Goal: Information Seeking & Learning: Compare options

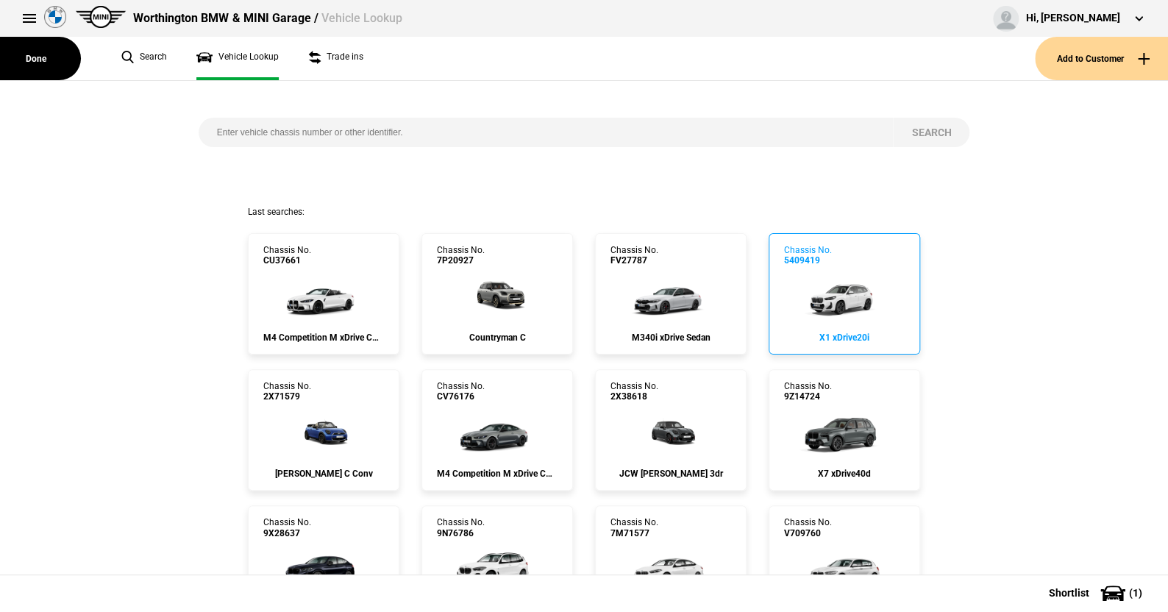
click at [840, 290] on img at bounding box center [844, 295] width 98 height 59
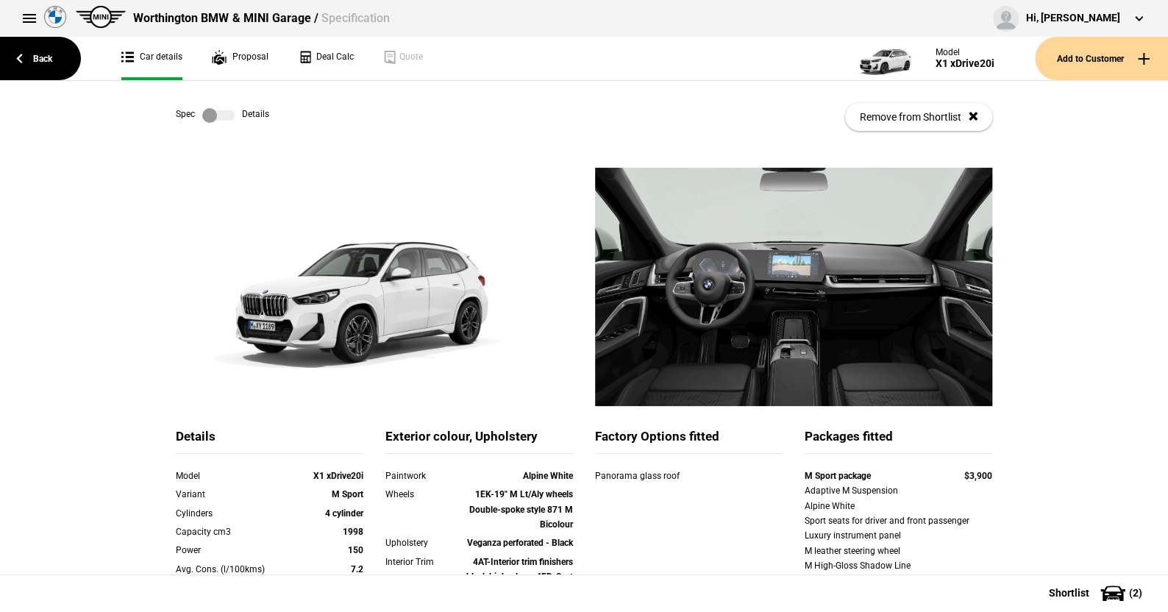
click at [221, 114] on label at bounding box center [218, 115] width 32 height 15
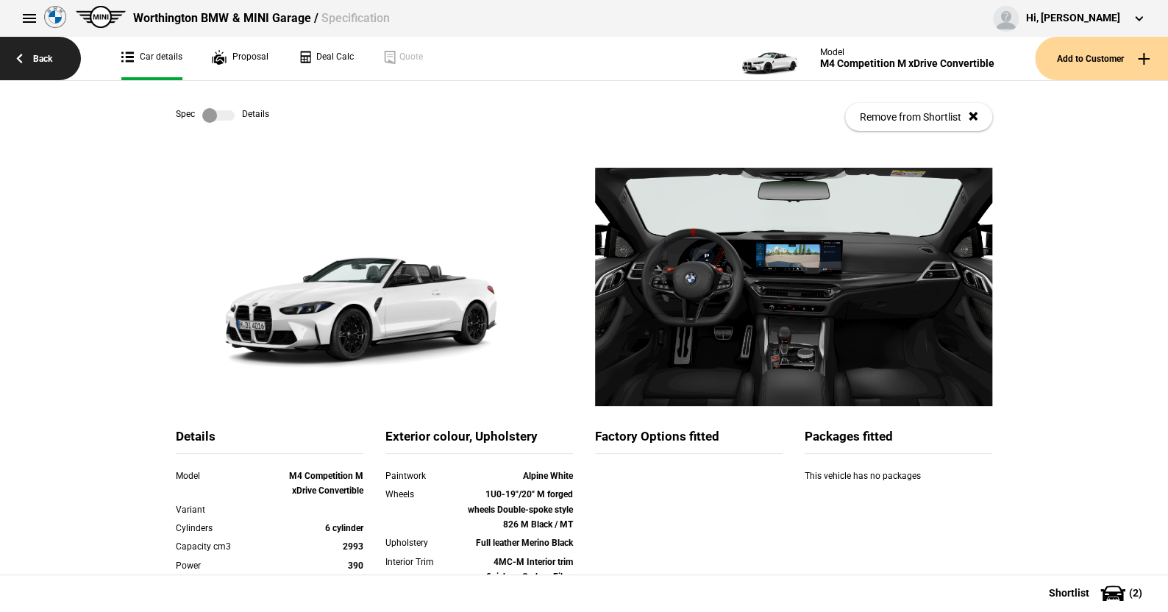
click at [38, 54] on link "Back" at bounding box center [40, 58] width 81 height 43
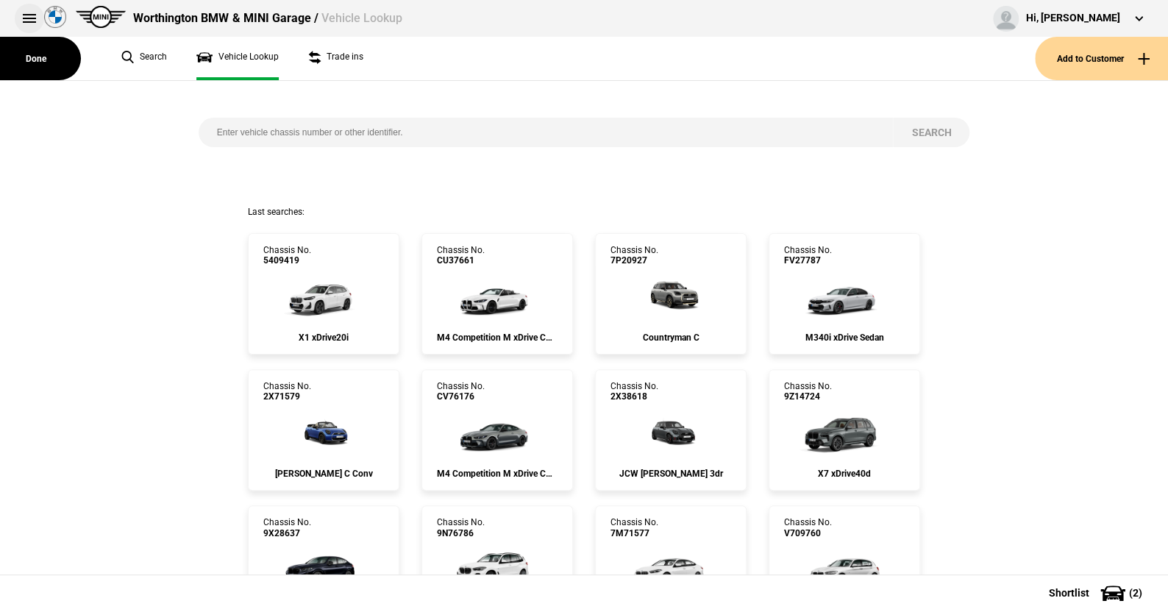
click at [26, 17] on button at bounding box center [29, 18] width 29 height 29
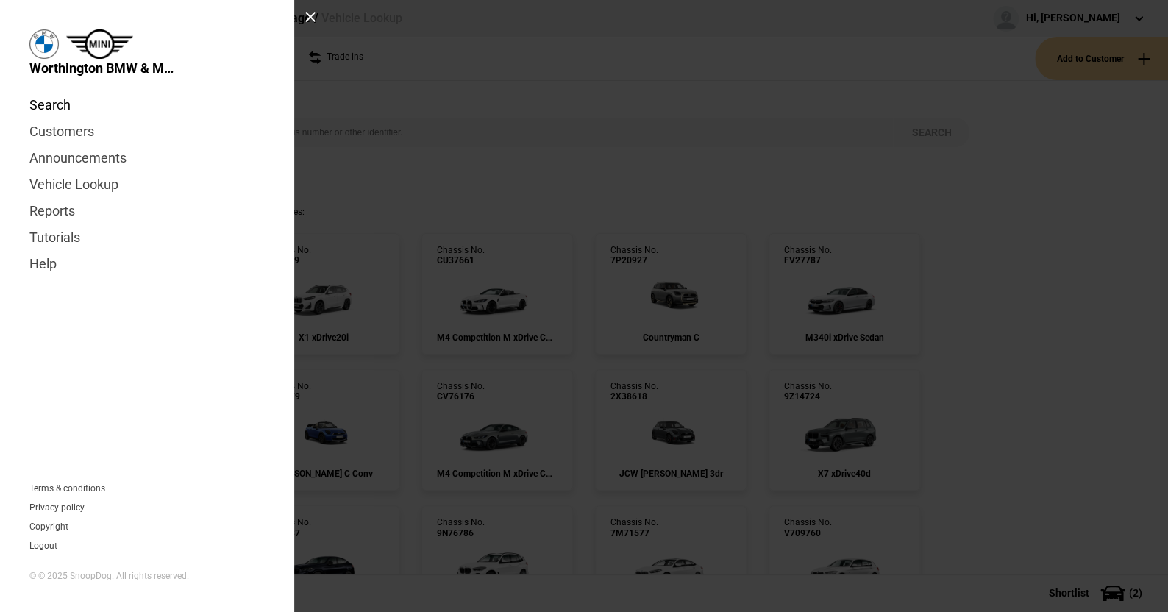
click at [64, 100] on link "Search" at bounding box center [146, 105] width 235 height 26
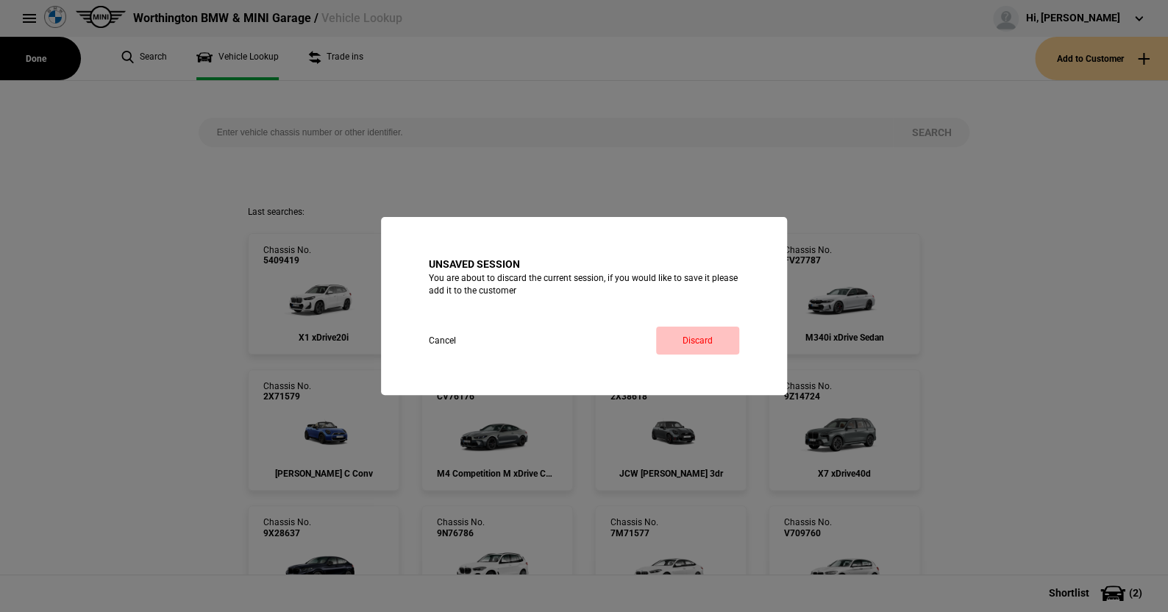
click at [713, 330] on link "Discard" at bounding box center [697, 341] width 83 height 28
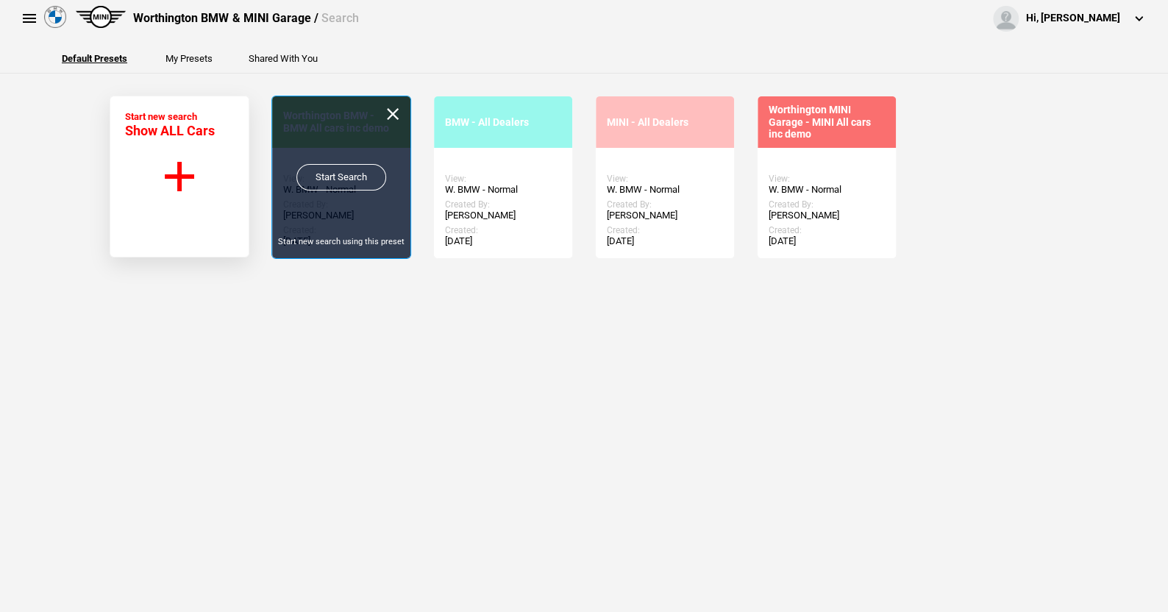
click at [324, 171] on link "Start Search" at bounding box center [341, 177] width 90 height 26
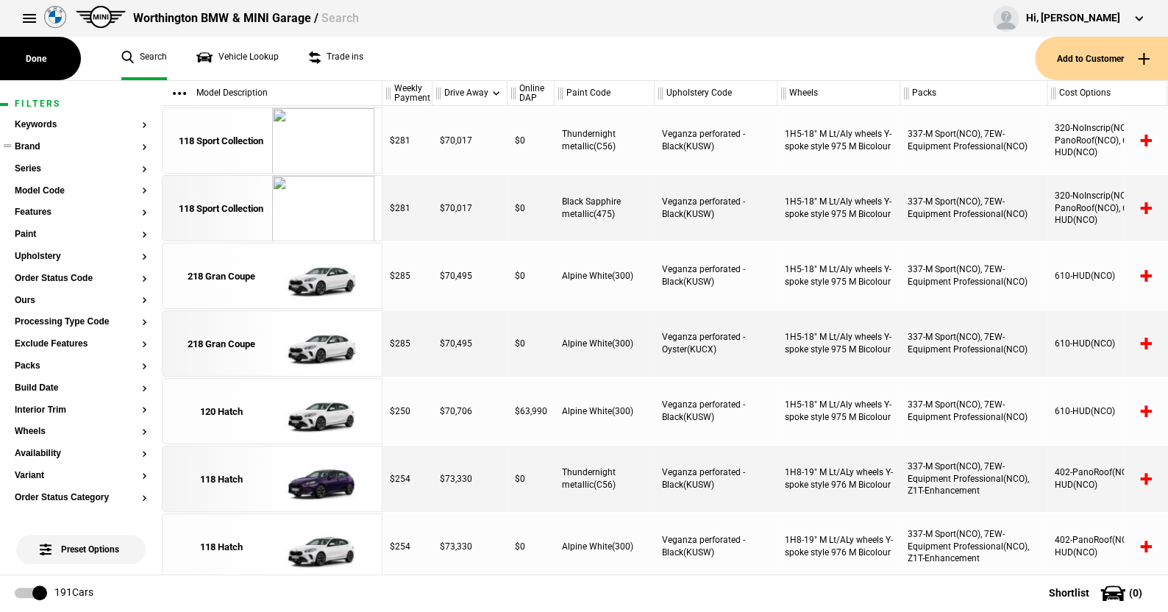
click at [38, 146] on button "Brand" at bounding box center [81, 147] width 132 height 10
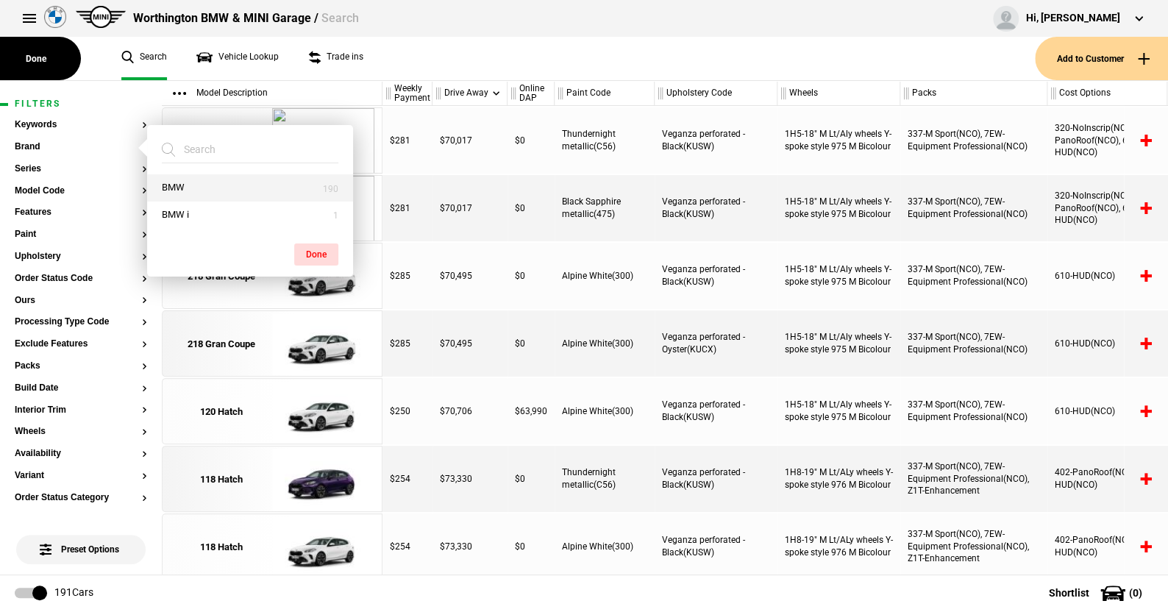
click at [182, 182] on button "BMW" at bounding box center [250, 187] width 206 height 27
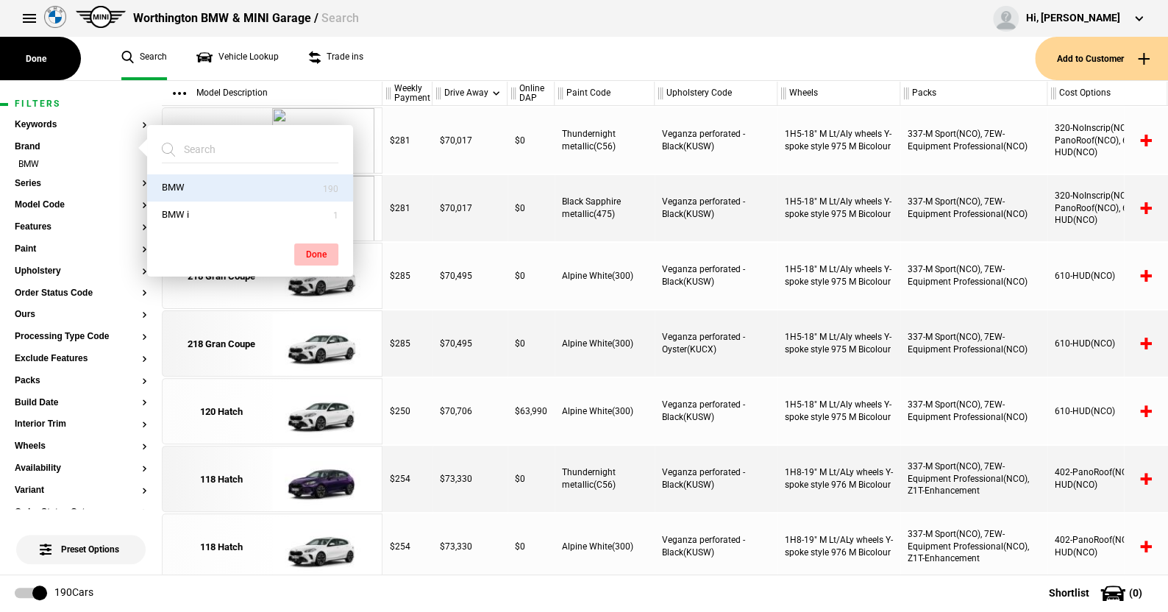
click at [317, 249] on button "Done" at bounding box center [316, 254] width 44 height 22
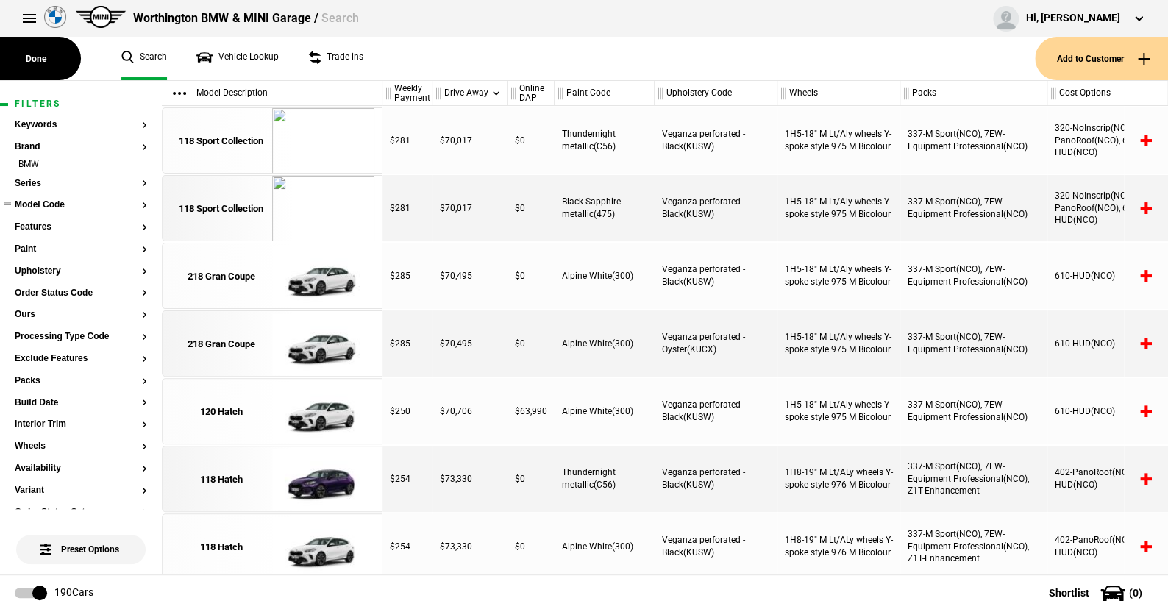
click at [49, 204] on button "Model Code" at bounding box center [81, 205] width 132 height 10
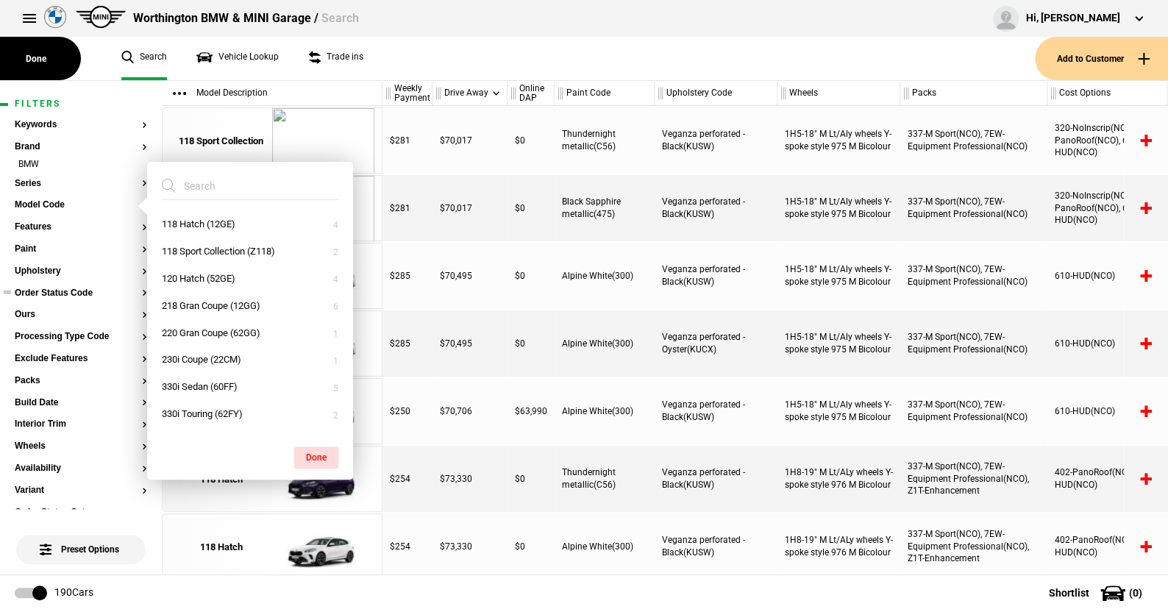
click at [45, 292] on button "Order Status Code" at bounding box center [81, 293] width 132 height 10
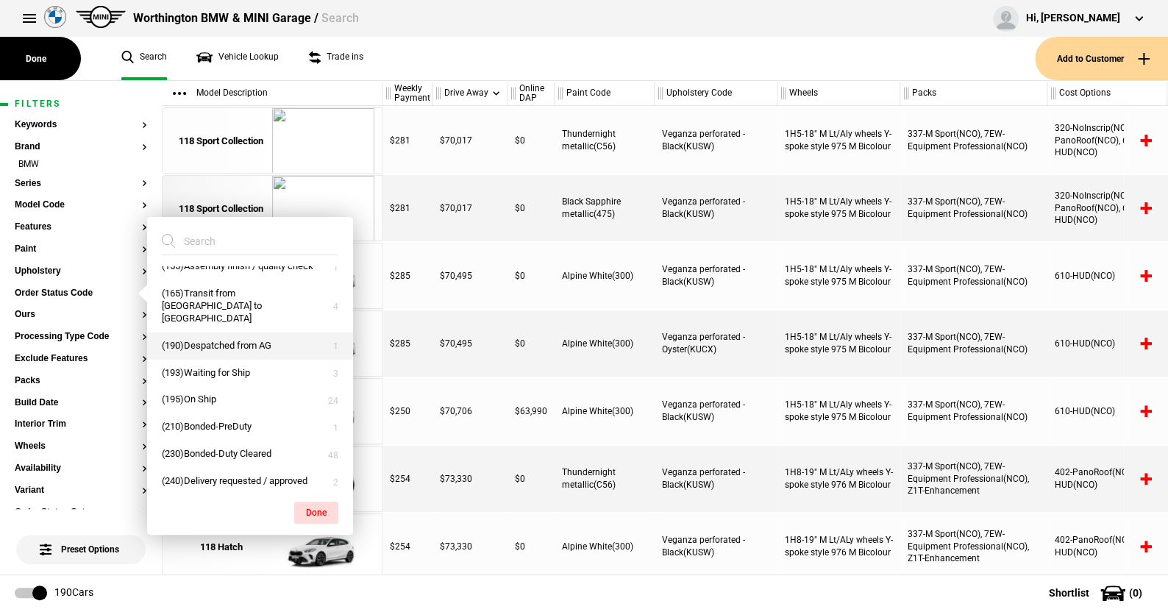
scroll to position [238, 0]
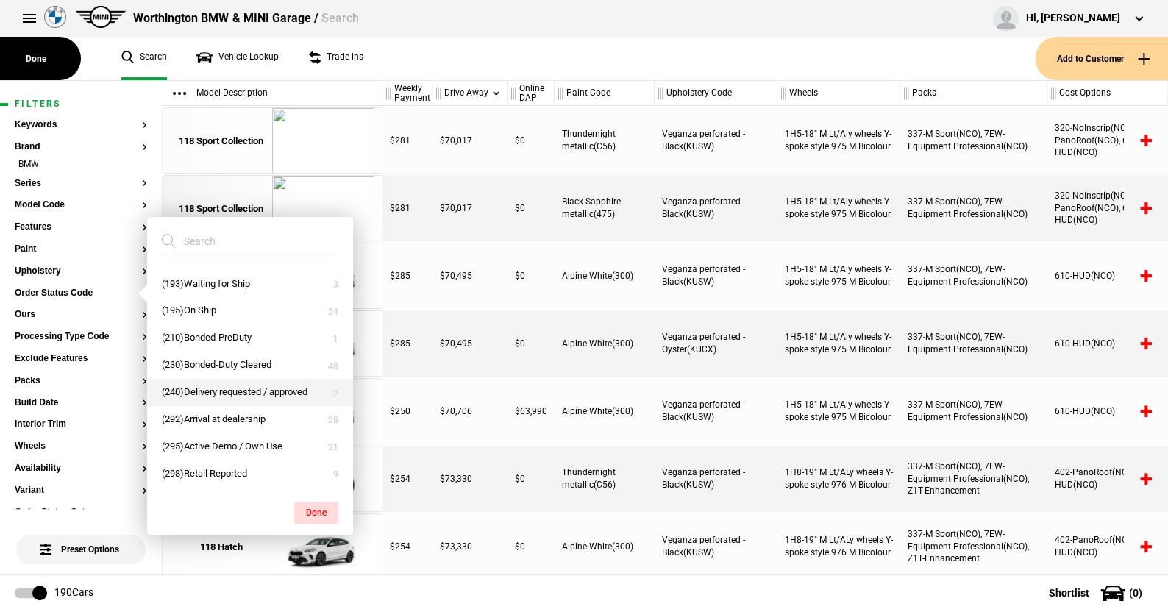
click at [204, 389] on button "(240)Delivery requested / approved" at bounding box center [250, 392] width 206 height 27
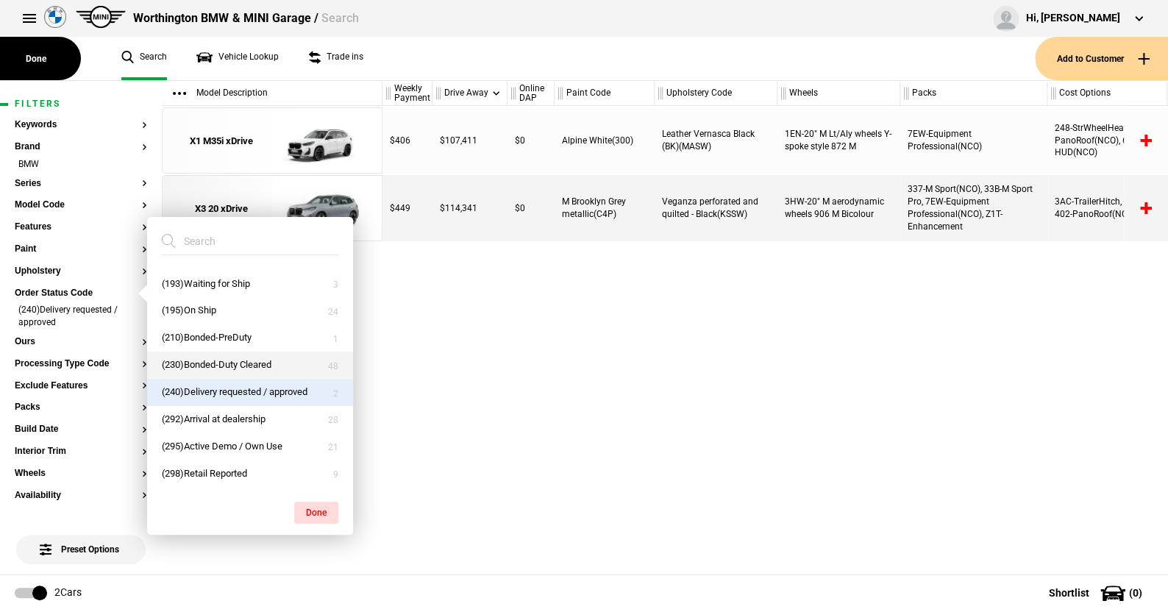
click at [232, 359] on button "(230)Bonded-Duty Cleared" at bounding box center [250, 365] width 206 height 27
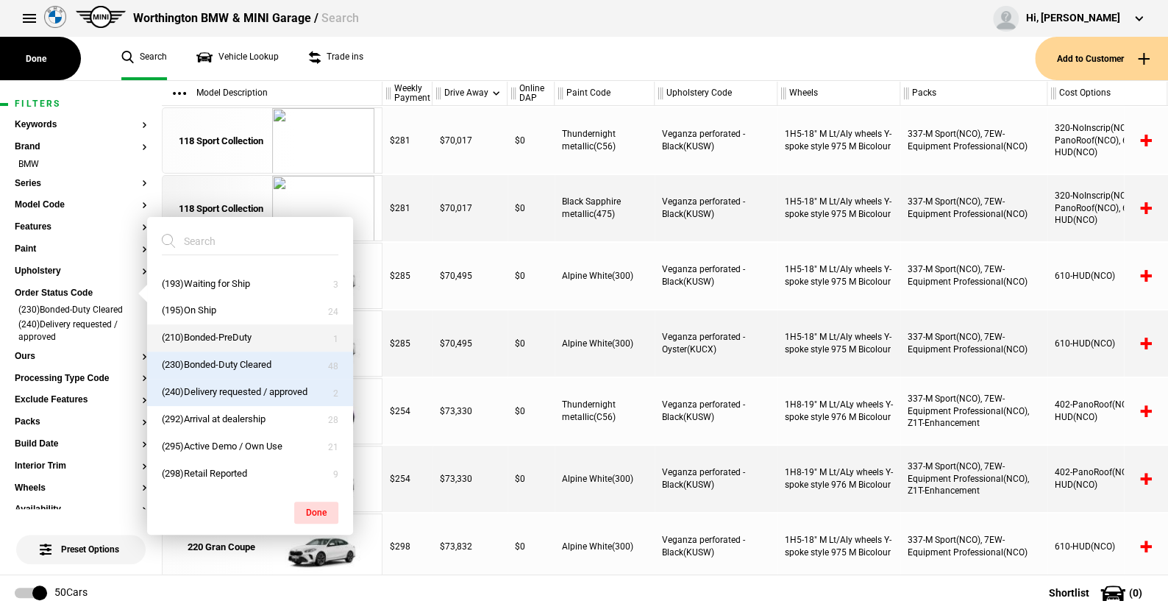
click at [235, 336] on button "(210)Bonded-PreDuty" at bounding box center [250, 337] width 206 height 27
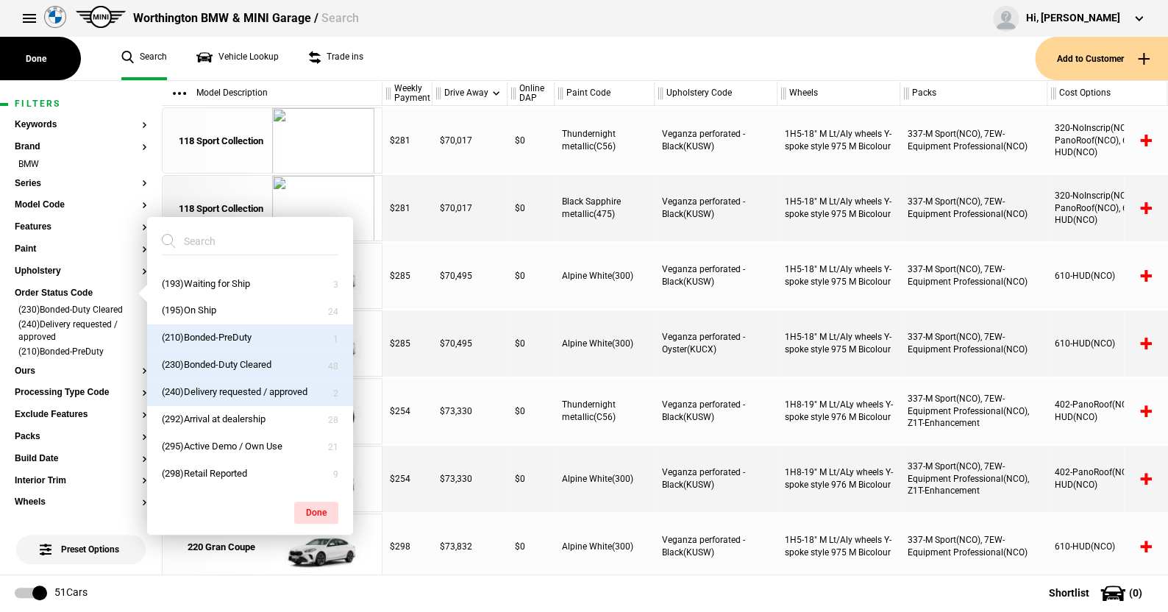
click at [229, 331] on button "(210)Bonded-PreDuty" at bounding box center [250, 337] width 206 height 27
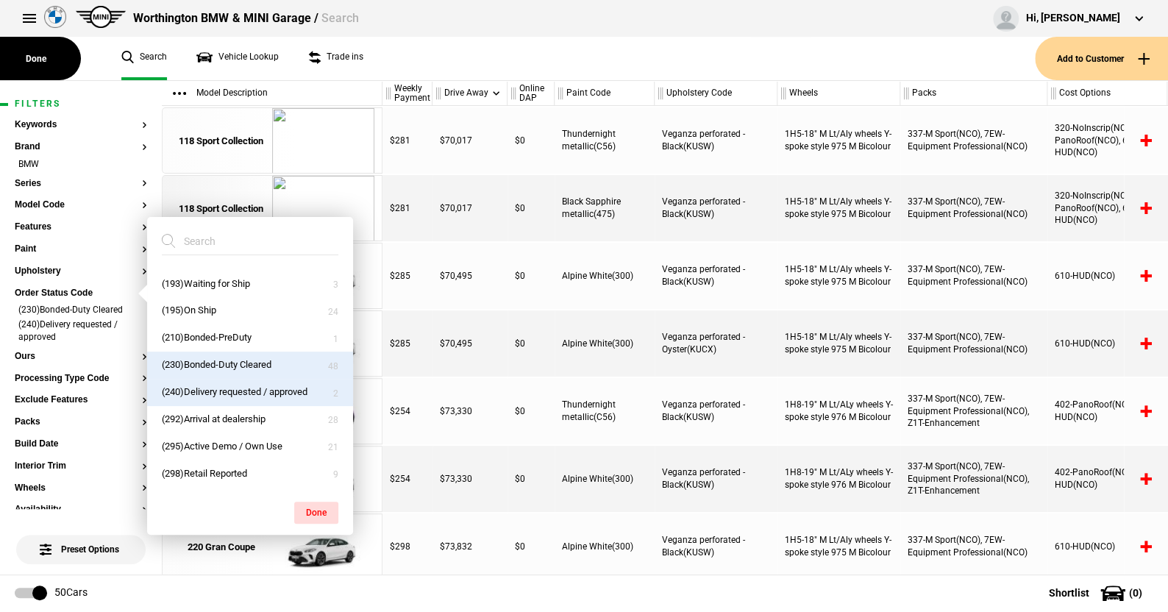
click at [226, 355] on button "(230)Bonded-Duty Cleared" at bounding box center [250, 365] width 206 height 27
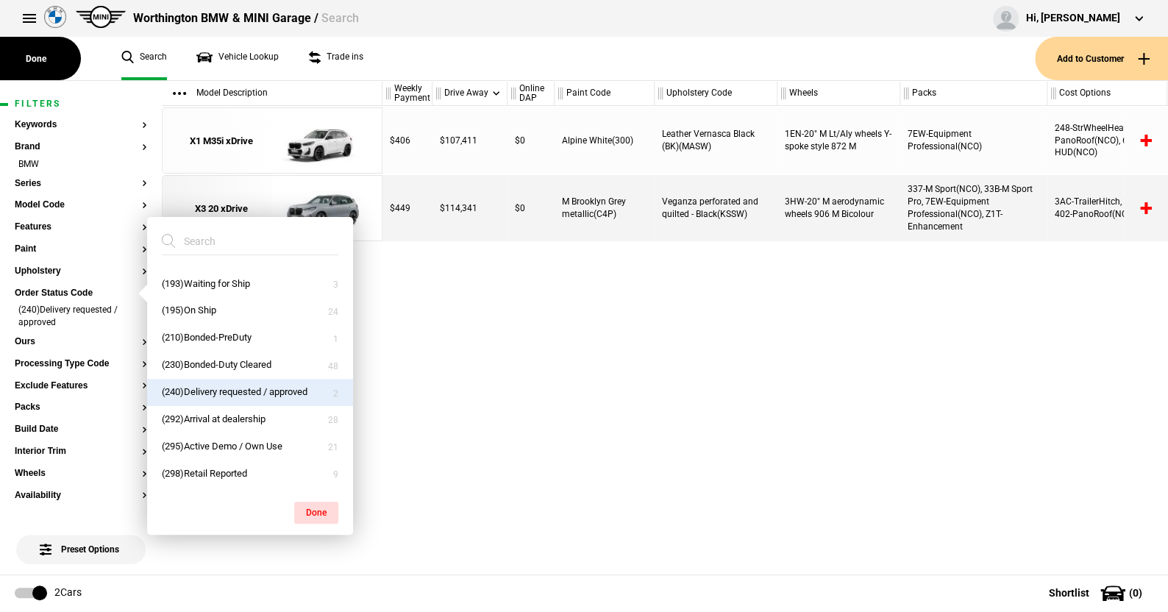
click at [439, 325] on div "$406 $107,411 $0 Alpine White(300) Leather Vernasca Black (BK)(MASW) 1EN-20" M …" at bounding box center [775, 340] width 786 height 469
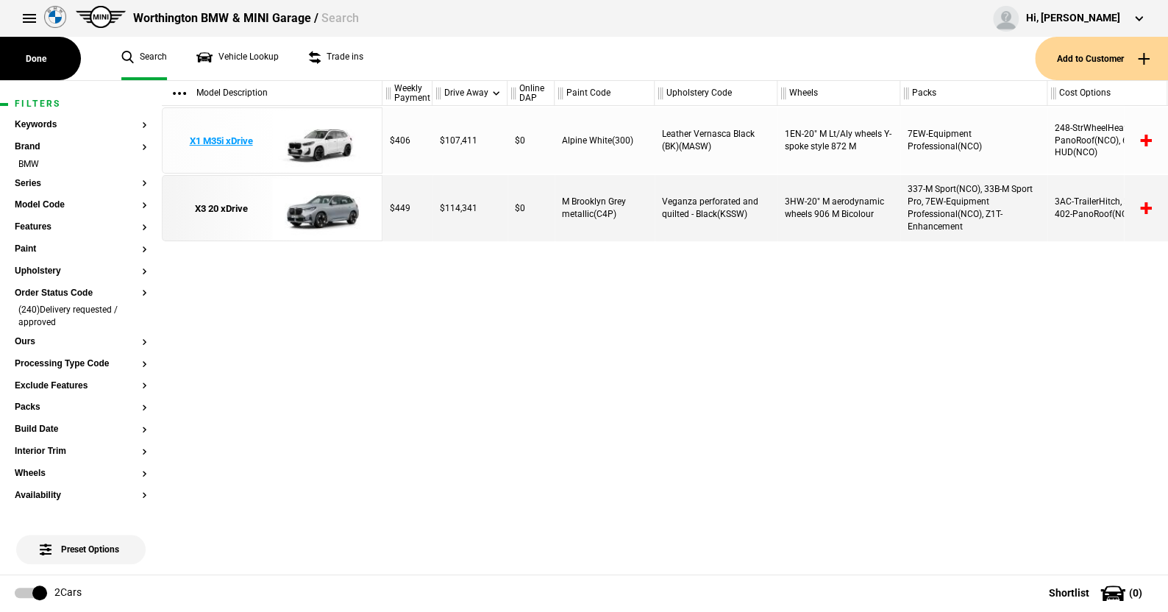
click at [331, 135] on img at bounding box center [323, 141] width 102 height 66
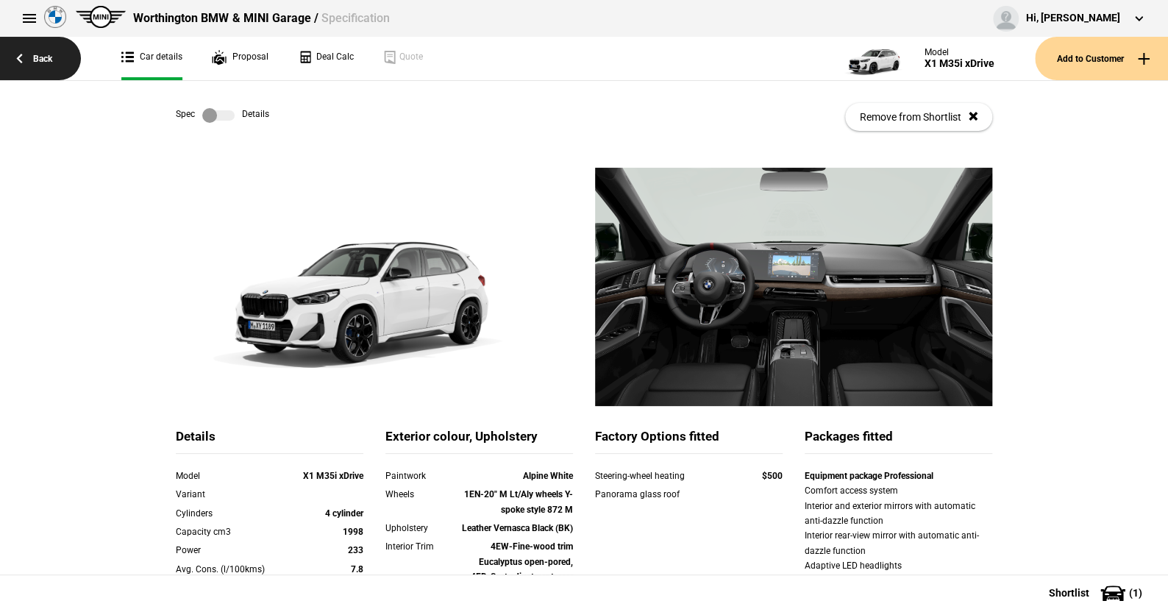
click at [43, 57] on link "Back" at bounding box center [40, 58] width 81 height 43
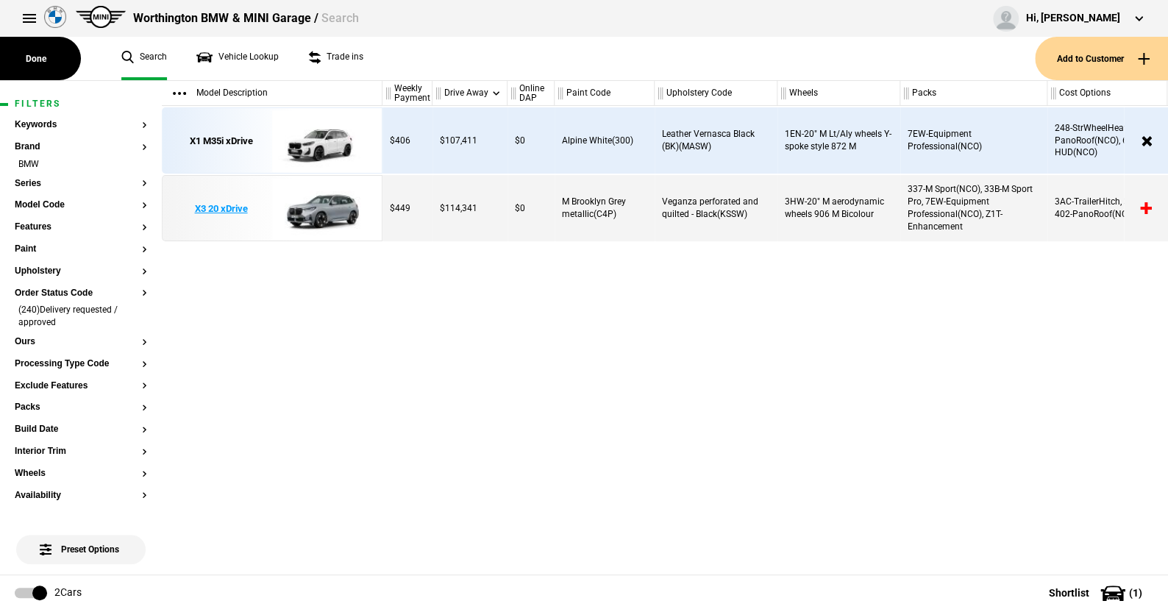
click at [332, 204] on img at bounding box center [323, 209] width 102 height 66
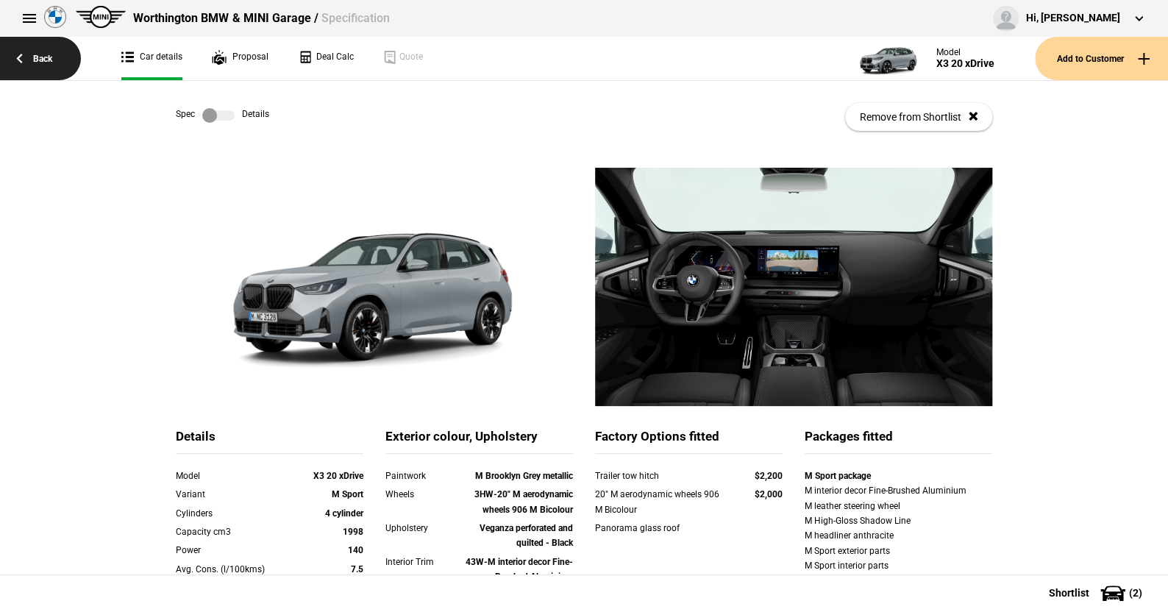
click at [40, 58] on link "Back" at bounding box center [40, 58] width 81 height 43
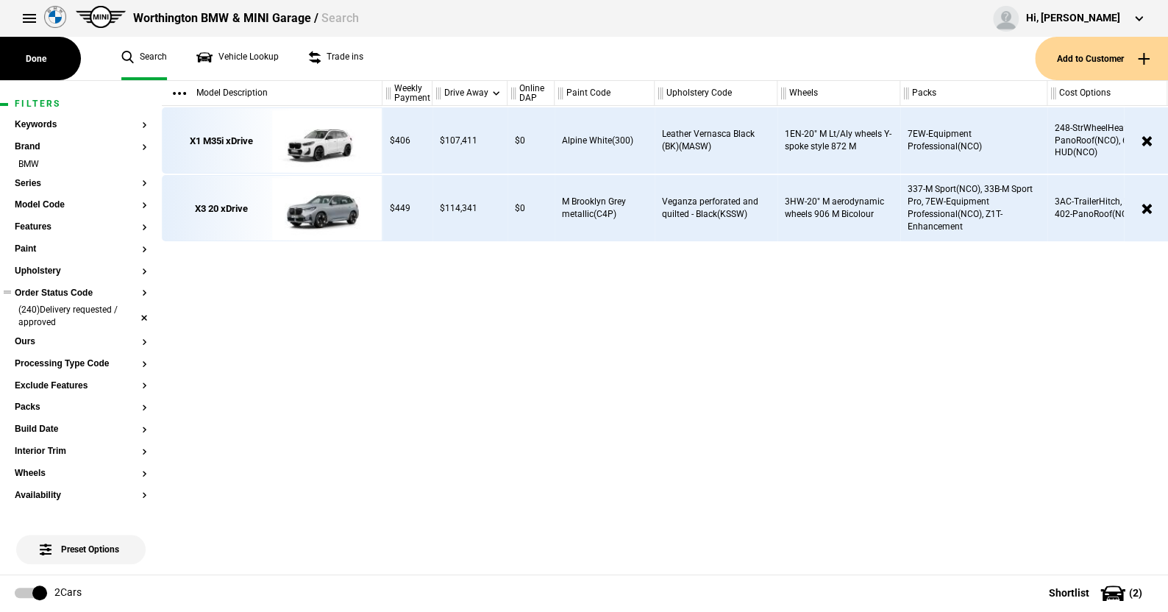
click at [132, 312] on li "(240)Delivery requested / approved" at bounding box center [81, 317] width 132 height 27
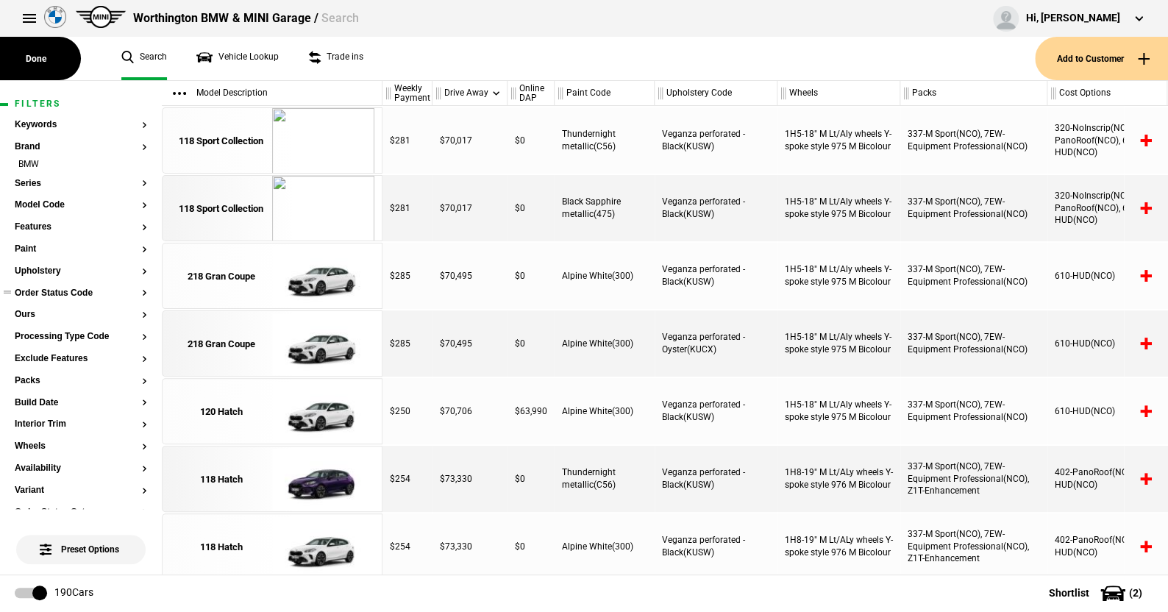
click at [49, 293] on button "Order Status Code" at bounding box center [81, 293] width 132 height 10
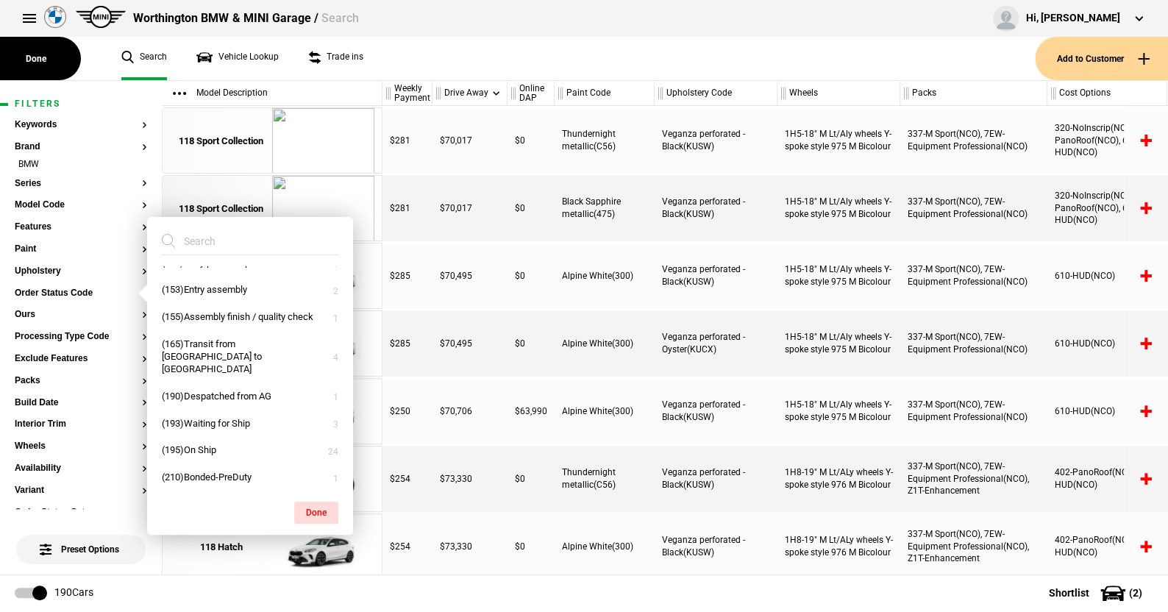
scroll to position [238, 0]
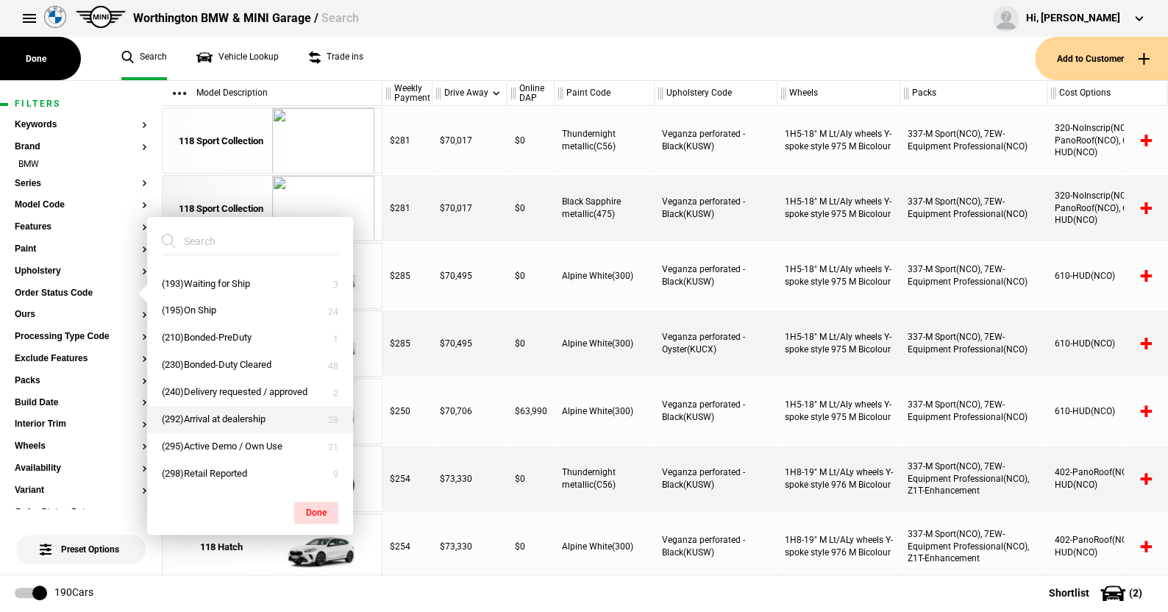
click at [218, 417] on button "(292)Arrival at dealership" at bounding box center [250, 419] width 206 height 27
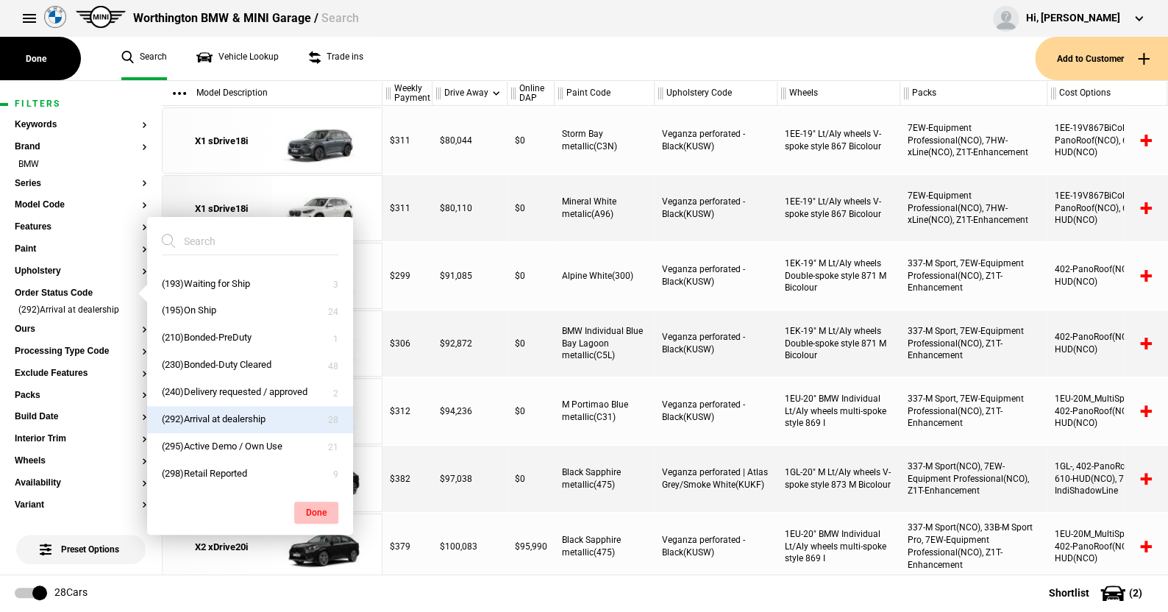
click at [318, 506] on button "Done" at bounding box center [316, 513] width 44 height 22
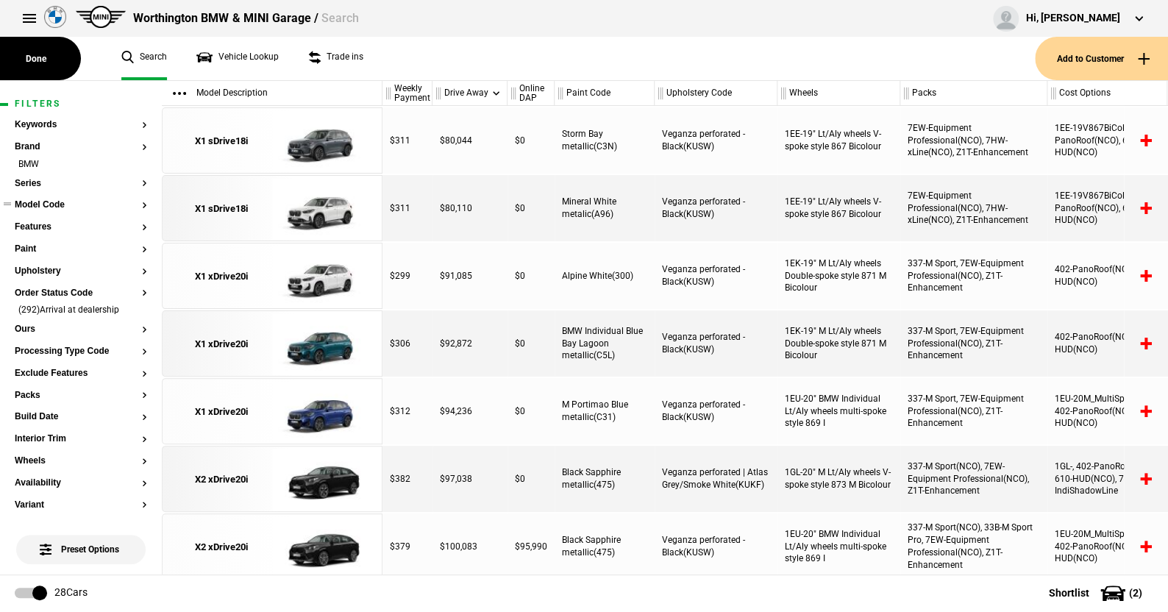
click at [43, 204] on button "Model Code" at bounding box center [81, 205] width 132 height 10
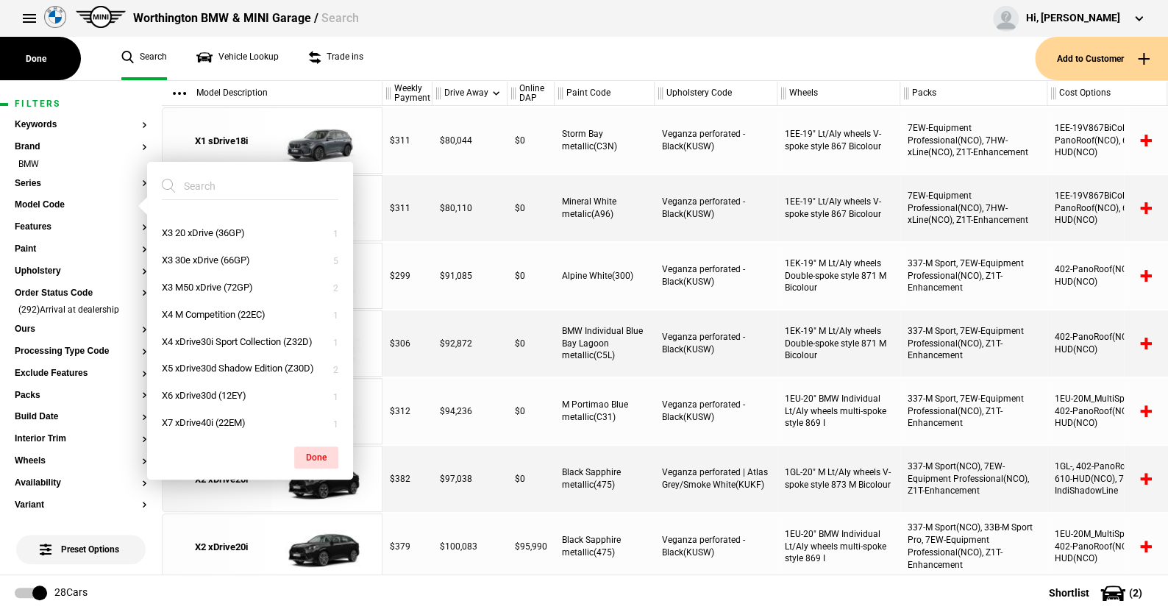
scroll to position [251, 0]
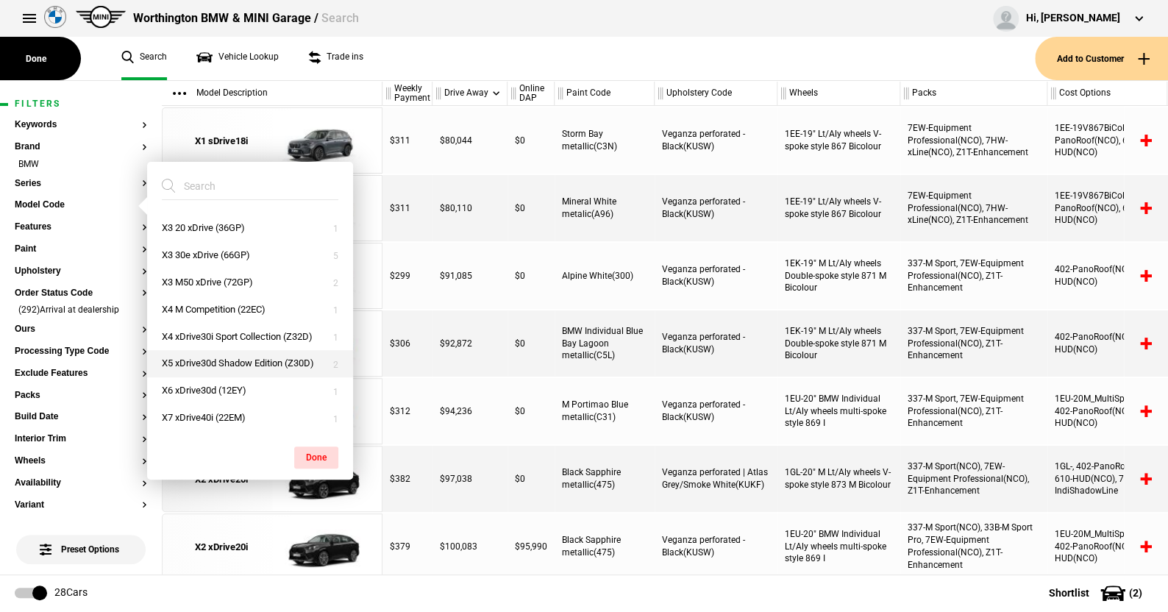
click at [204, 350] on button "X5 xDrive30d Shadow Edition (Z30D)" at bounding box center [250, 363] width 206 height 27
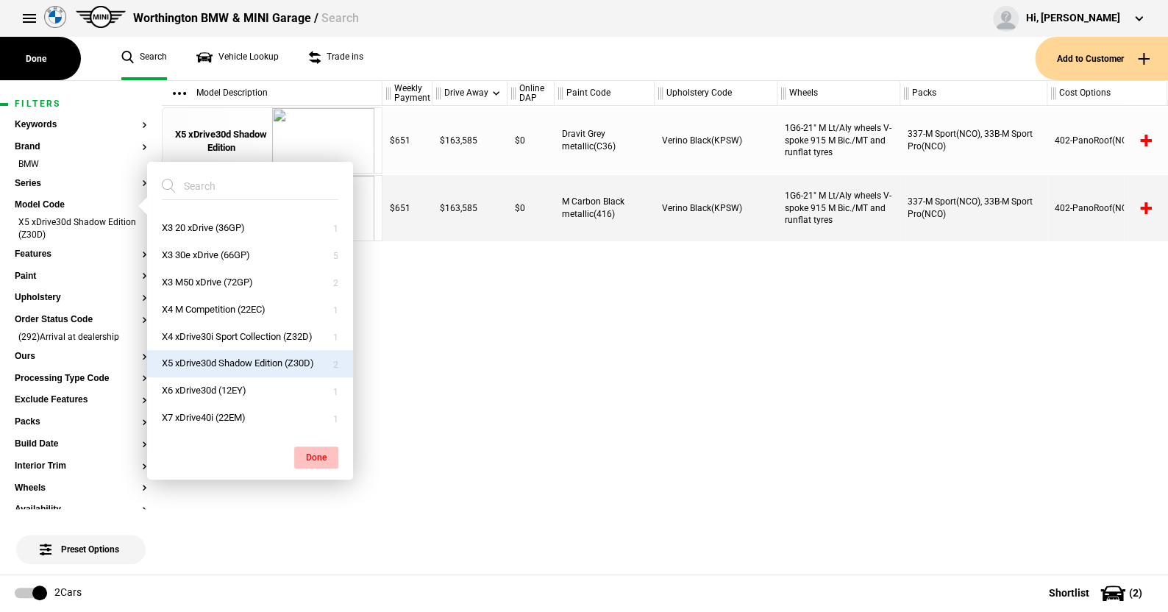
click at [321, 450] on button "Done" at bounding box center [316, 457] width 44 height 22
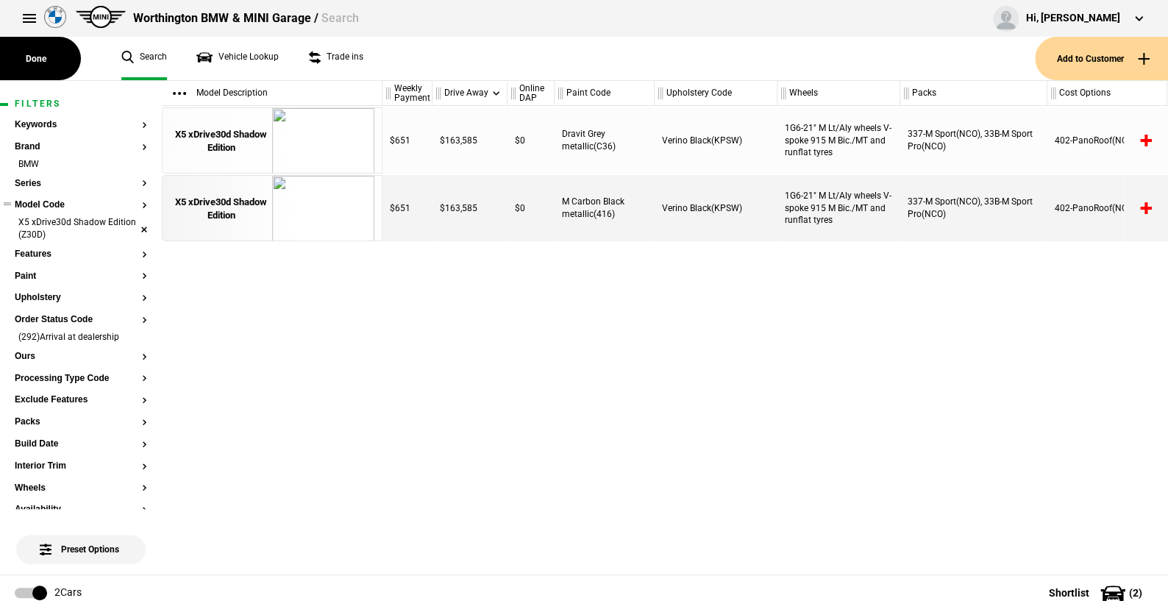
click at [130, 226] on li "X5 xDrive30d Shadow Edition (Z30D)" at bounding box center [81, 229] width 132 height 27
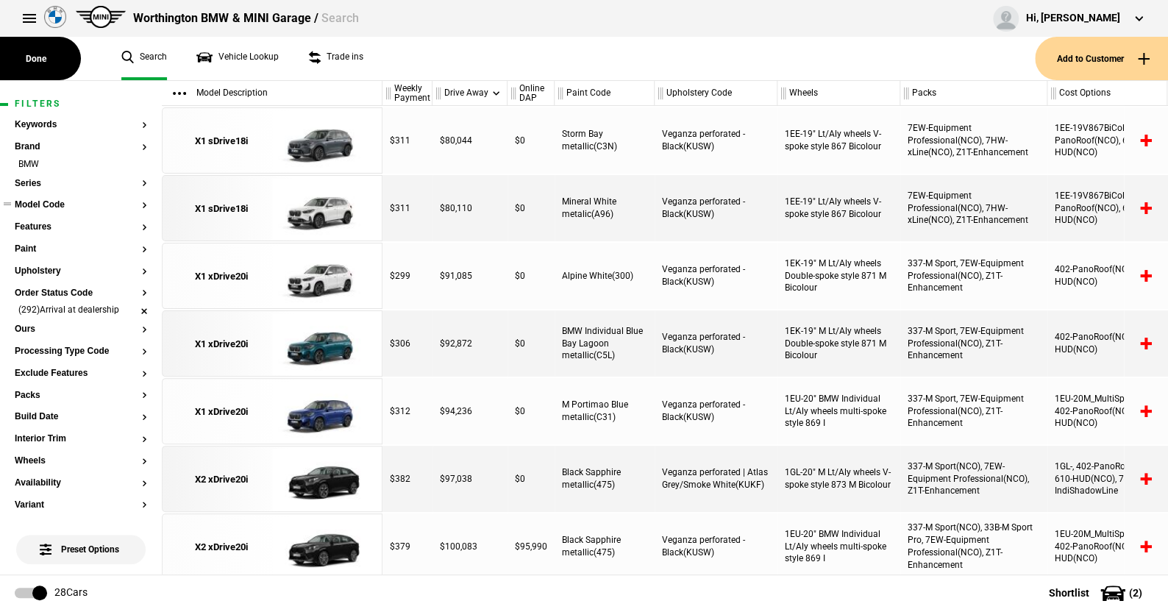
click at [131, 310] on li "(292)Arrival at dealership" at bounding box center [81, 311] width 132 height 15
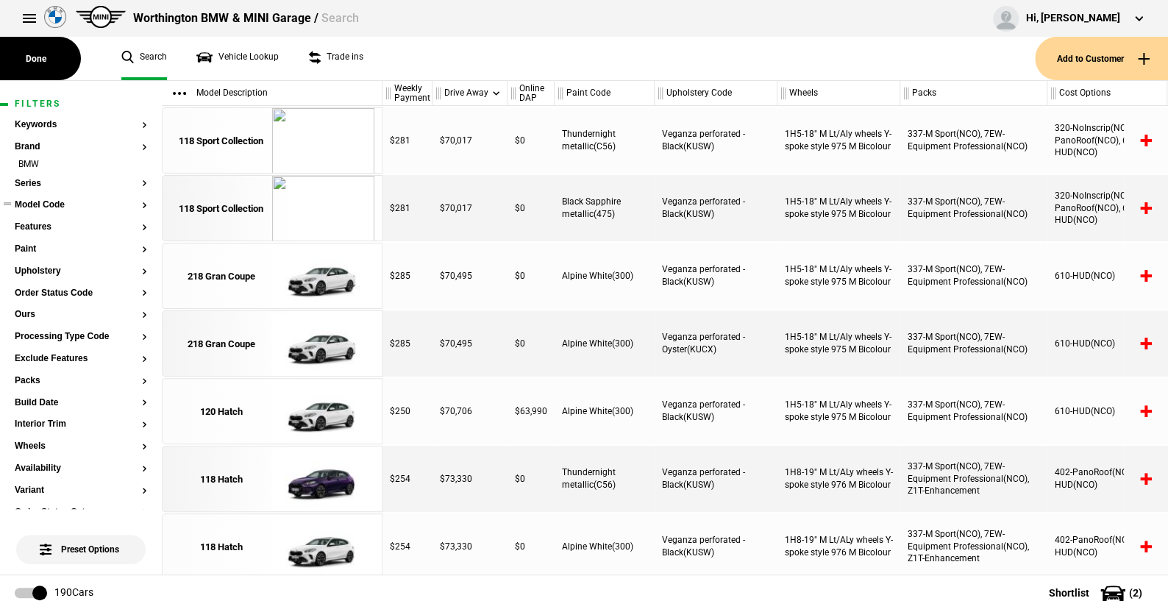
click at [38, 204] on button "Model Code" at bounding box center [81, 205] width 132 height 10
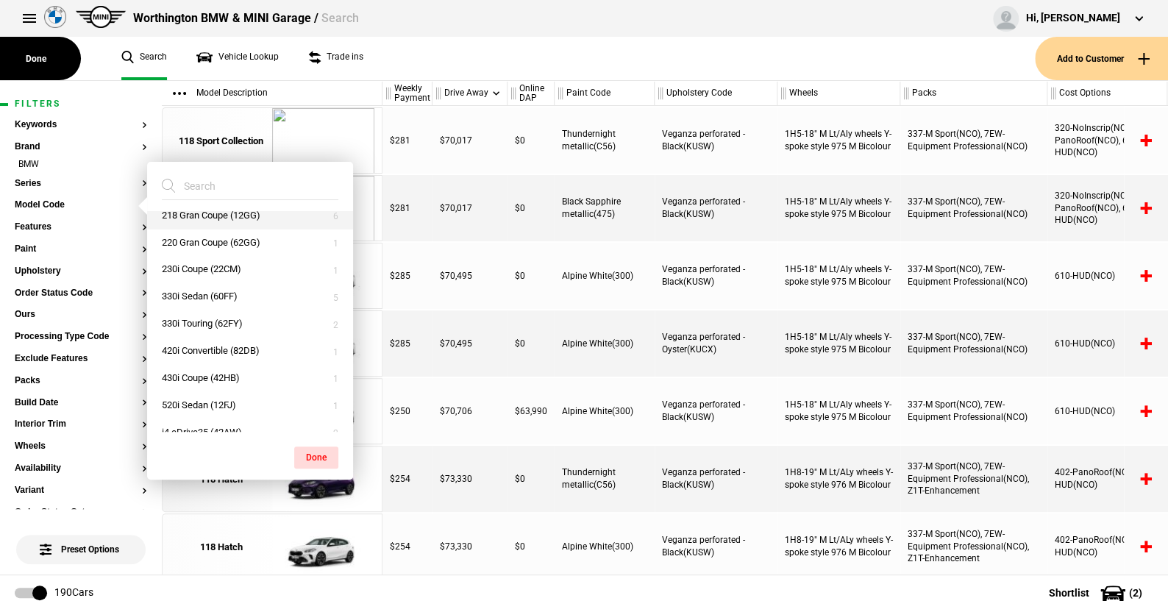
scroll to position [221, 0]
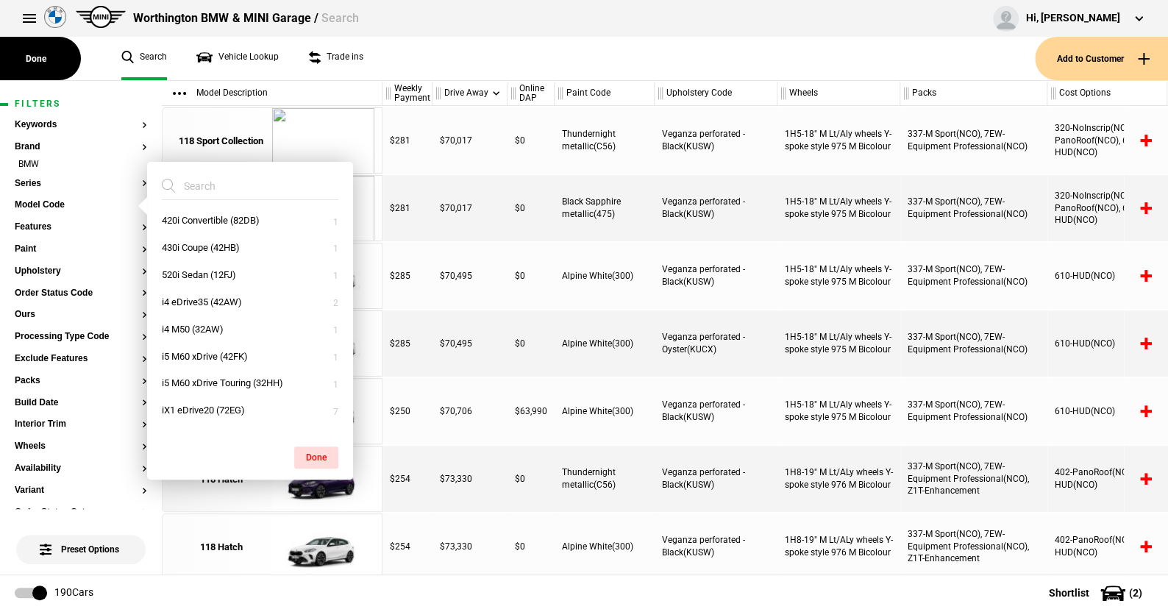
click at [419, 57] on ul "Search Vehicle Lookup Trade ins" at bounding box center [571, 58] width 928 height 43
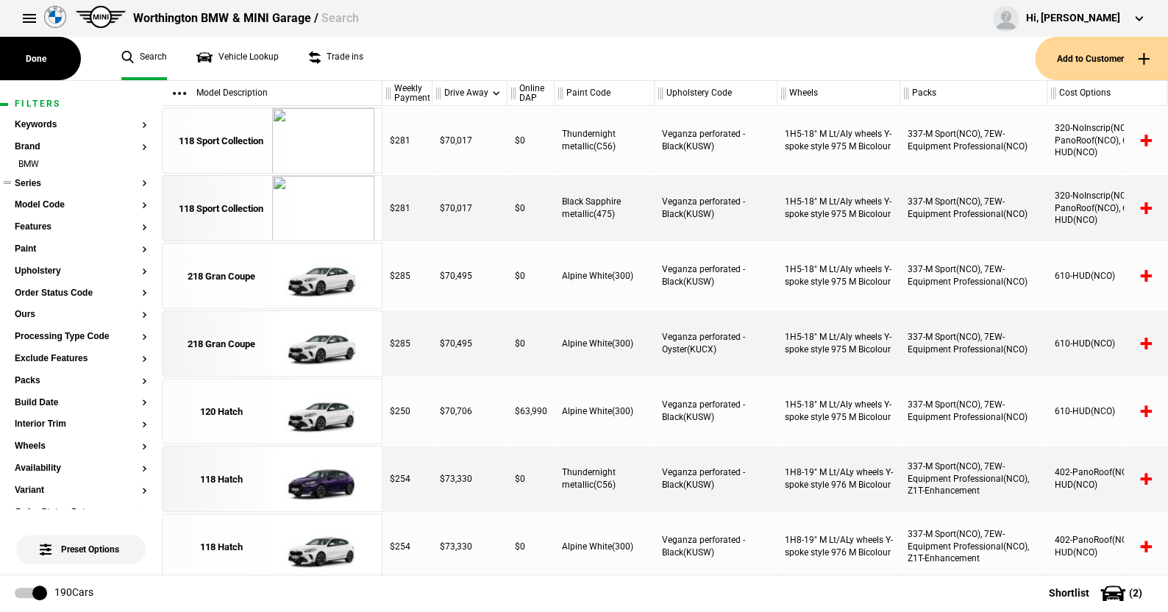
click at [31, 179] on button "Series" at bounding box center [81, 184] width 132 height 10
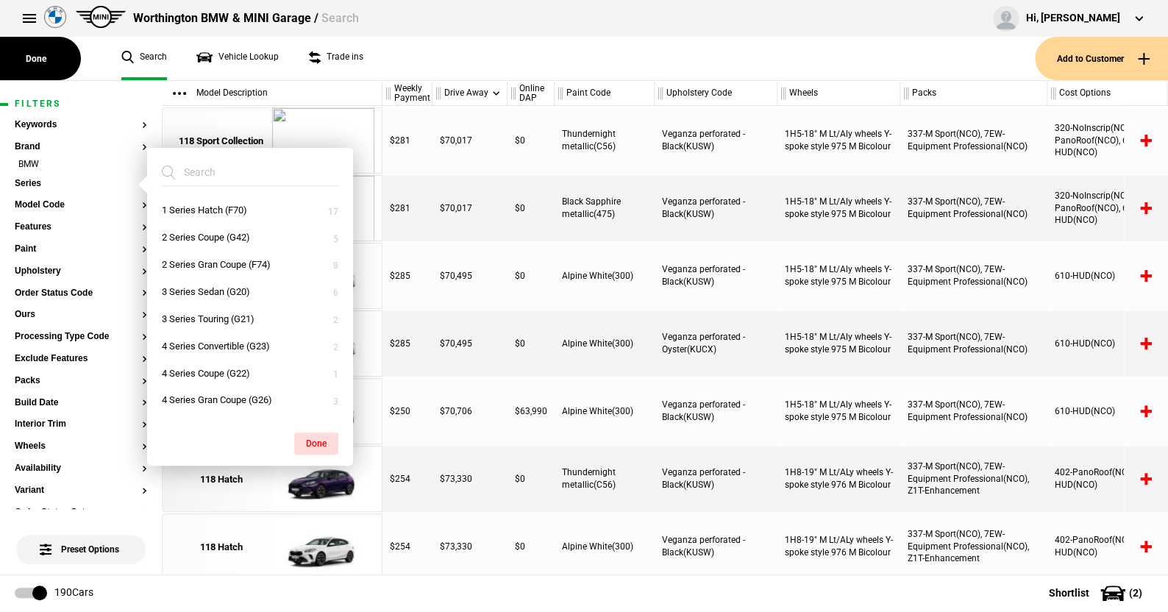
click at [616, 55] on ul "Search Vehicle Lookup Trade ins" at bounding box center [571, 58] width 928 height 43
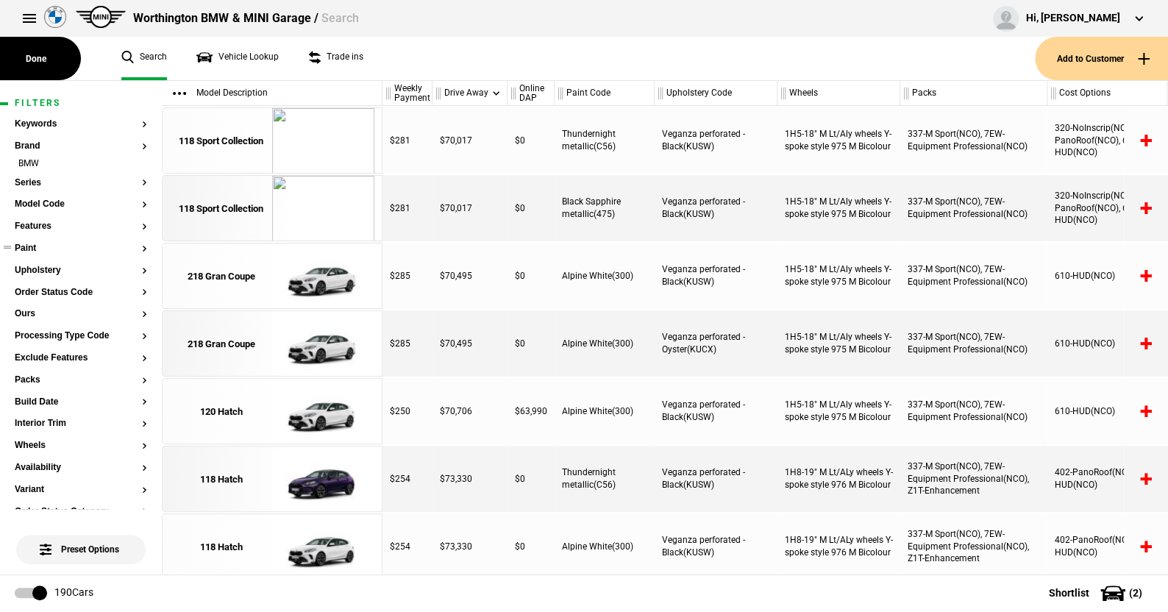
scroll to position [0, 0]
click at [29, 179] on button "Series" at bounding box center [81, 184] width 132 height 10
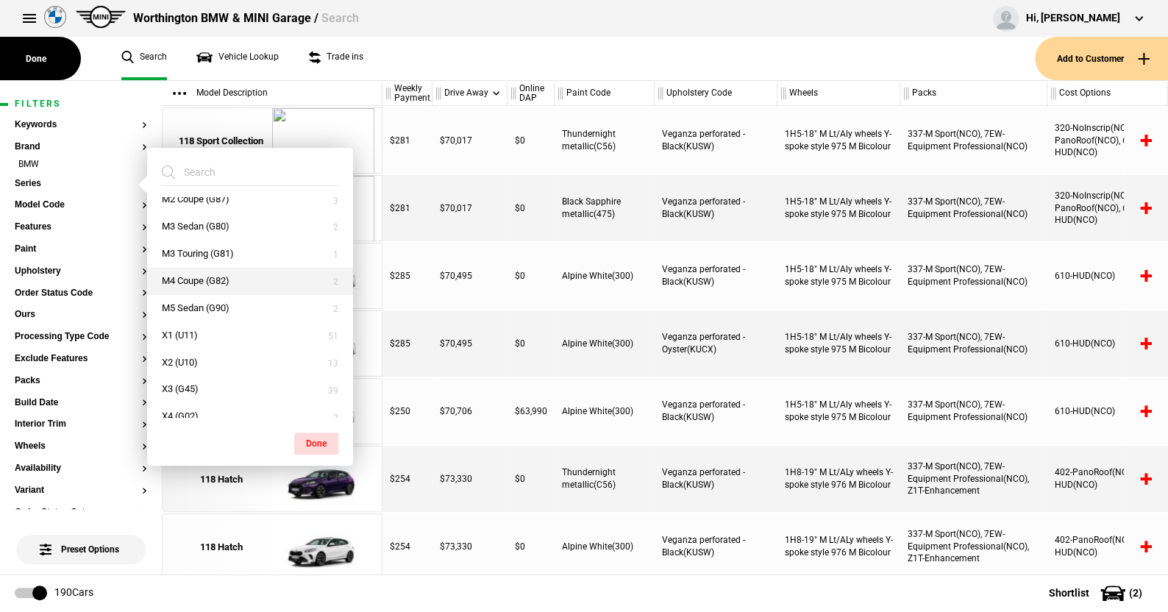
scroll to position [367, 0]
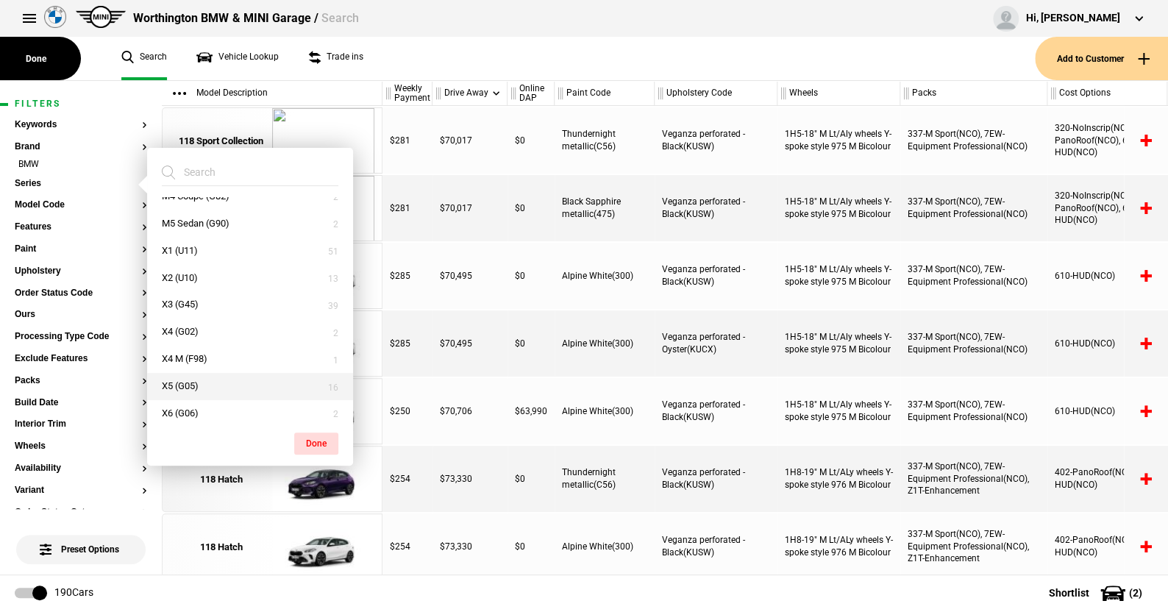
click at [193, 386] on button "X5 (G05)" at bounding box center [250, 386] width 206 height 27
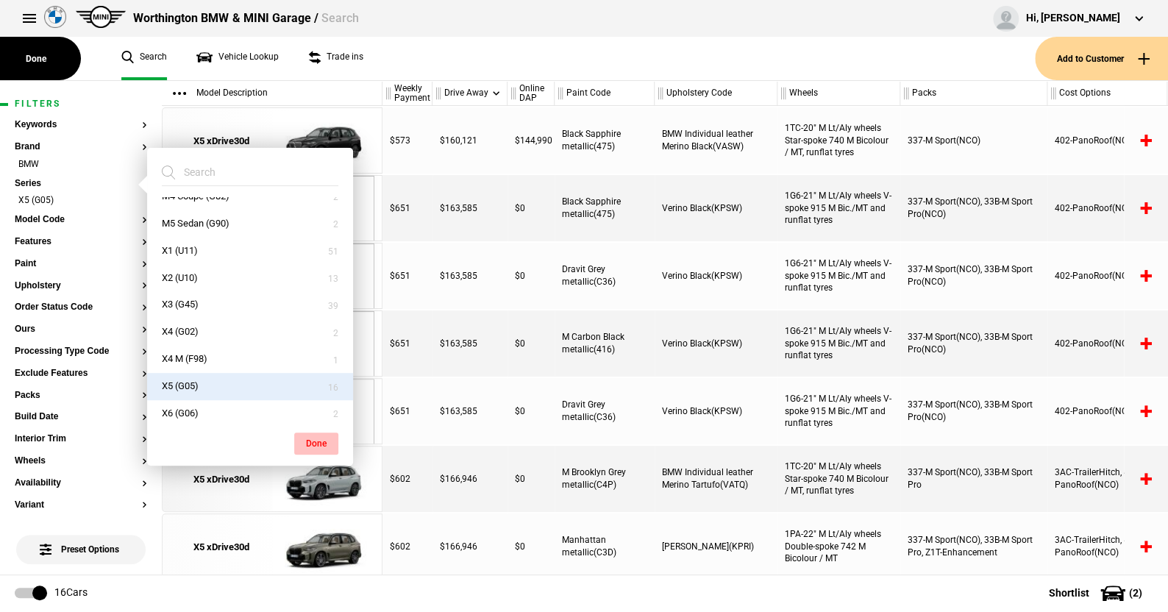
click at [319, 438] on button "Done" at bounding box center [316, 443] width 44 height 22
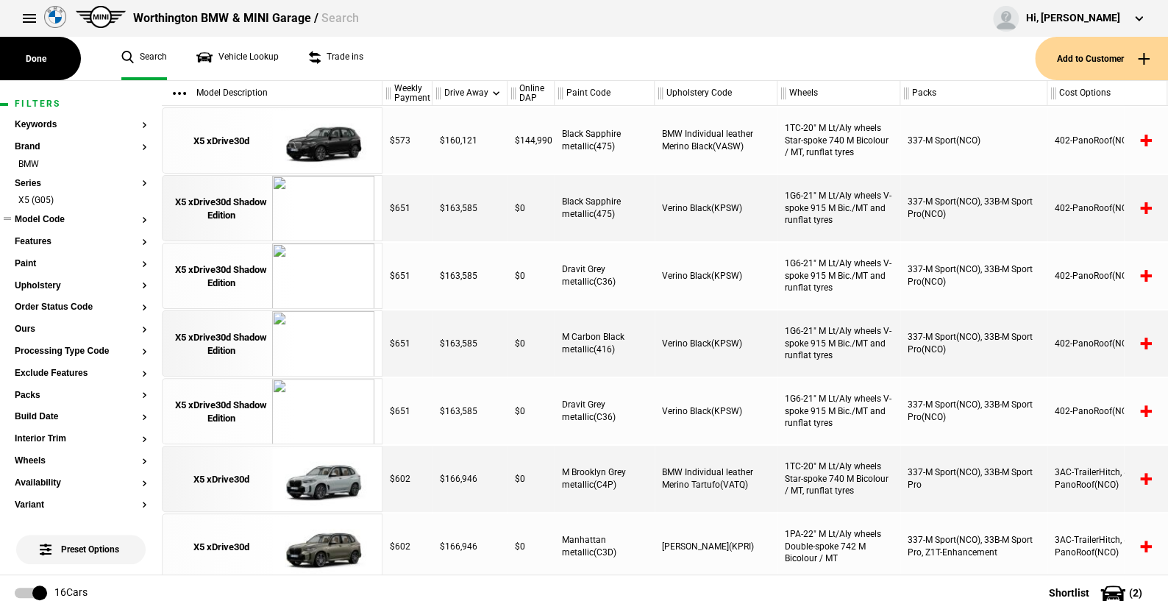
click at [40, 218] on button "Model Code" at bounding box center [81, 220] width 132 height 10
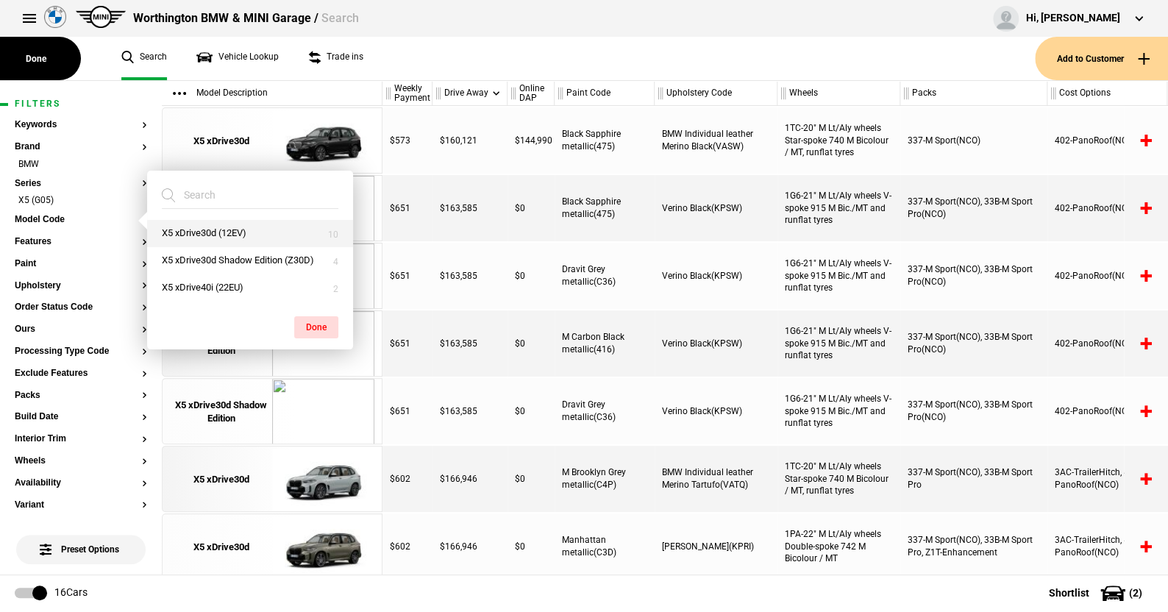
click at [217, 227] on button "X5 xDrive30d (12EV)" at bounding box center [250, 233] width 206 height 27
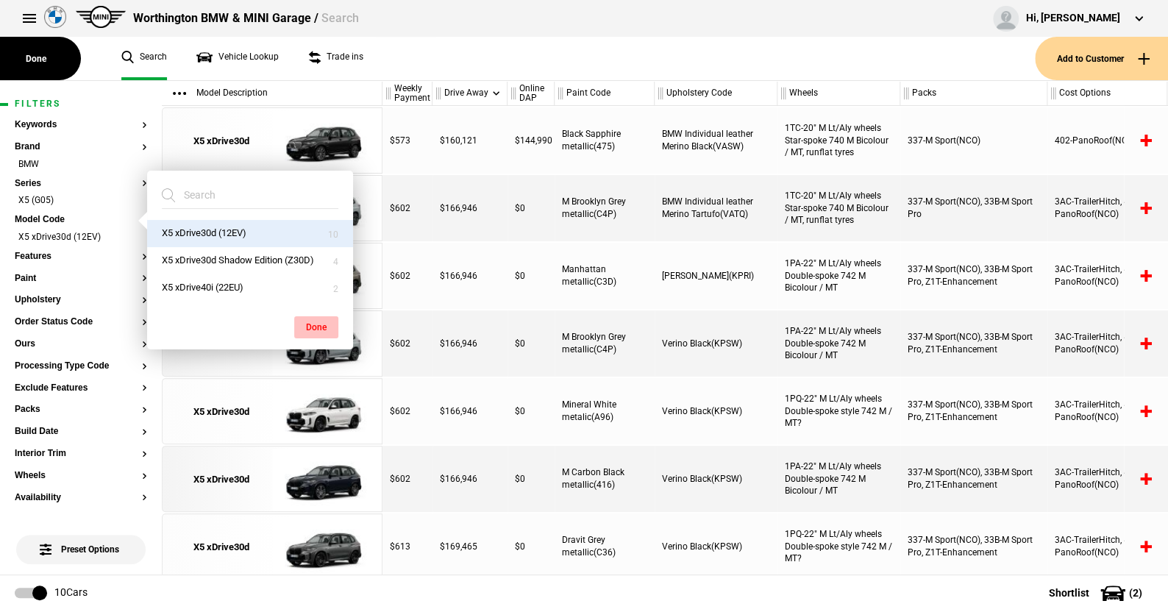
click at [324, 323] on button "Done" at bounding box center [316, 327] width 44 height 22
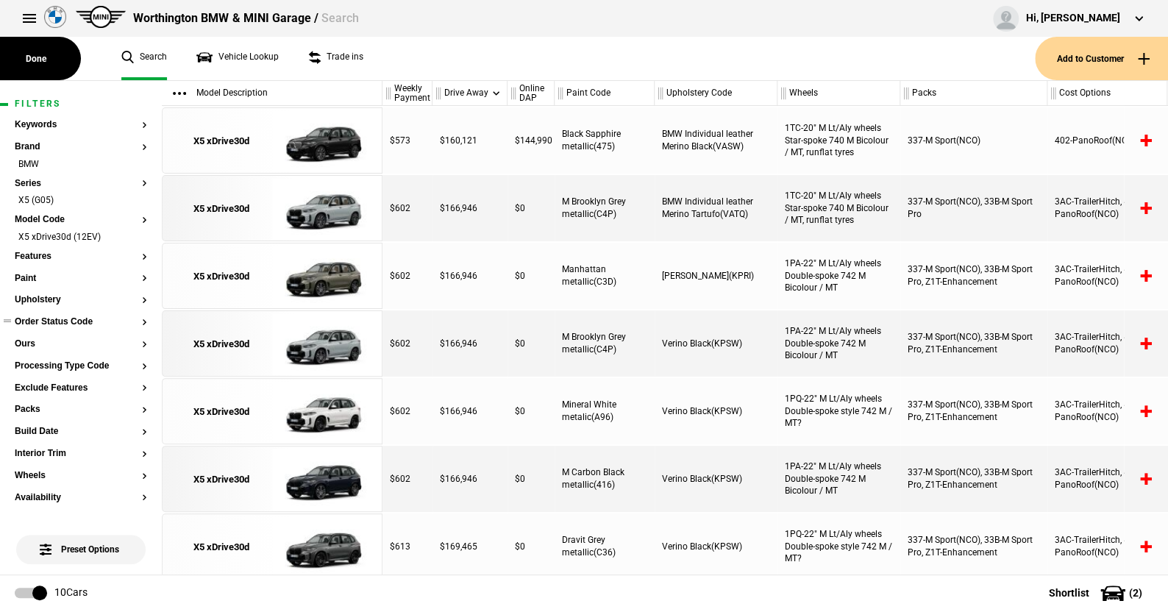
click at [84, 324] on button "Order Status Code" at bounding box center [81, 322] width 132 height 10
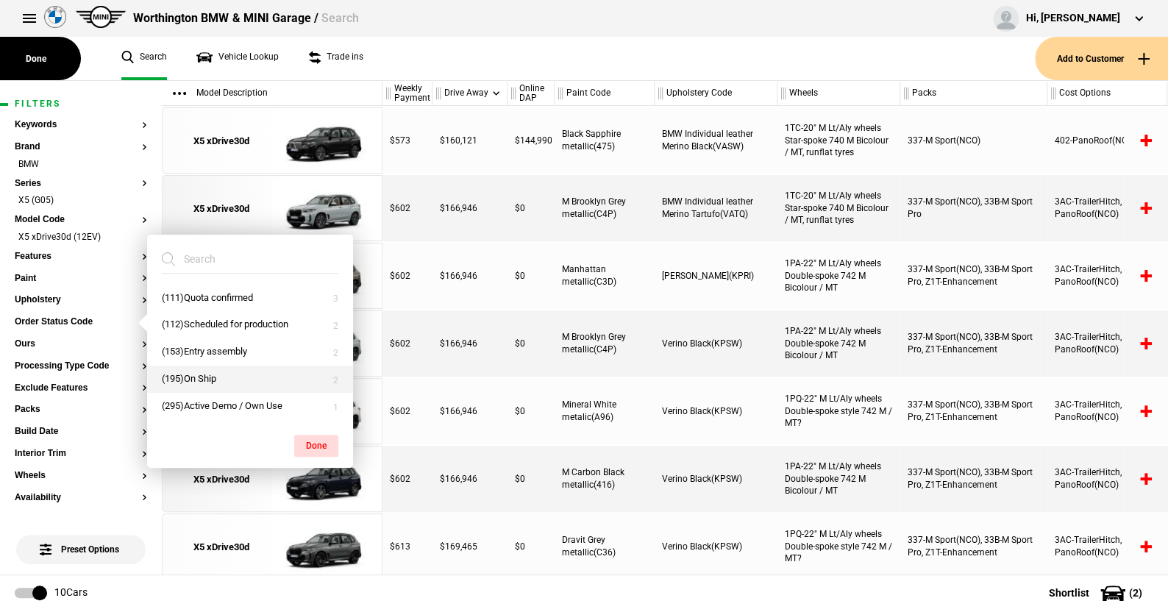
click at [202, 374] on button "(195)On Ship" at bounding box center [250, 379] width 206 height 27
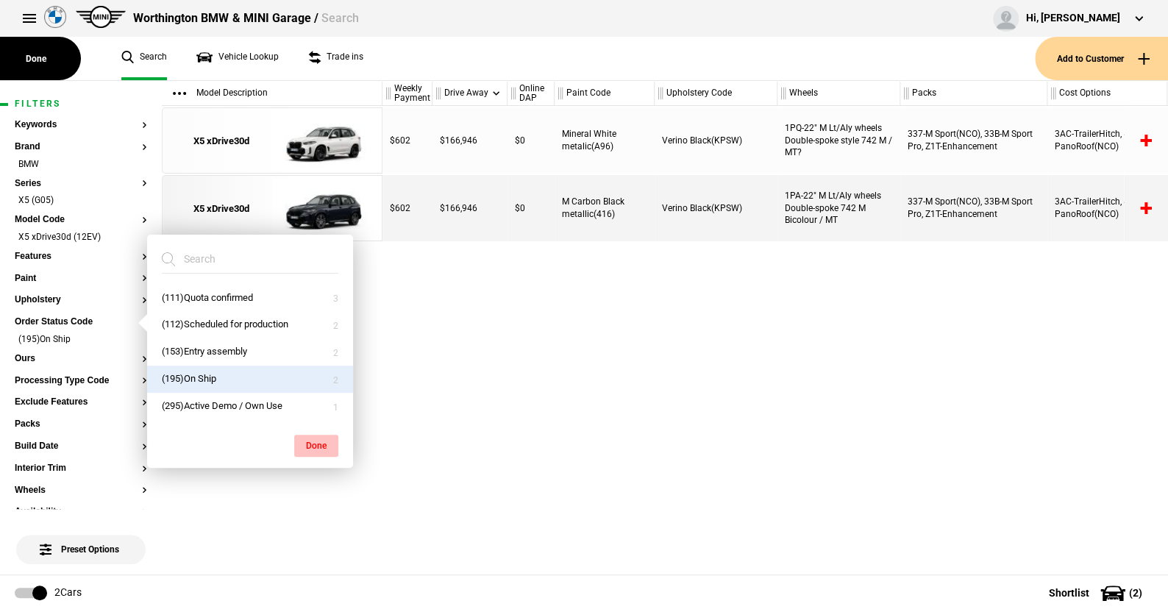
click at [323, 437] on button "Done" at bounding box center [316, 446] width 44 height 22
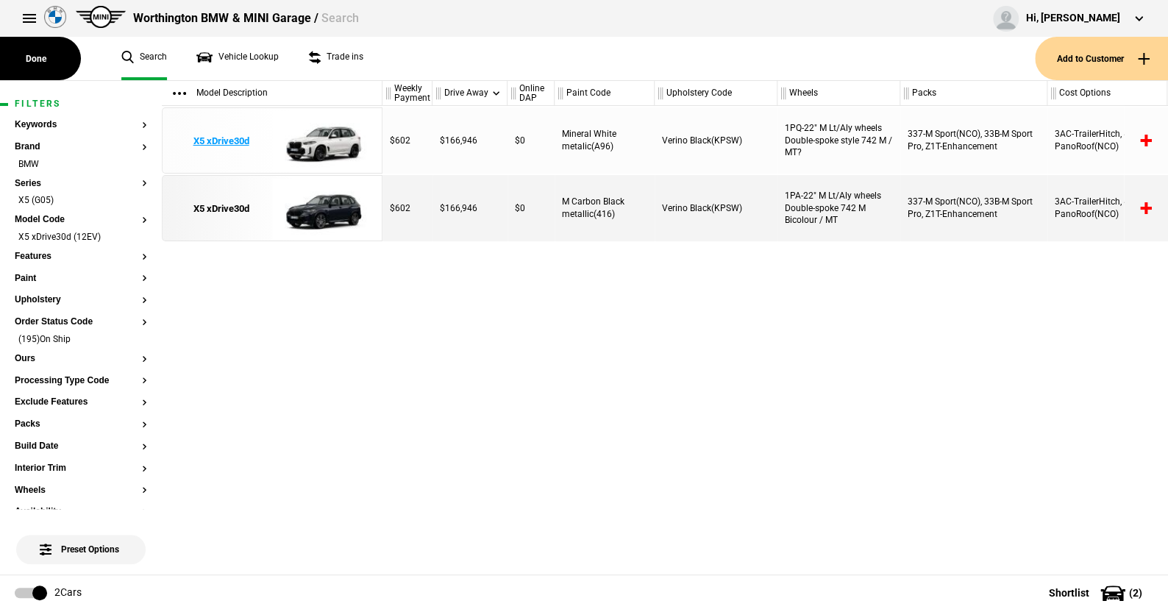
click at [332, 139] on img at bounding box center [323, 141] width 102 height 66
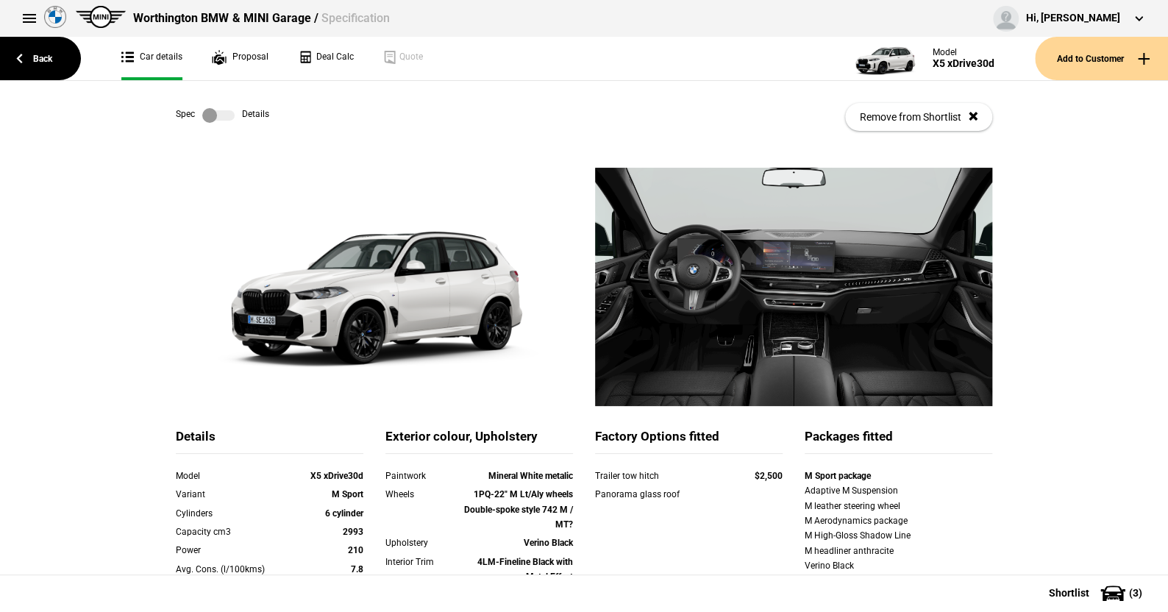
click at [224, 114] on label at bounding box center [218, 115] width 32 height 15
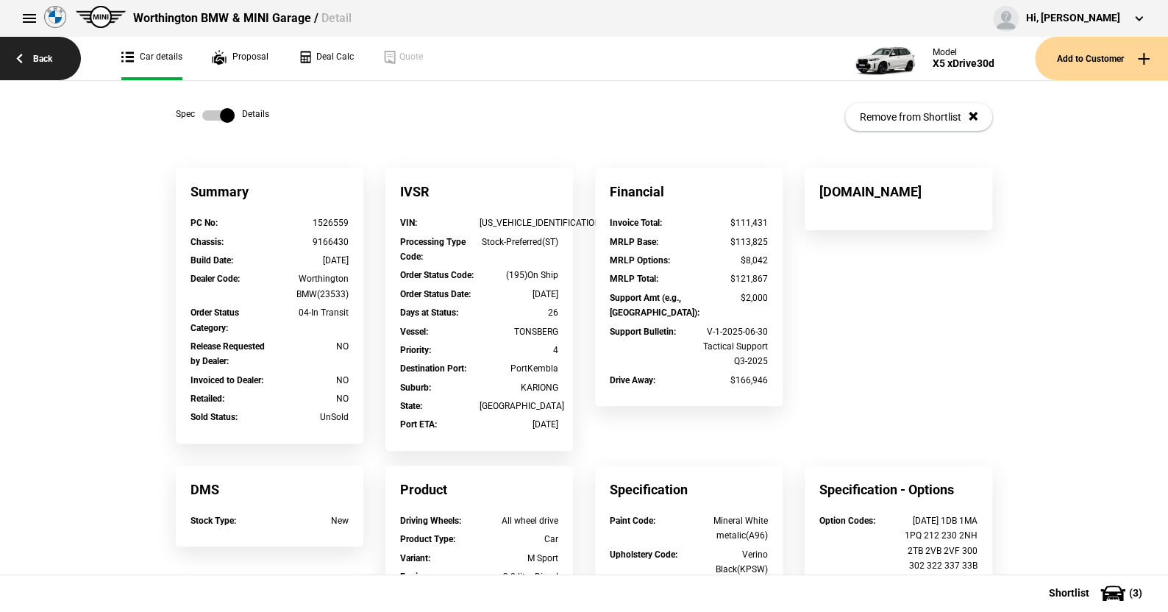
click at [45, 54] on link "Back" at bounding box center [40, 58] width 81 height 43
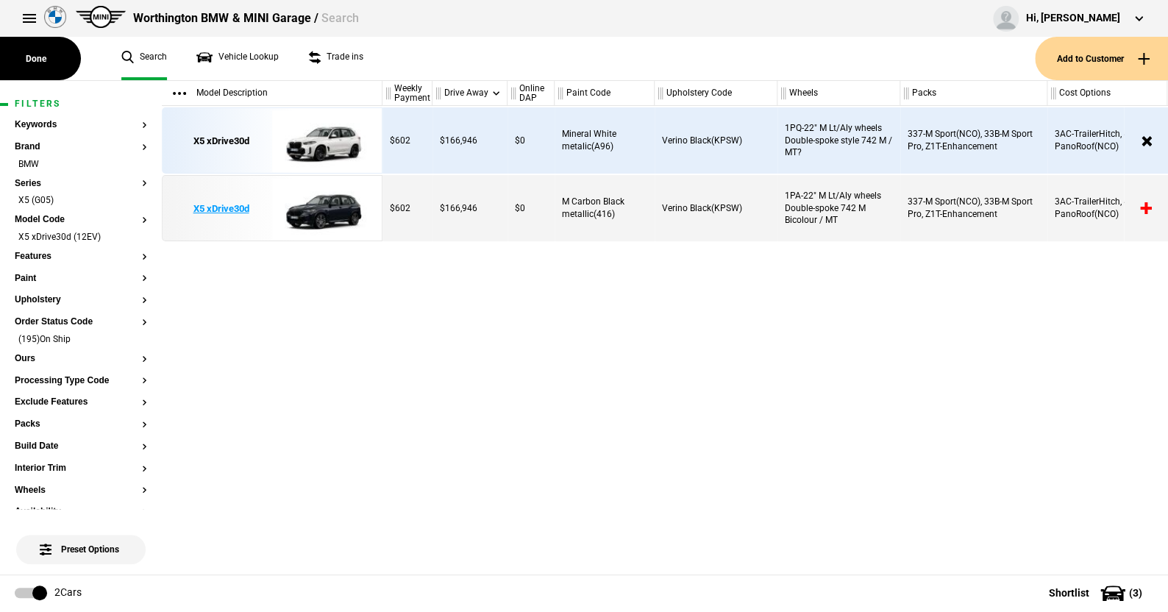
click at [326, 208] on img at bounding box center [323, 209] width 102 height 66
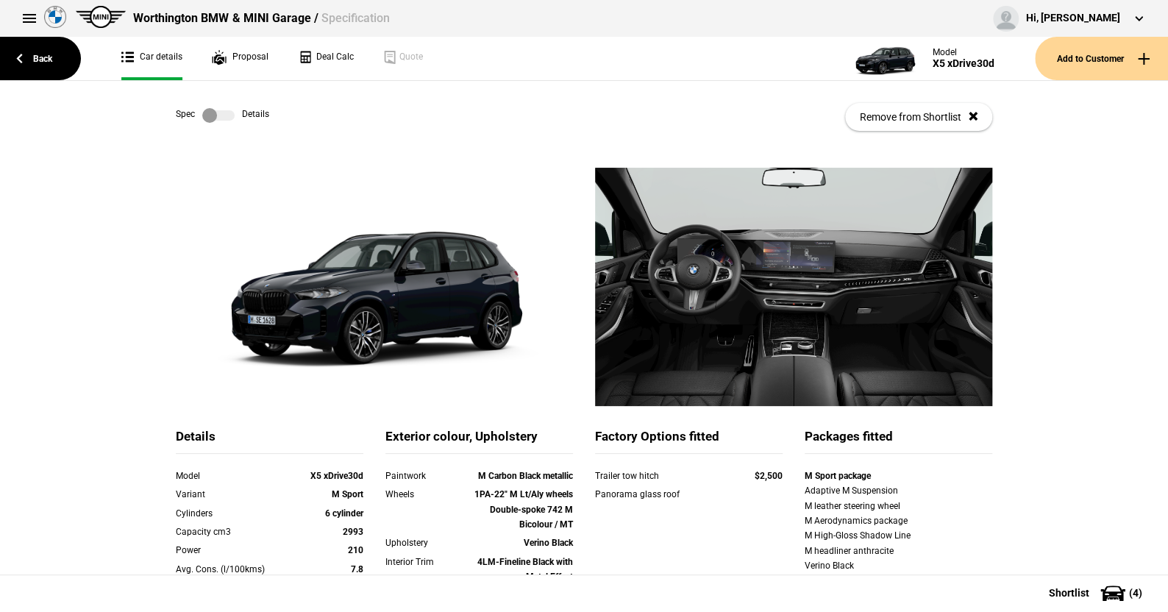
click at [224, 117] on label at bounding box center [218, 115] width 32 height 15
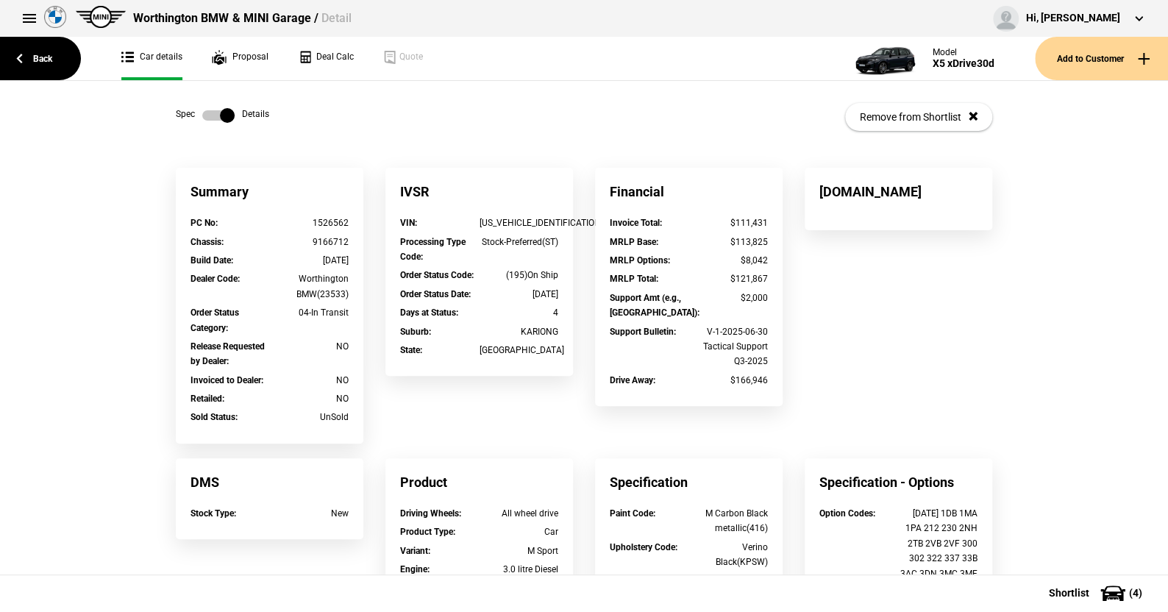
click at [205, 113] on label at bounding box center [218, 115] width 32 height 15
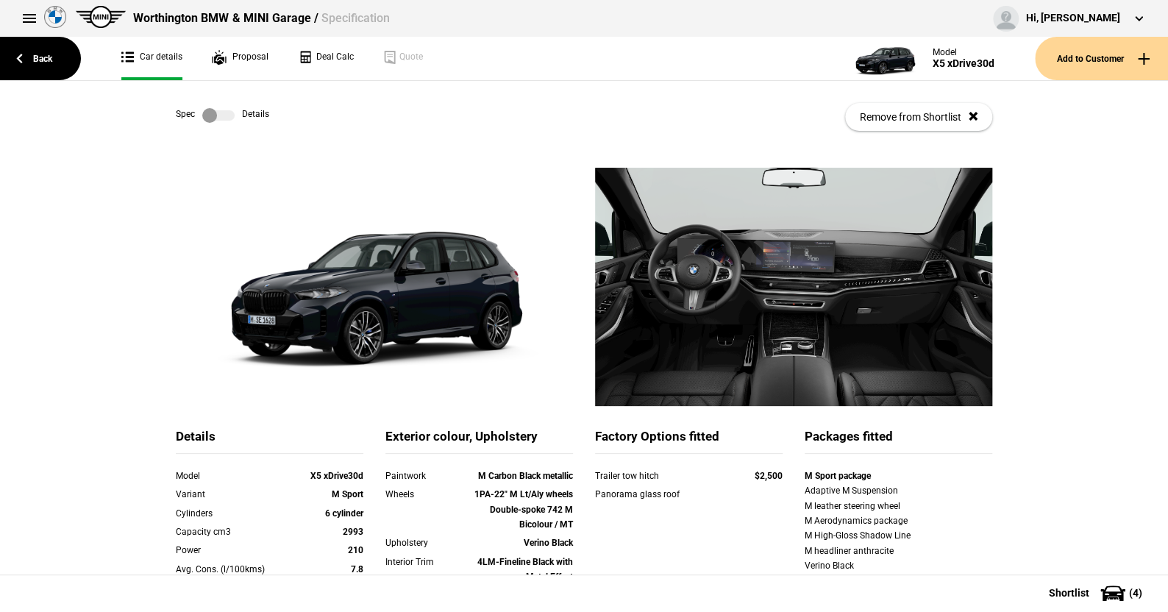
click at [225, 117] on label at bounding box center [218, 115] width 32 height 15
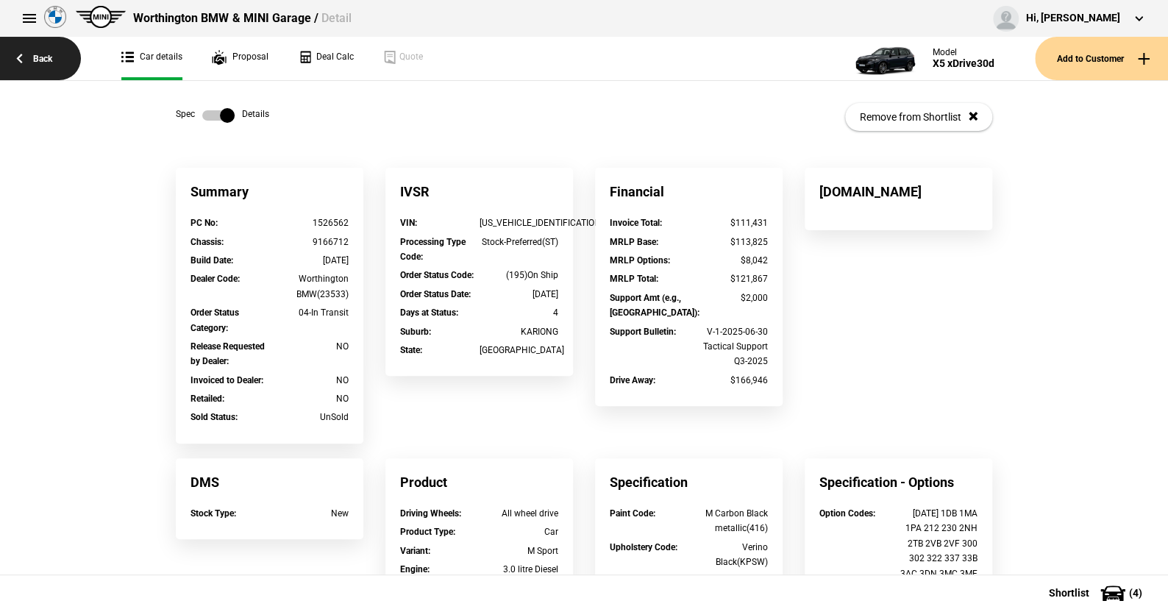
click at [42, 60] on link "Back" at bounding box center [40, 58] width 81 height 43
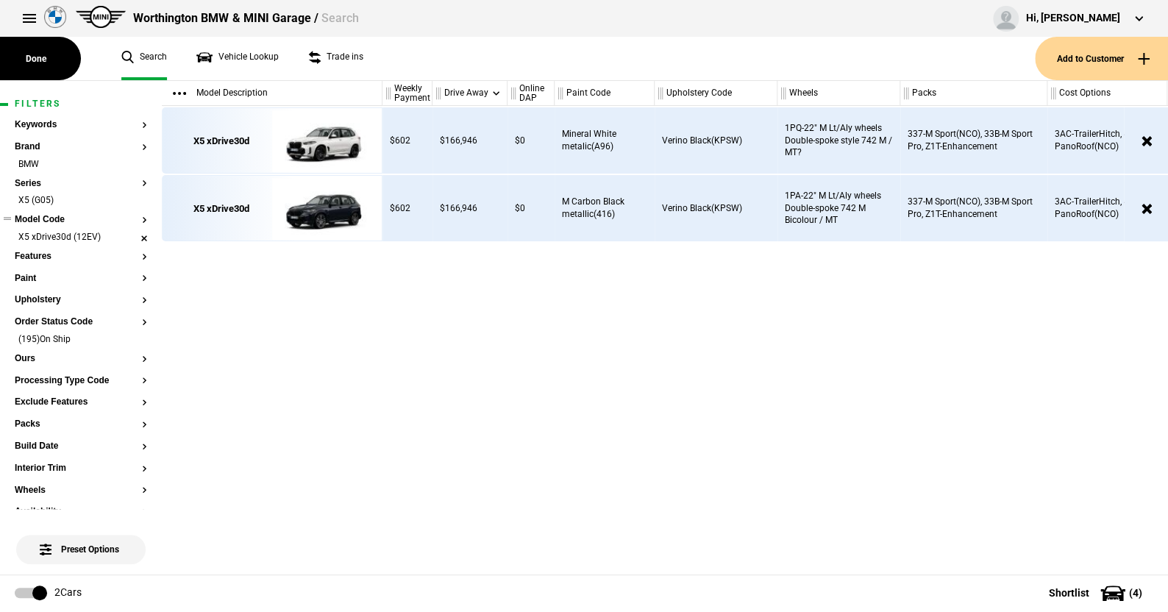
click at [132, 233] on li "X5 xDrive30d (12EV)" at bounding box center [81, 238] width 132 height 15
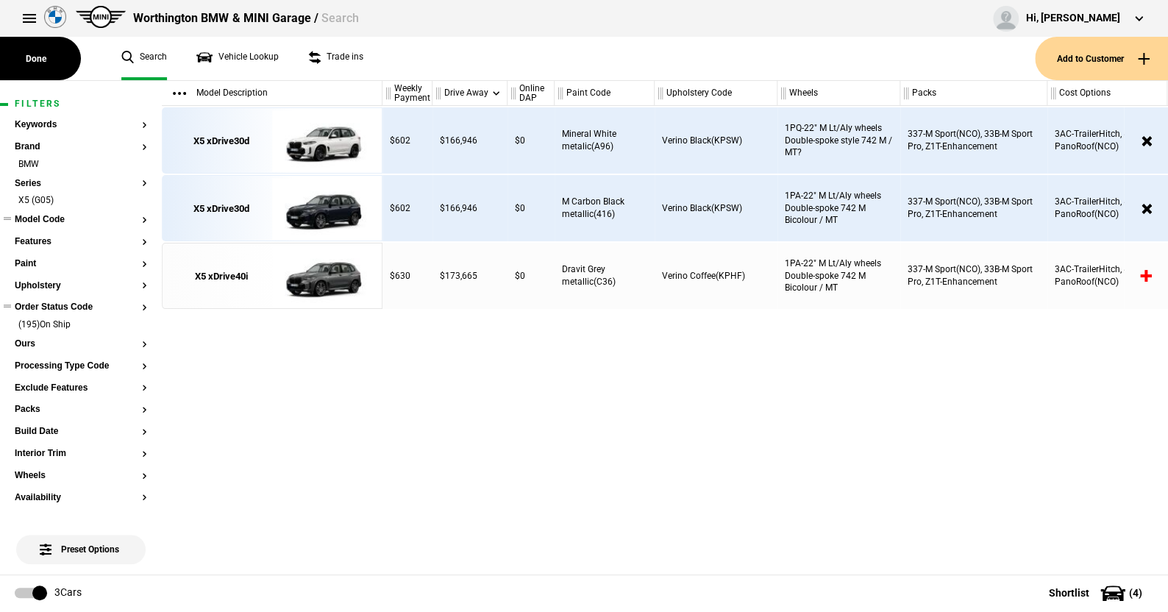
click at [77, 307] on button "Order Status Code" at bounding box center [81, 307] width 132 height 10
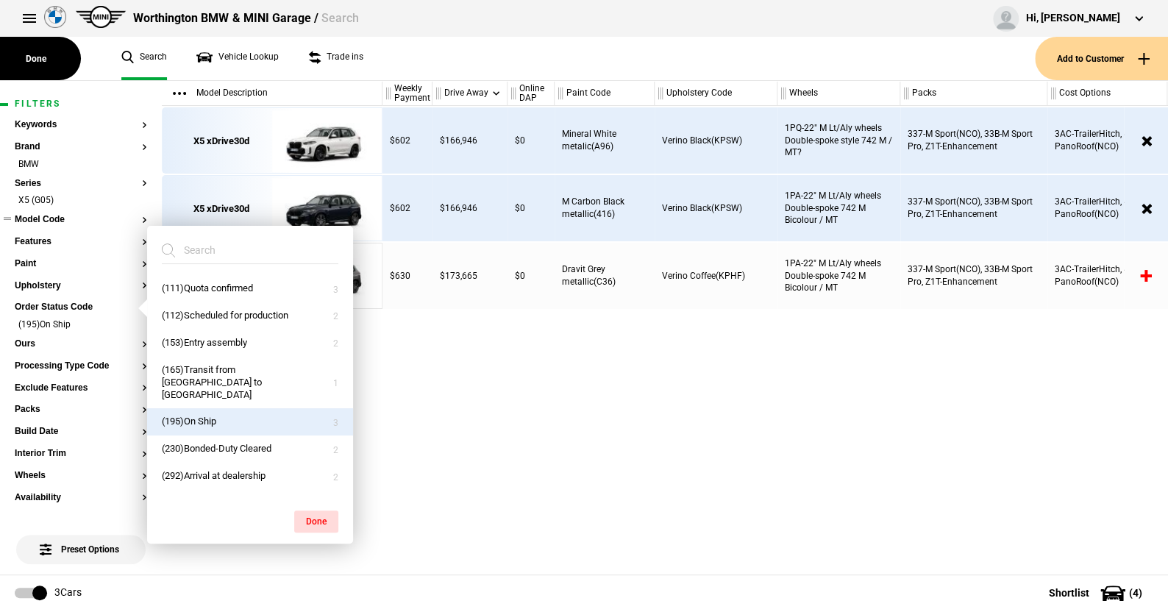
click at [204, 408] on button "(195)On Ship" at bounding box center [250, 421] width 206 height 27
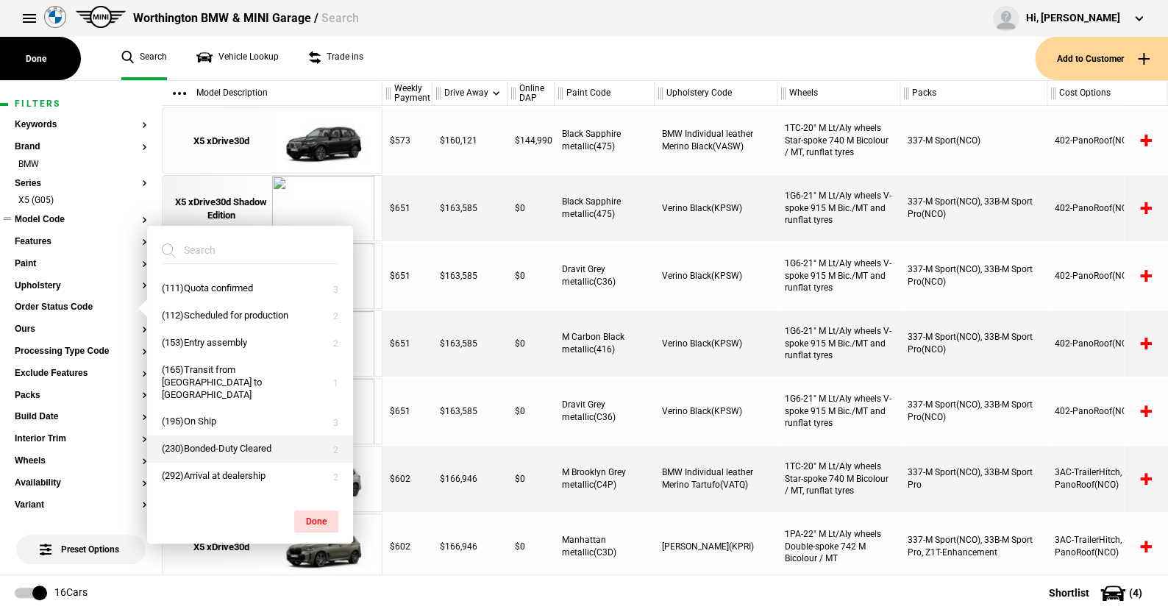
click at [217, 435] on button "(230)Bonded-Duty Cleared" at bounding box center [250, 448] width 206 height 27
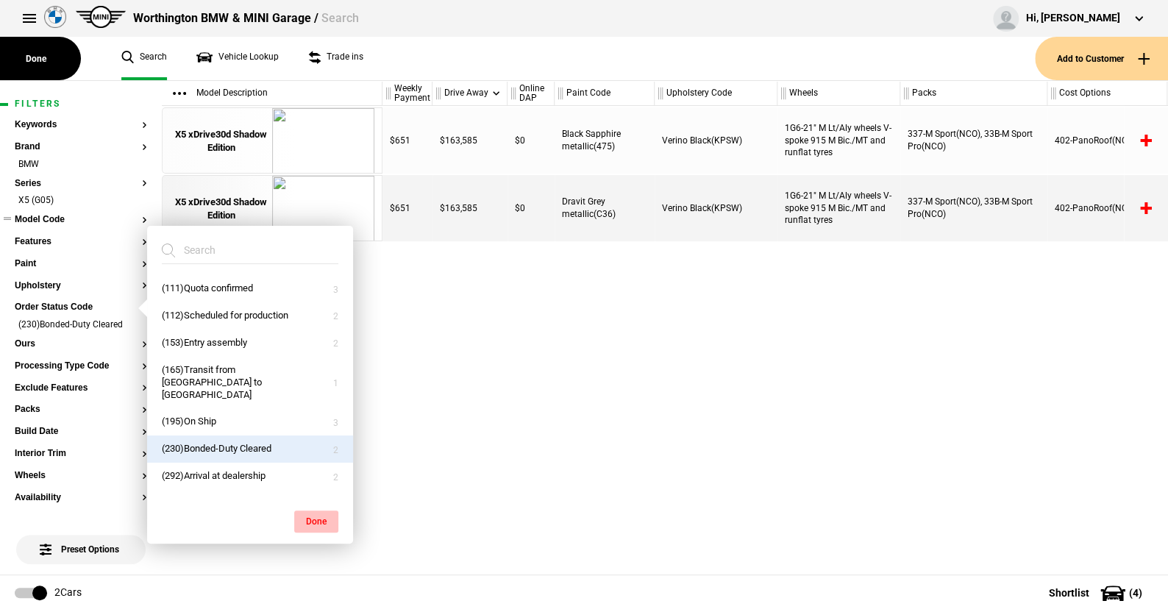
click at [322, 516] on button "Done" at bounding box center [316, 521] width 44 height 22
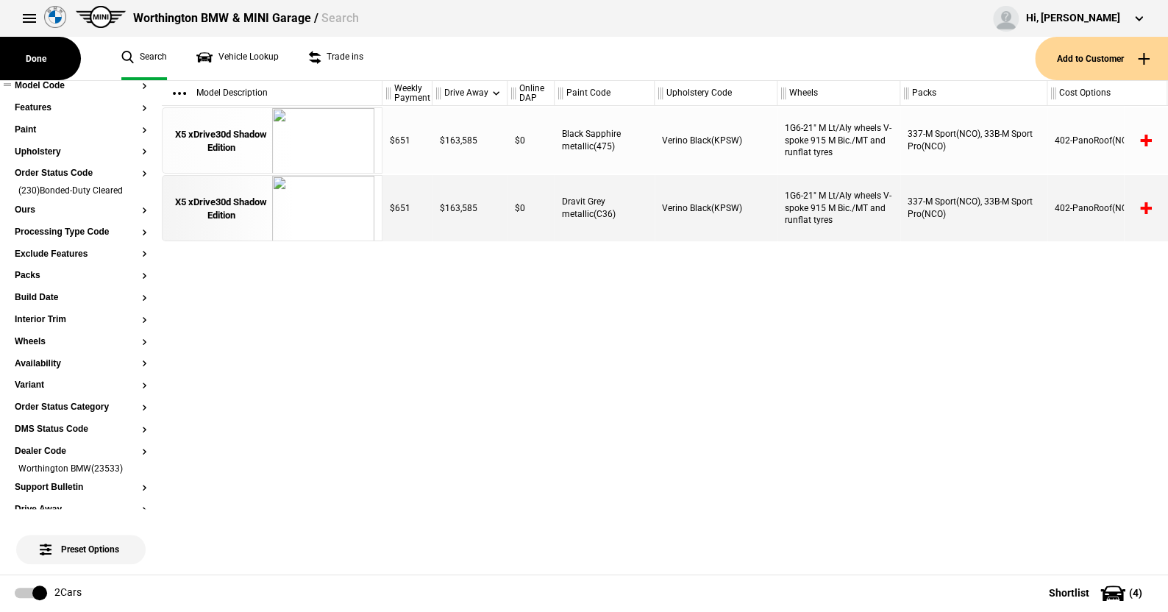
scroll to position [147, 0]
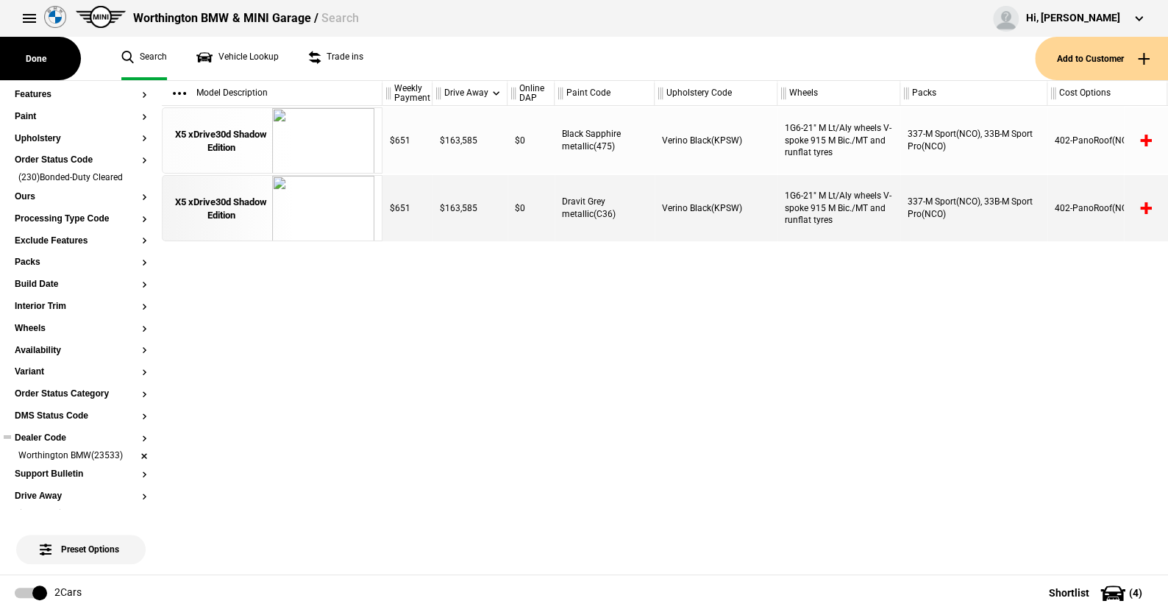
click at [130, 455] on li "Worthington BMW(23533)" at bounding box center [81, 456] width 132 height 15
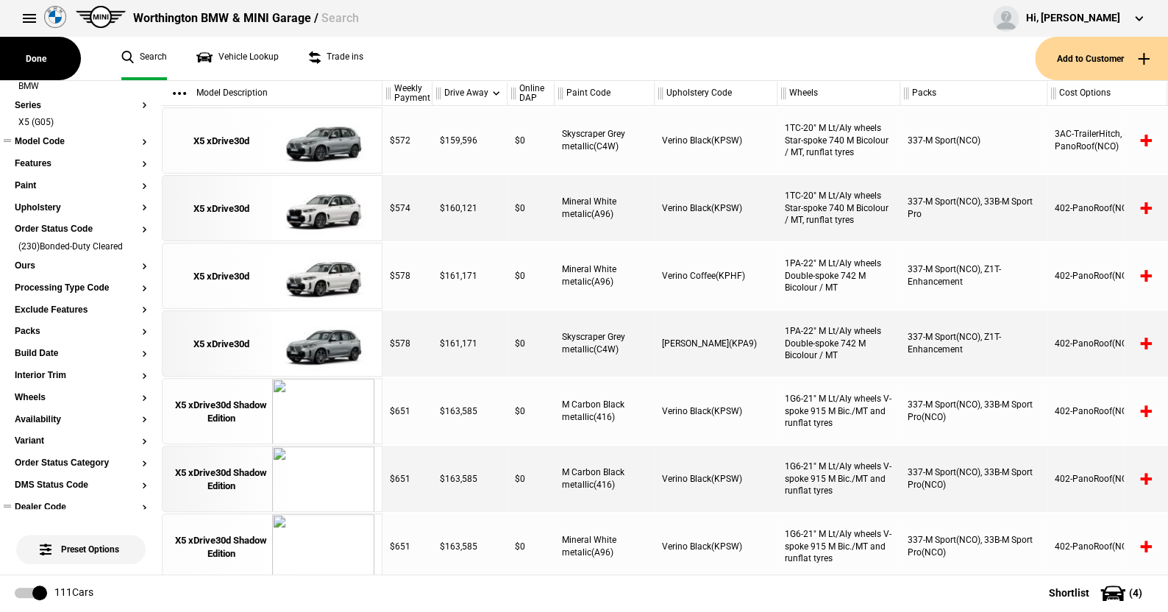
scroll to position [0, 0]
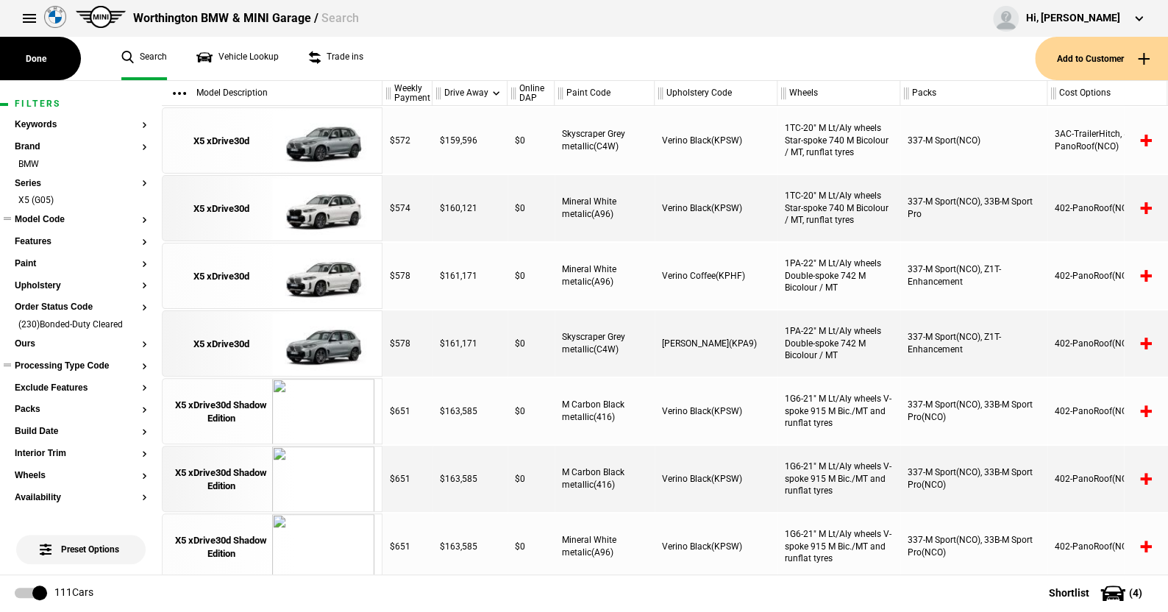
click at [74, 364] on button "Processing Type Code" at bounding box center [81, 366] width 132 height 10
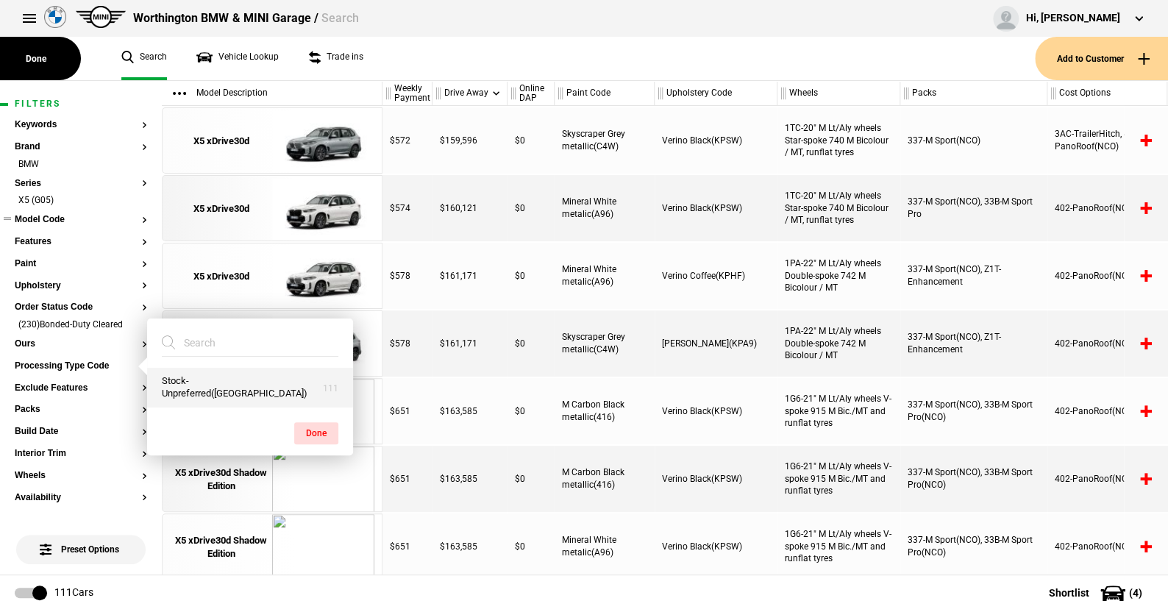
click at [201, 385] on button "Stock-Unpreferred(US)" at bounding box center [250, 388] width 206 height 40
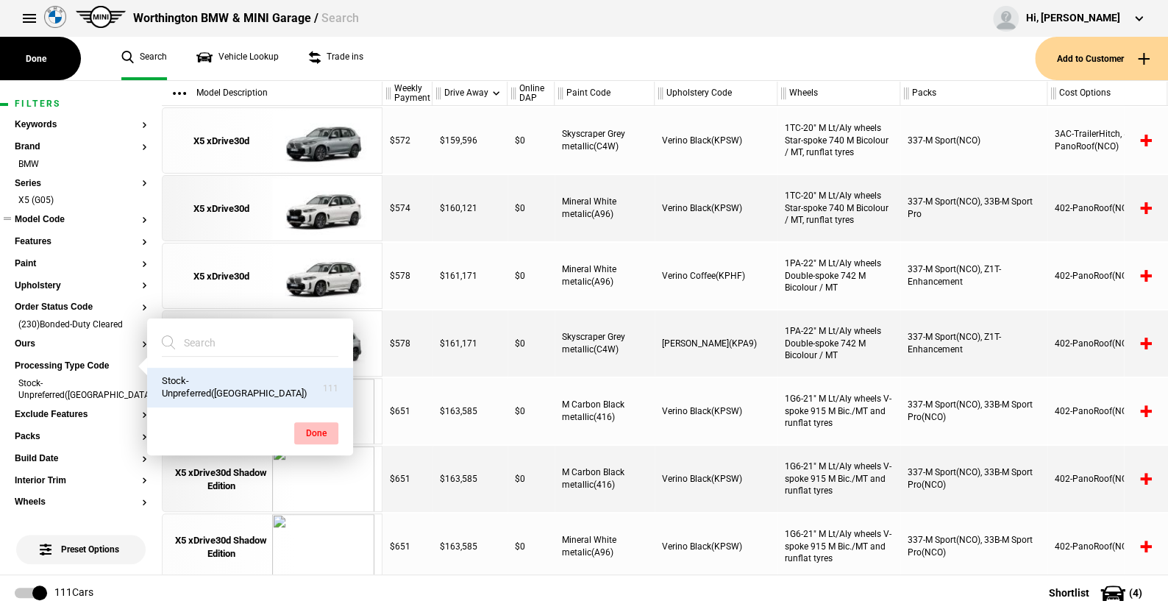
drag, startPoint x: 315, startPoint y: 433, endPoint x: 368, endPoint y: 195, distance: 244.3
click at [315, 432] on button "Done" at bounding box center [316, 433] width 44 height 22
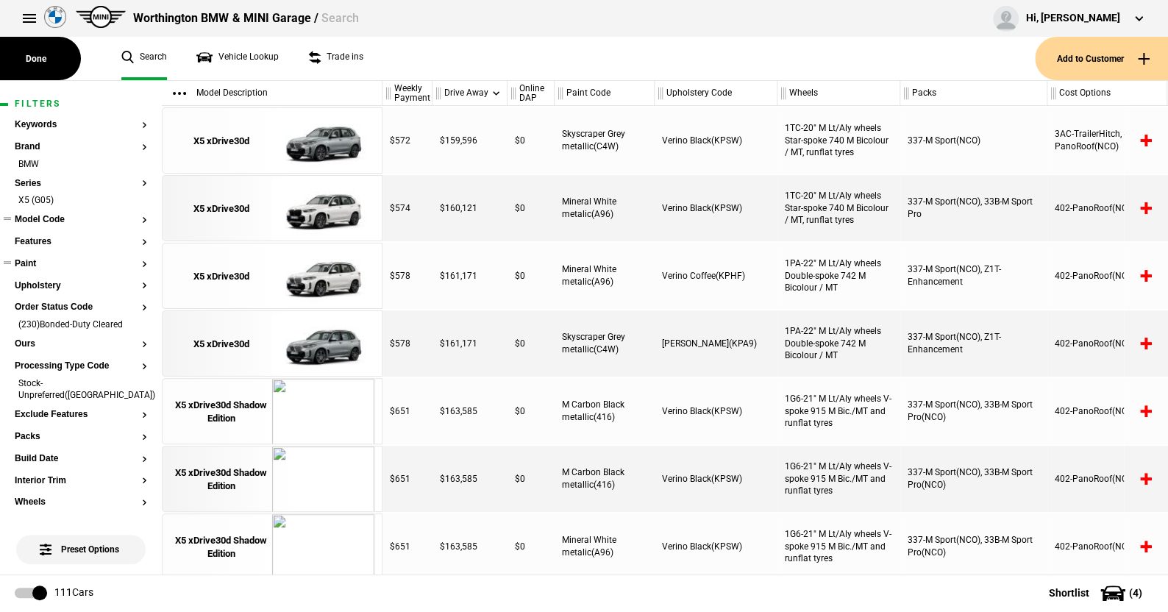
click at [35, 262] on button "Paint" at bounding box center [81, 264] width 132 height 10
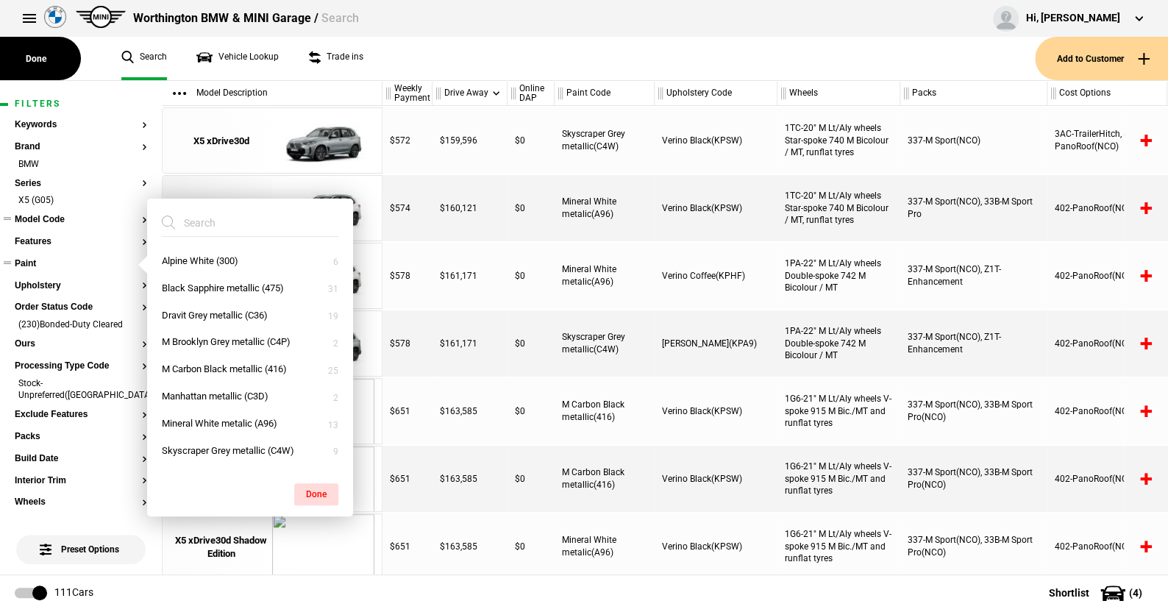
click at [35, 262] on button "Paint" at bounding box center [81, 264] width 132 height 10
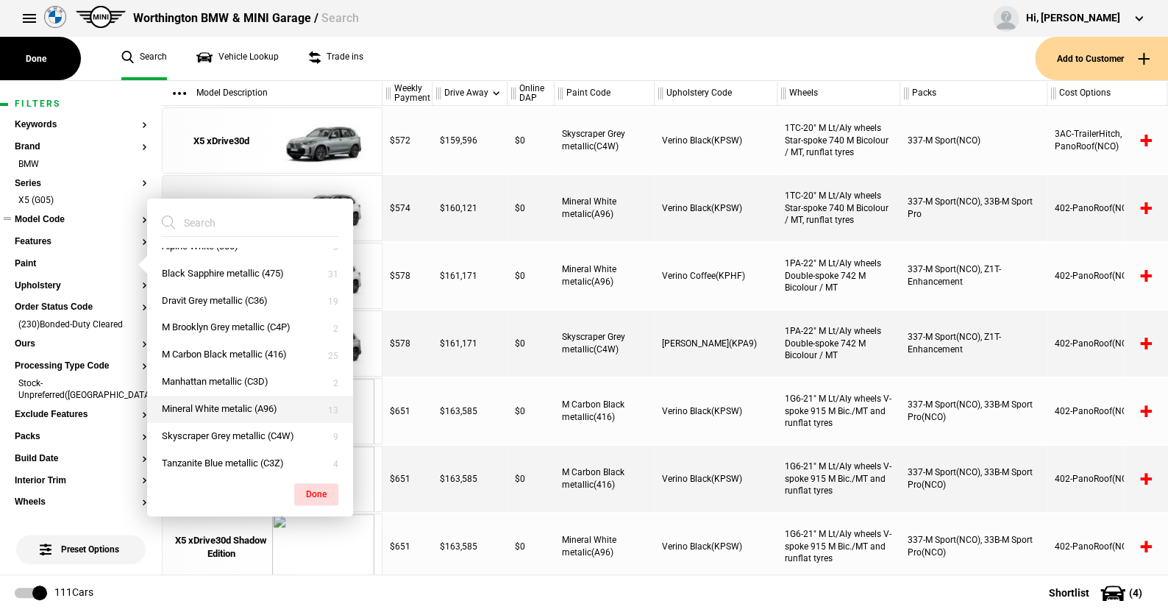
scroll to position [24, 0]
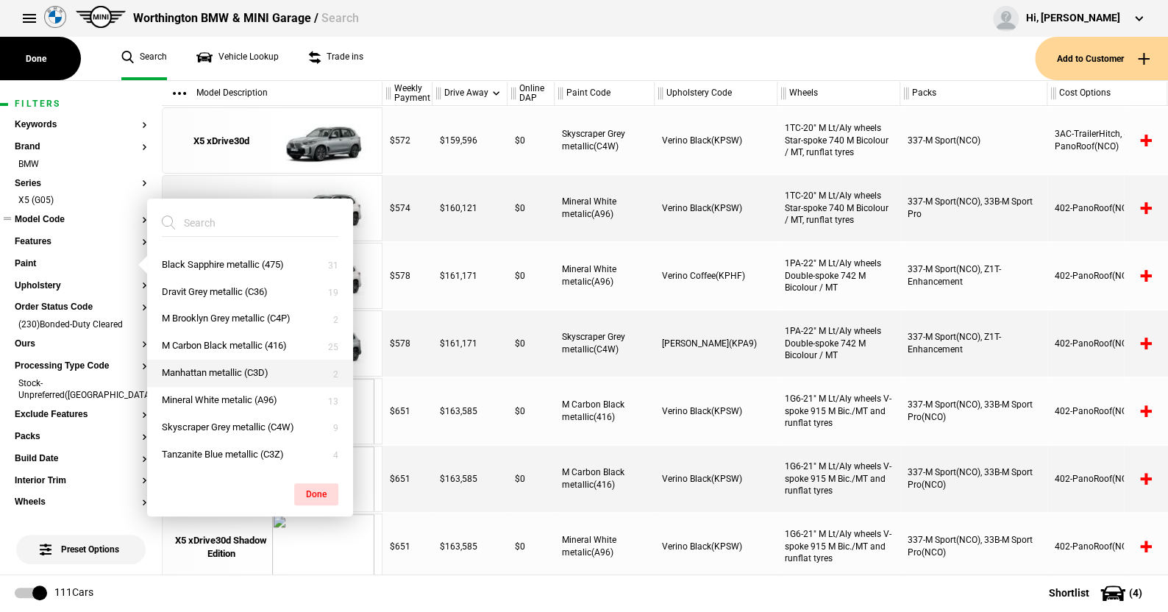
click at [203, 367] on button "Manhattan metallic (C3D)" at bounding box center [250, 373] width 206 height 27
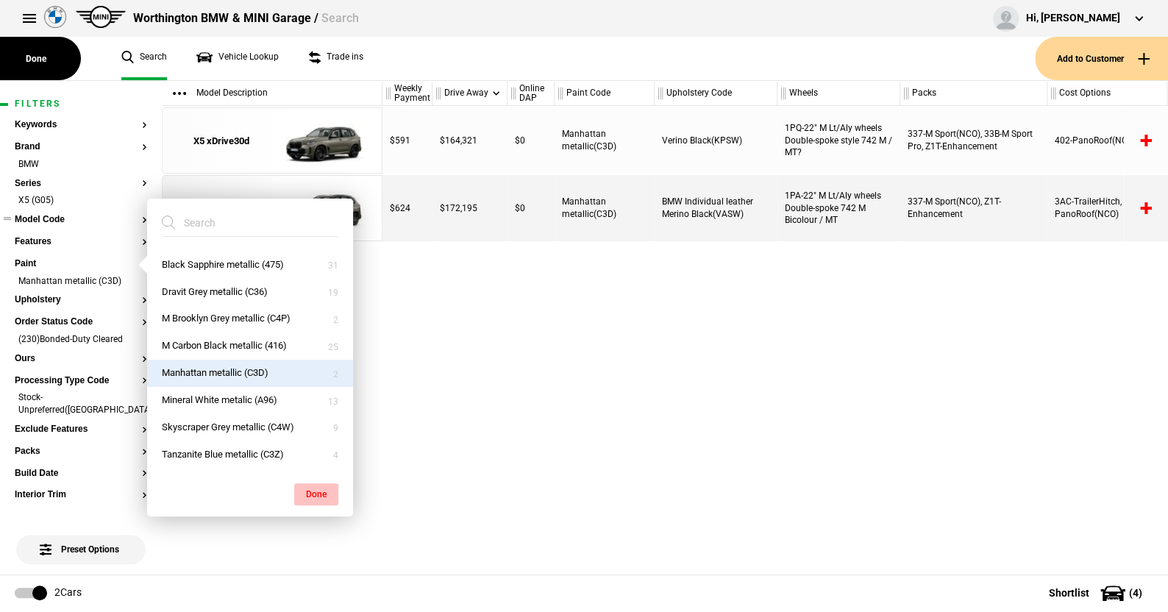
click at [311, 488] on button "Done" at bounding box center [316, 494] width 44 height 22
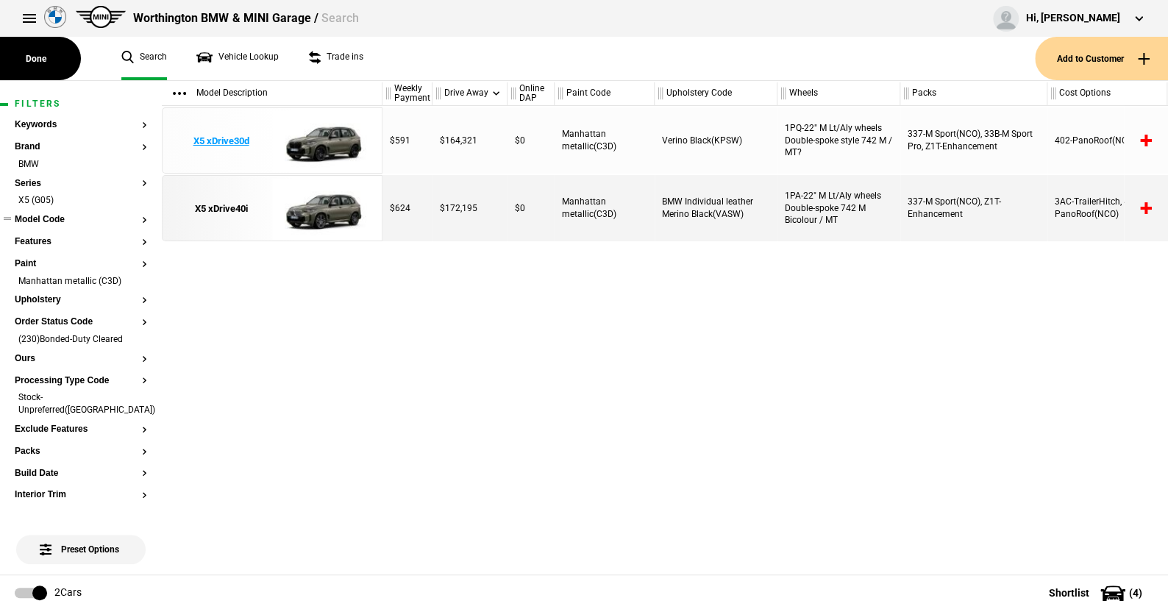
click at [327, 140] on img at bounding box center [323, 141] width 102 height 66
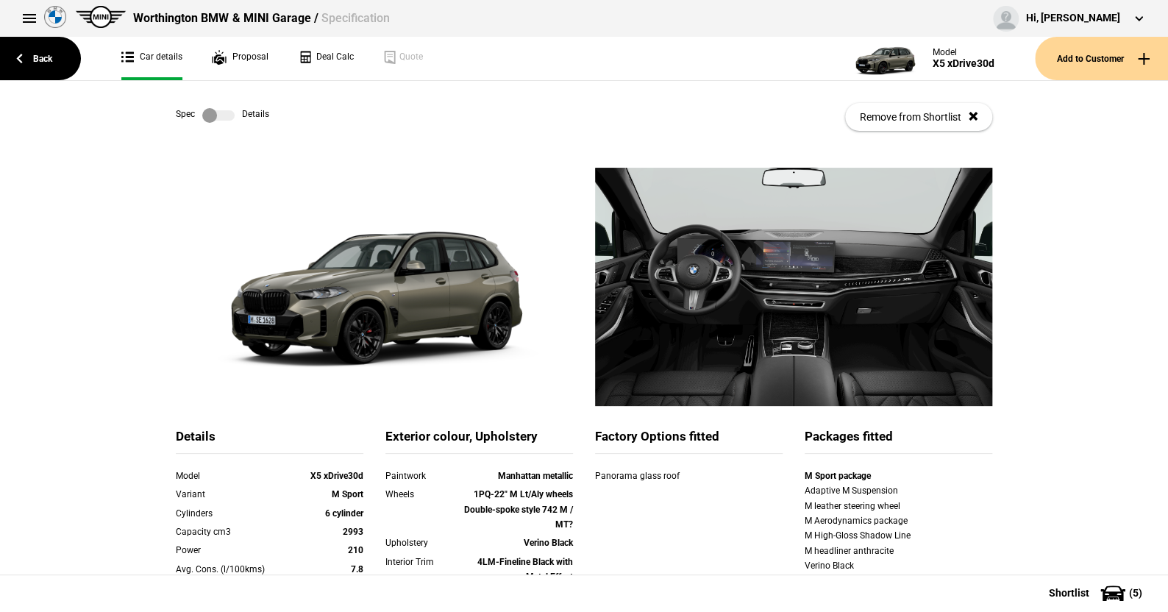
click at [221, 113] on label at bounding box center [218, 115] width 32 height 15
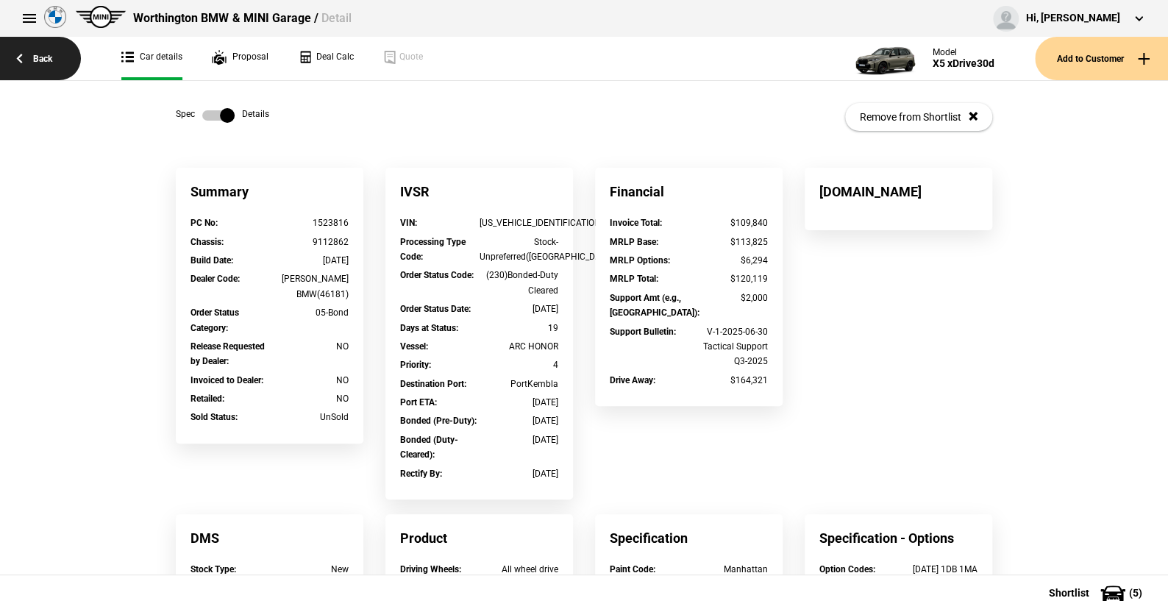
click at [42, 55] on link "Back" at bounding box center [40, 58] width 81 height 43
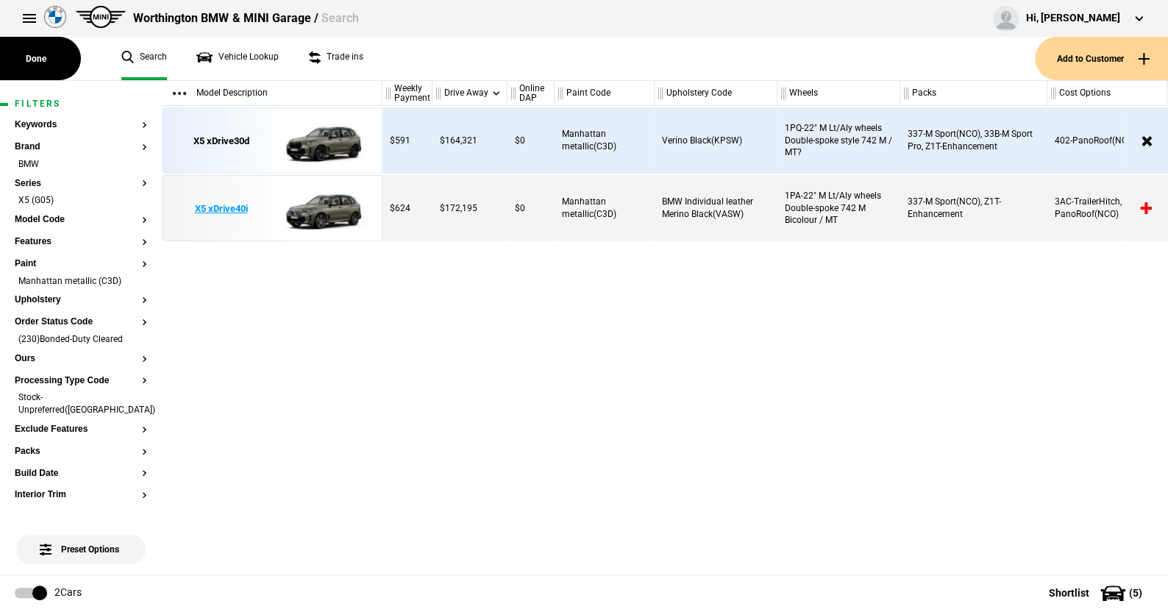
click at [339, 206] on img at bounding box center [323, 209] width 102 height 66
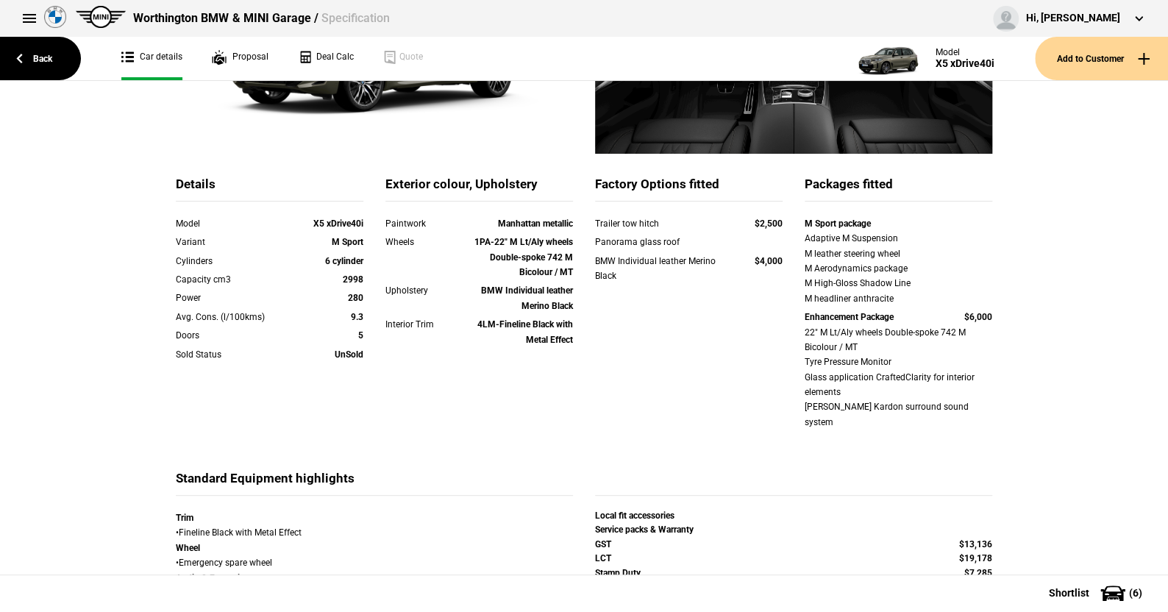
scroll to position [294, 0]
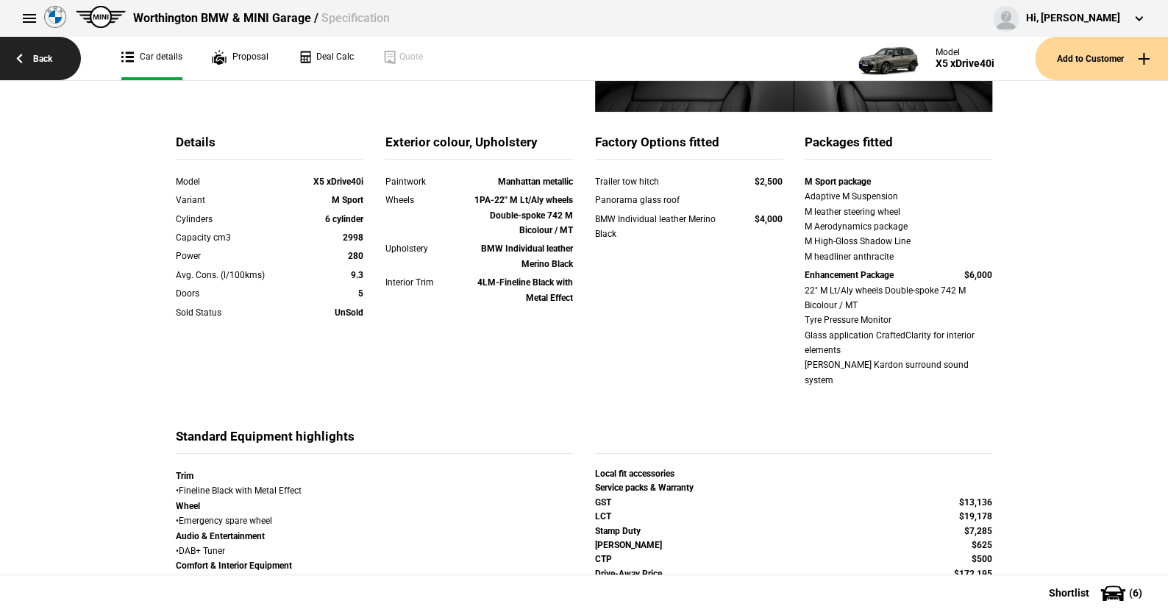
click at [43, 51] on link "Back" at bounding box center [40, 58] width 81 height 43
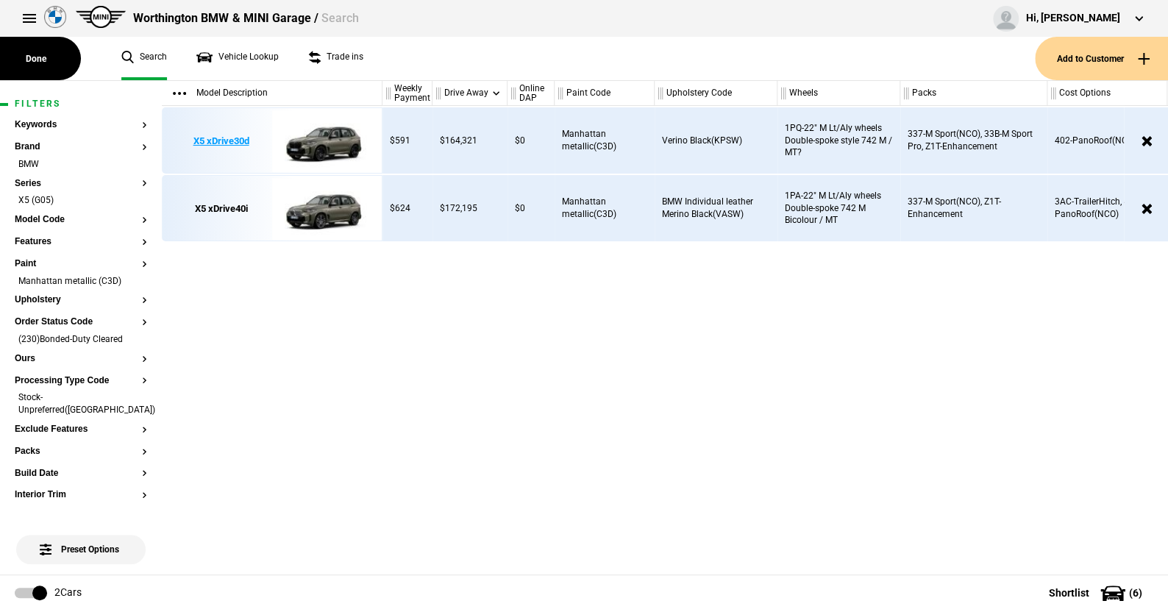
click at [329, 140] on img at bounding box center [323, 141] width 102 height 66
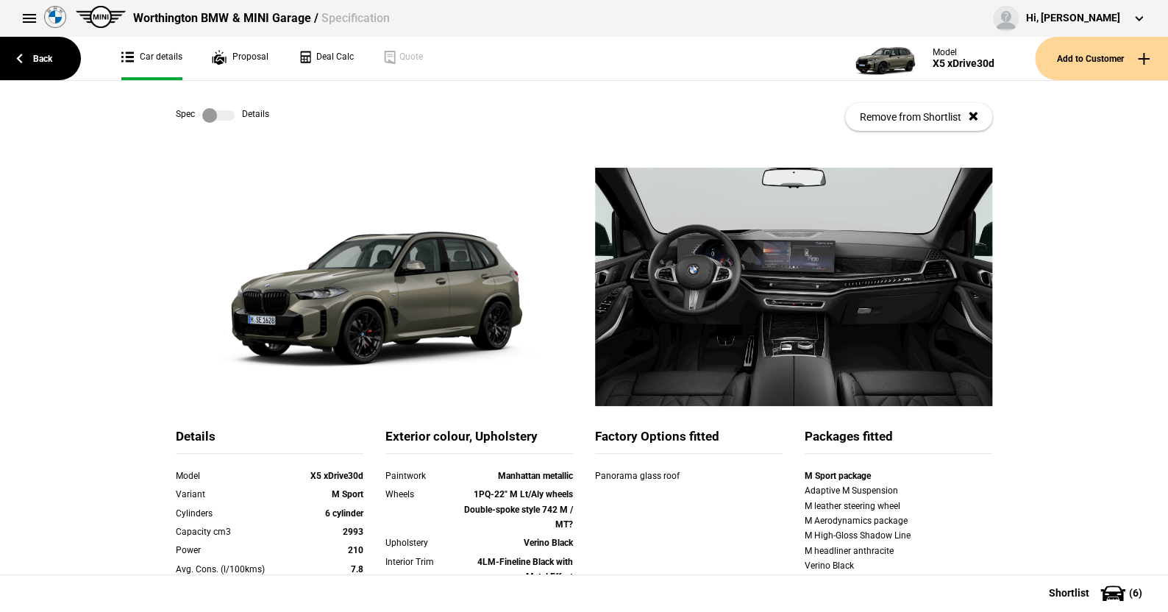
click at [218, 113] on label at bounding box center [218, 115] width 32 height 15
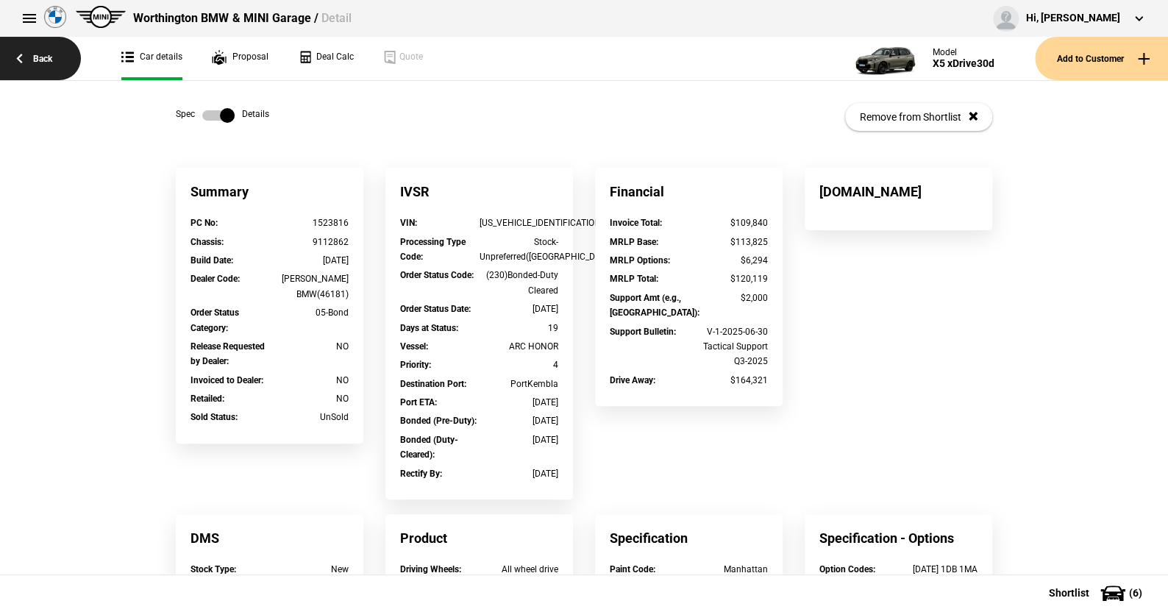
click at [39, 54] on link "Back" at bounding box center [40, 58] width 81 height 43
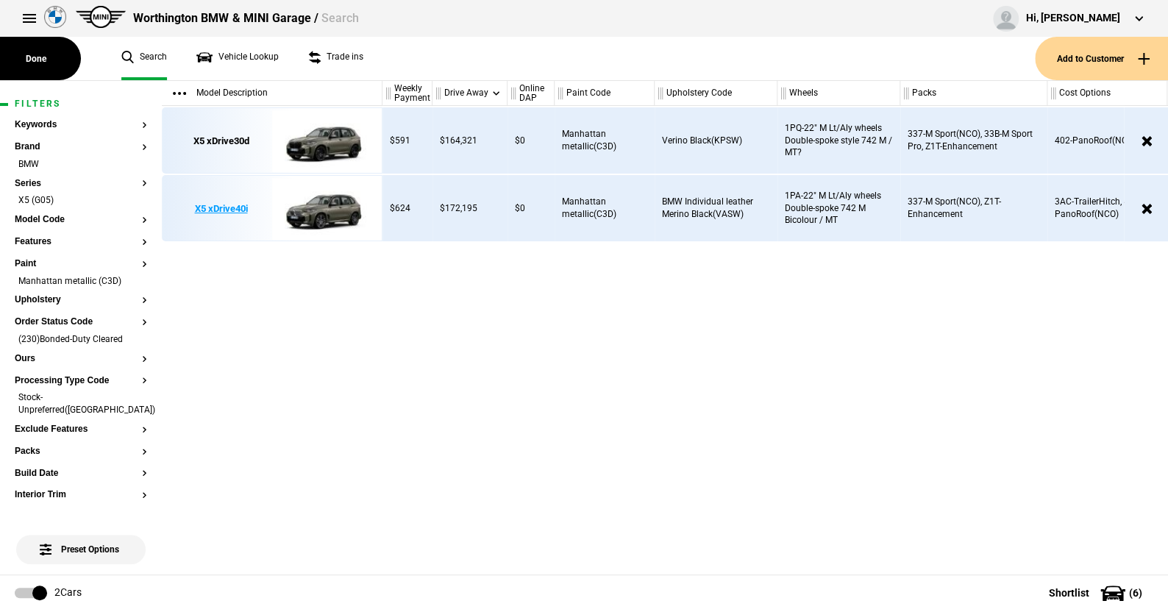
click at [319, 212] on img at bounding box center [323, 209] width 102 height 66
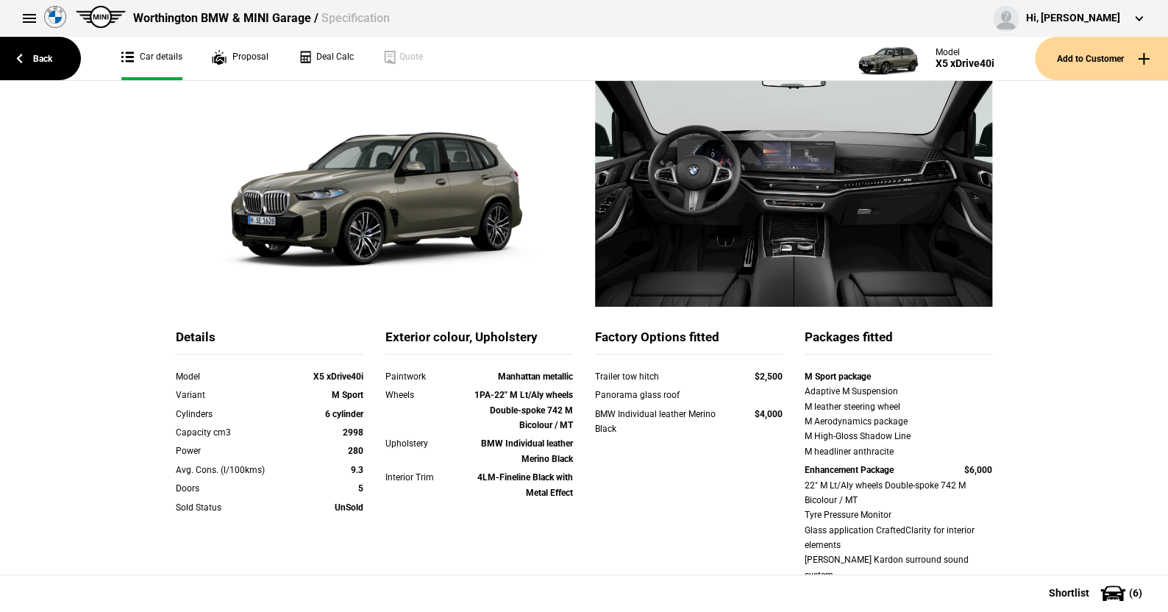
scroll to position [74, 0]
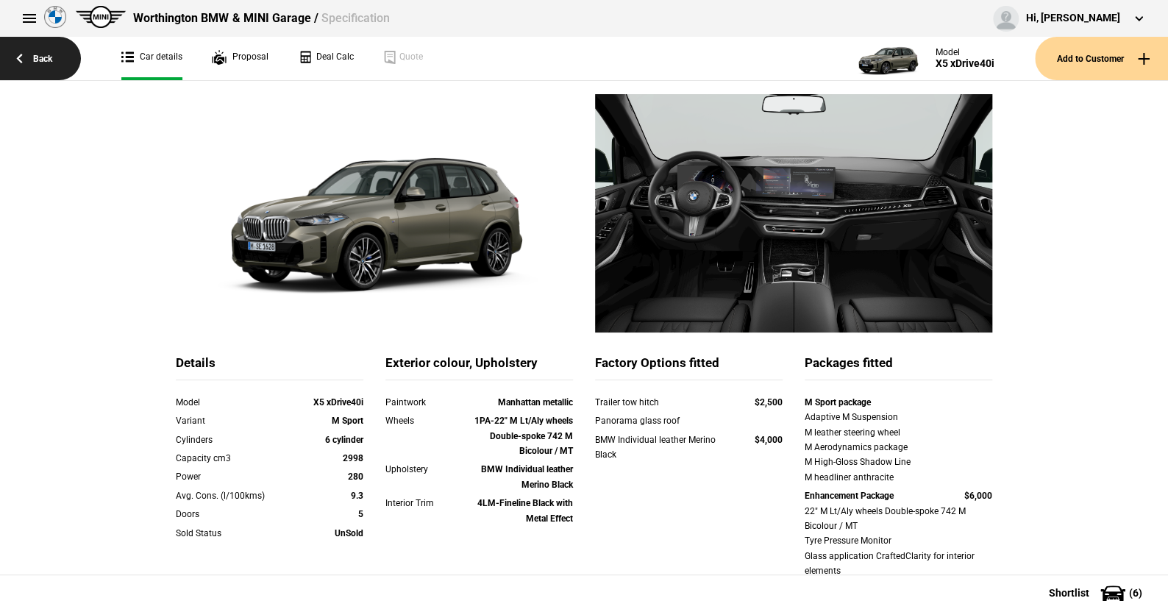
click at [46, 59] on link "Back" at bounding box center [40, 58] width 81 height 43
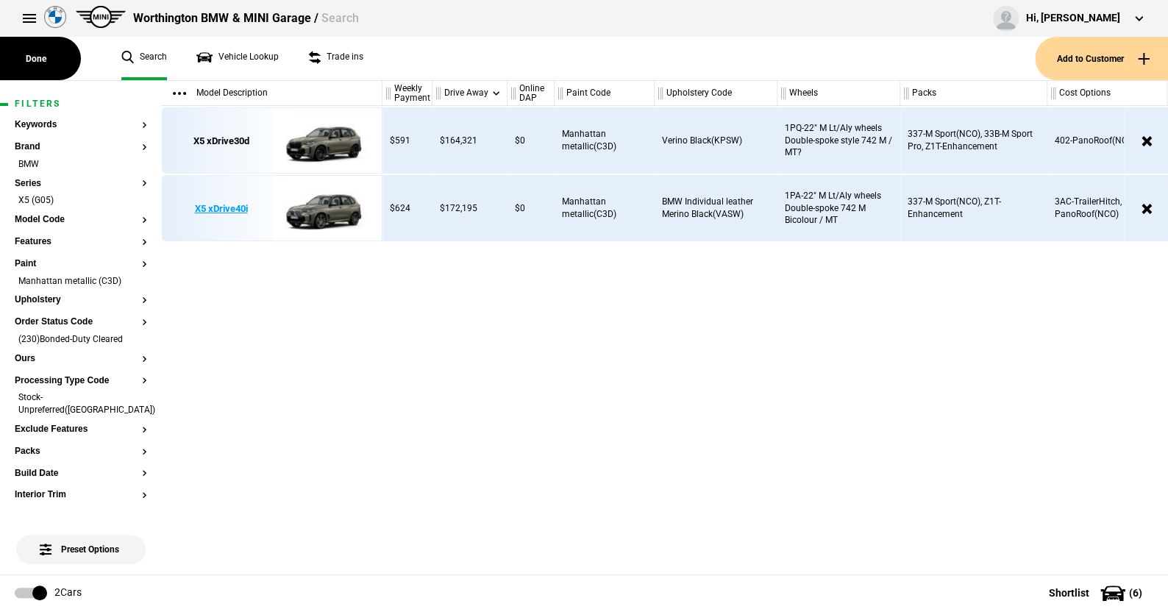
click at [329, 203] on img at bounding box center [323, 209] width 102 height 66
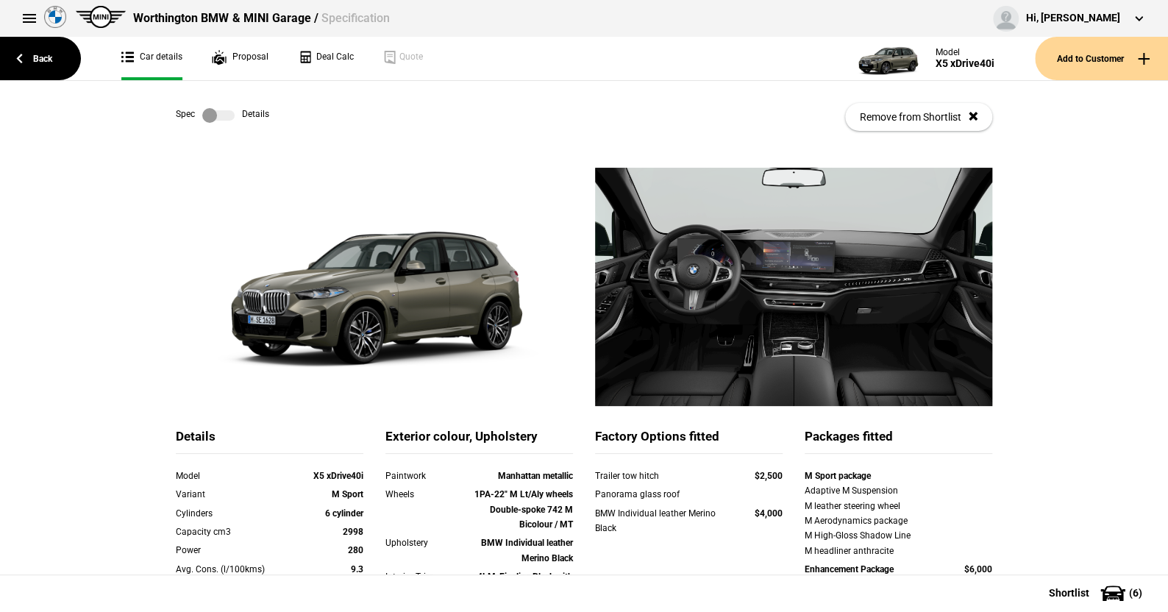
click at [228, 115] on label at bounding box center [218, 115] width 32 height 15
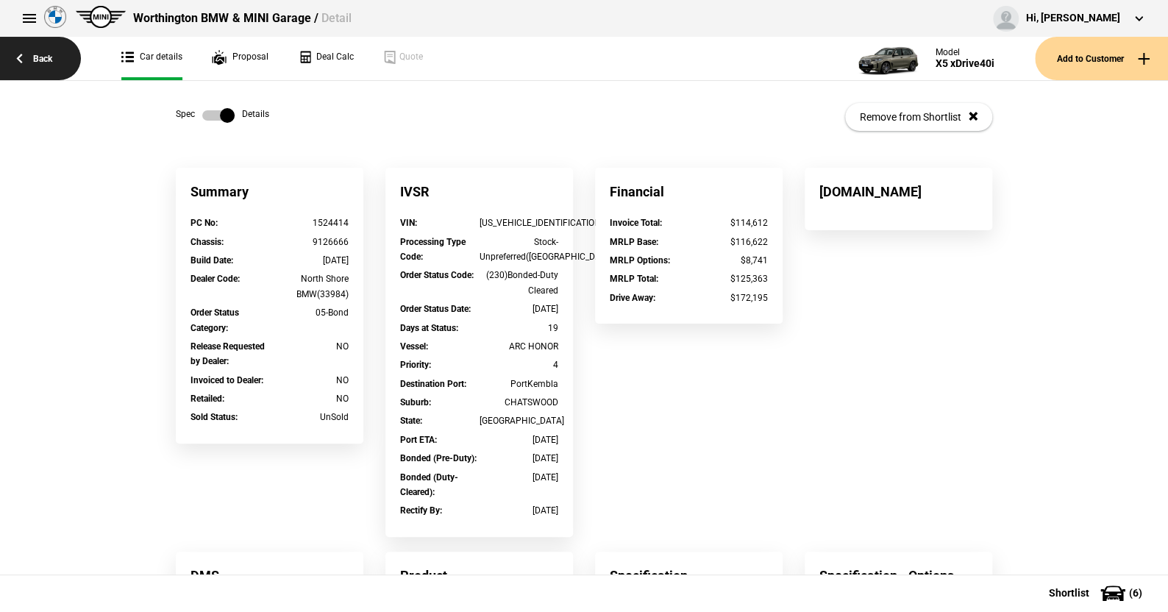
click at [49, 58] on link "Back" at bounding box center [40, 58] width 81 height 43
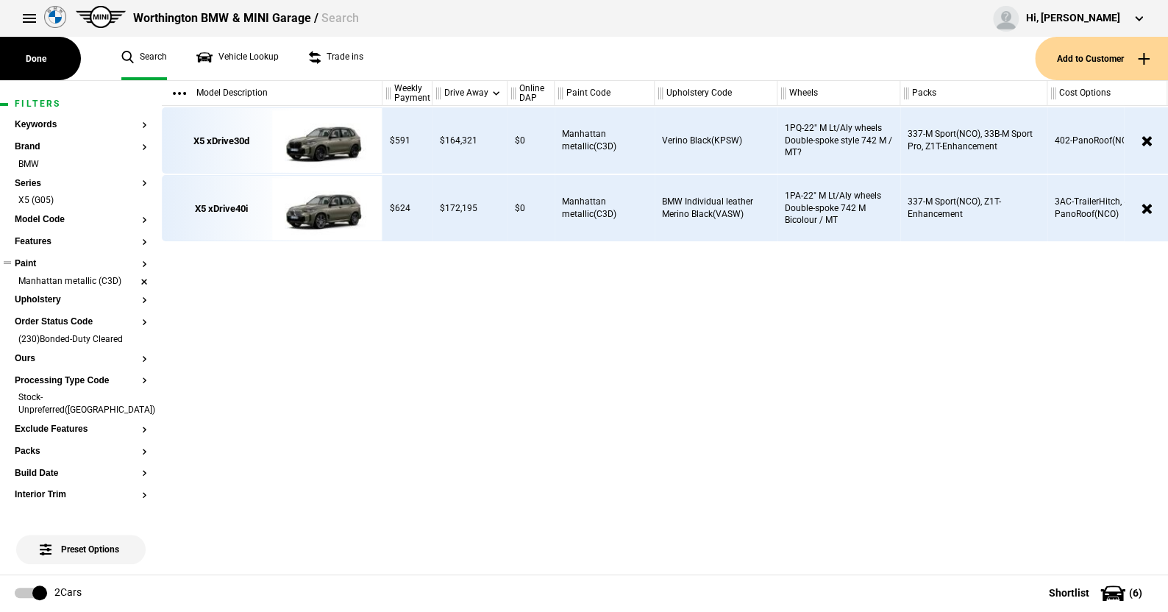
click at [132, 279] on li "Manhattan metallic (C3D)" at bounding box center [81, 282] width 132 height 15
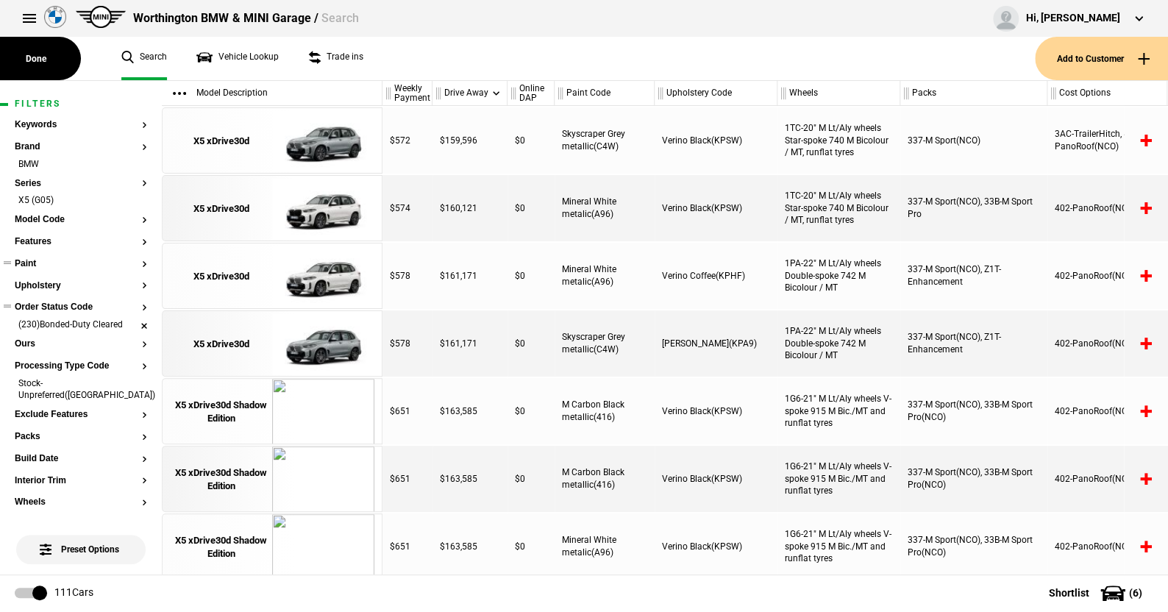
click at [132, 327] on li "(230)Bonded-Duty Cleared" at bounding box center [81, 325] width 132 height 15
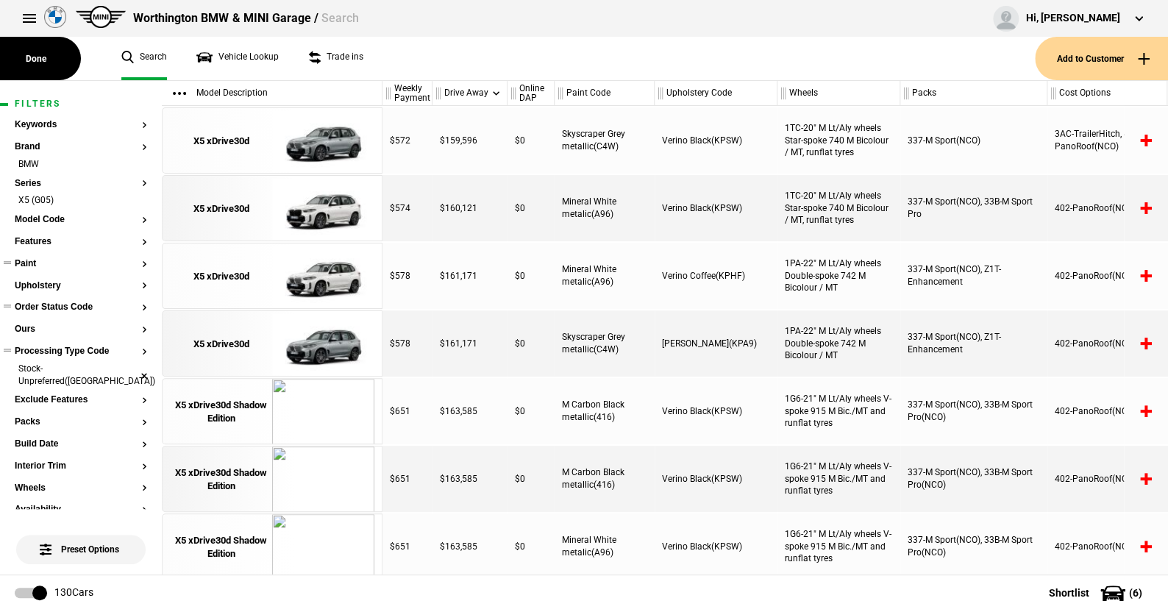
click at [129, 367] on li "Stock-Unpreferred(US)" at bounding box center [81, 376] width 132 height 27
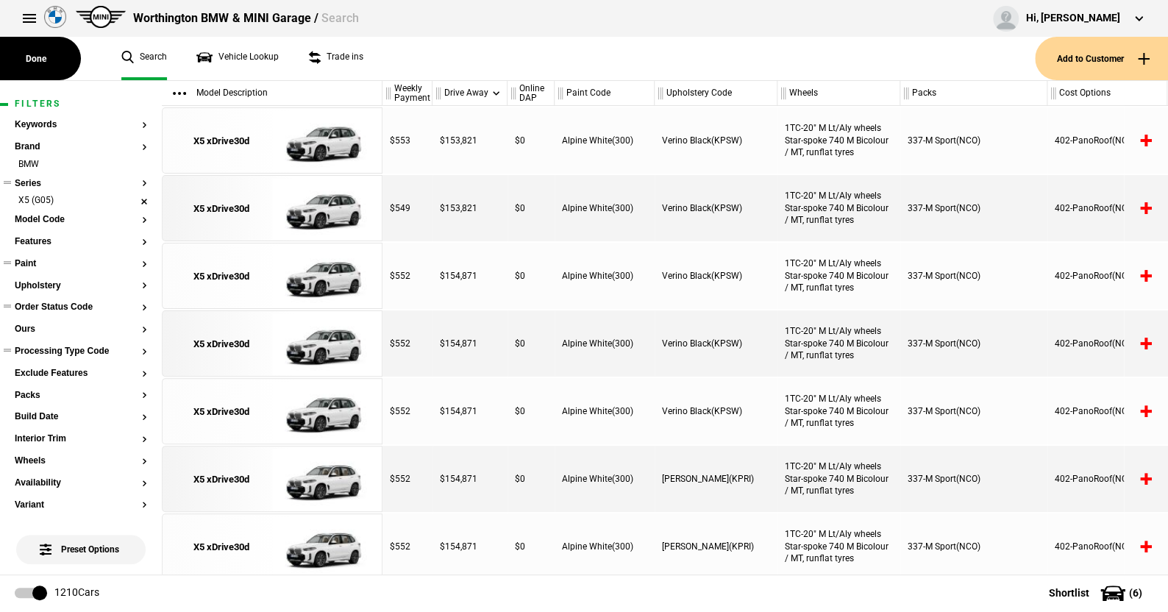
click at [134, 198] on li "X5 (G05)" at bounding box center [81, 201] width 132 height 15
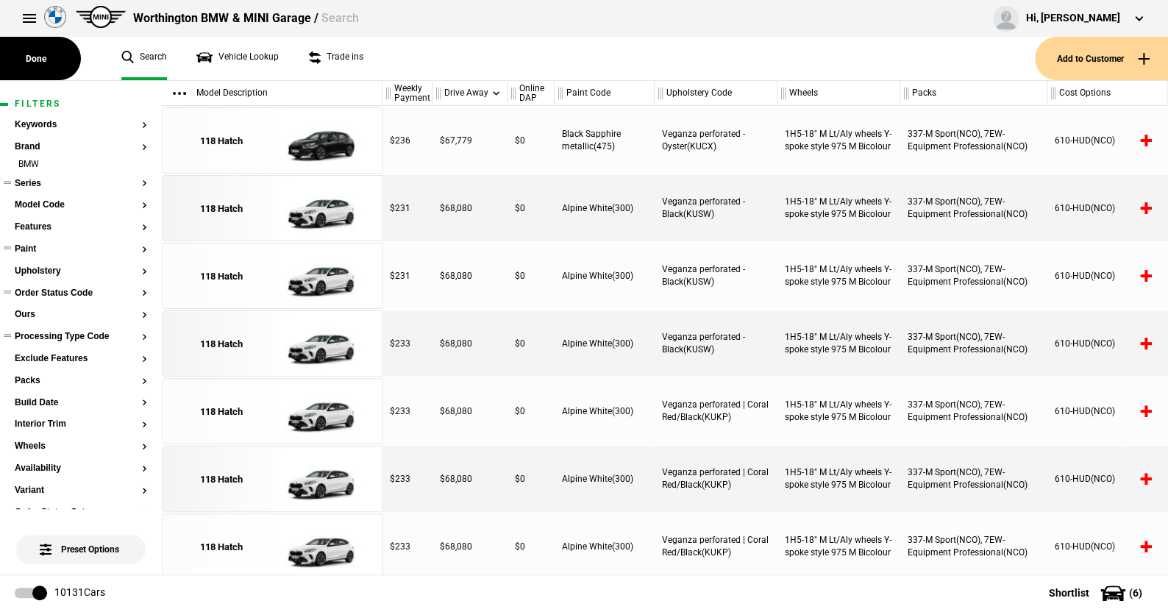
click at [31, 182] on button "Series" at bounding box center [81, 184] width 132 height 10
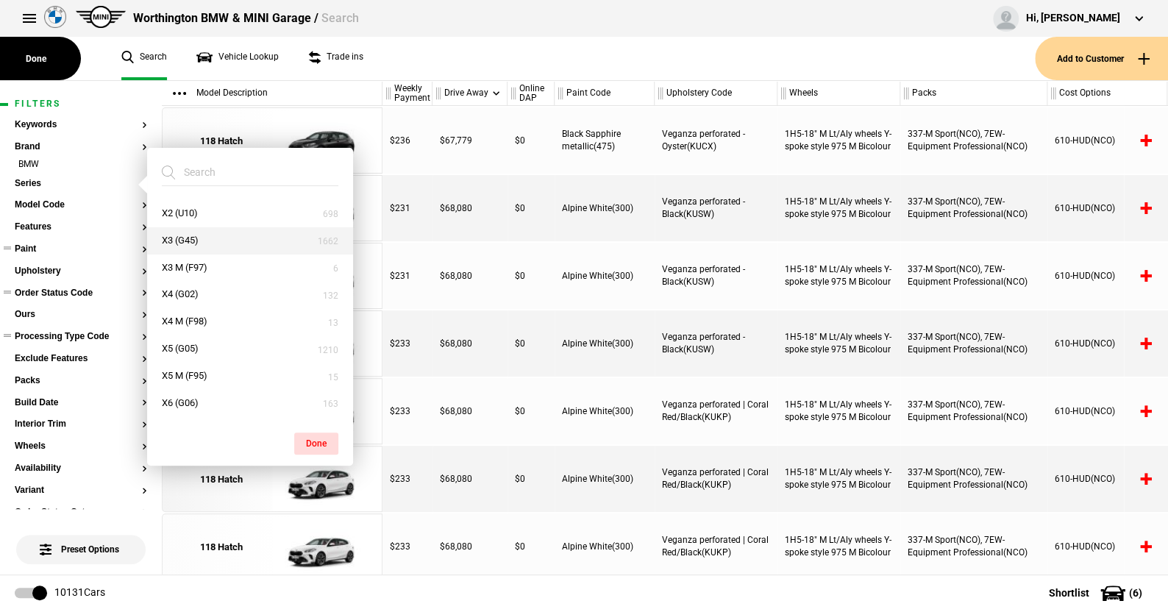
scroll to position [728, 0]
click at [202, 373] on button "XM (G09)" at bounding box center [250, 378] width 206 height 27
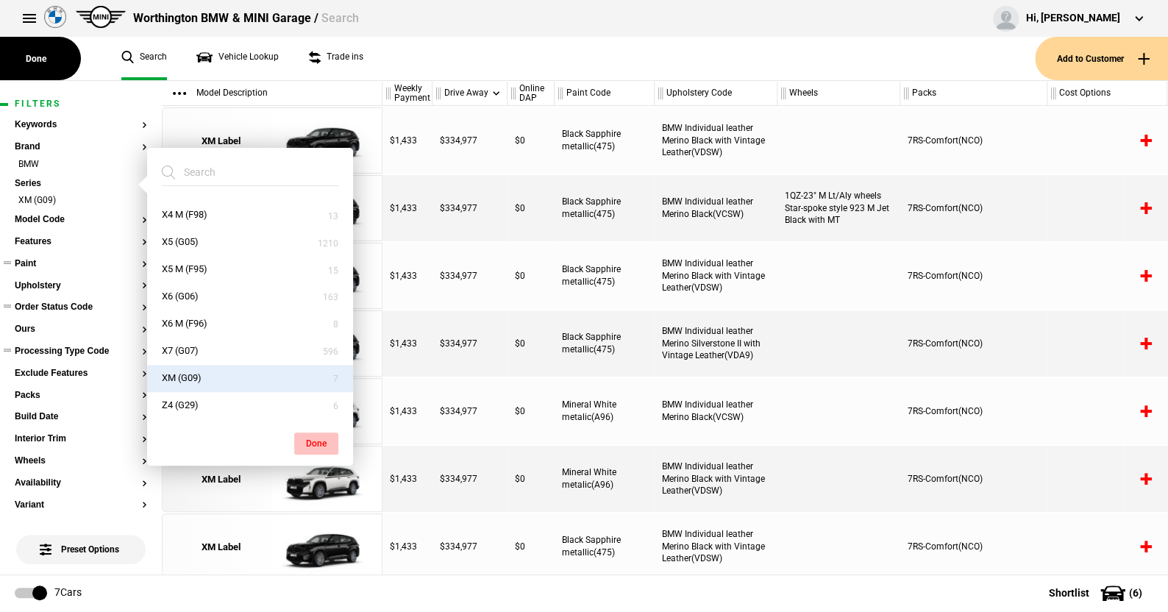
click at [310, 437] on button "Done" at bounding box center [316, 443] width 44 height 22
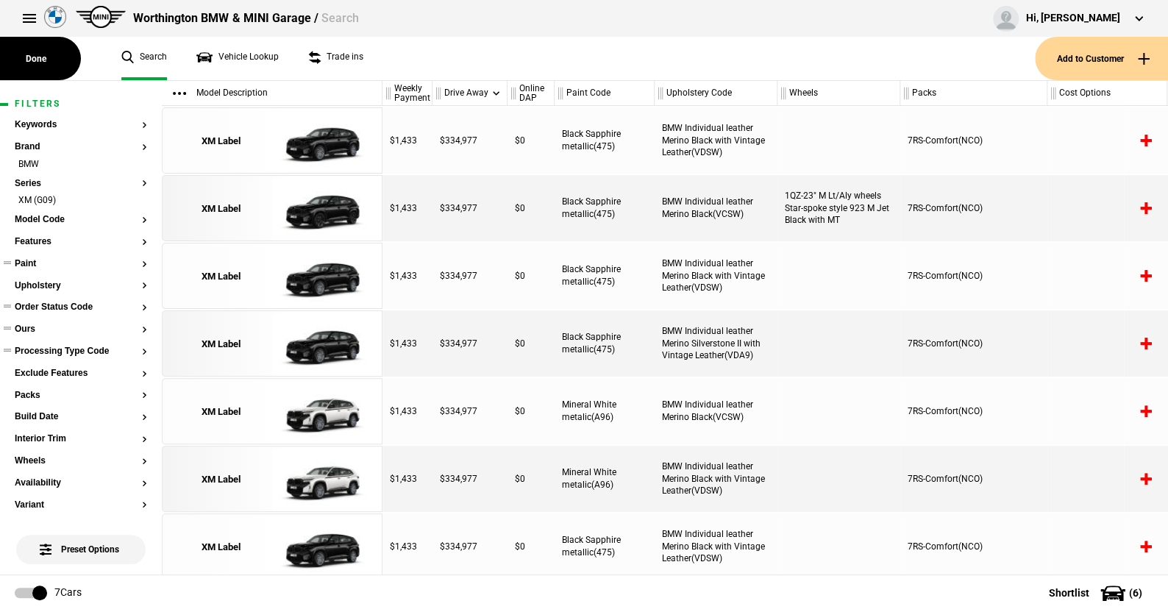
click at [30, 329] on button "Ours" at bounding box center [81, 329] width 132 height 10
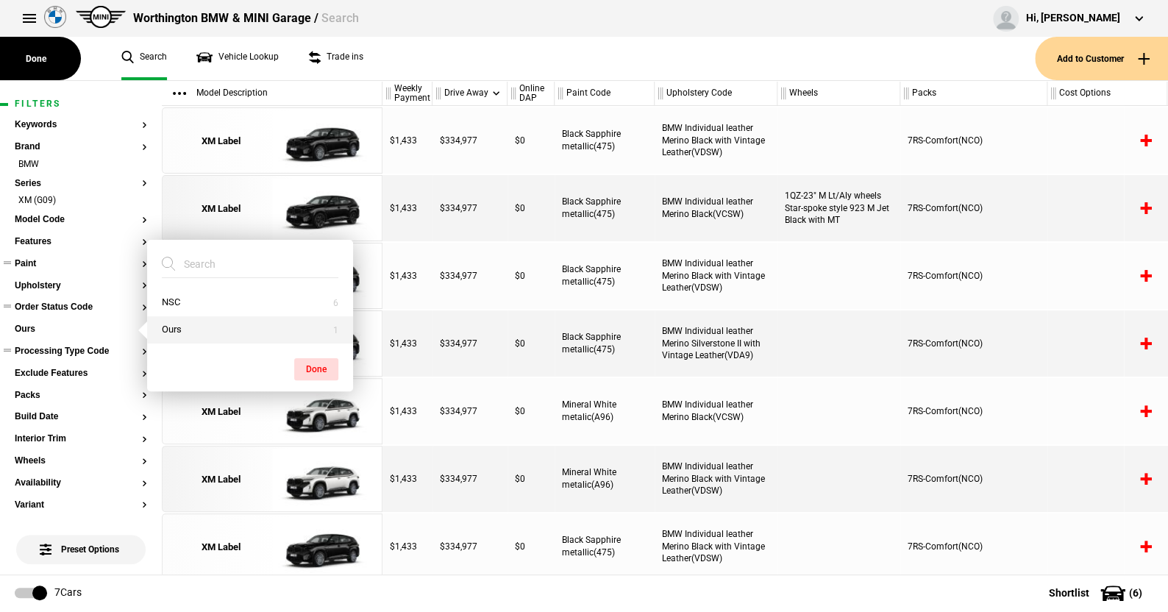
click at [171, 327] on button "Ours" at bounding box center [250, 329] width 206 height 27
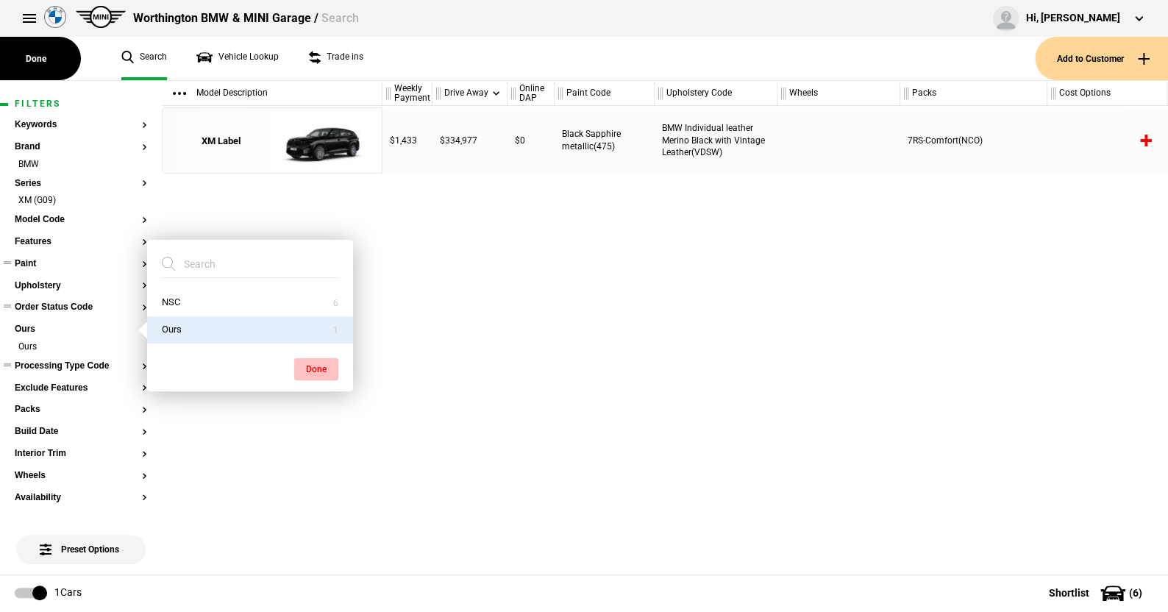
click at [329, 363] on button "Done" at bounding box center [316, 369] width 44 height 22
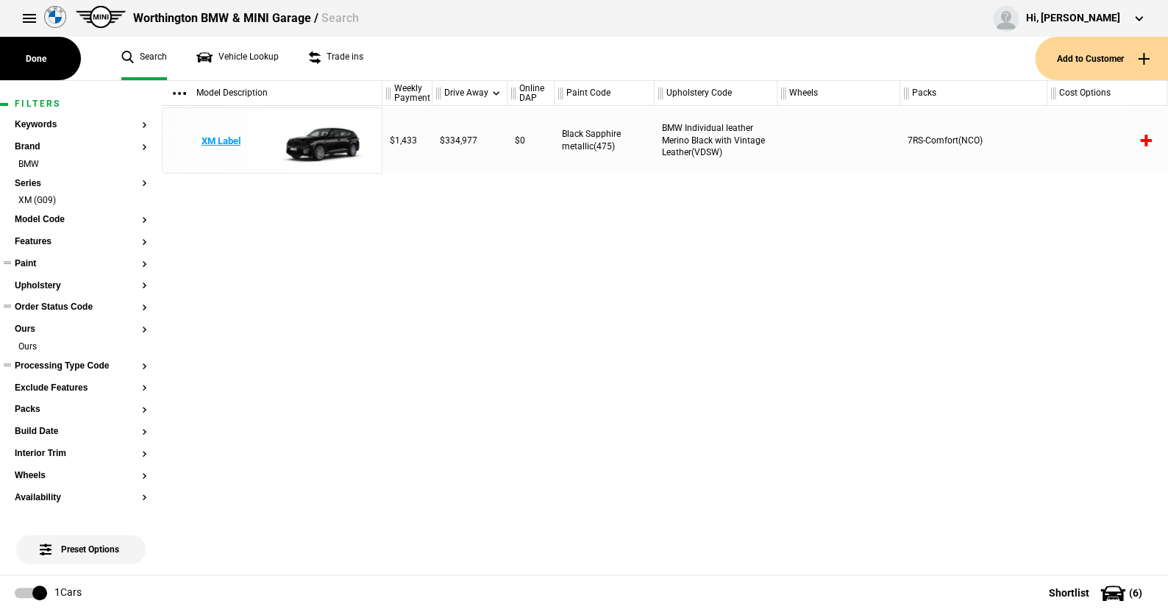
click at [325, 135] on img at bounding box center [323, 141] width 102 height 66
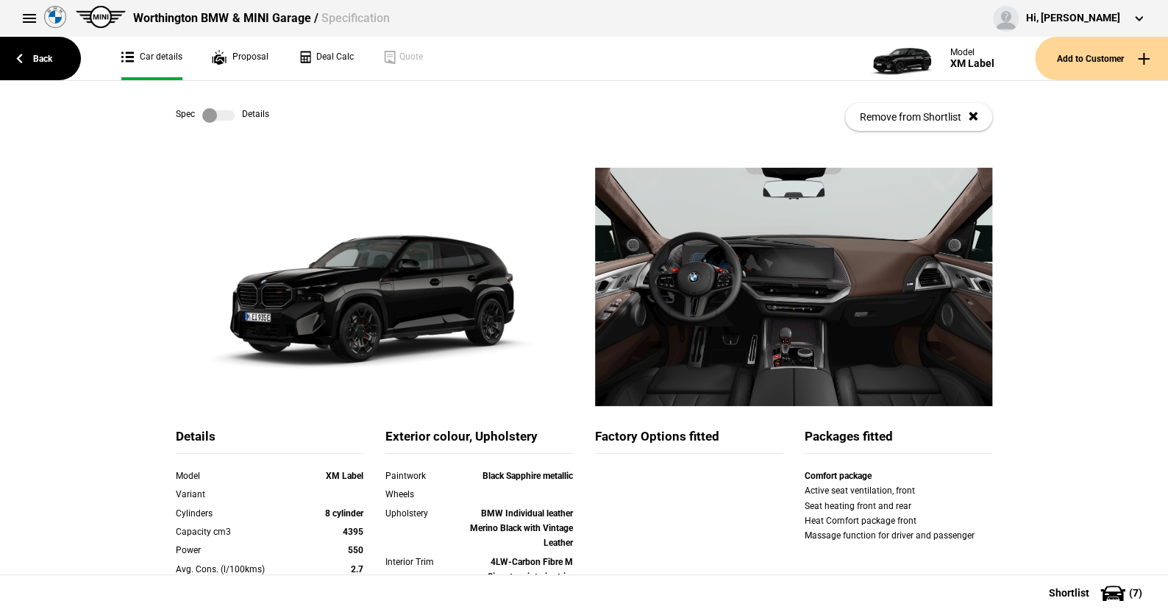
click at [224, 110] on label at bounding box center [218, 115] width 32 height 15
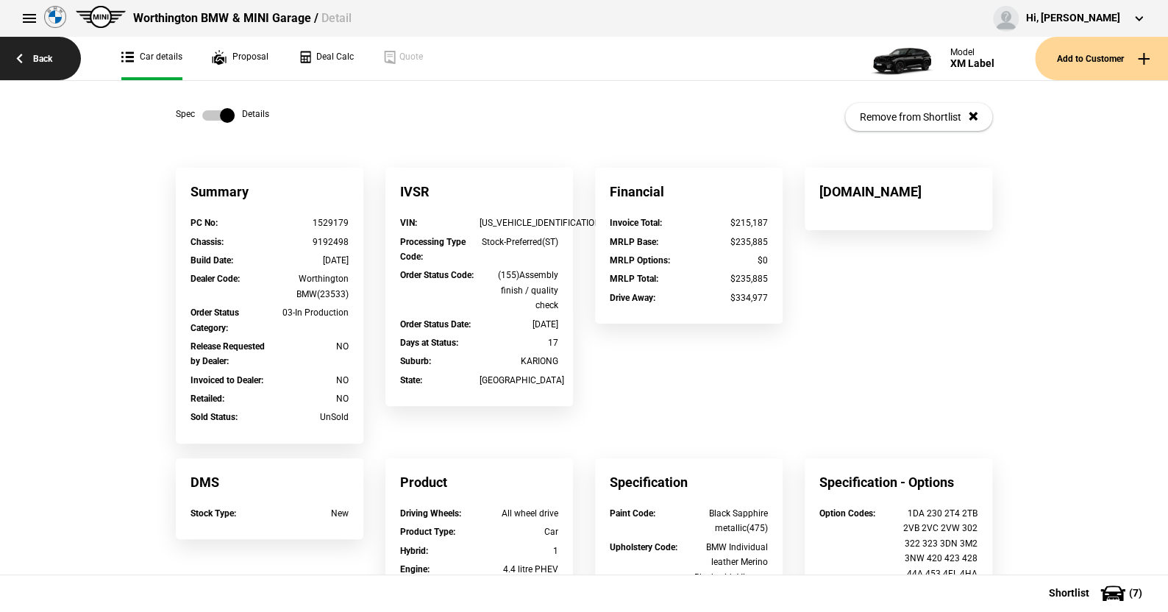
click at [41, 57] on link "Back" at bounding box center [40, 58] width 81 height 43
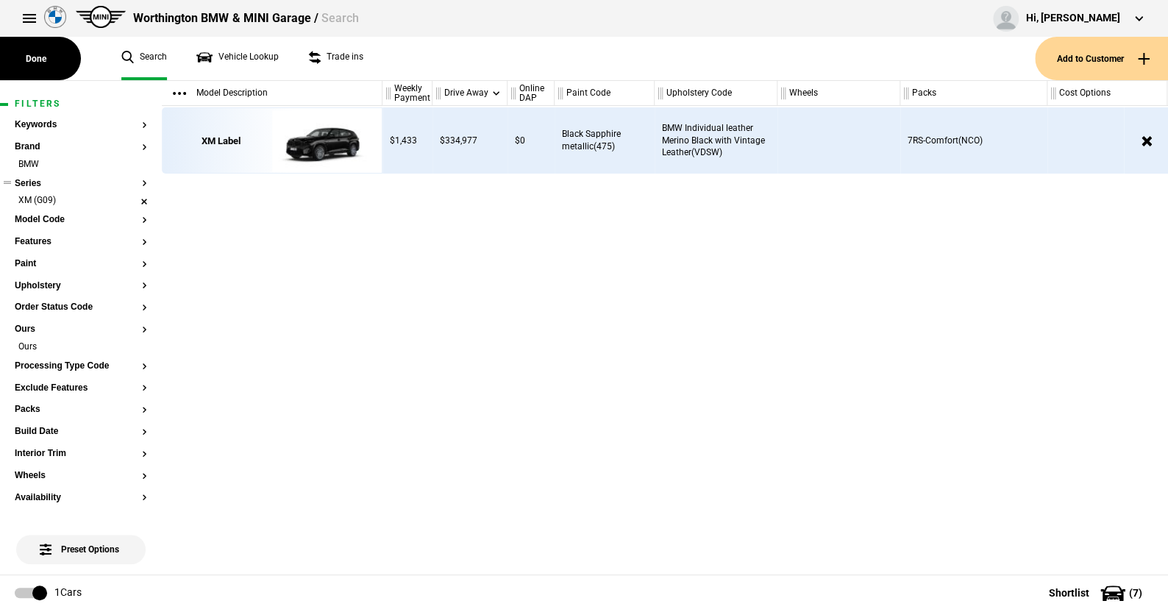
click at [131, 200] on li "XM (G09)" at bounding box center [81, 201] width 132 height 15
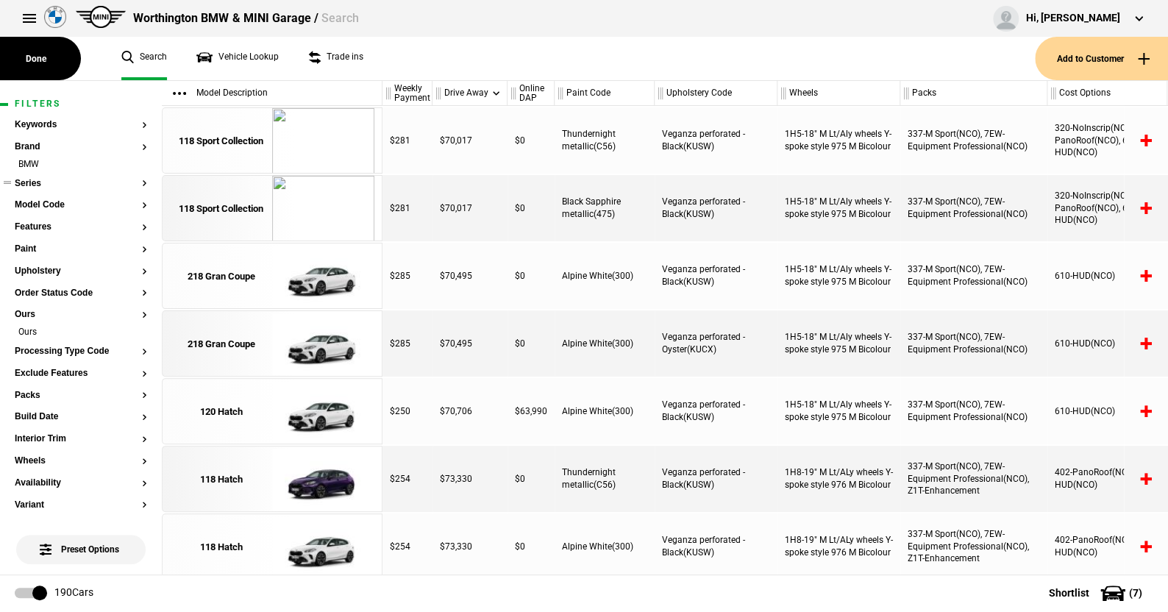
click at [32, 179] on button "Series" at bounding box center [81, 184] width 132 height 10
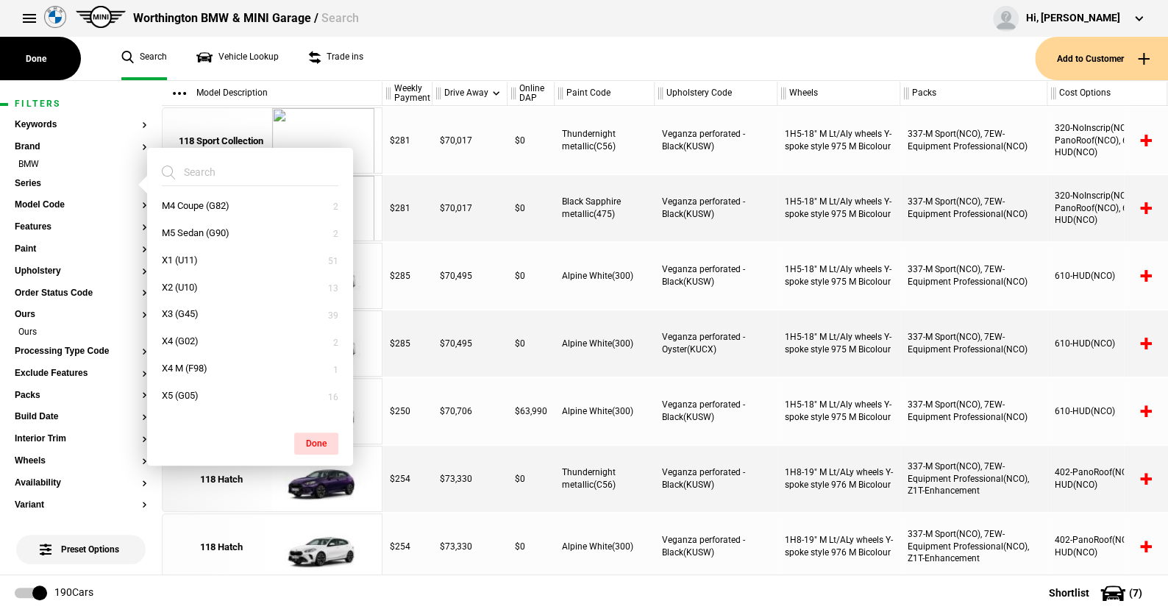
scroll to position [367, 0]
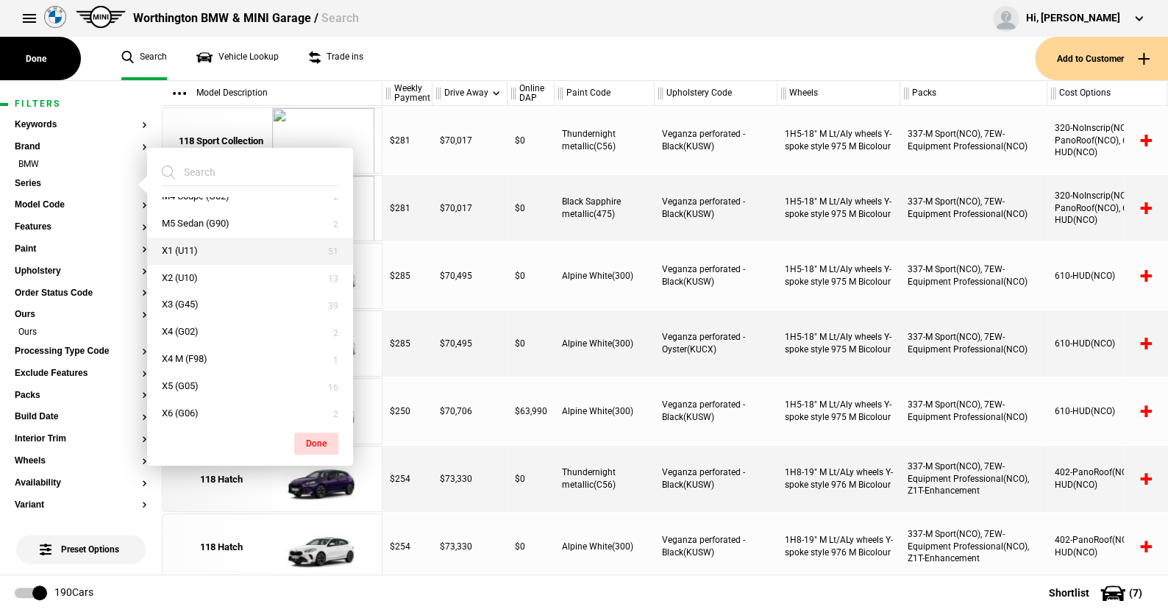
click at [191, 248] on button "X1 (U11)" at bounding box center [250, 251] width 206 height 27
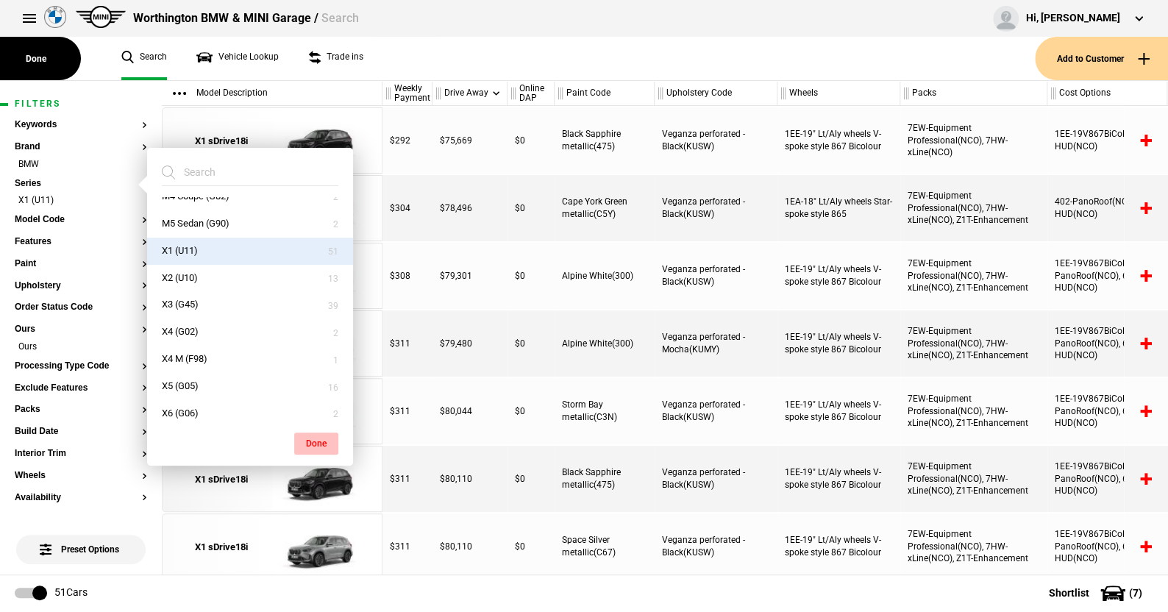
click at [308, 435] on button "Done" at bounding box center [316, 443] width 44 height 22
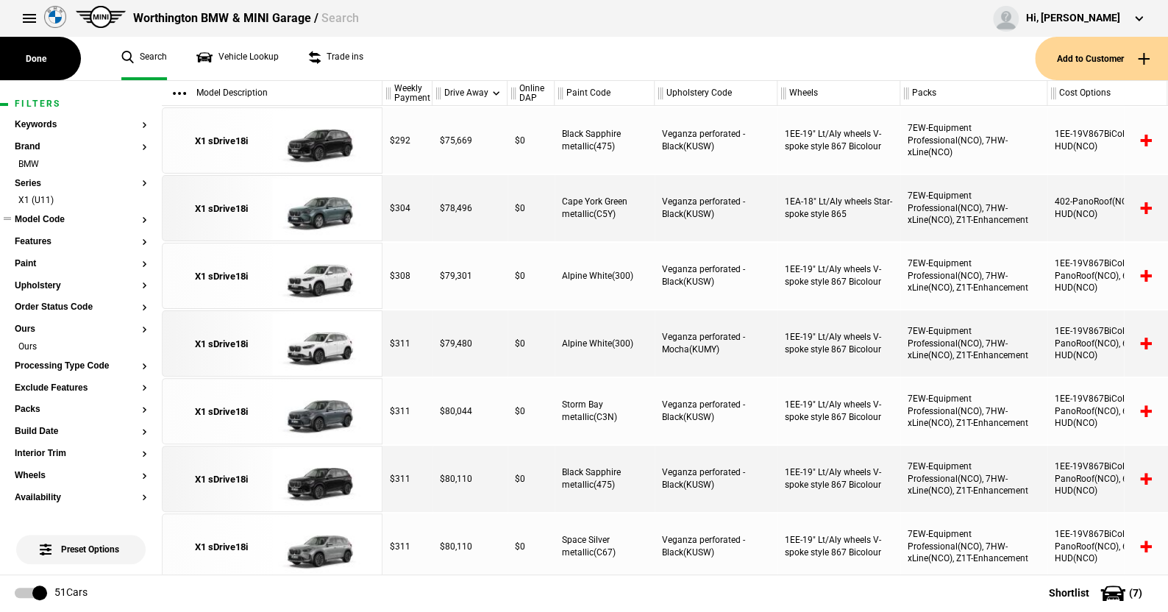
click at [57, 219] on button "Model Code" at bounding box center [81, 220] width 132 height 10
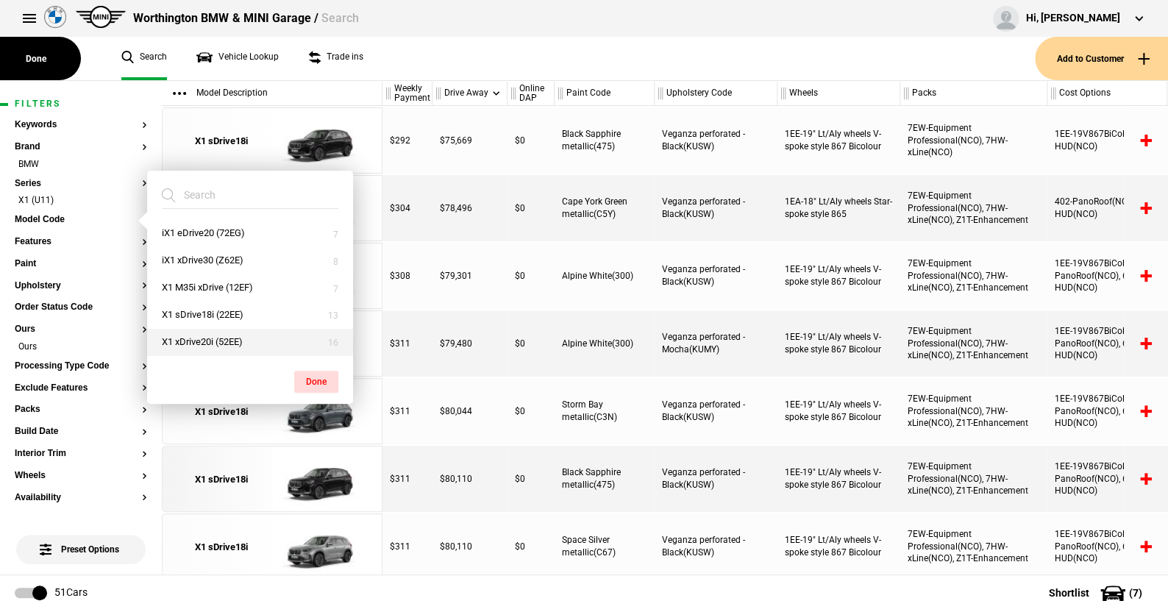
click at [200, 334] on button "X1 xDrive20i (52EE)" at bounding box center [250, 342] width 206 height 27
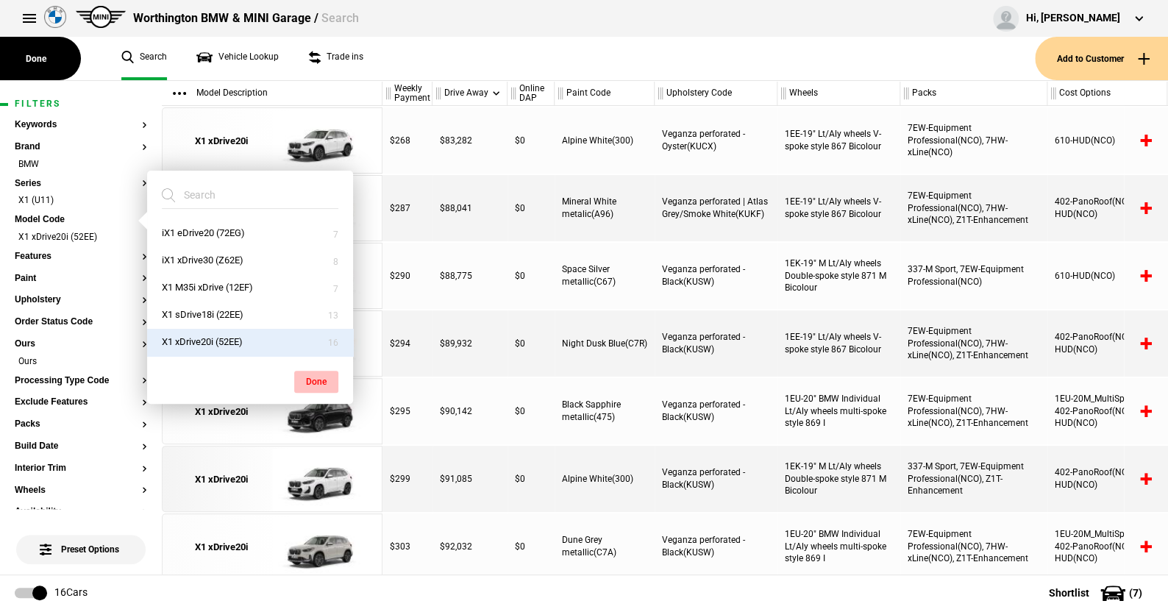
click at [329, 376] on button "Done" at bounding box center [316, 382] width 44 height 22
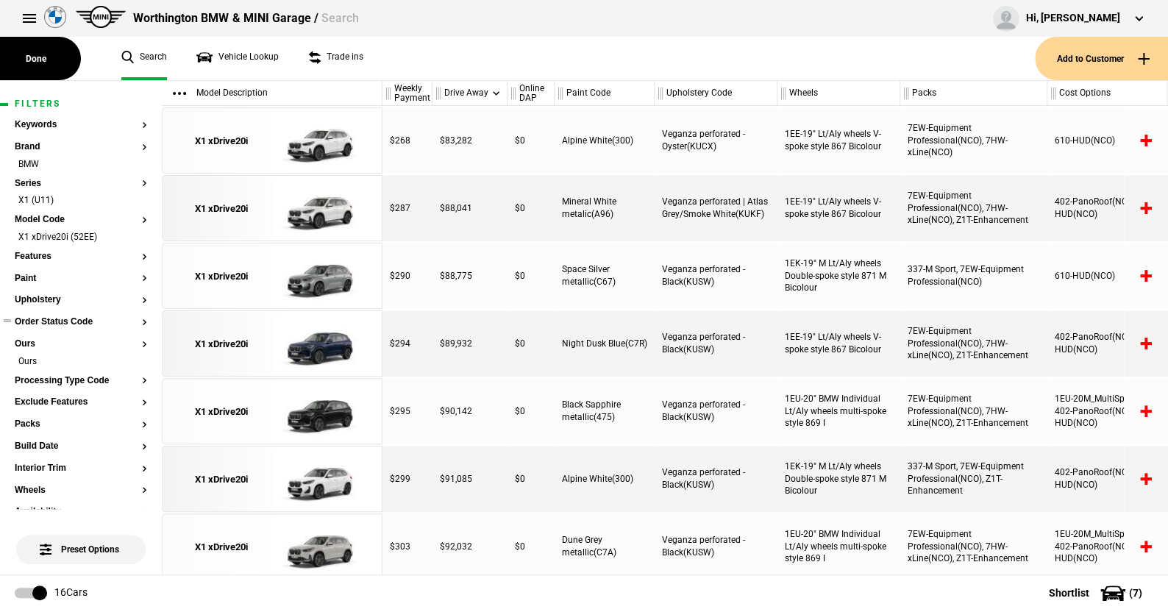
click at [51, 324] on button "Order Status Code" at bounding box center [81, 322] width 132 height 10
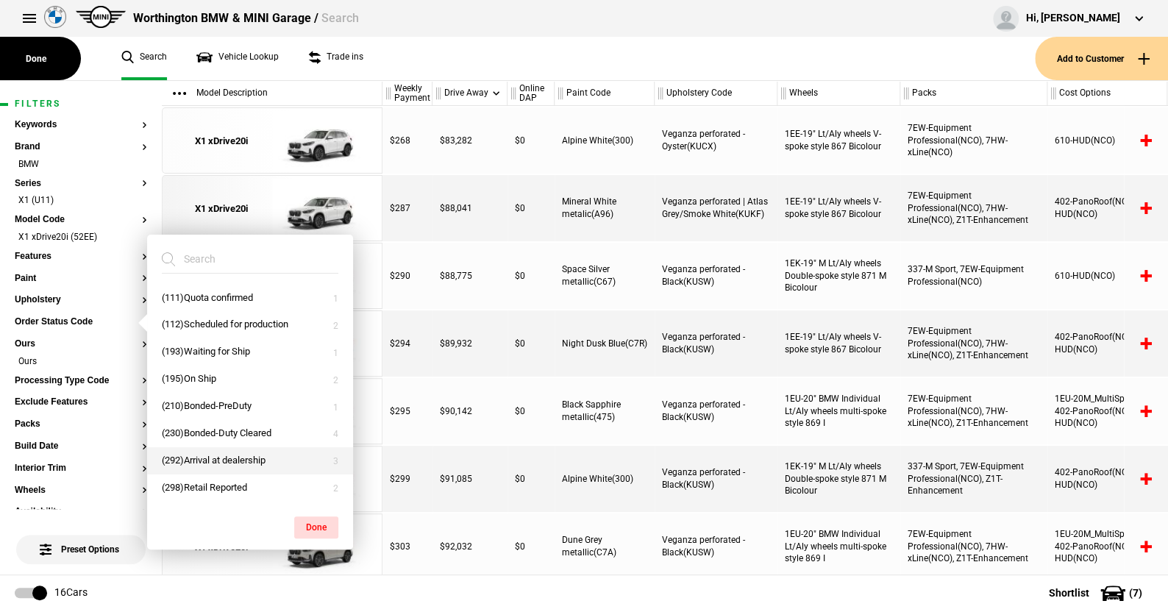
click at [207, 456] on button "(292)Arrival at dealership" at bounding box center [250, 460] width 206 height 27
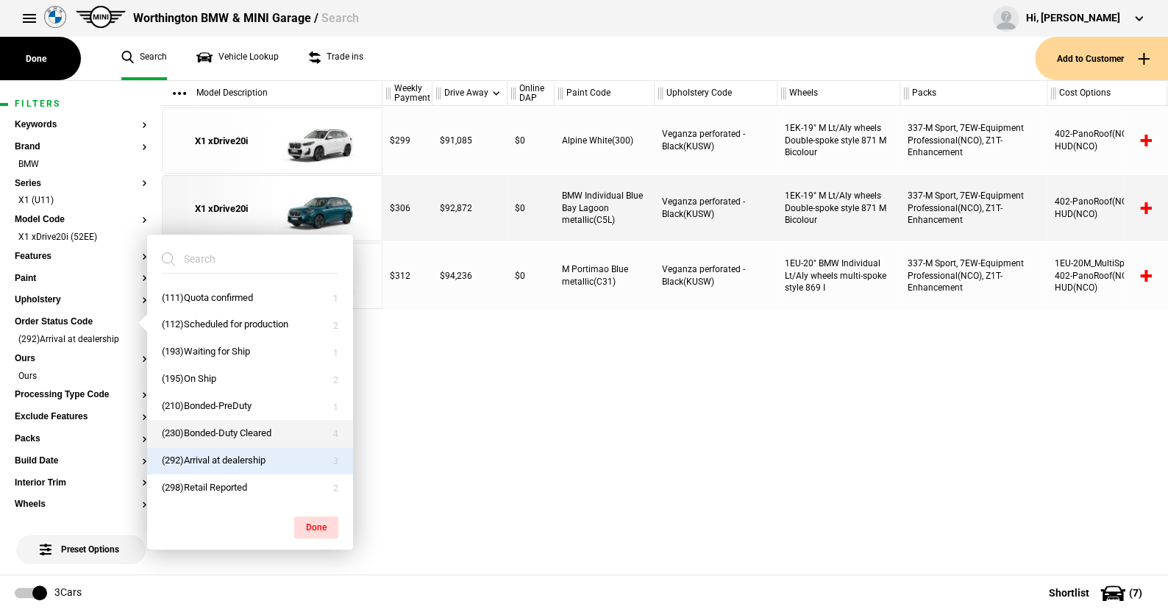
click at [210, 426] on button "(230)Bonded-Duty Cleared" at bounding box center [250, 433] width 206 height 27
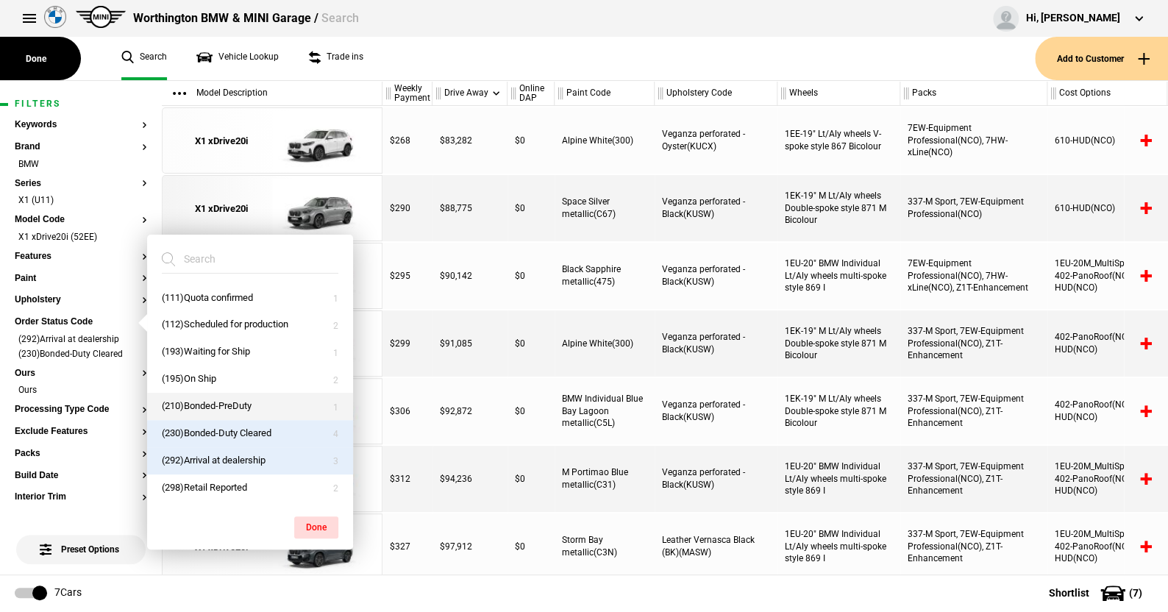
click at [212, 404] on button "(210)Bonded-PreDuty" at bounding box center [250, 406] width 206 height 27
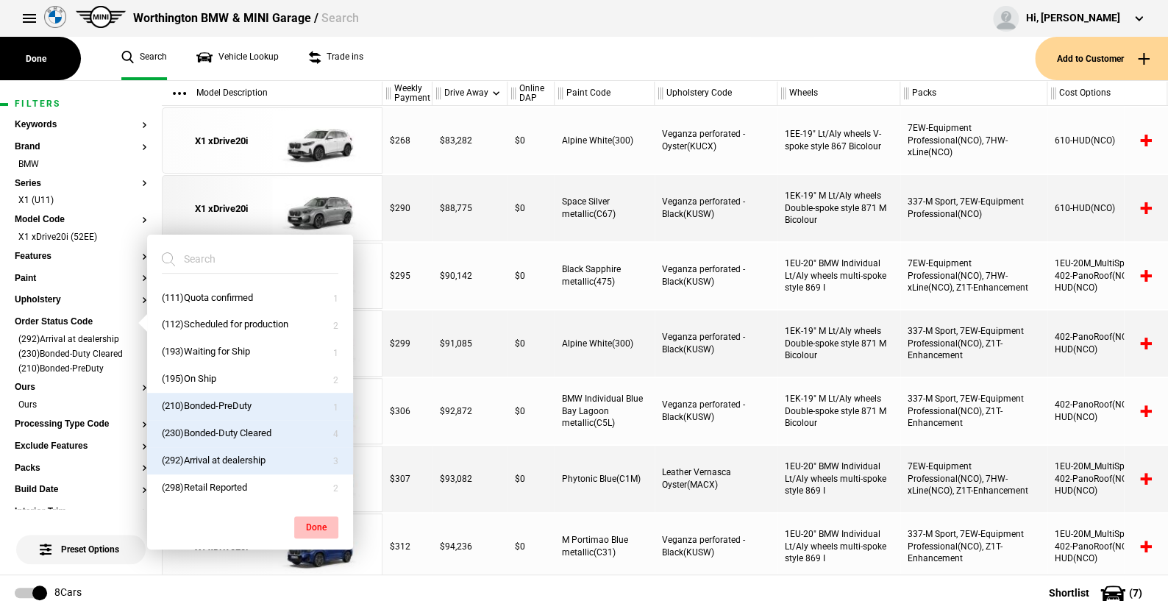
click at [314, 520] on button "Done" at bounding box center [316, 527] width 44 height 22
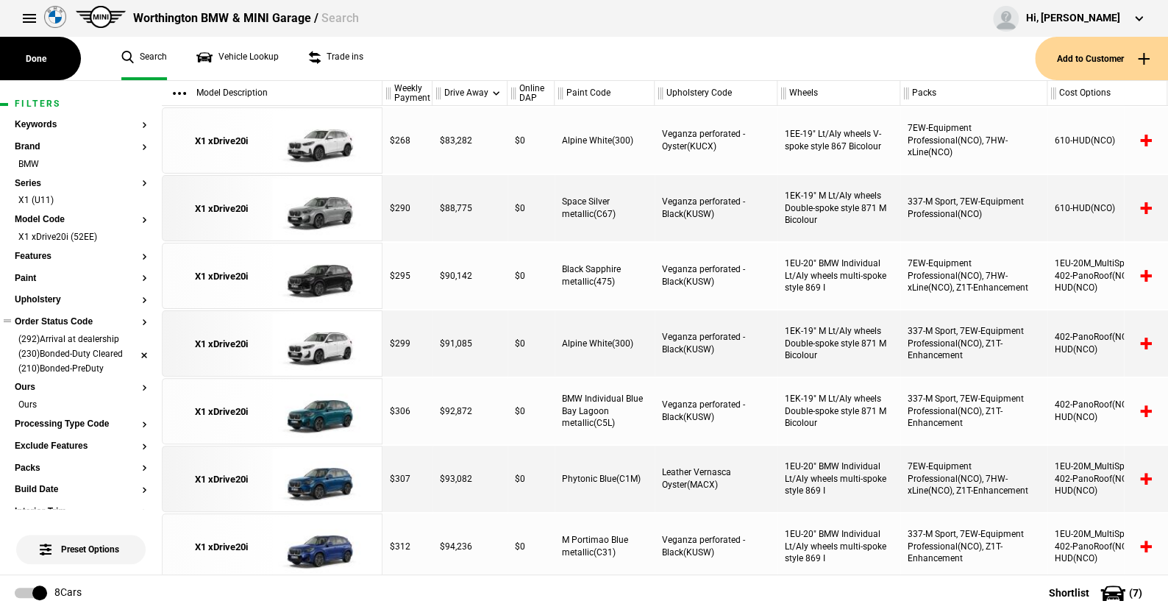
click at [132, 352] on li "(230)Bonded-Duty Cleared" at bounding box center [81, 355] width 132 height 15
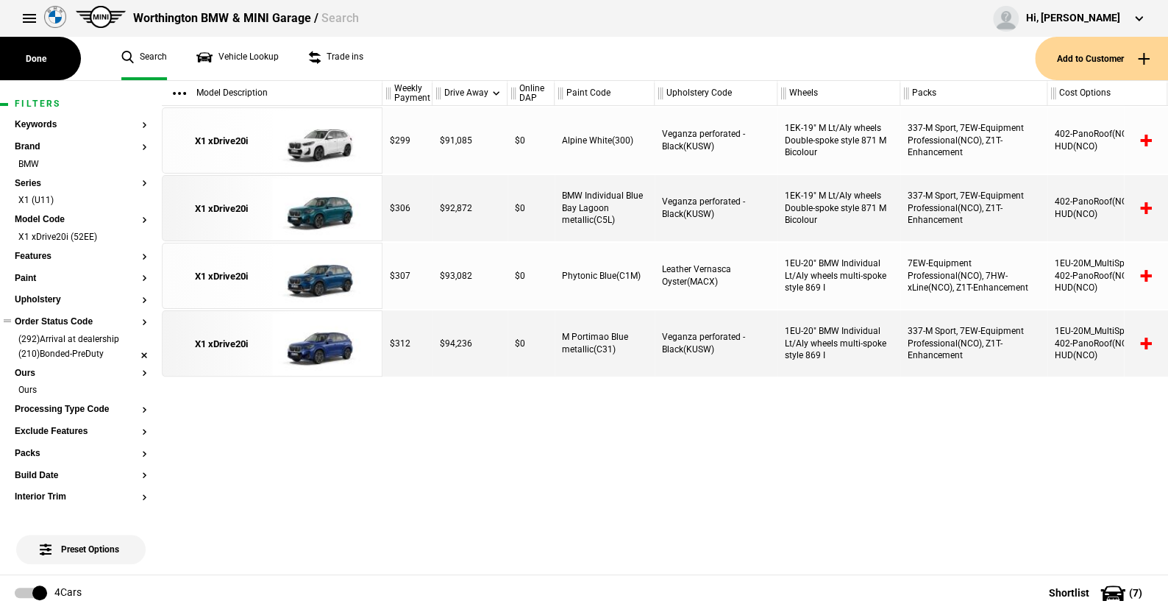
click at [129, 352] on li "(210)Bonded-PreDuty" at bounding box center [81, 355] width 132 height 15
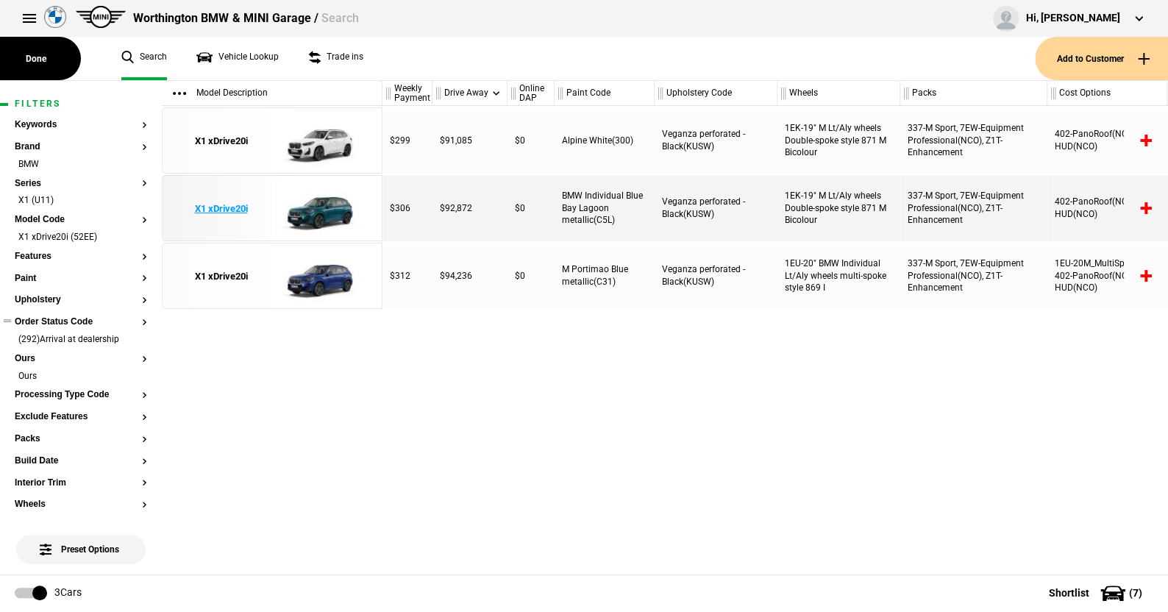
click at [335, 221] on img at bounding box center [323, 209] width 102 height 66
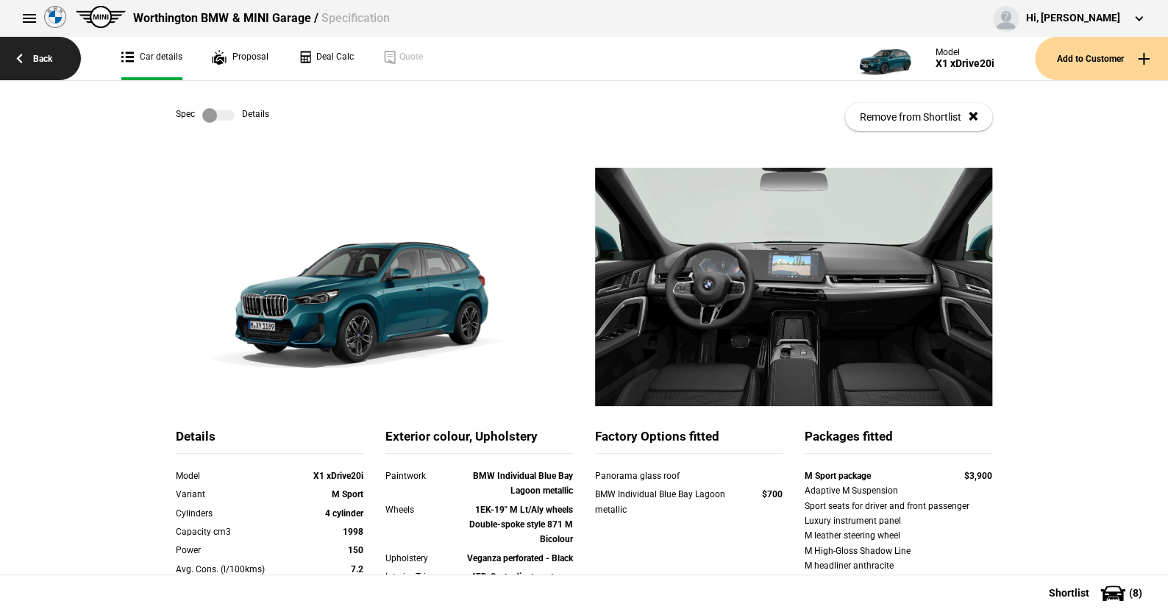
click at [44, 58] on link "Back" at bounding box center [40, 58] width 81 height 43
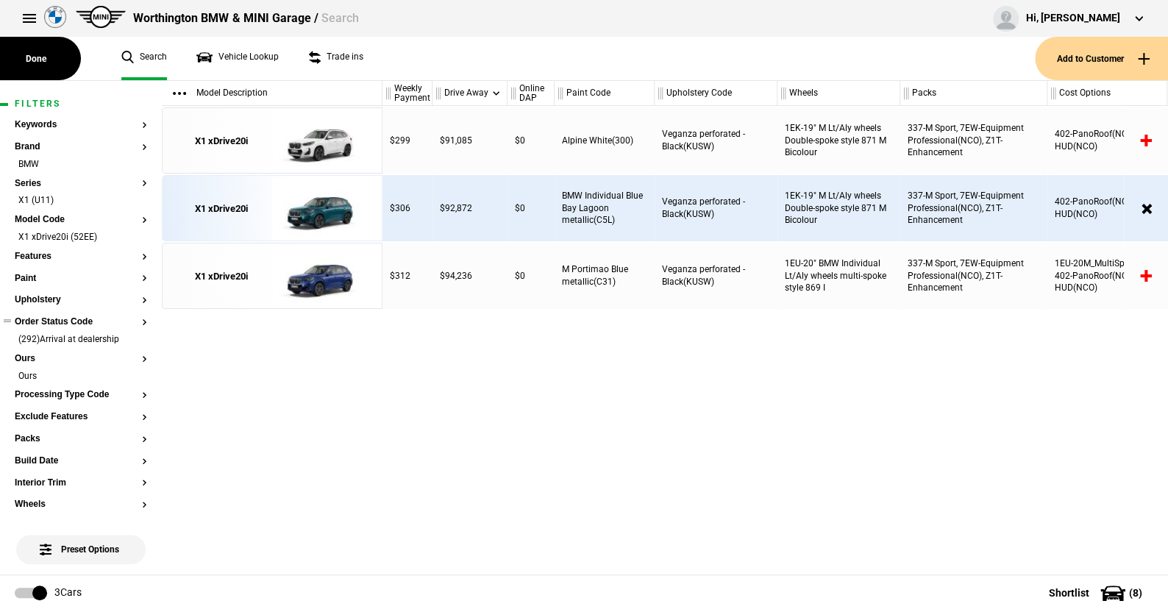
click at [53, 324] on button "Order Status Code" at bounding box center [81, 322] width 132 height 10
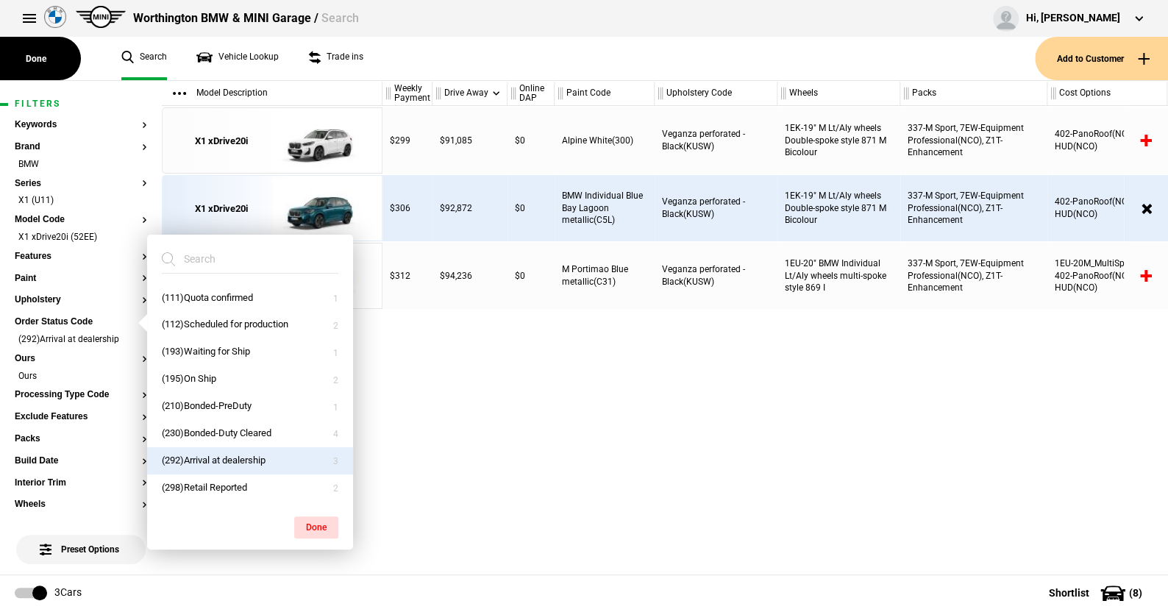
click at [212, 454] on button "(292)Arrival at dealership" at bounding box center [250, 460] width 206 height 27
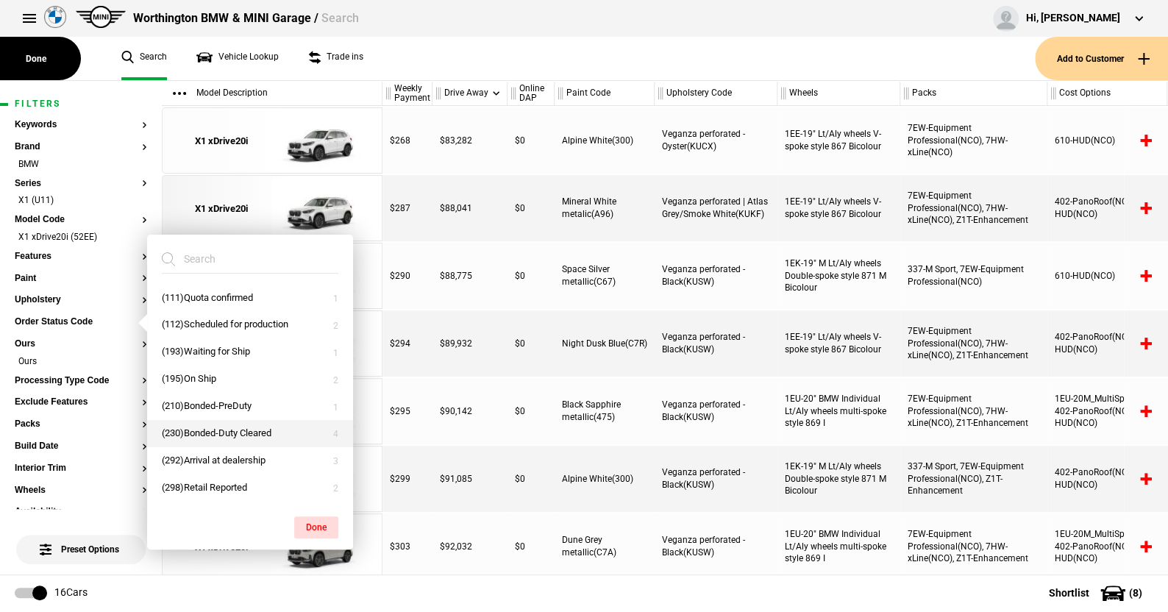
click at [210, 431] on button "(230)Bonded-Duty Cleared" at bounding box center [250, 433] width 206 height 27
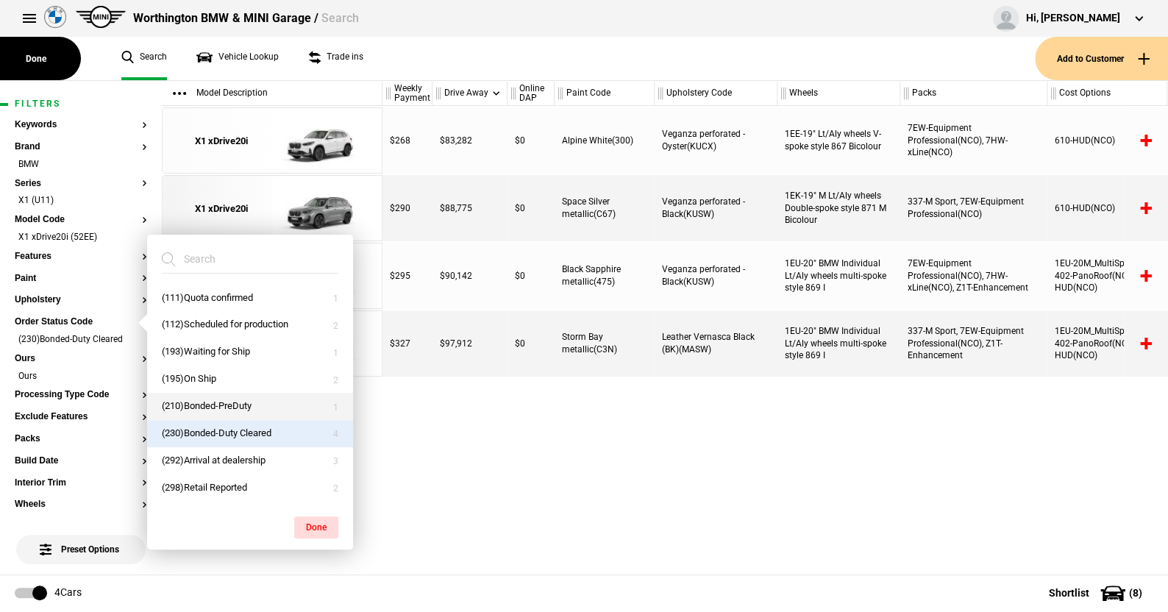
click at [206, 403] on button "(210)Bonded-PreDuty" at bounding box center [250, 406] width 206 height 27
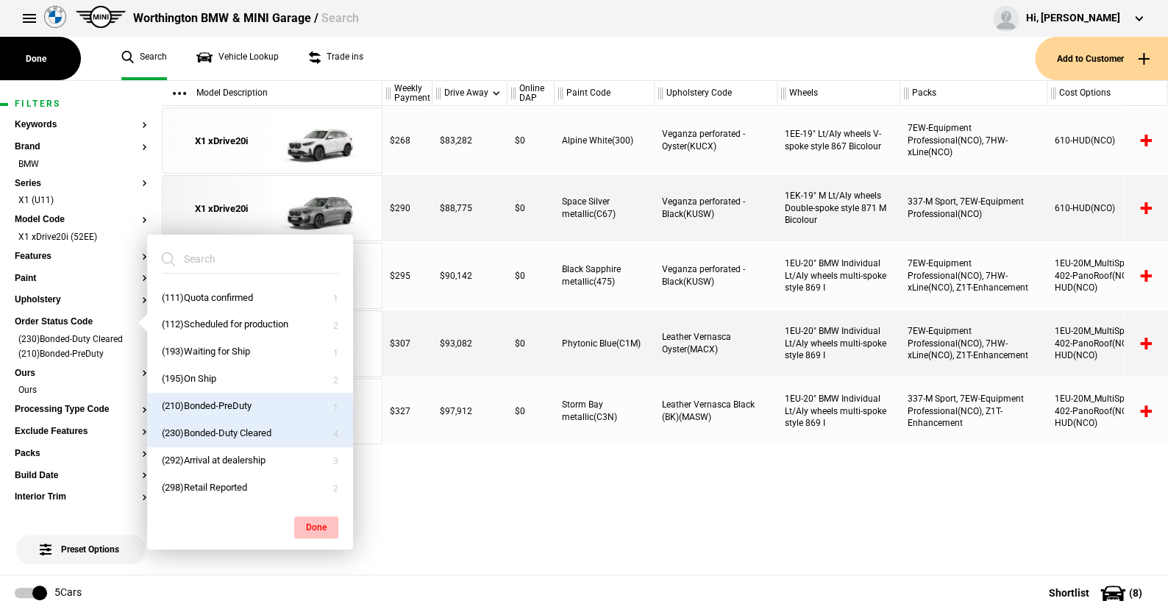
click at [318, 521] on button "Done" at bounding box center [316, 527] width 44 height 22
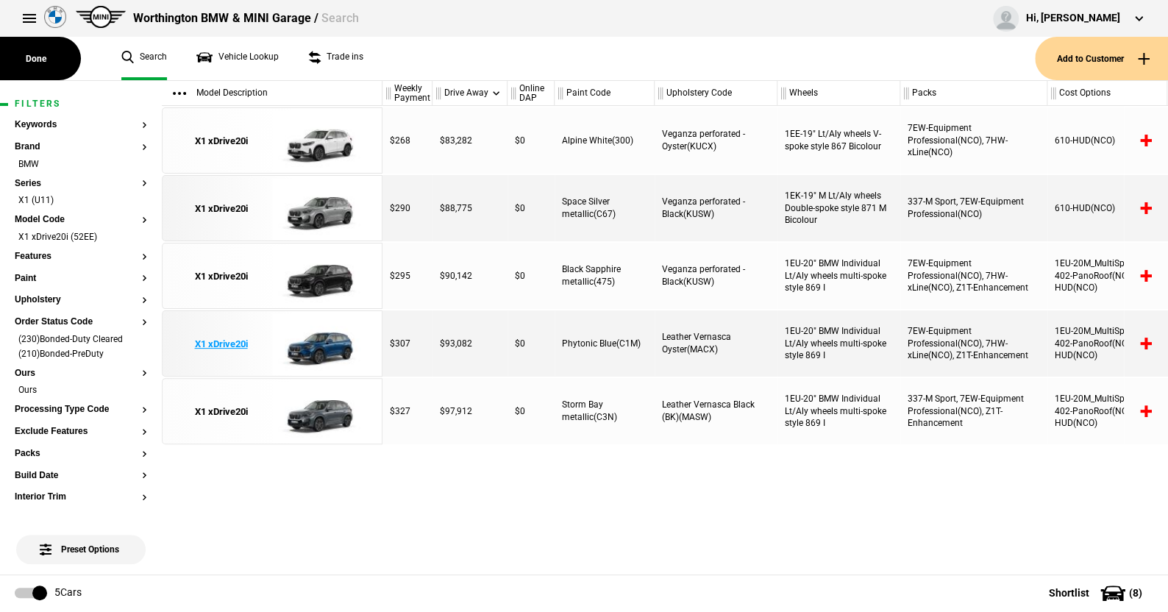
click at [333, 344] on img at bounding box center [323, 344] width 102 height 66
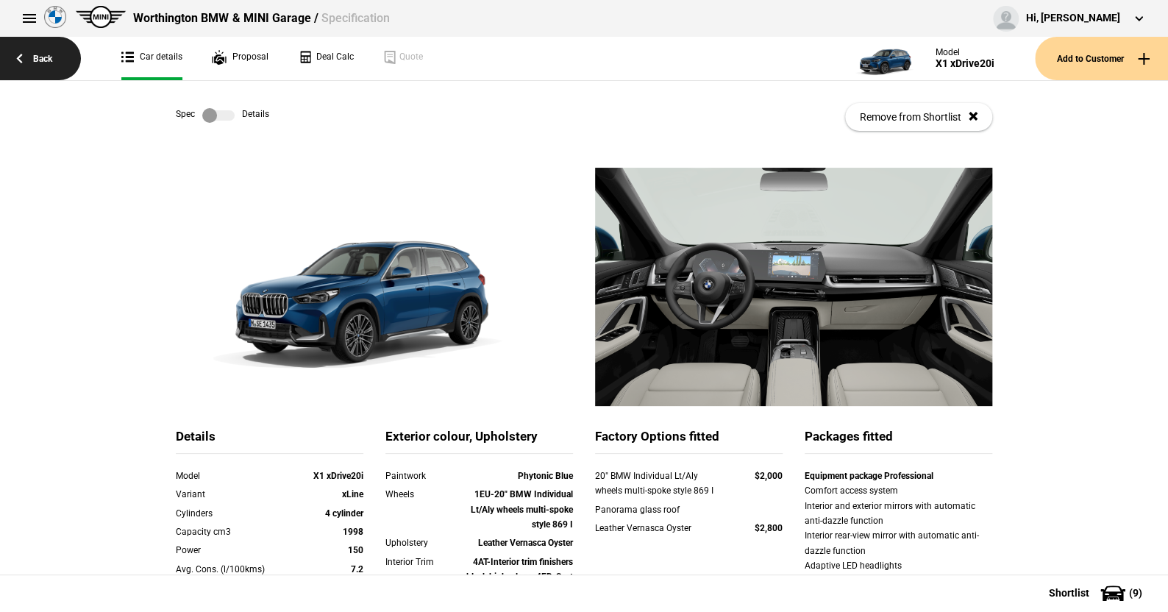
click at [38, 60] on link "Back" at bounding box center [40, 58] width 81 height 43
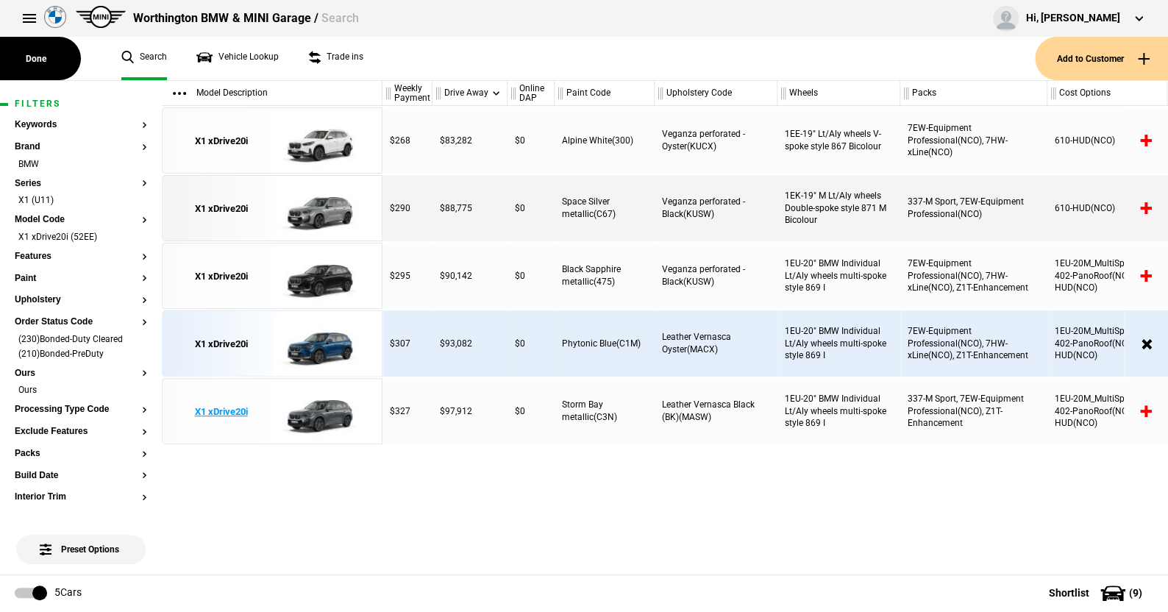
click at [318, 408] on img at bounding box center [323, 412] width 102 height 66
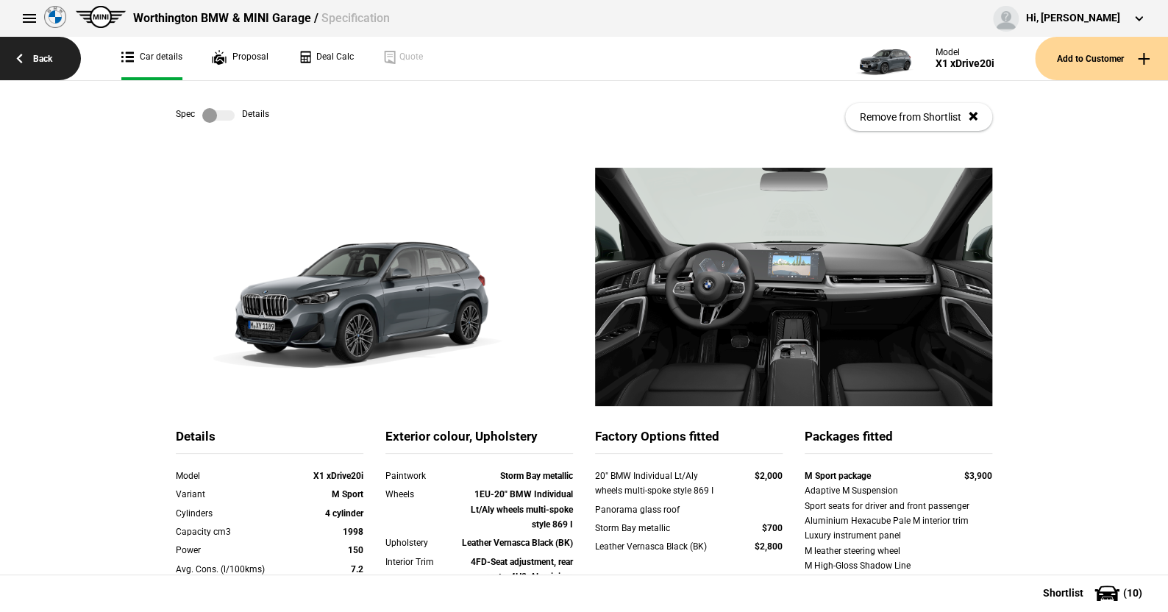
click at [39, 54] on link "Back" at bounding box center [40, 58] width 81 height 43
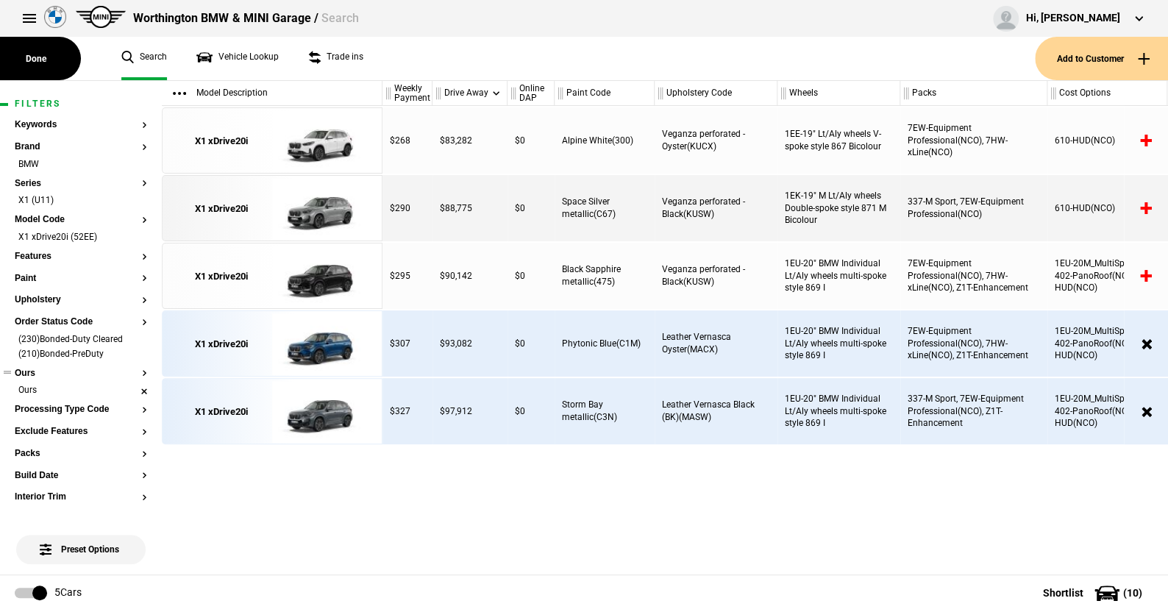
click at [130, 387] on li "Ours" at bounding box center [81, 391] width 132 height 15
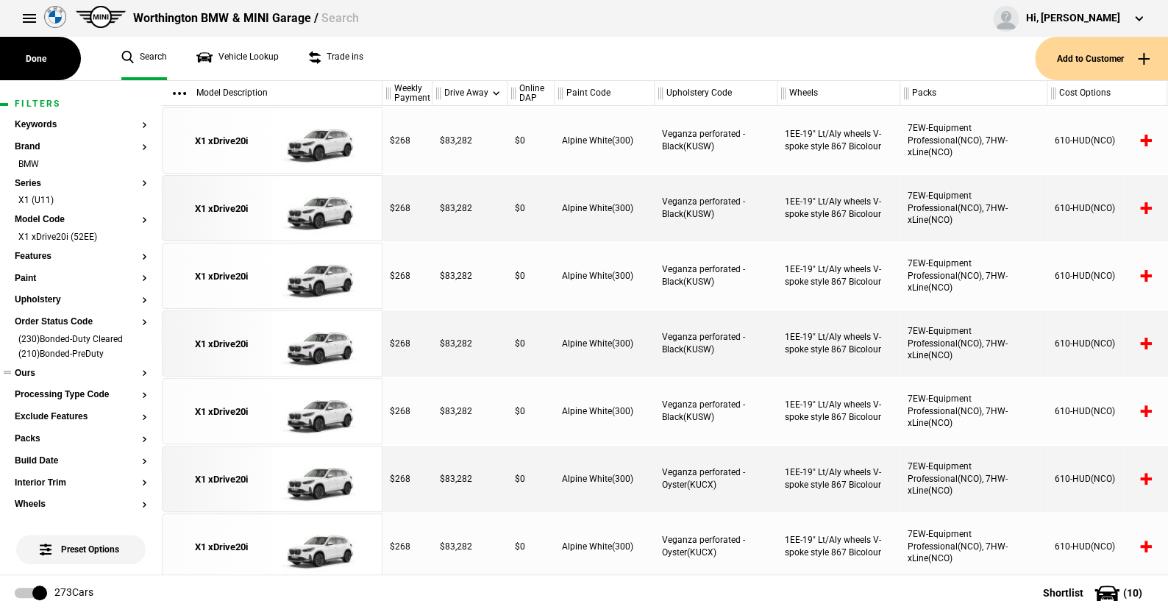
click at [469, 62] on ul "Search Vehicle Lookup Trade ins" at bounding box center [571, 58] width 928 height 43
click at [32, 275] on button "Paint" at bounding box center [81, 279] width 132 height 10
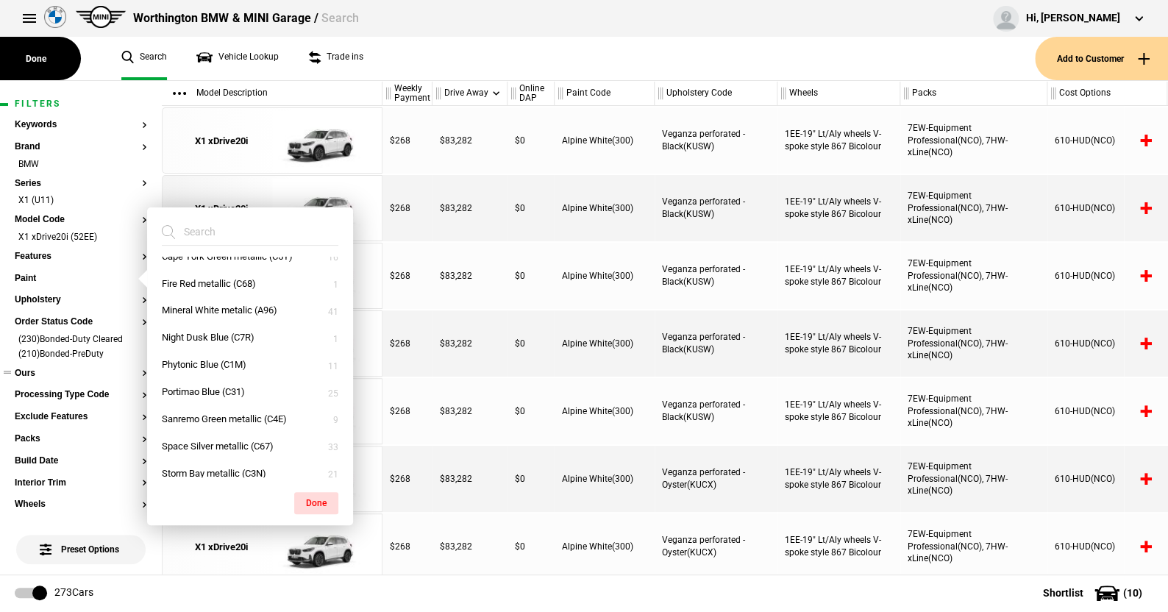
scroll to position [105, 0]
click at [213, 282] on button "Fire Red metallic (C68)" at bounding box center [250, 286] width 206 height 27
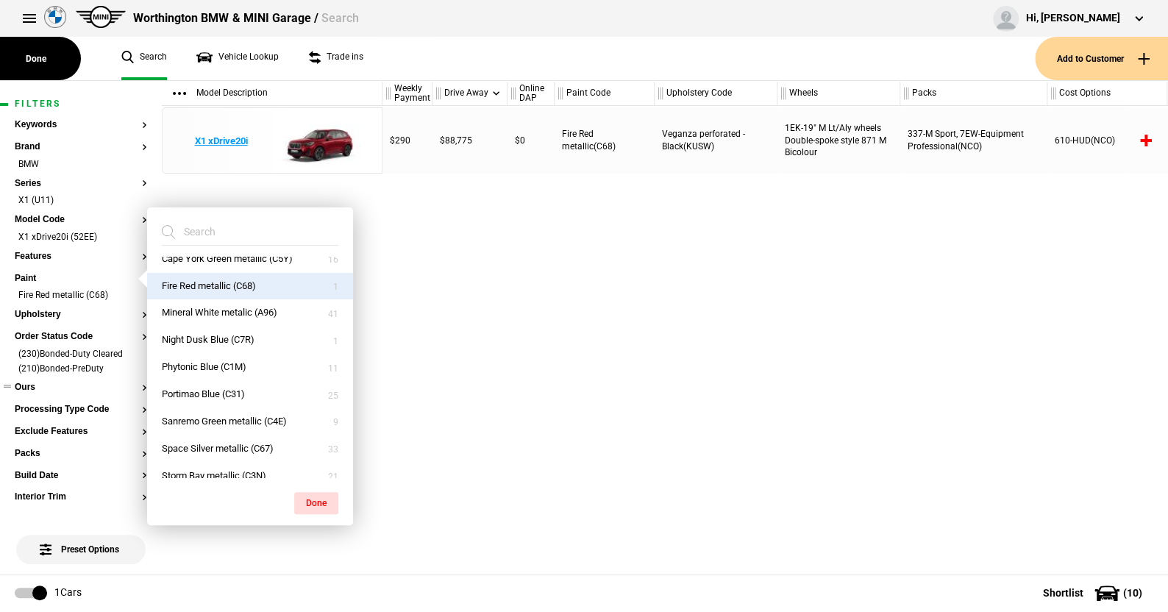
click at [323, 138] on img at bounding box center [323, 141] width 102 height 66
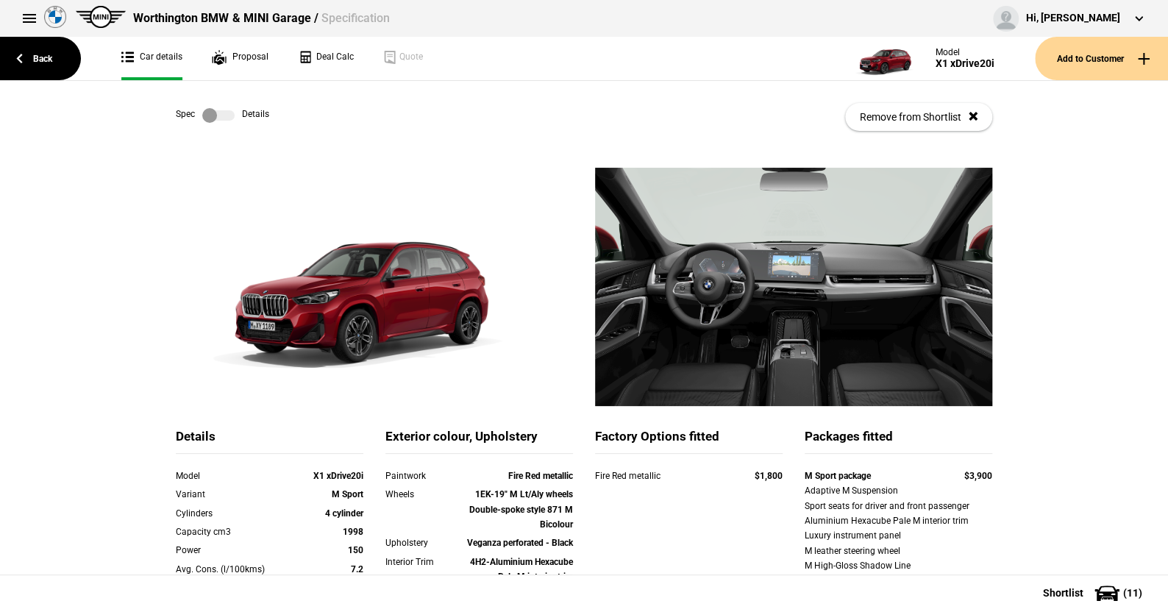
click at [229, 116] on label at bounding box center [218, 115] width 32 height 15
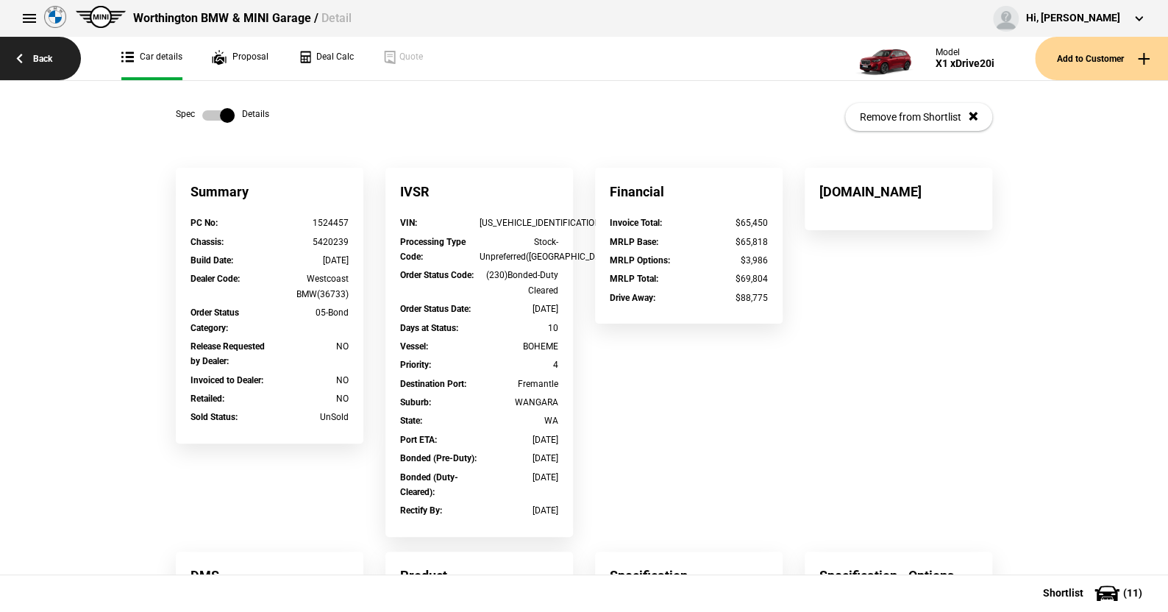
click at [44, 57] on link "Back" at bounding box center [40, 58] width 81 height 43
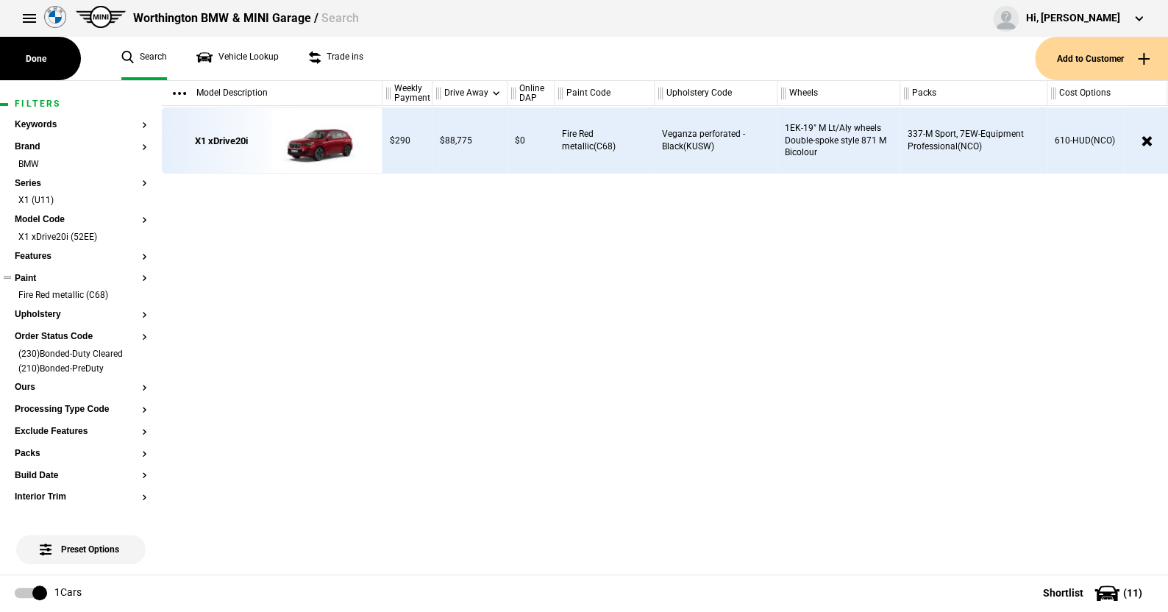
click at [135, 277] on button "Paint" at bounding box center [81, 279] width 132 height 10
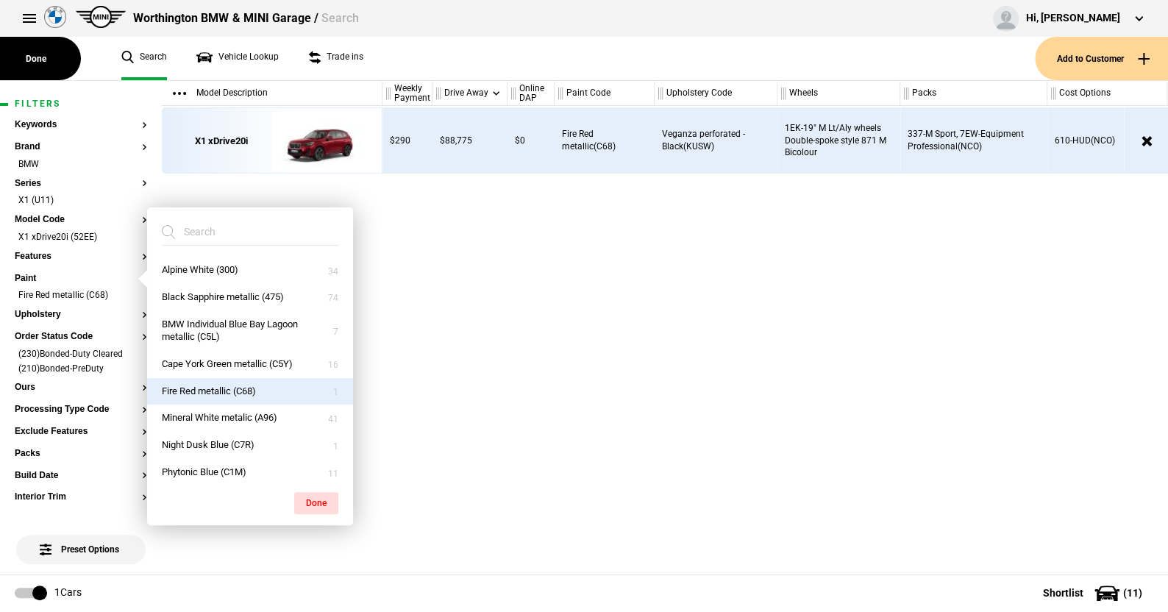
click at [217, 380] on button "Fire Red metallic (C68)" at bounding box center [250, 391] width 206 height 27
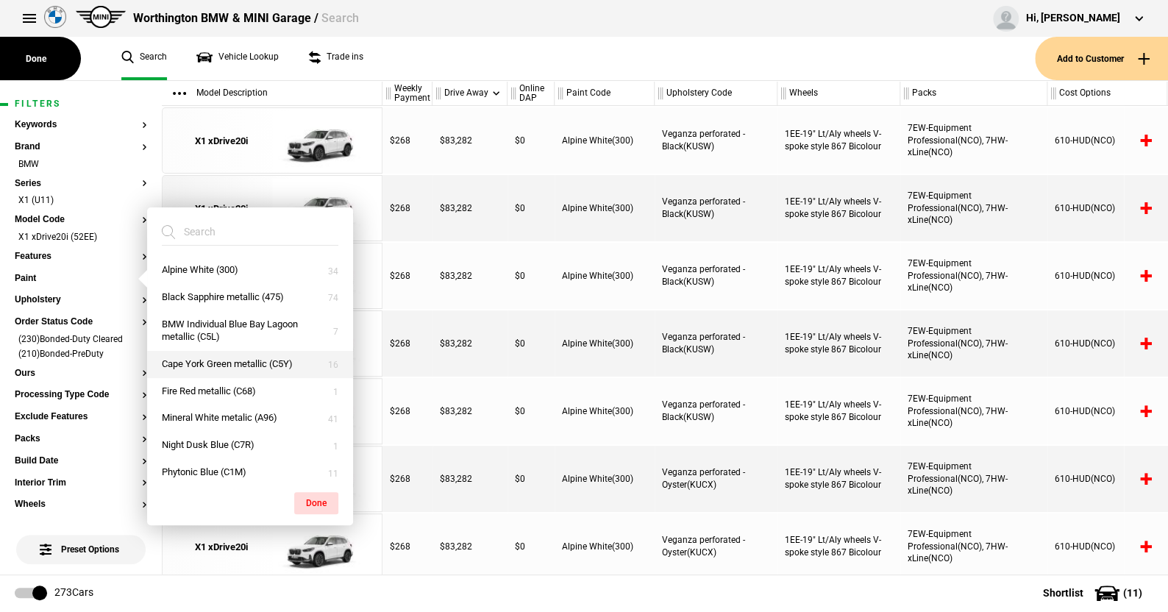
click at [219, 359] on button "Cape York Green metallic (C5Y)" at bounding box center [250, 364] width 206 height 27
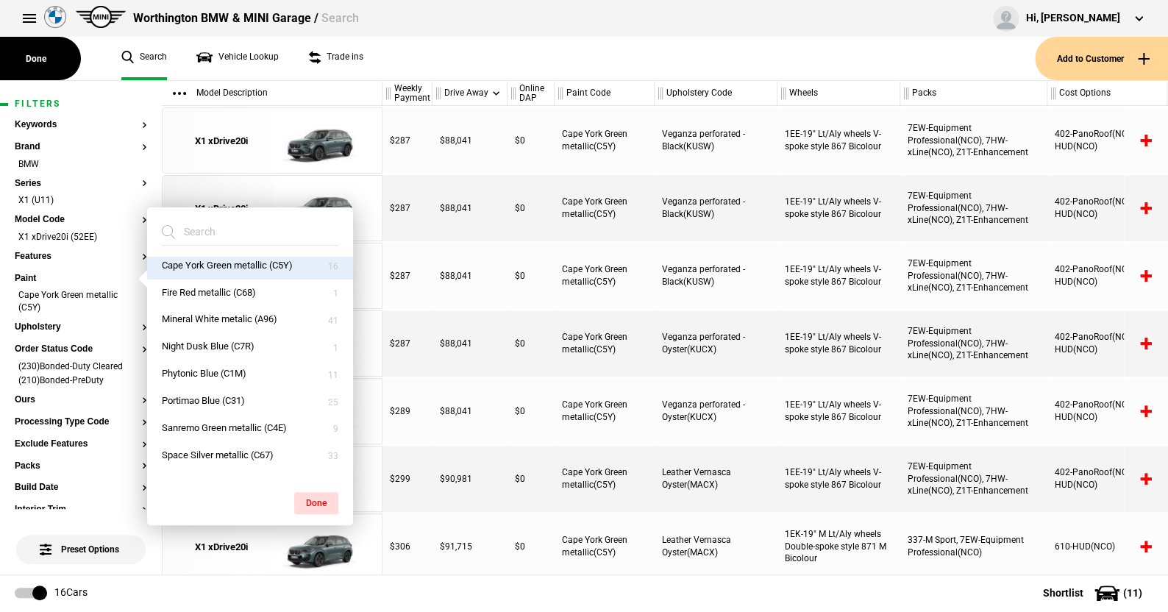
scroll to position [117, 0]
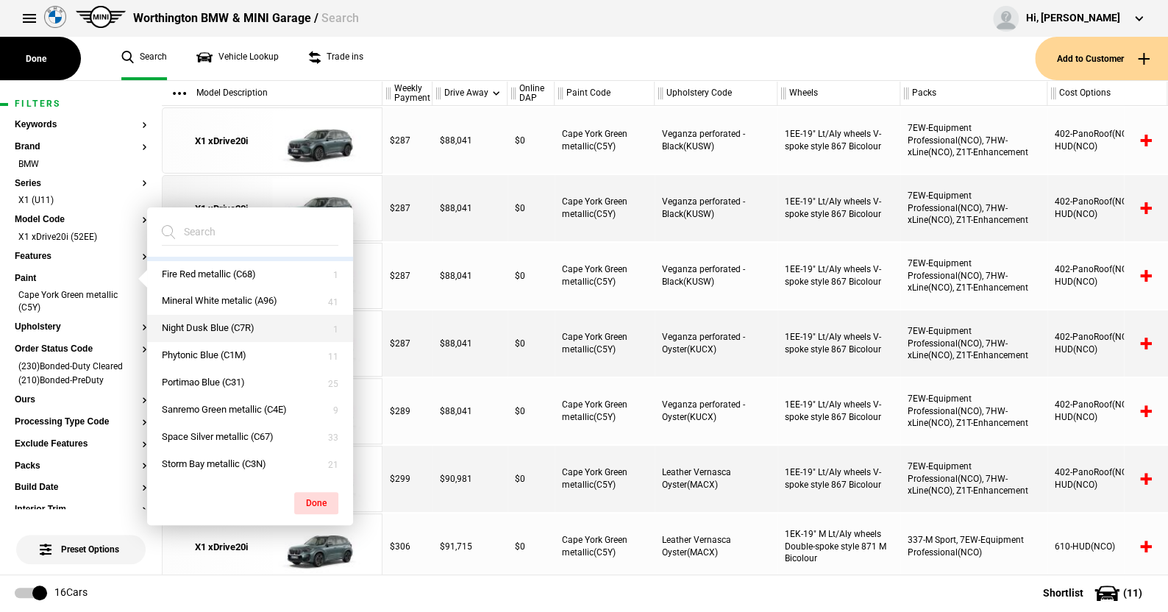
click at [202, 326] on button "Night Dusk Blue (C7R)" at bounding box center [250, 328] width 206 height 27
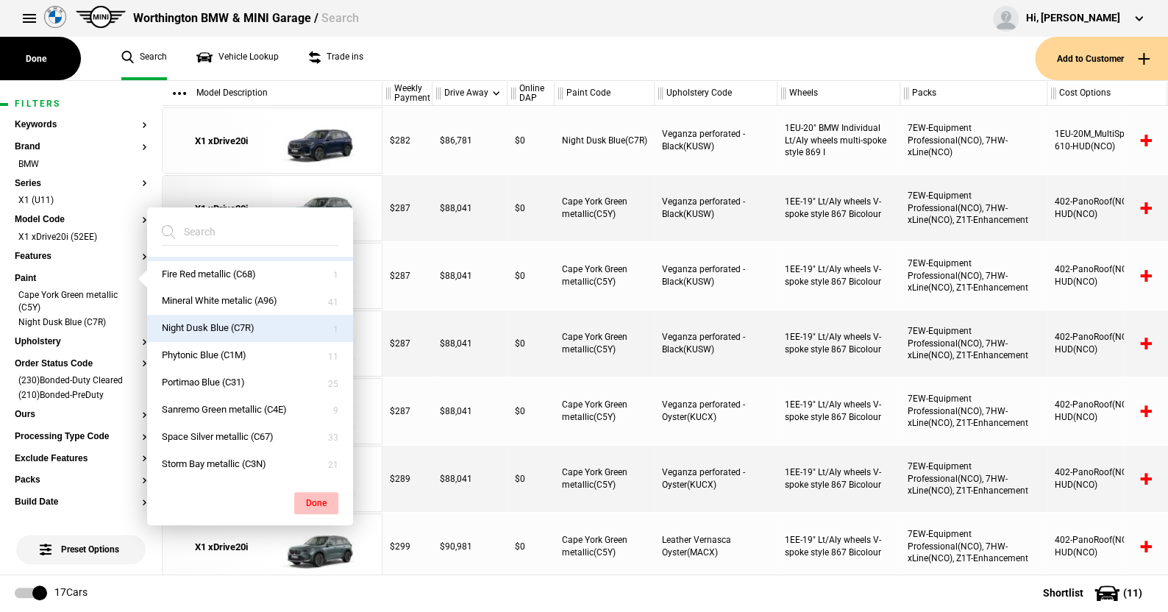
click at [301, 499] on button "Done" at bounding box center [316, 503] width 44 height 22
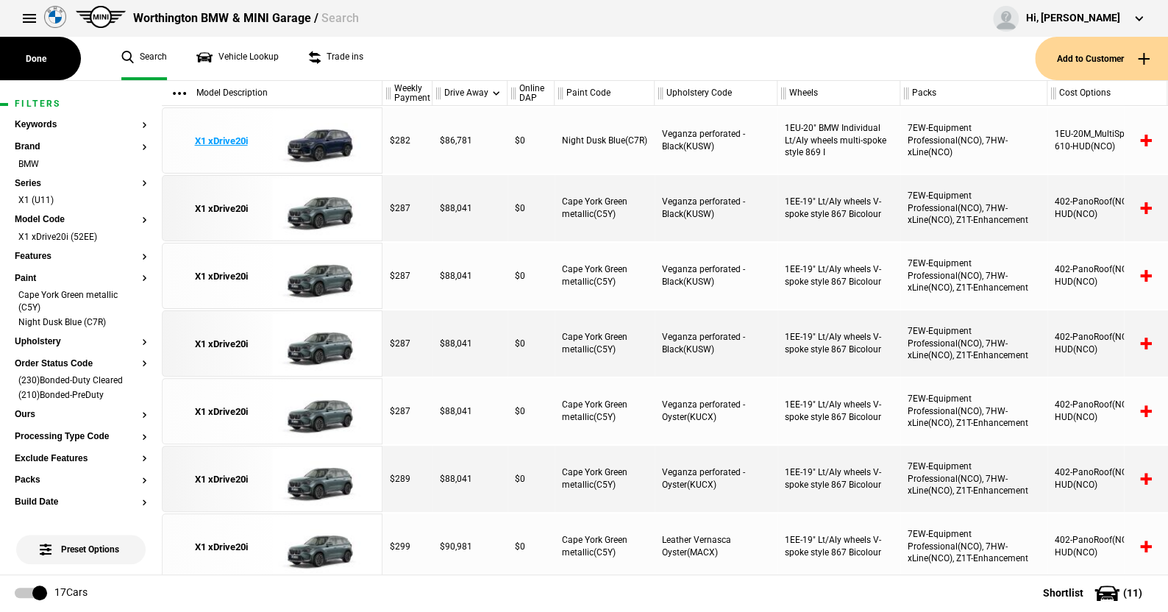
click at [317, 135] on img at bounding box center [323, 141] width 102 height 66
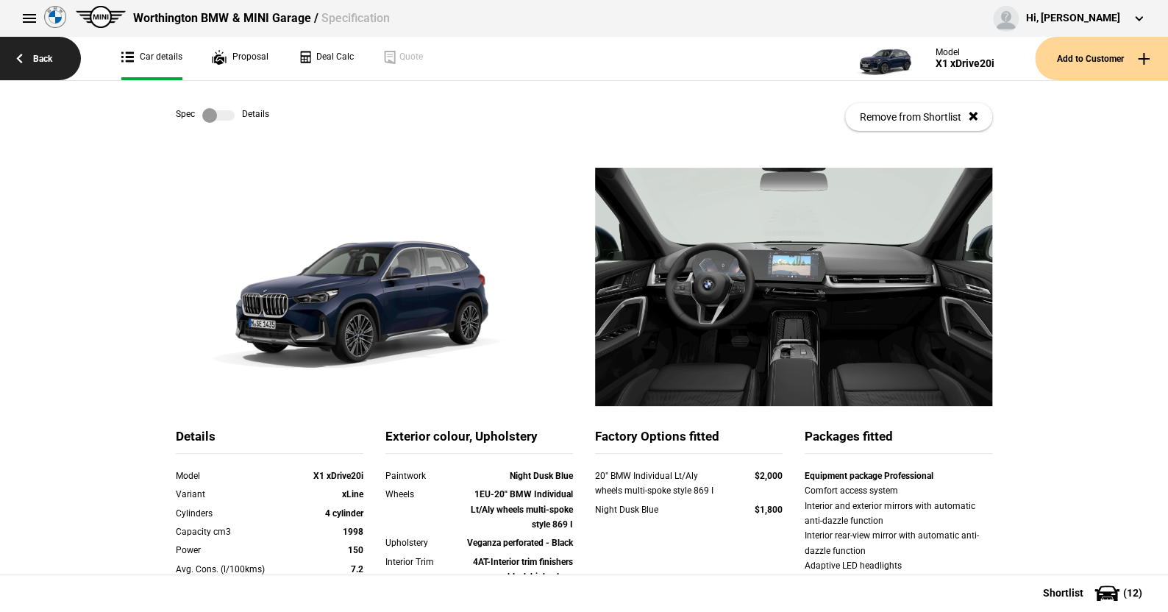
click at [43, 55] on link "Back" at bounding box center [40, 58] width 81 height 43
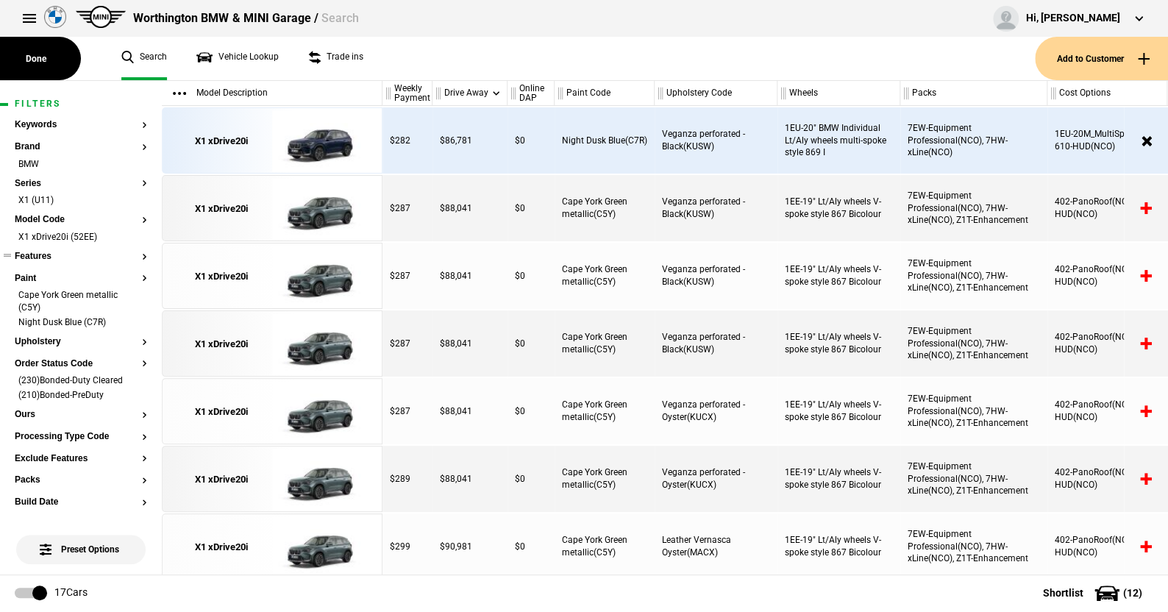
click at [32, 271] on ul at bounding box center [81, 271] width 132 height 6
click at [28, 279] on button "Paint" at bounding box center [81, 279] width 132 height 10
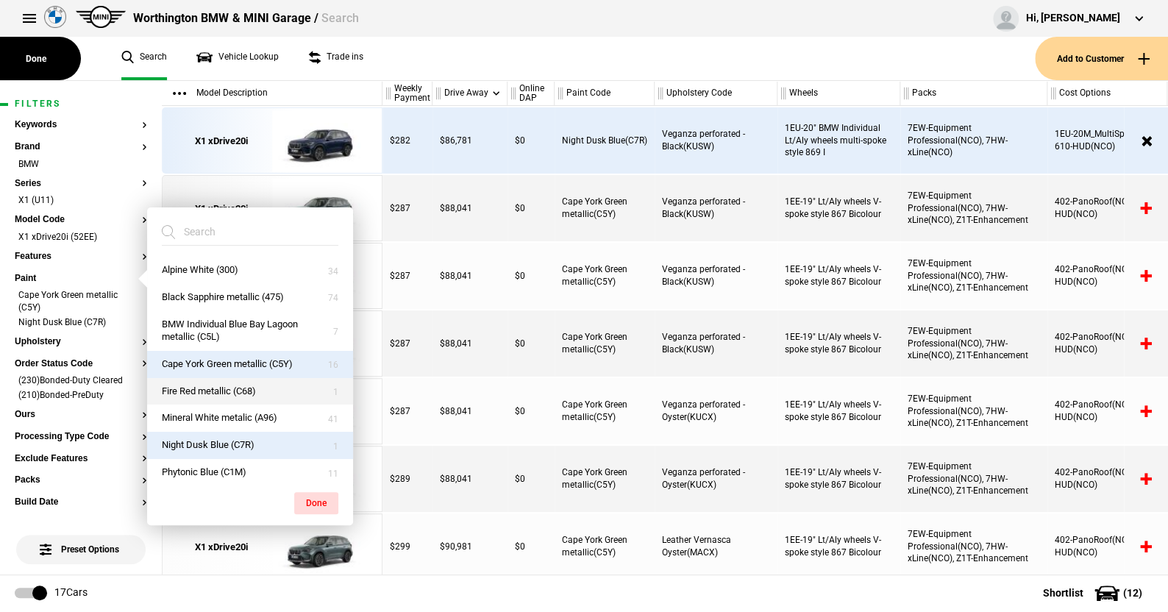
click at [213, 383] on button "Fire Red metallic (C68)" at bounding box center [250, 391] width 206 height 27
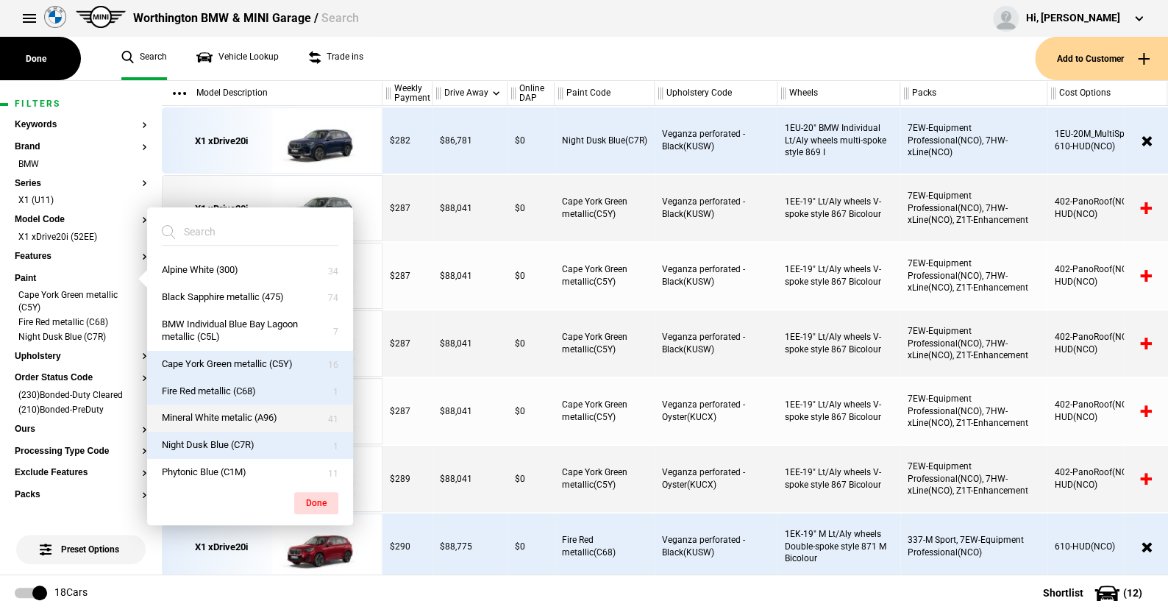
scroll to position [74, 0]
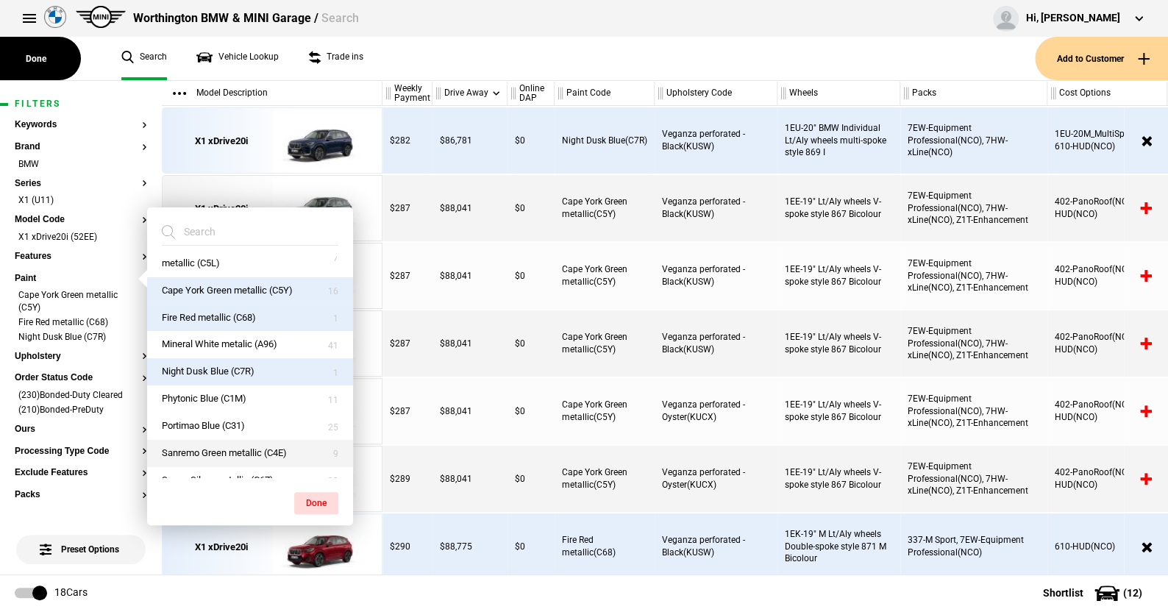
click at [225, 449] on button "Sanremo Green metallic (C4E)" at bounding box center [250, 453] width 206 height 27
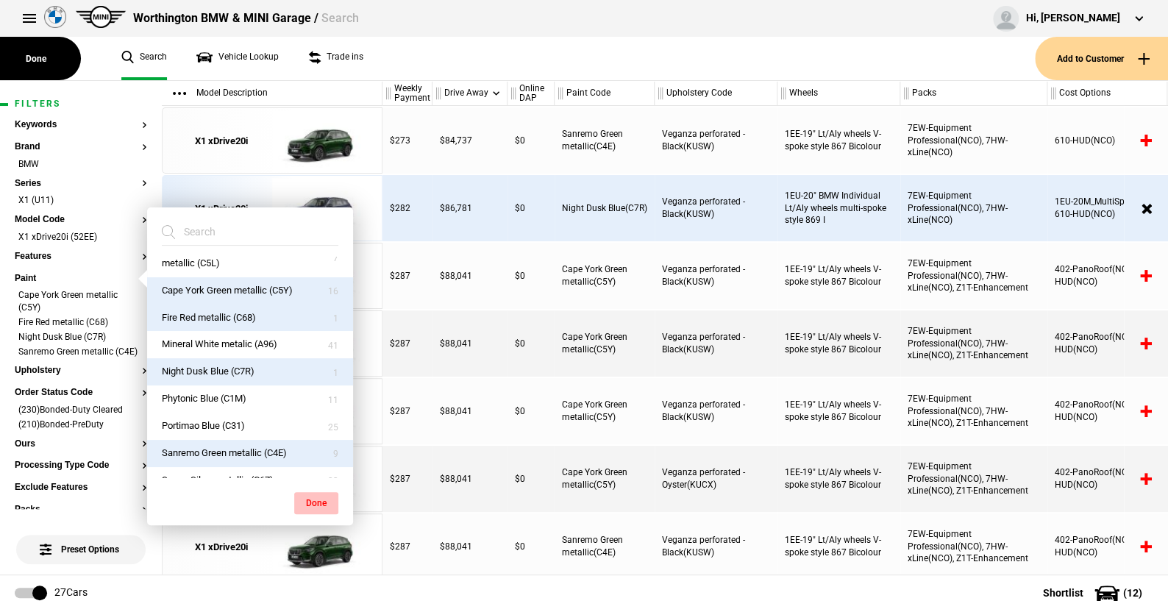
click at [314, 494] on button "Done" at bounding box center [316, 503] width 44 height 22
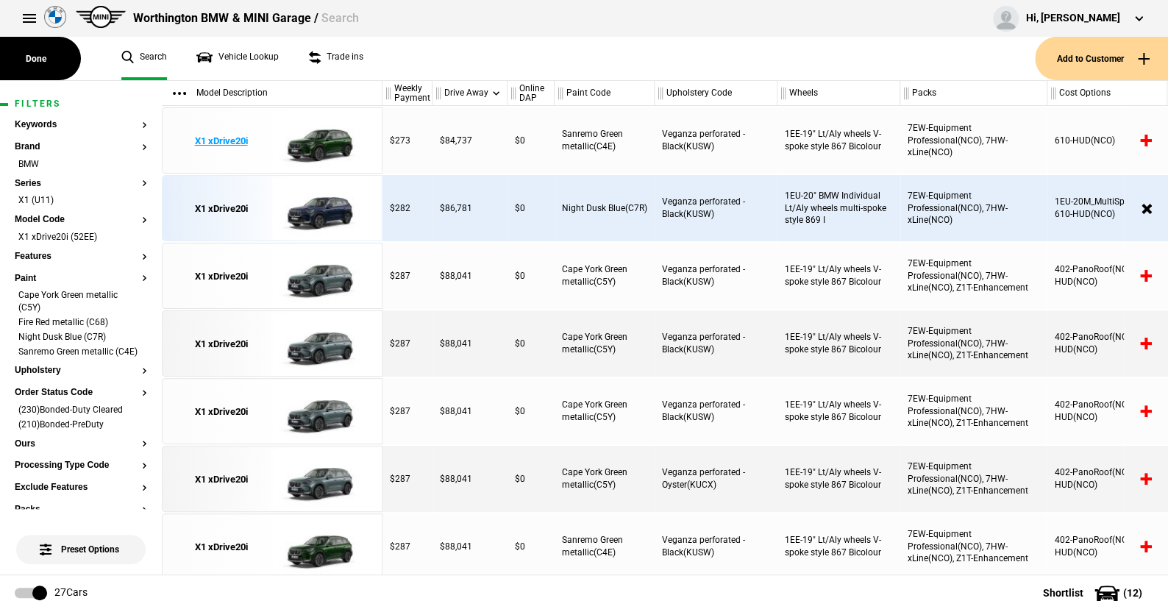
click at [318, 140] on img at bounding box center [323, 141] width 102 height 66
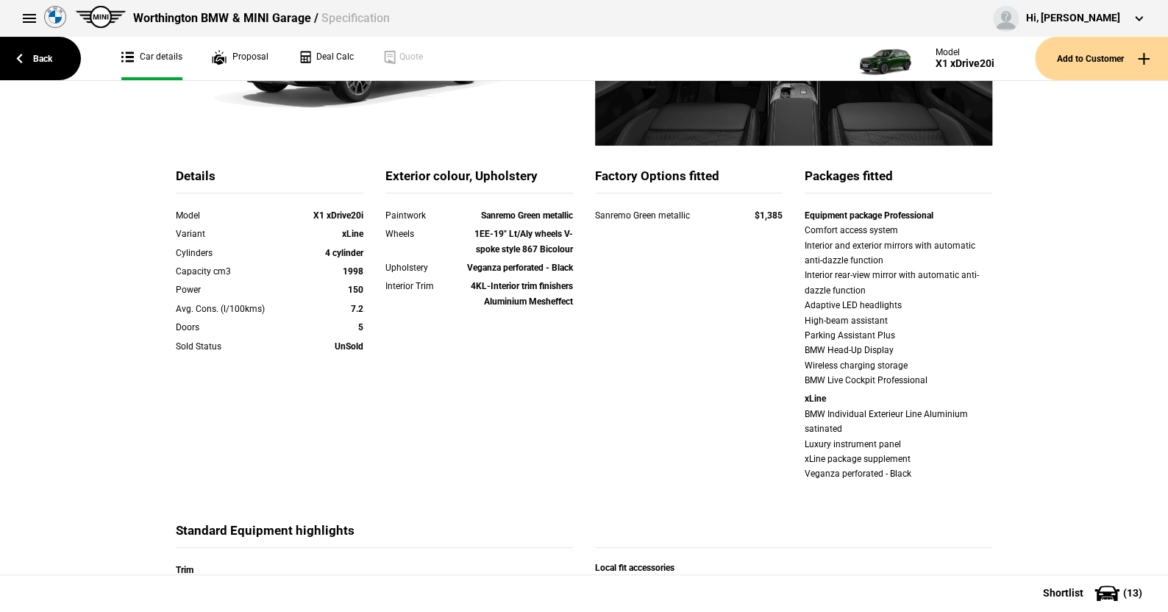
scroll to position [74, 0]
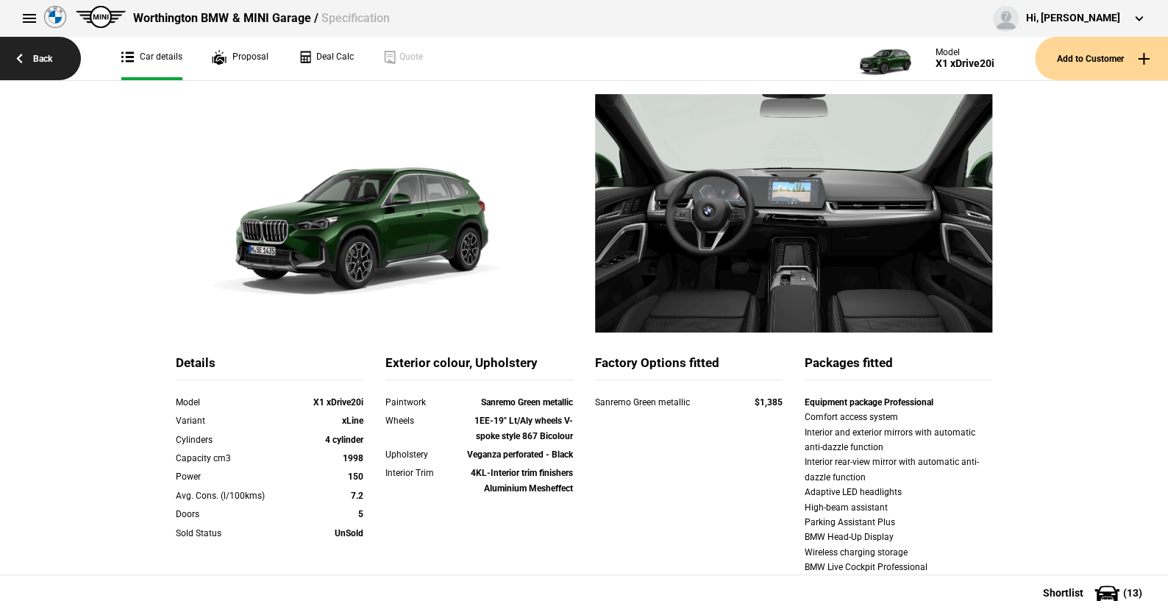
click at [43, 51] on link "Back" at bounding box center [40, 58] width 81 height 43
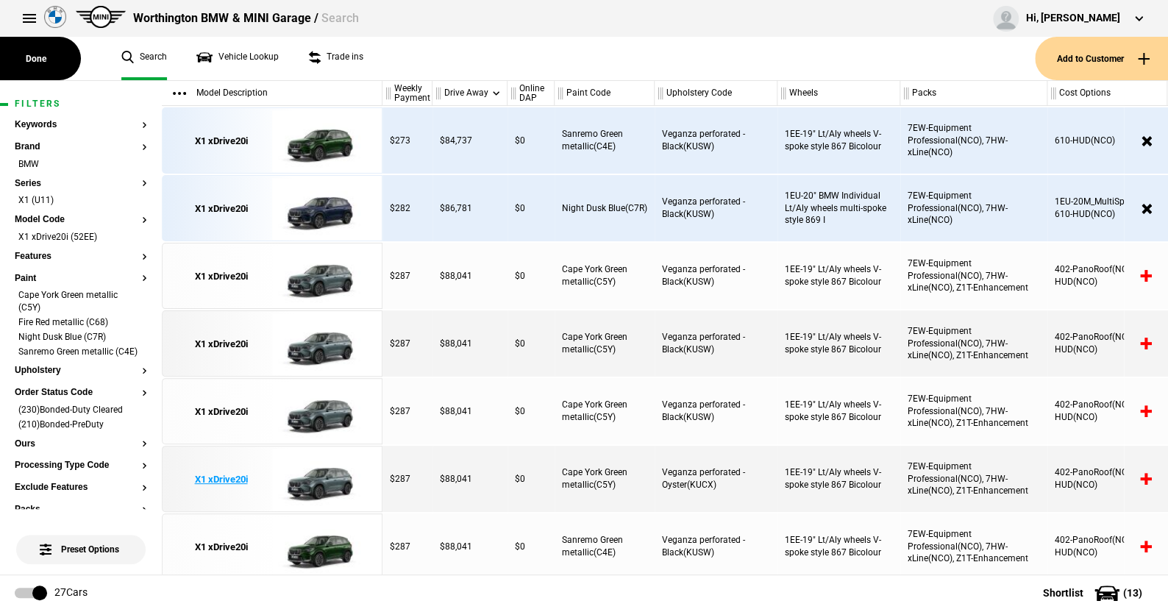
click at [322, 474] on img at bounding box center [323, 479] width 102 height 66
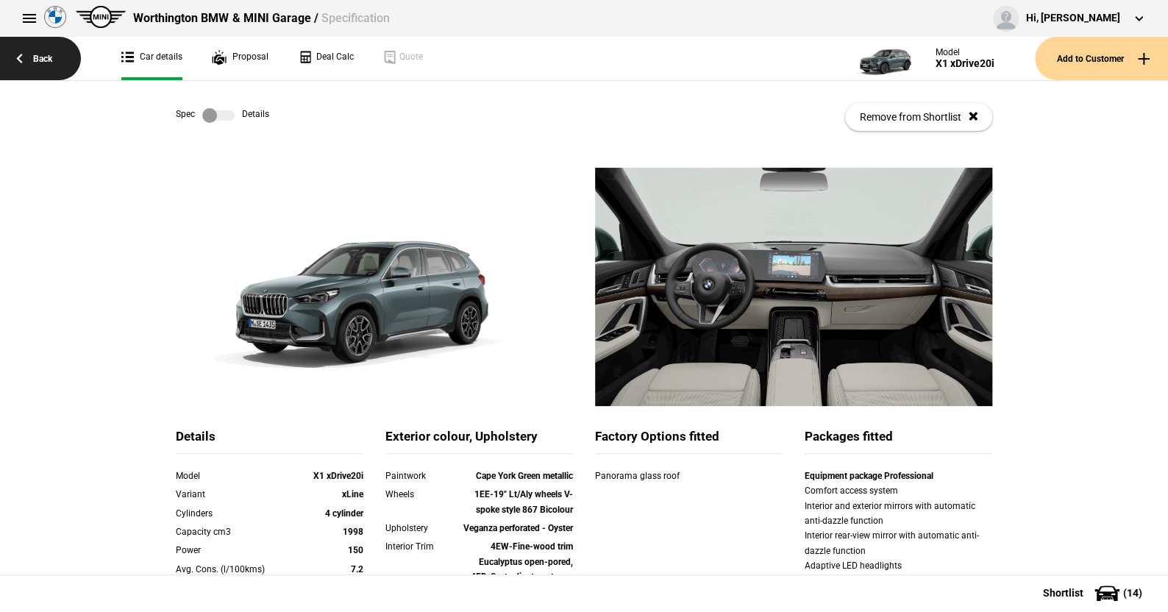
click at [43, 54] on link "Back" at bounding box center [40, 58] width 81 height 43
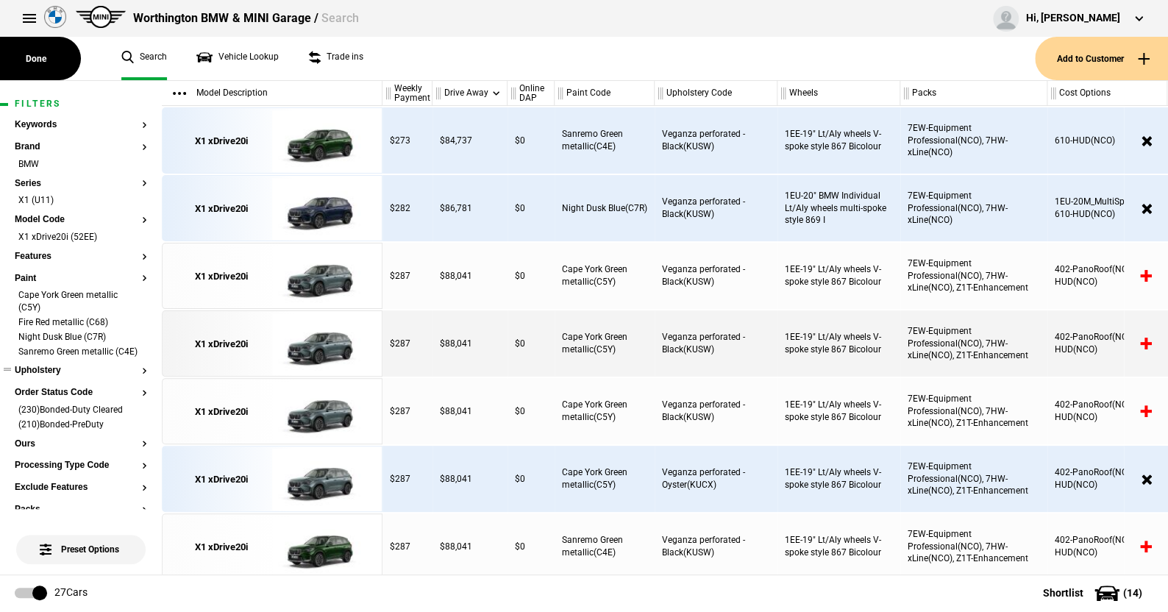
click at [49, 376] on button "Upholstery" at bounding box center [81, 371] width 132 height 10
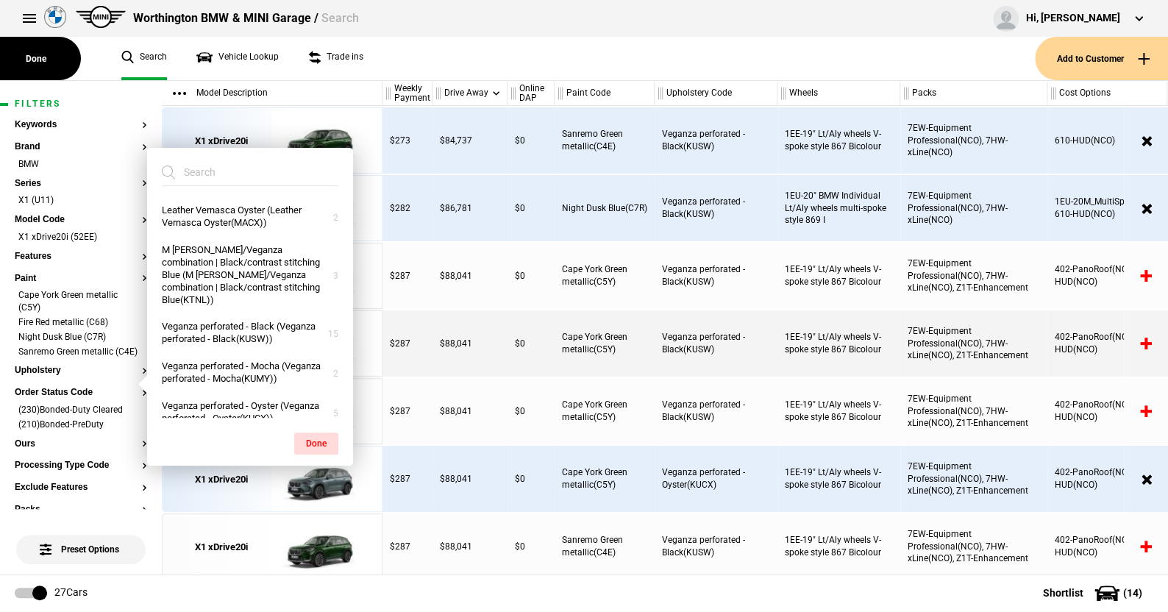
click at [472, 61] on ul "Search Vehicle Lookup Trade ins" at bounding box center [571, 58] width 928 height 43
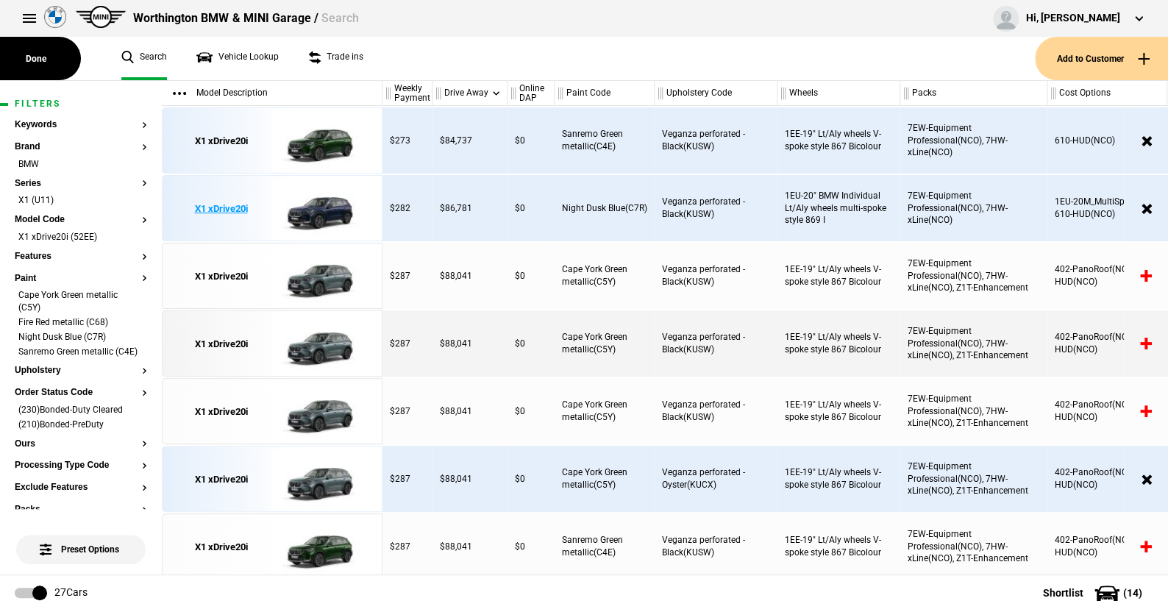
click at [318, 206] on img at bounding box center [323, 209] width 102 height 66
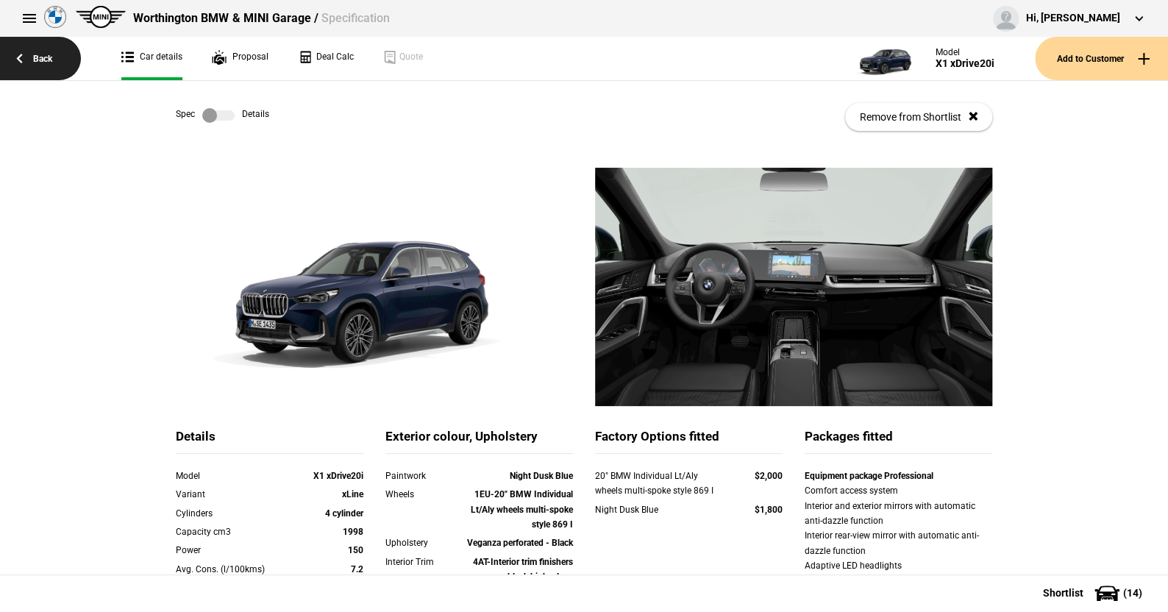
click at [42, 54] on link "Back" at bounding box center [40, 58] width 81 height 43
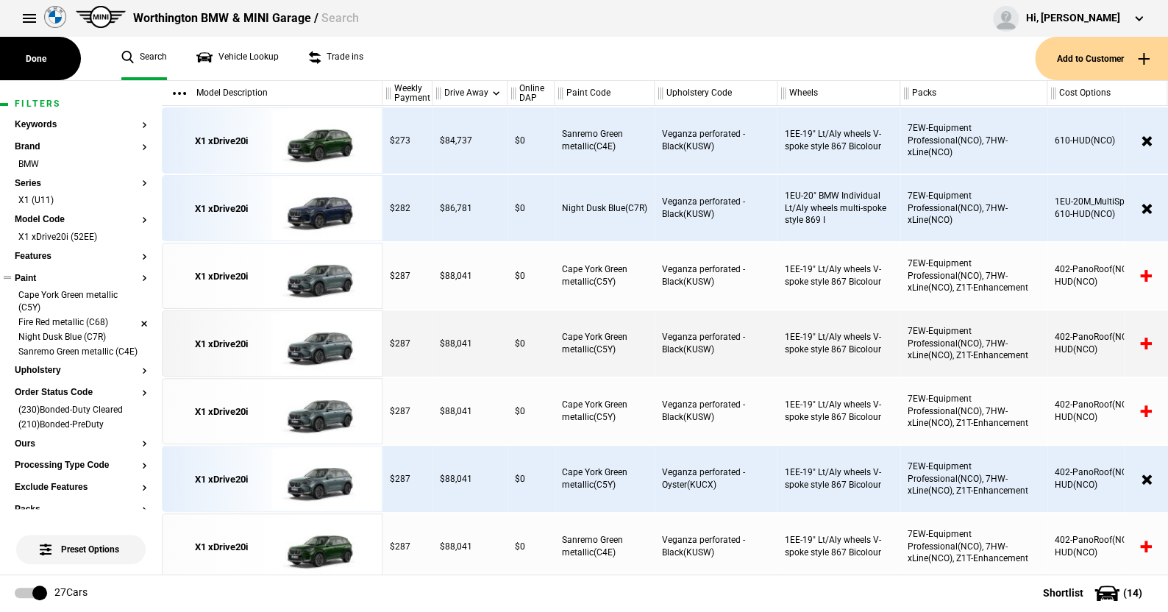
click at [130, 319] on li "Fire Red metallic (C68)" at bounding box center [81, 323] width 132 height 15
click at [132, 293] on li "Cape York Green metallic (C5Y)" at bounding box center [81, 302] width 132 height 27
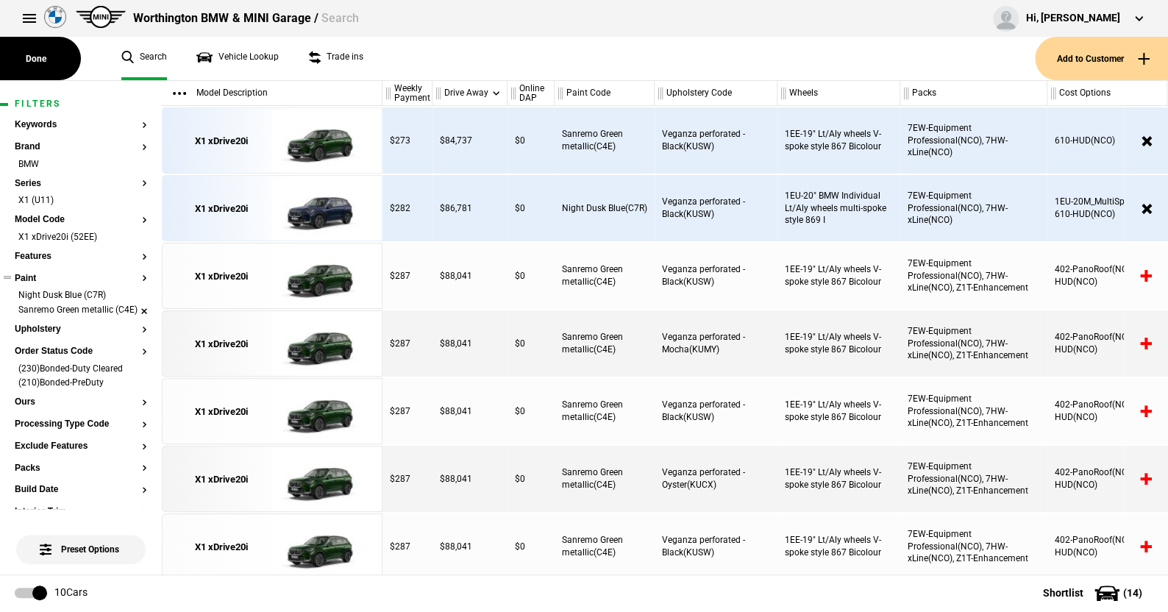
click at [129, 313] on li "Sanremo Green metallic (C4E)" at bounding box center [81, 311] width 132 height 15
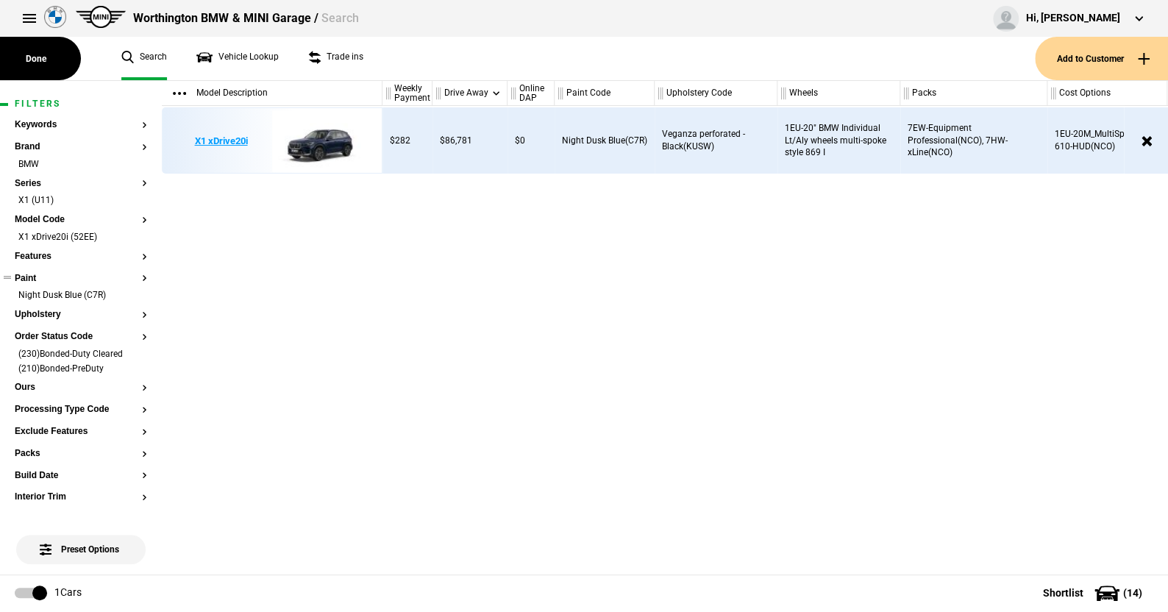
click at [336, 144] on img at bounding box center [323, 141] width 102 height 66
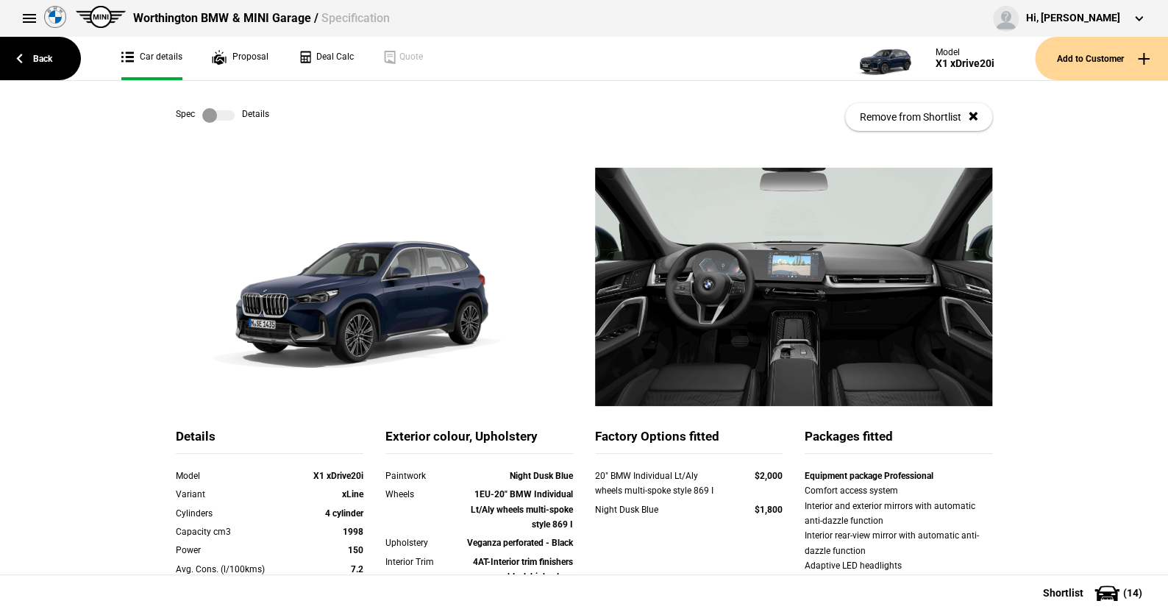
click at [224, 114] on label at bounding box center [218, 115] width 32 height 15
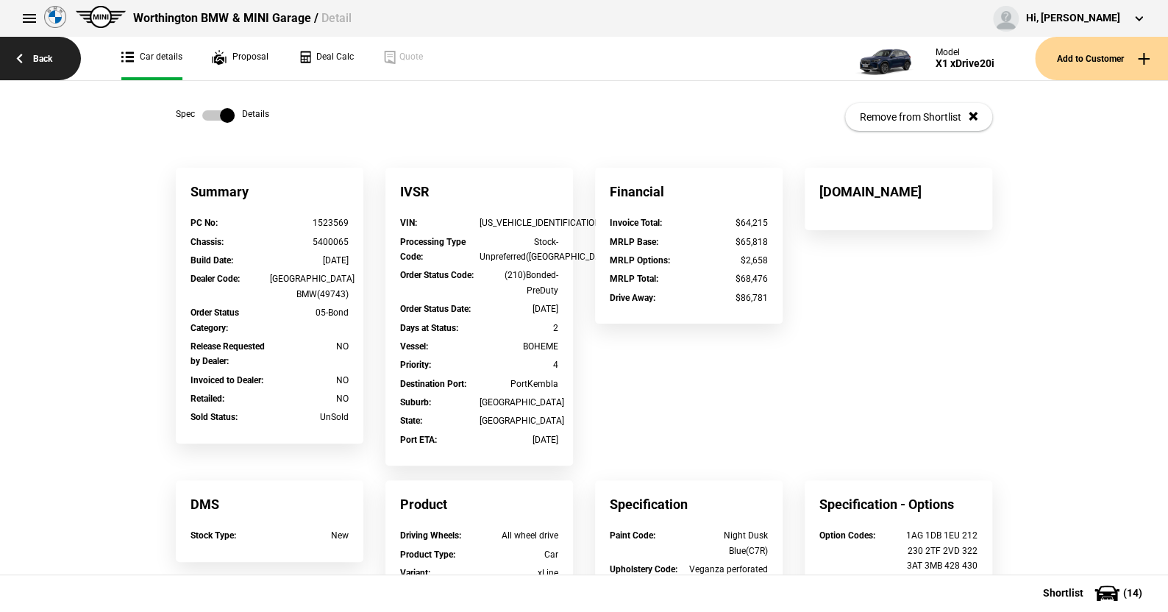
click at [48, 51] on link "Back" at bounding box center [40, 58] width 81 height 43
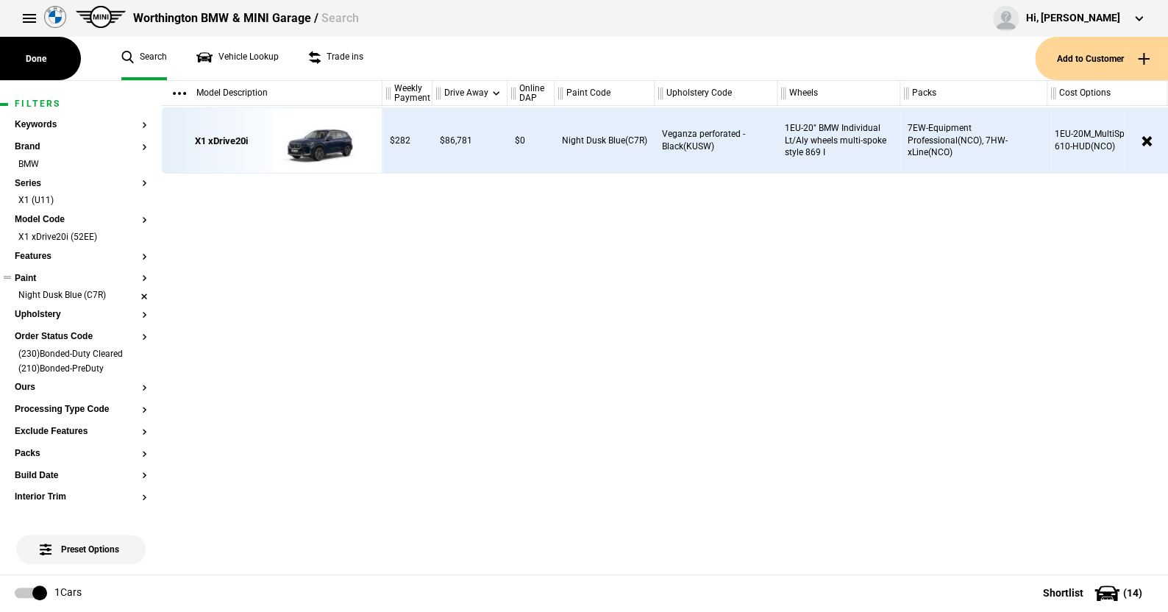
click at [131, 296] on li "Night Dusk Blue (C7R)" at bounding box center [81, 296] width 132 height 15
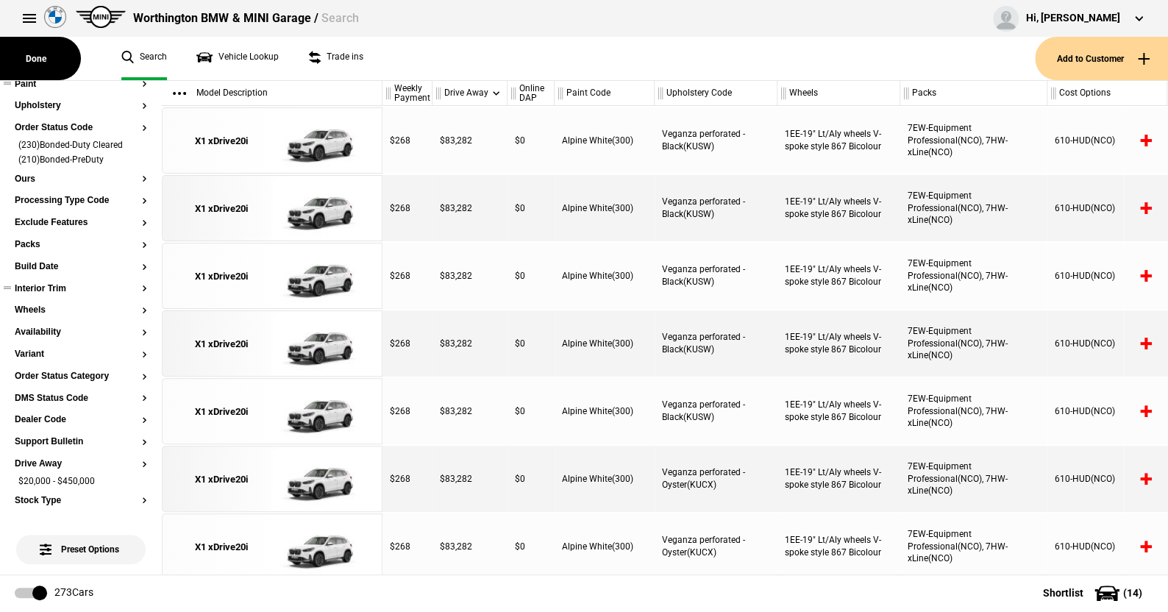
scroll to position [221, 0]
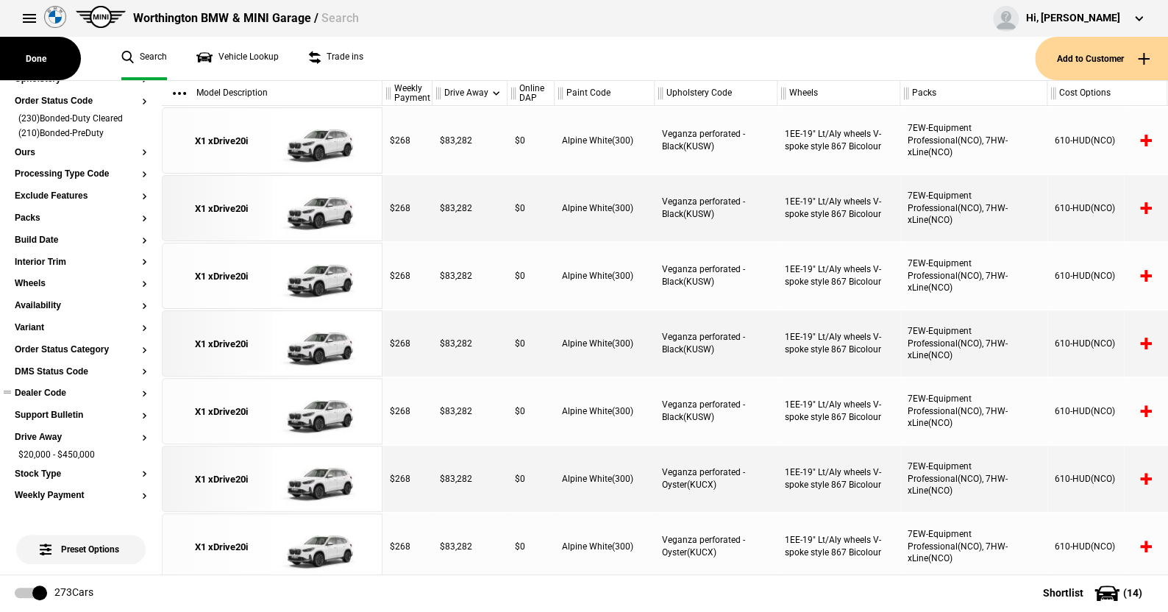
click at [46, 394] on button "Dealer Code" at bounding box center [81, 393] width 132 height 10
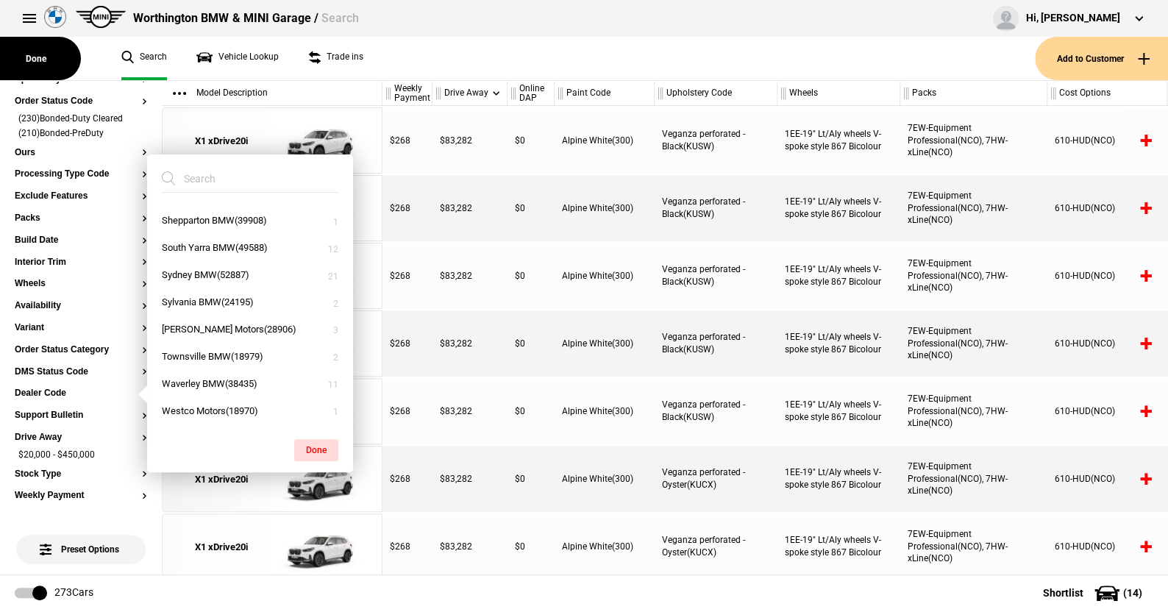
scroll to position [958, 0]
click at [214, 403] on button "Worthington BMW(23533)" at bounding box center [250, 410] width 206 height 27
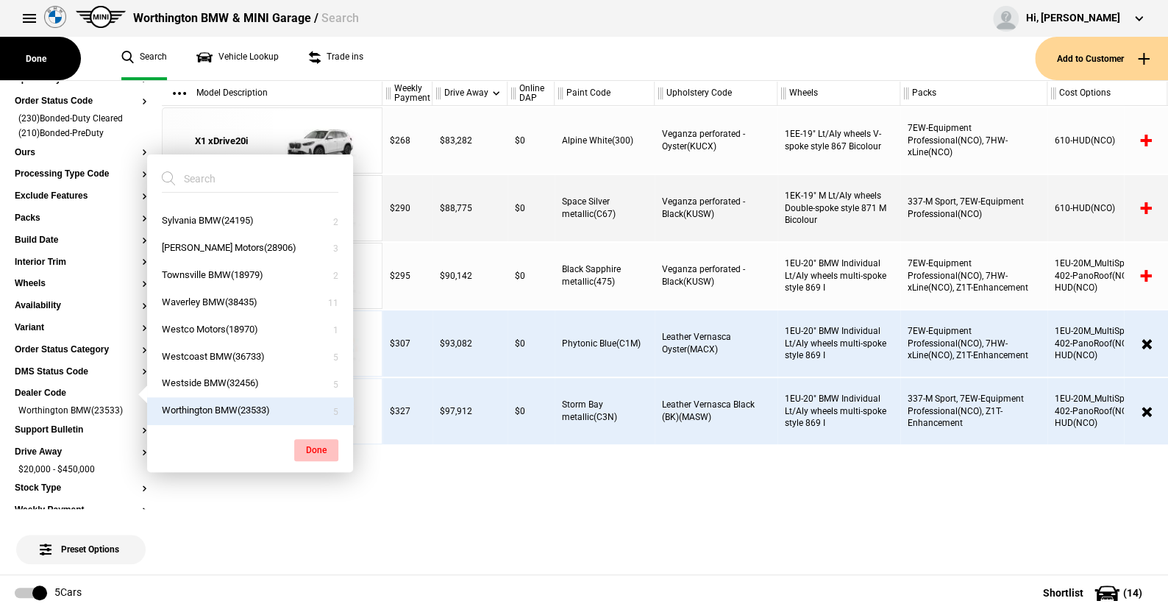
click at [322, 445] on button "Done" at bounding box center [316, 450] width 44 height 22
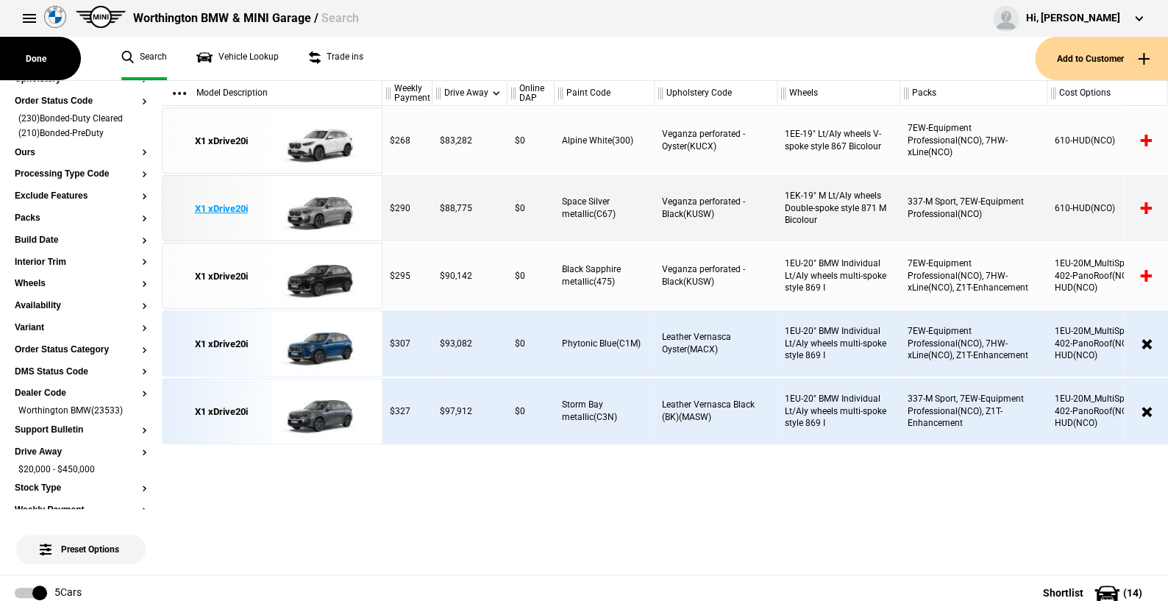
click at [334, 199] on img at bounding box center [323, 209] width 102 height 66
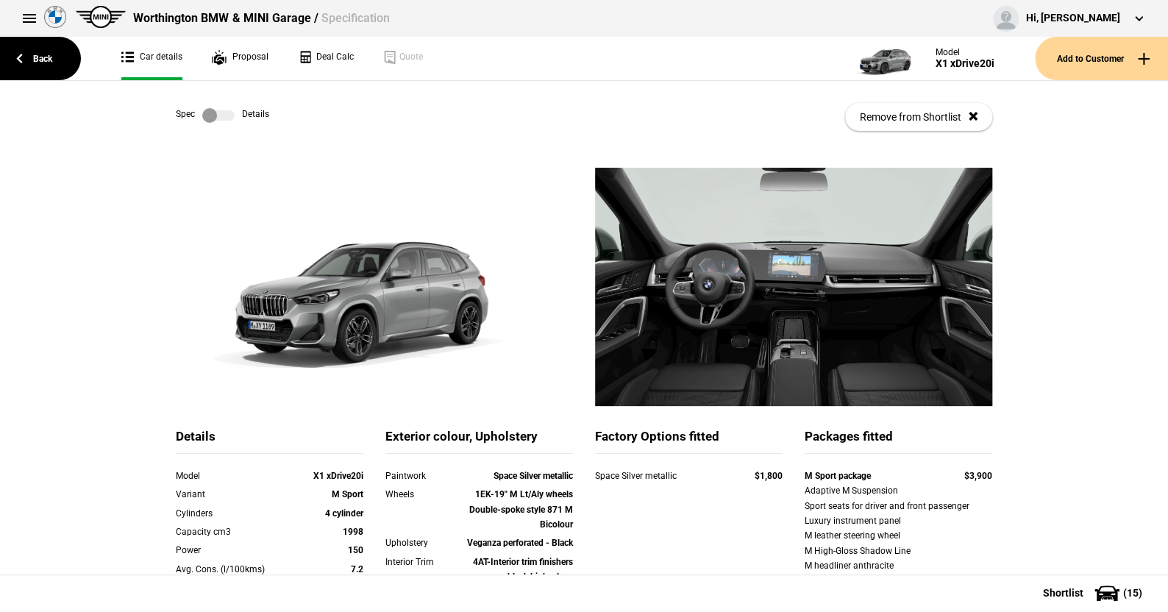
click at [223, 115] on label at bounding box center [218, 115] width 32 height 15
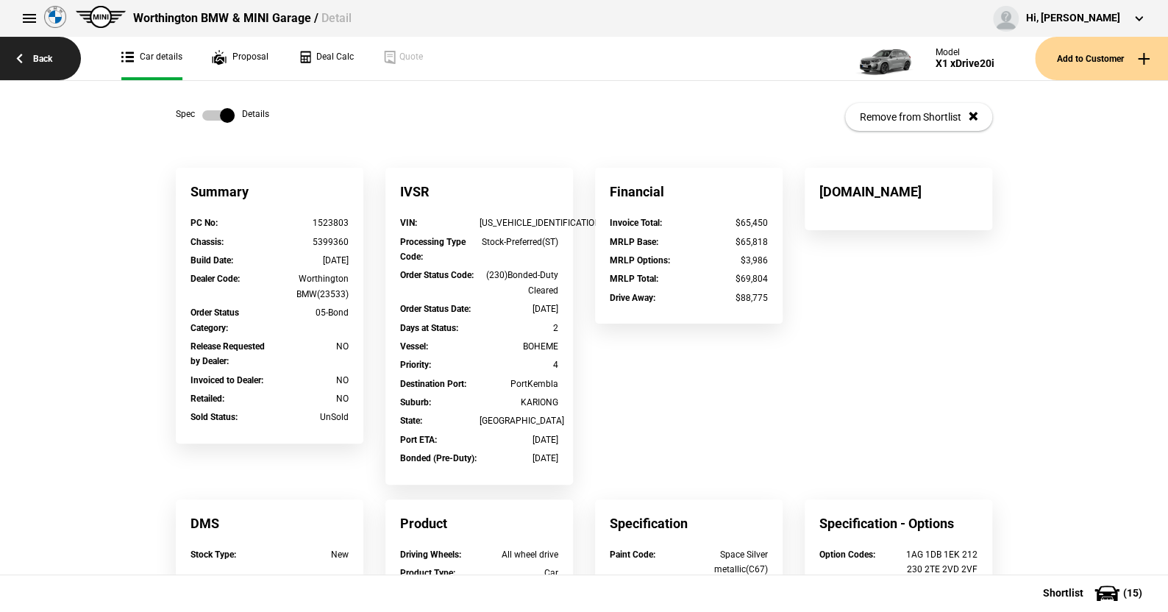
click at [45, 54] on link "Back" at bounding box center [40, 58] width 81 height 43
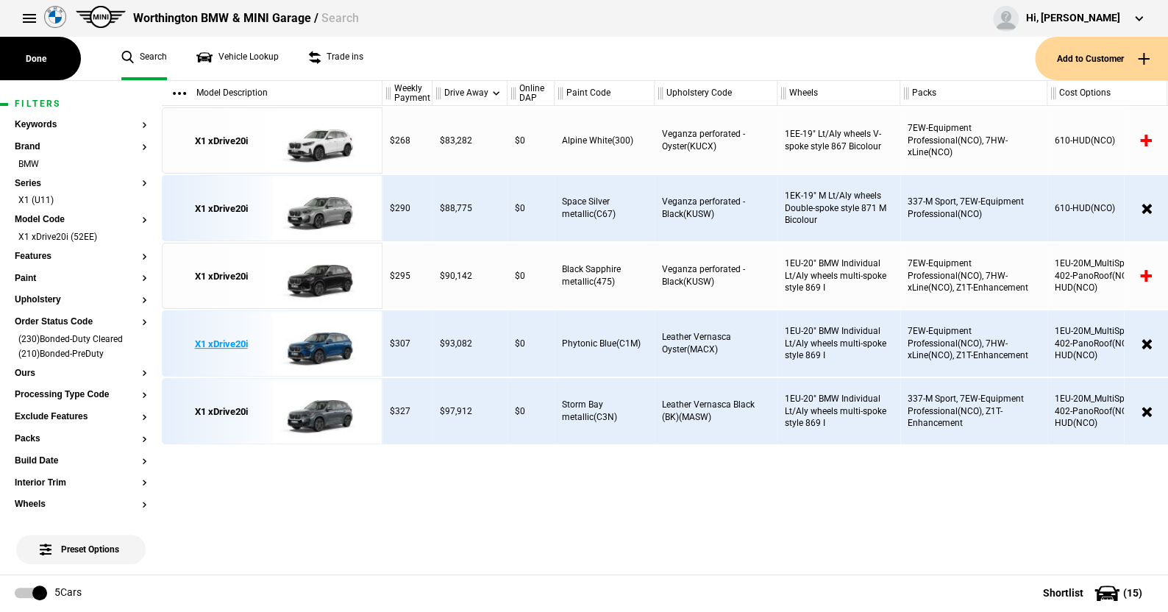
click at [326, 342] on img at bounding box center [323, 344] width 102 height 66
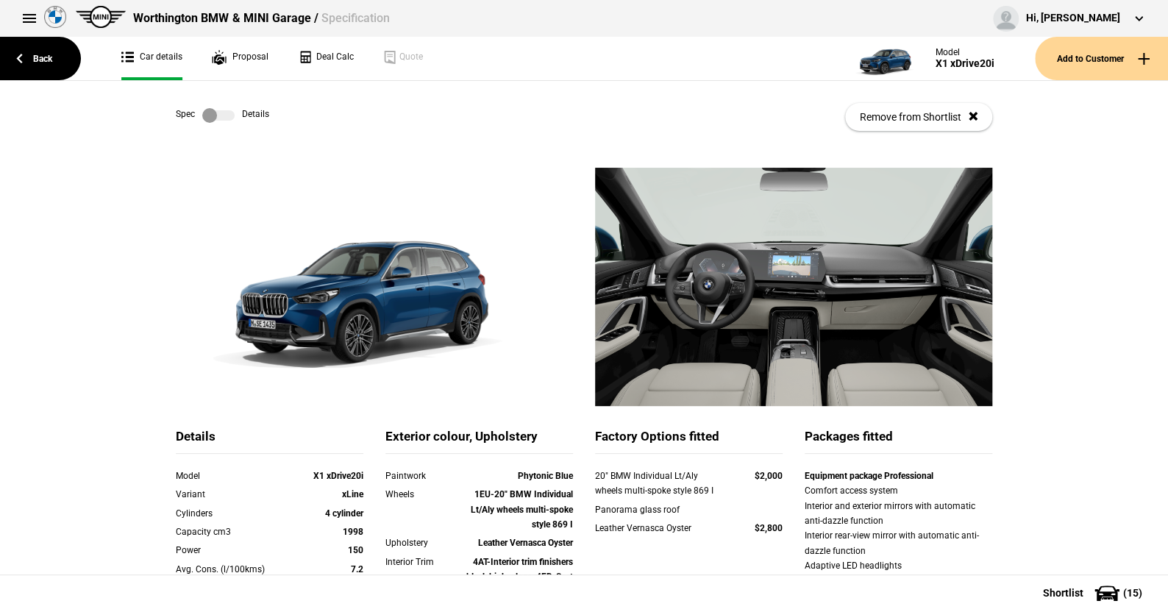
click at [221, 115] on label at bounding box center [218, 115] width 32 height 15
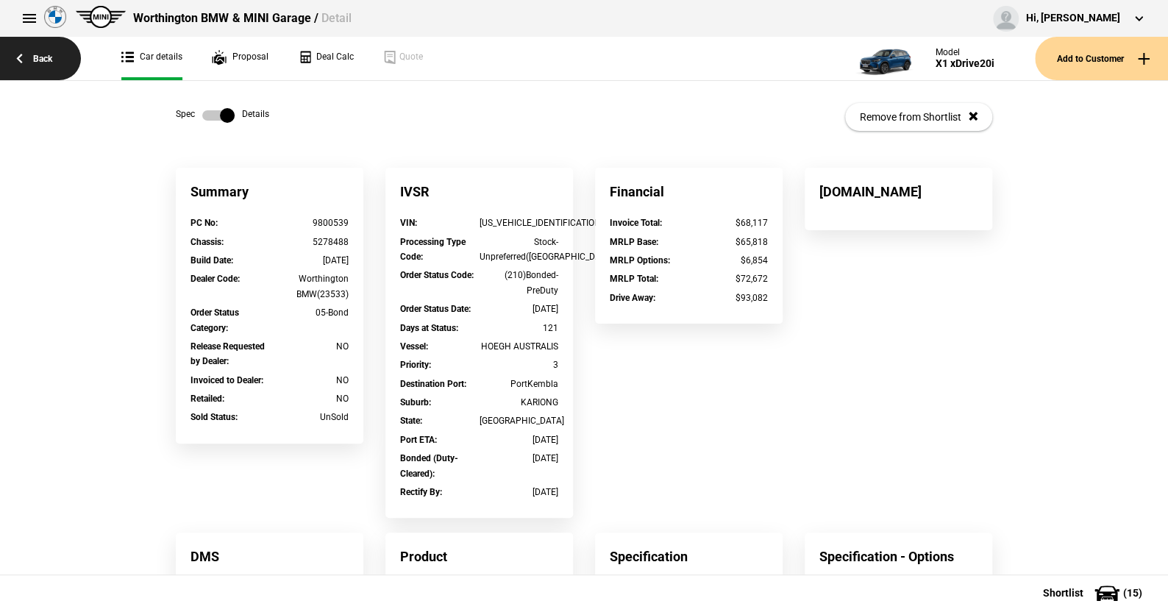
click at [38, 57] on link "Back" at bounding box center [40, 58] width 81 height 43
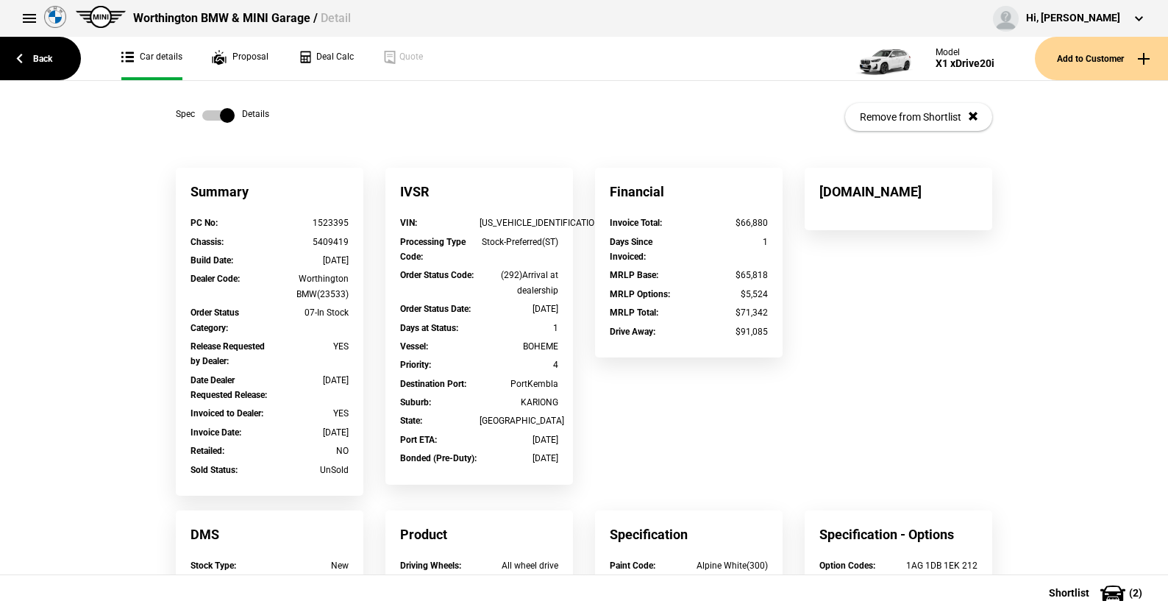
click at [43, 55] on link "Back" at bounding box center [40, 58] width 81 height 43
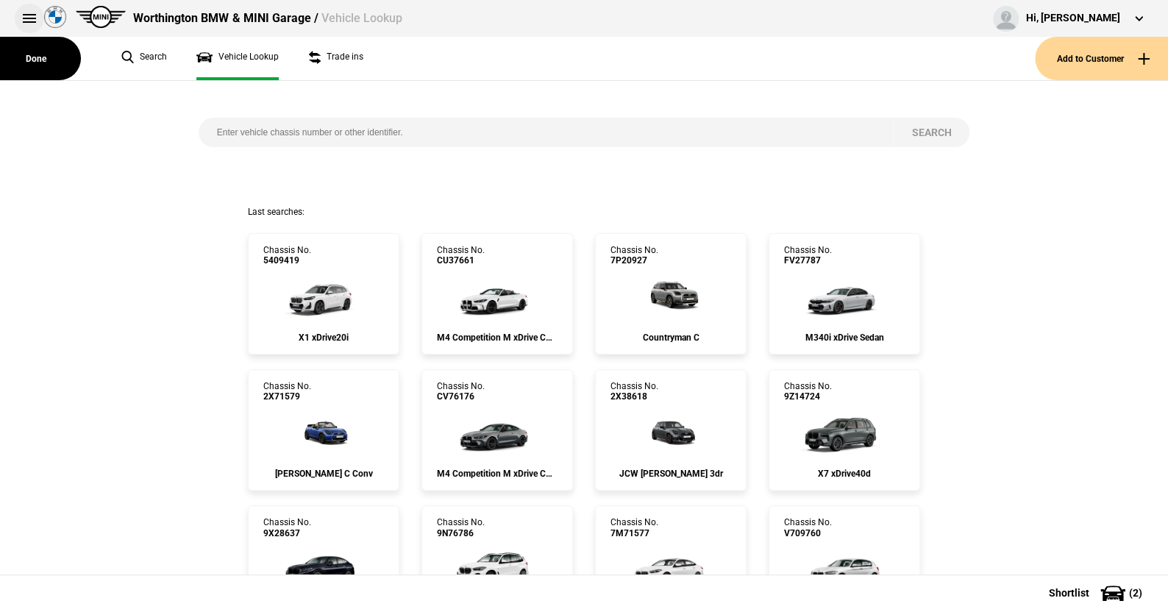
click at [24, 19] on button at bounding box center [29, 18] width 29 height 29
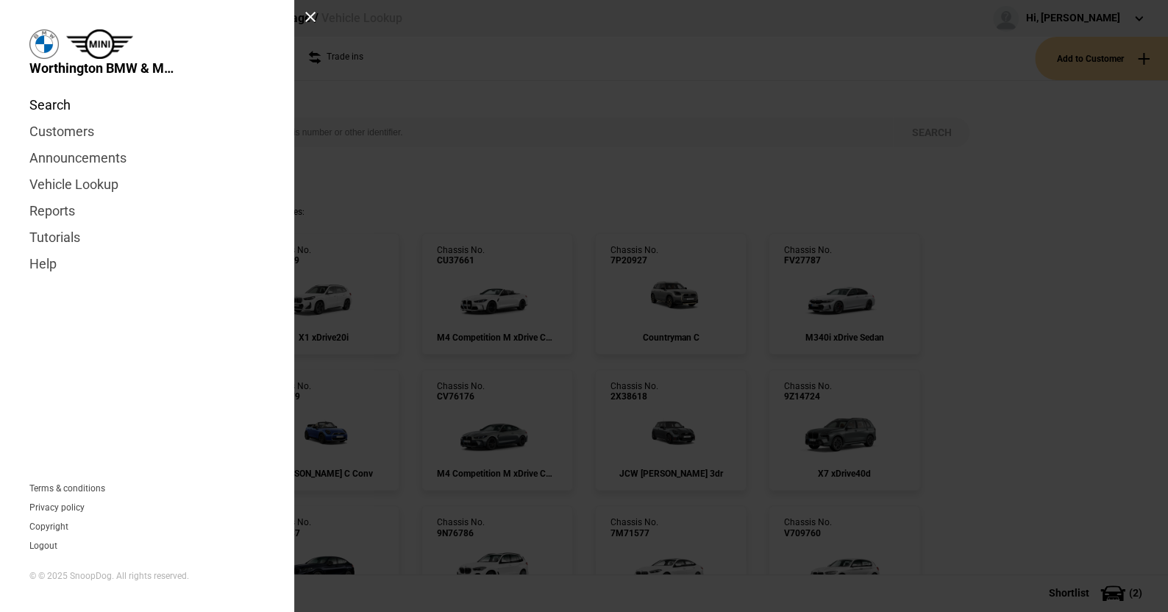
click at [59, 99] on link "Search" at bounding box center [146, 105] width 235 height 26
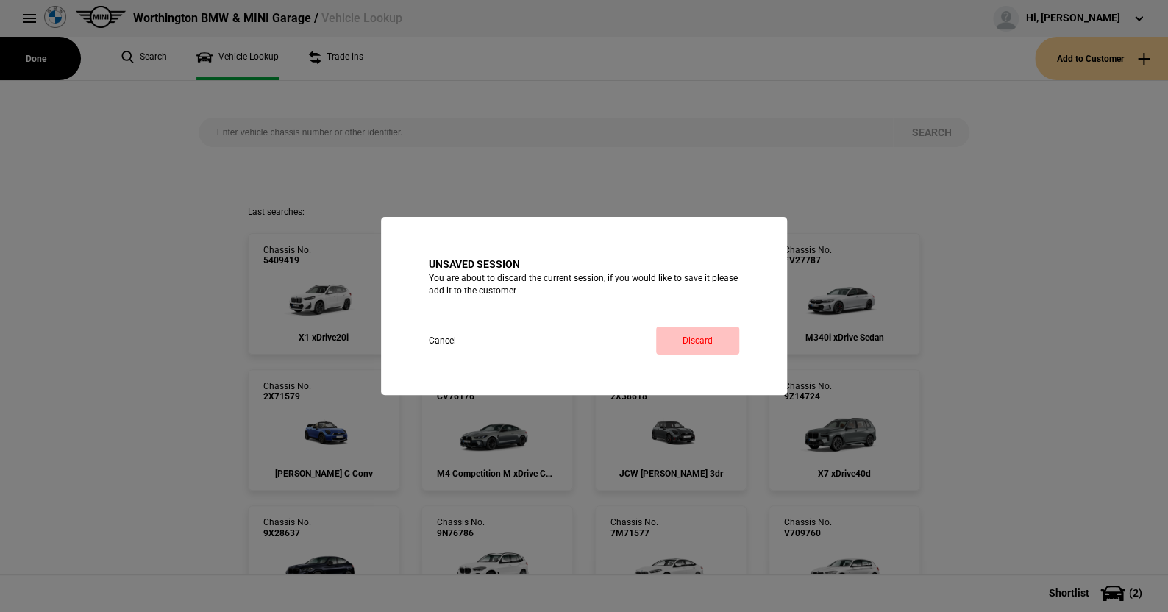
click at [706, 332] on link "Discard" at bounding box center [697, 341] width 83 height 28
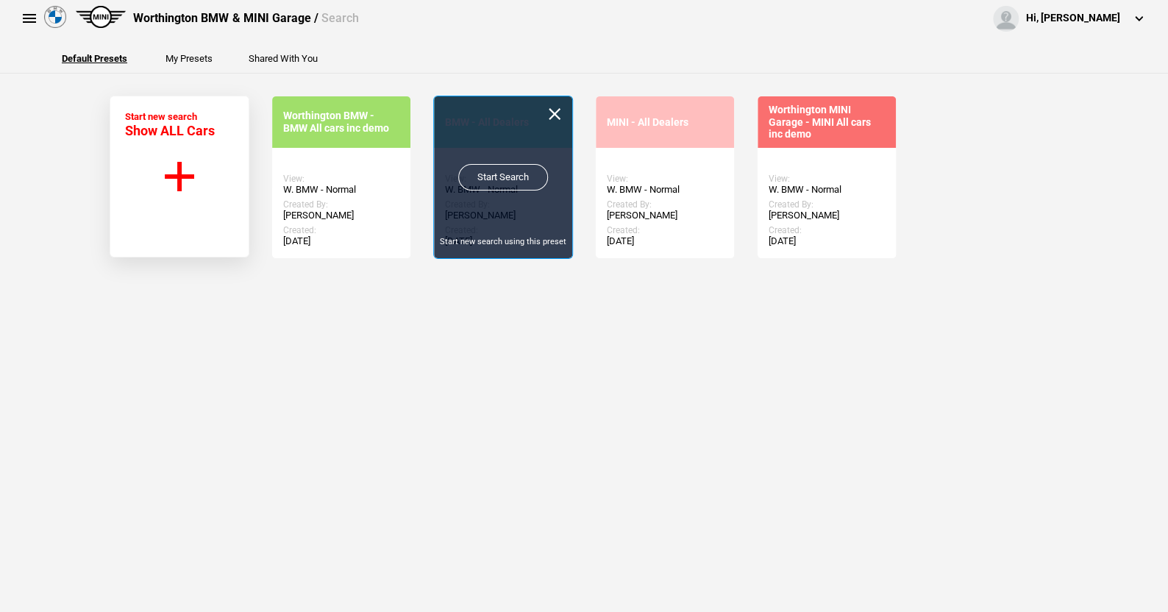
click at [491, 171] on link "Start Search" at bounding box center [503, 177] width 90 height 26
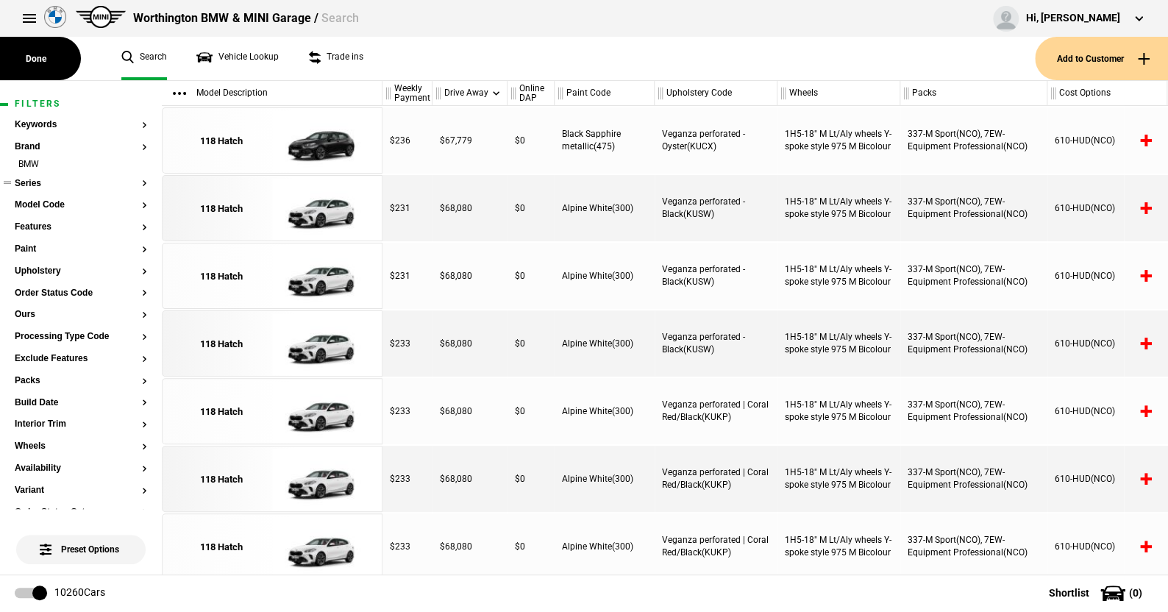
click at [33, 179] on button "Series" at bounding box center [81, 184] width 132 height 10
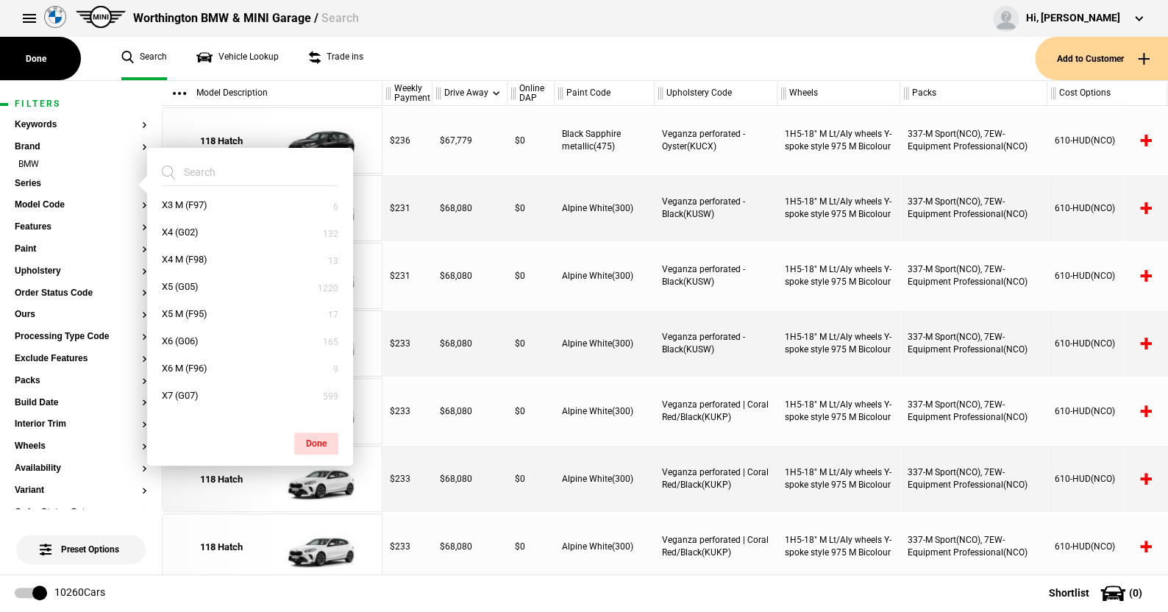
scroll to position [756, 0]
click at [195, 401] on button "Z4 (G29)" at bounding box center [250, 404] width 206 height 27
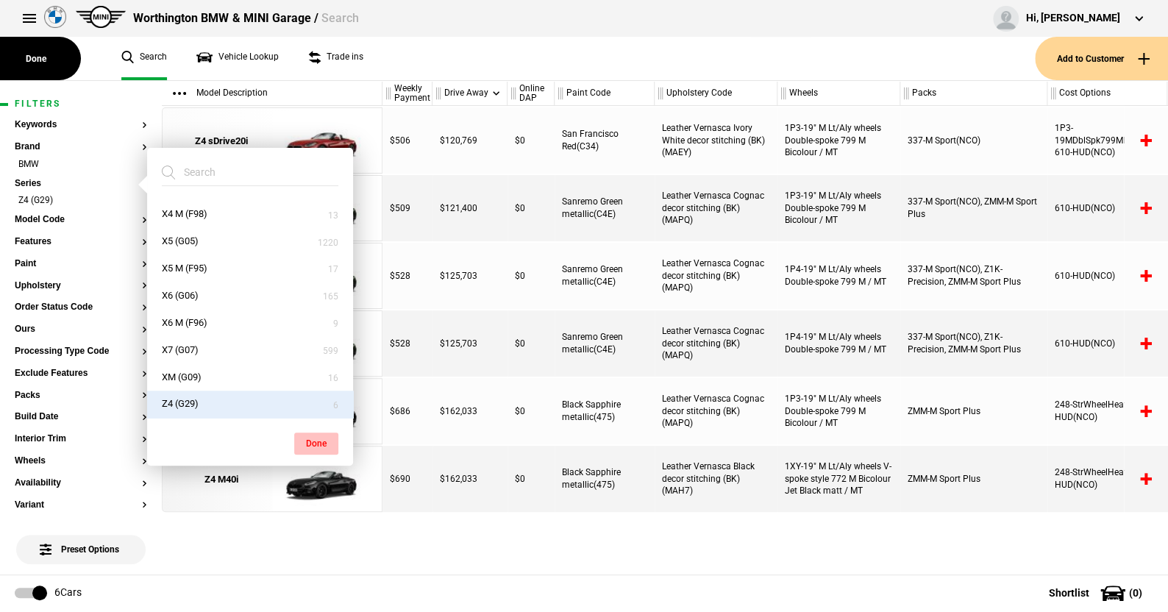
click at [313, 435] on button "Done" at bounding box center [316, 443] width 44 height 22
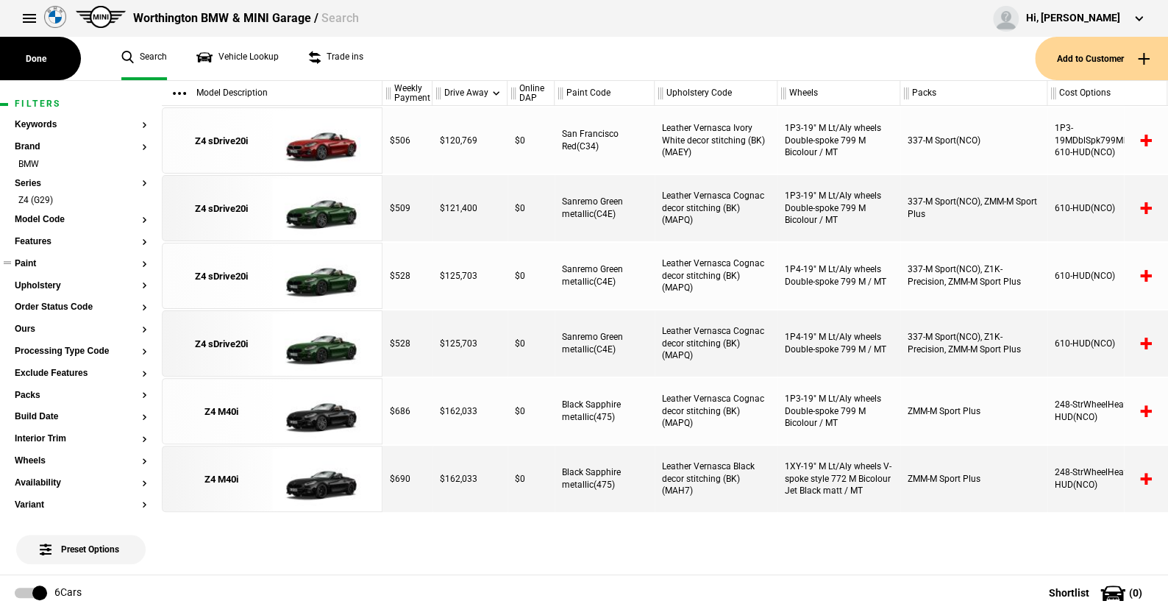
click at [27, 262] on button "Paint" at bounding box center [81, 264] width 132 height 10
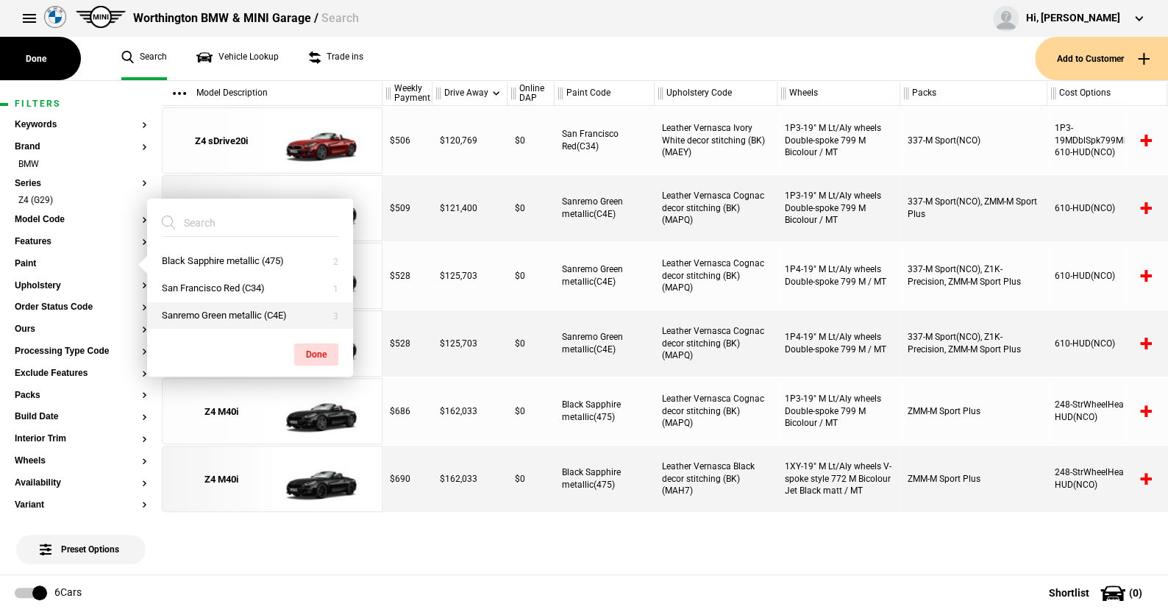
click at [235, 311] on button "Sanremo Green metallic (C4E)" at bounding box center [250, 315] width 206 height 27
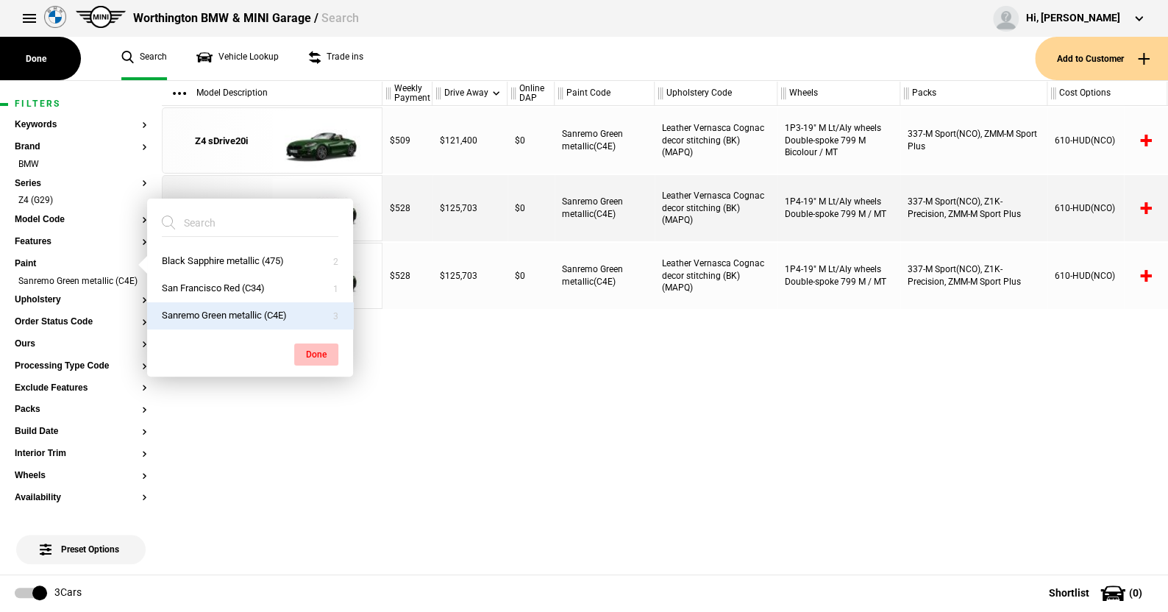
click at [313, 343] on button "Done" at bounding box center [316, 354] width 44 height 22
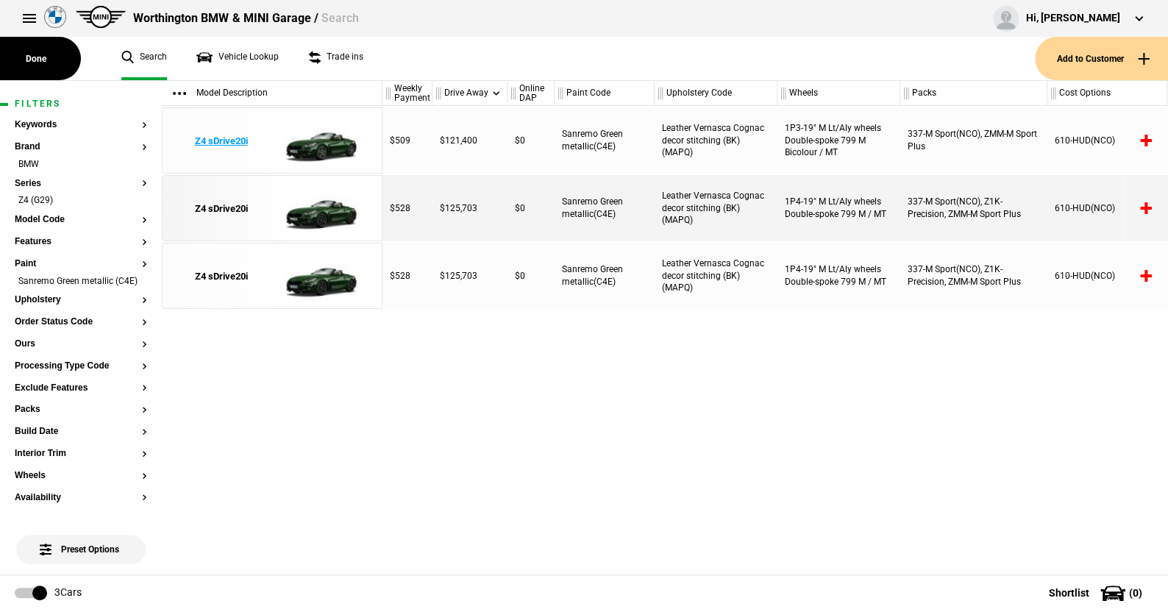
click at [322, 149] on img at bounding box center [323, 141] width 102 height 66
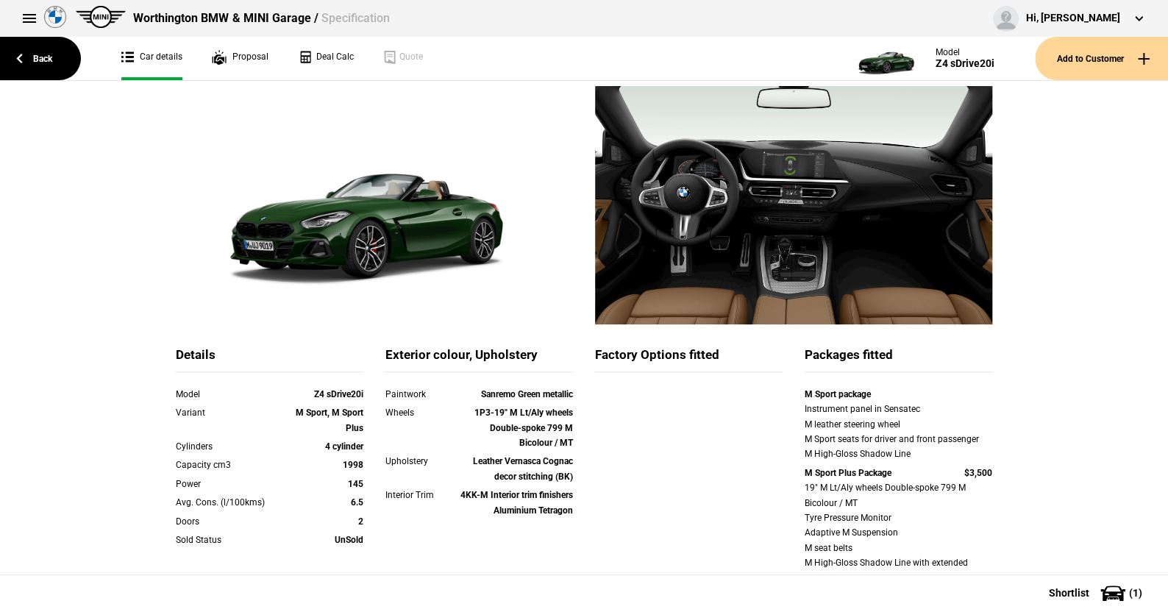
scroll to position [147, 0]
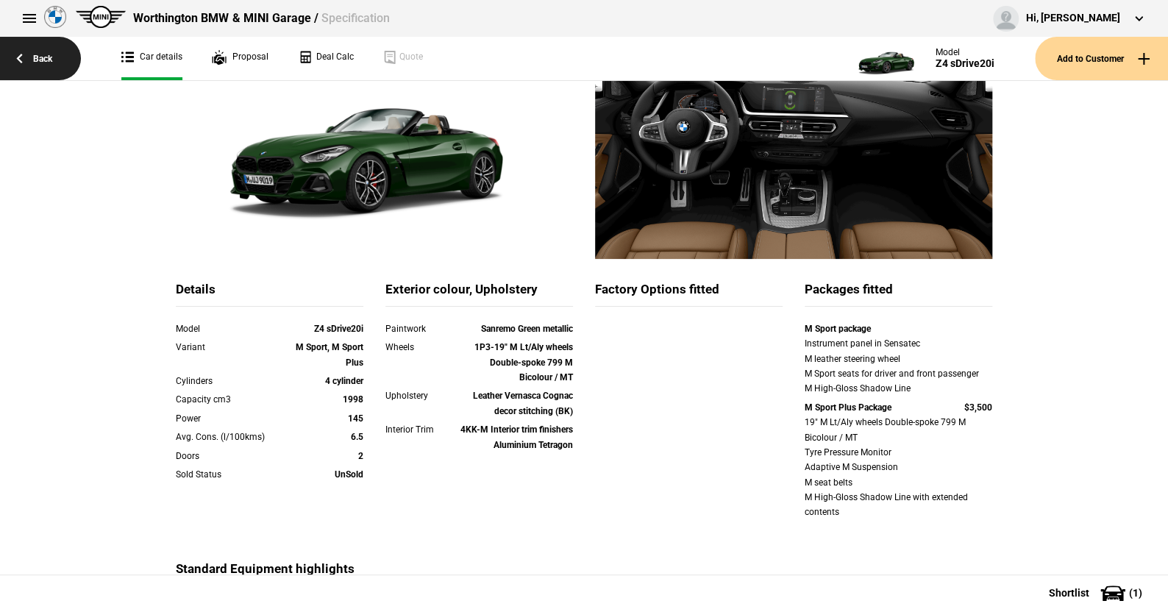
click at [52, 53] on link "Back" at bounding box center [40, 58] width 81 height 43
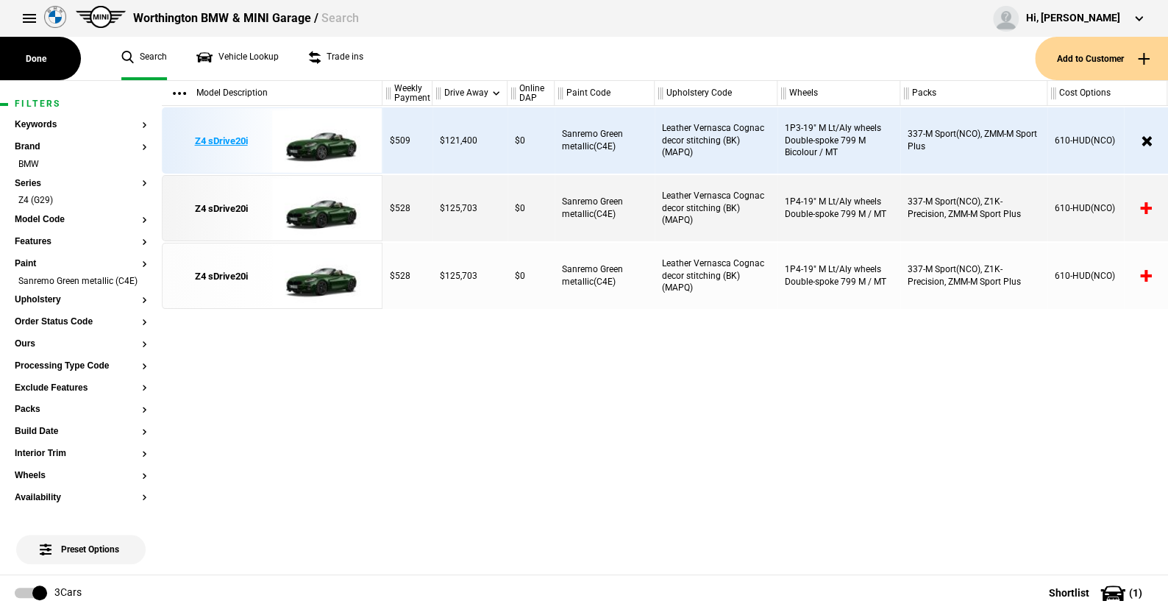
click at [315, 137] on img at bounding box center [323, 141] width 102 height 66
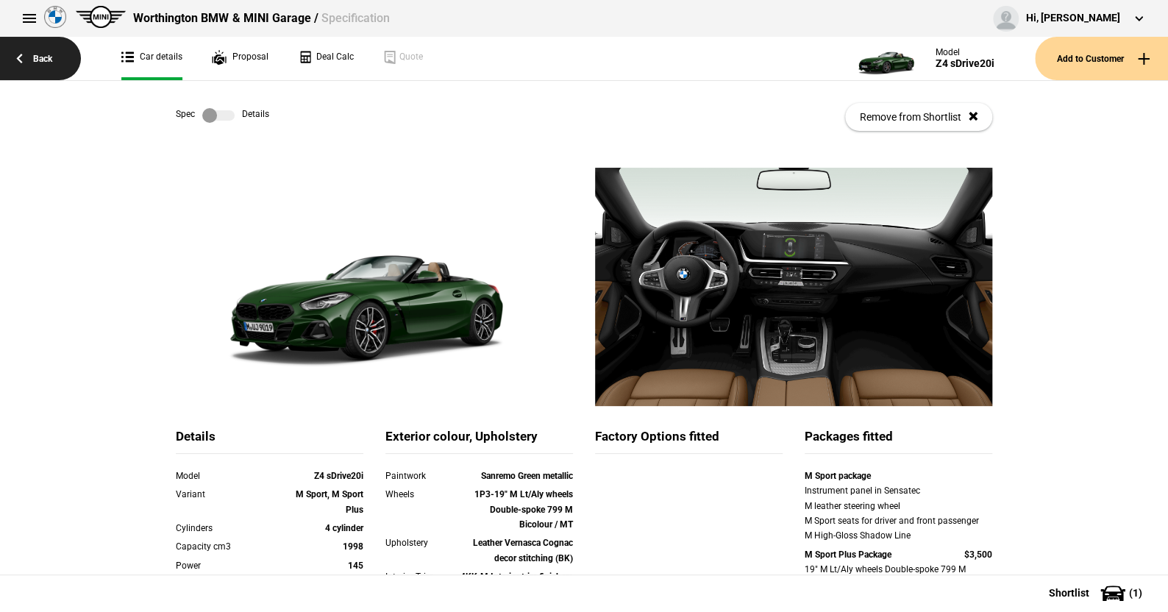
click at [43, 54] on link "Back" at bounding box center [40, 58] width 81 height 43
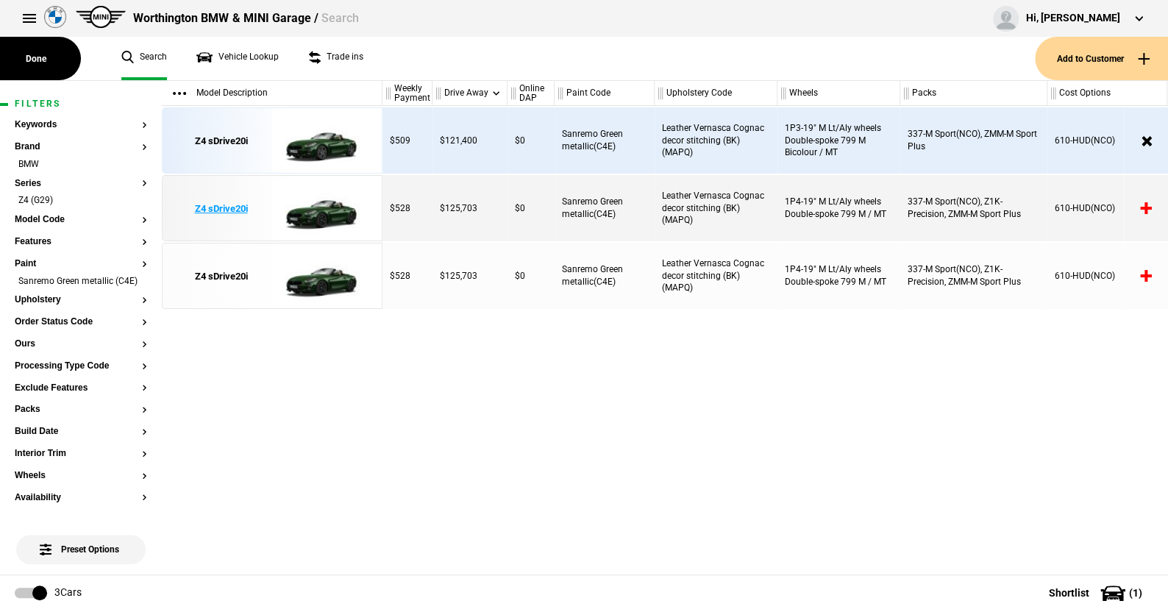
click at [338, 216] on img at bounding box center [323, 209] width 102 height 66
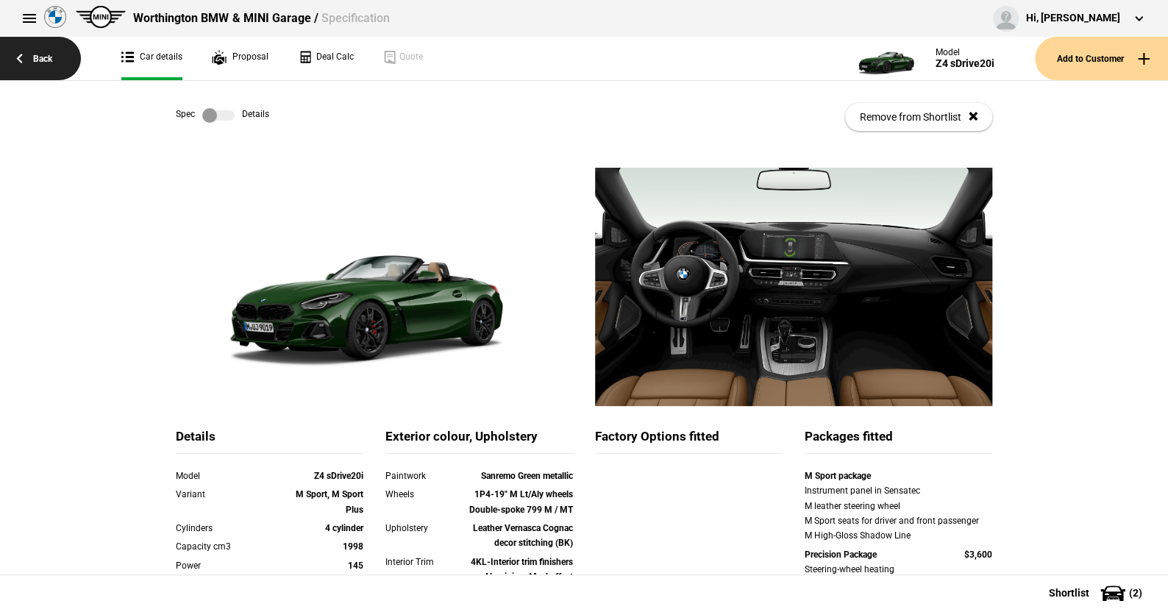
click at [46, 51] on link "Back" at bounding box center [40, 58] width 81 height 43
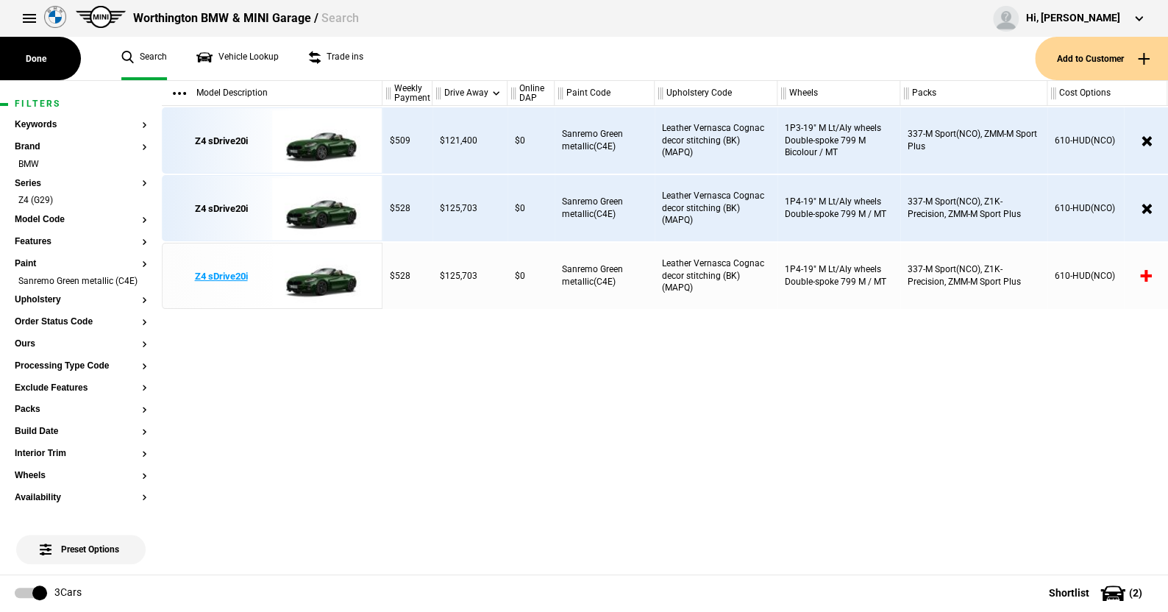
click at [309, 279] on img at bounding box center [323, 276] width 102 height 66
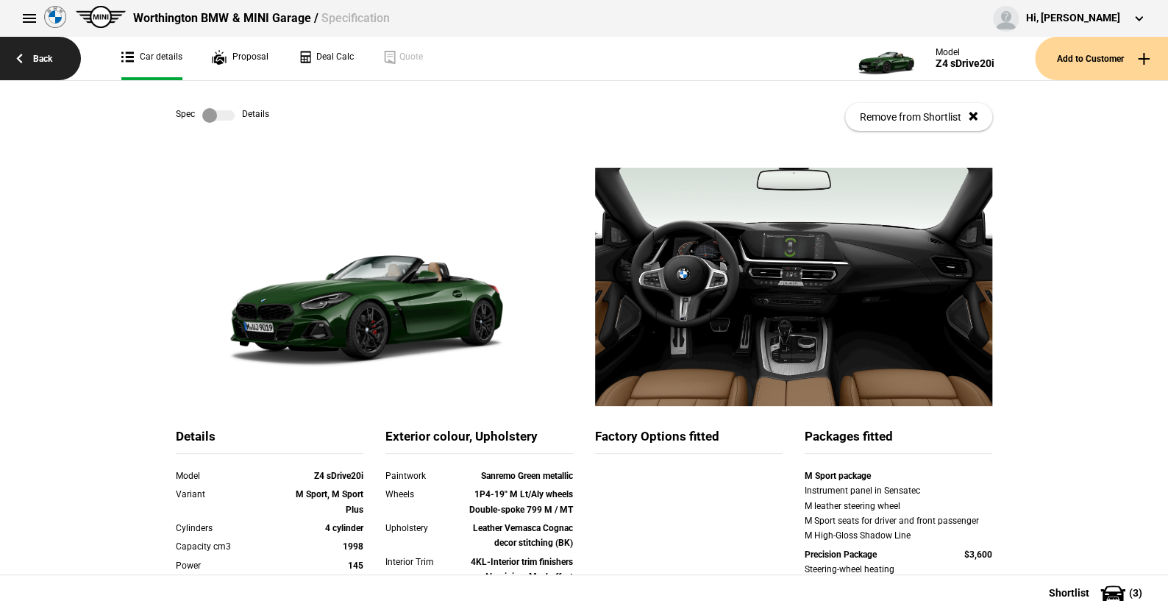
click at [38, 54] on link "Back" at bounding box center [40, 58] width 81 height 43
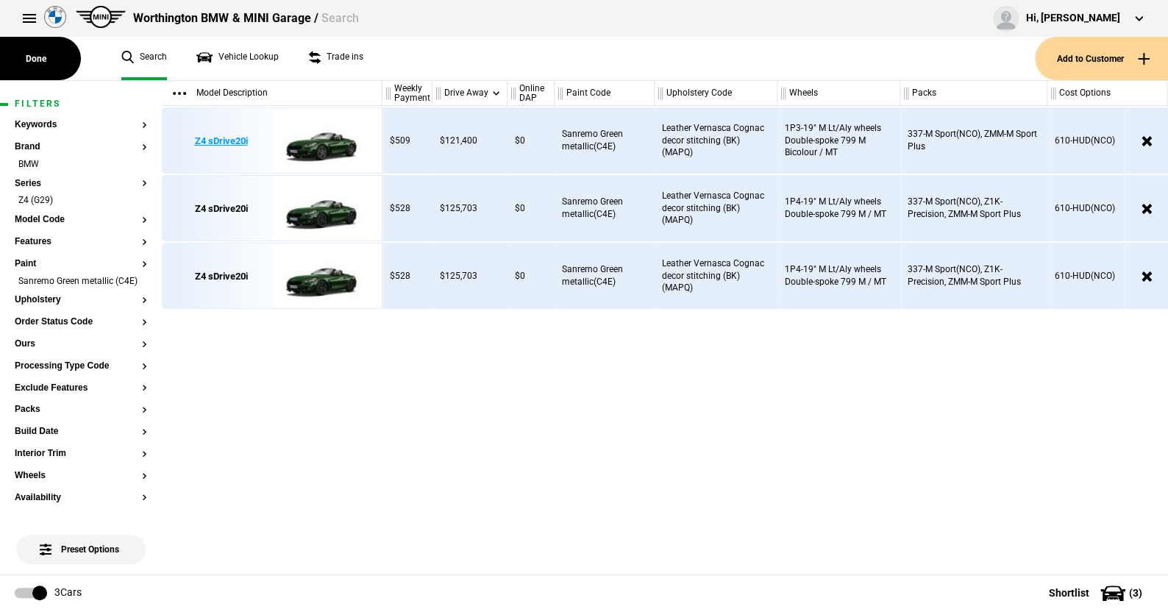
click at [329, 142] on img at bounding box center [323, 141] width 102 height 66
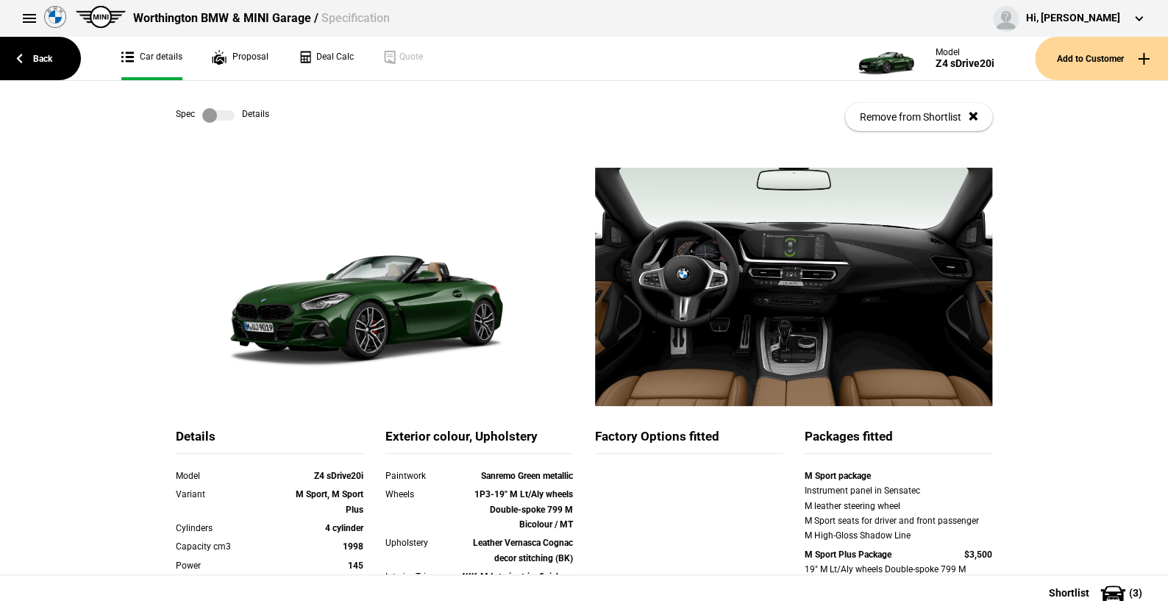
click at [215, 113] on label at bounding box center [218, 115] width 32 height 15
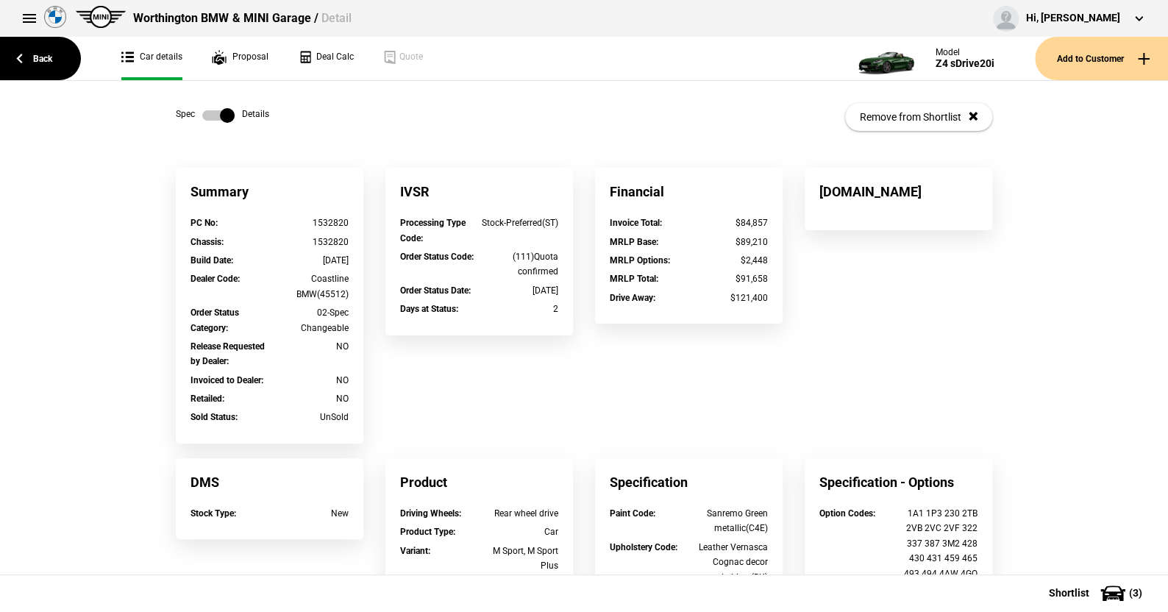
click at [214, 113] on label at bounding box center [218, 115] width 32 height 15
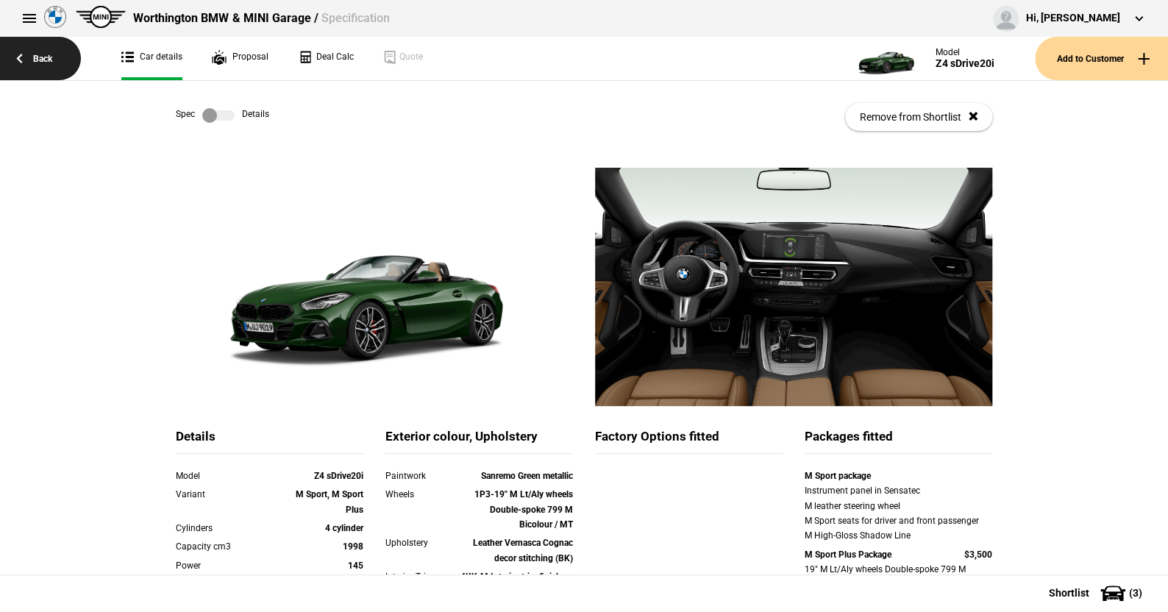
click at [43, 55] on link "Back" at bounding box center [40, 58] width 81 height 43
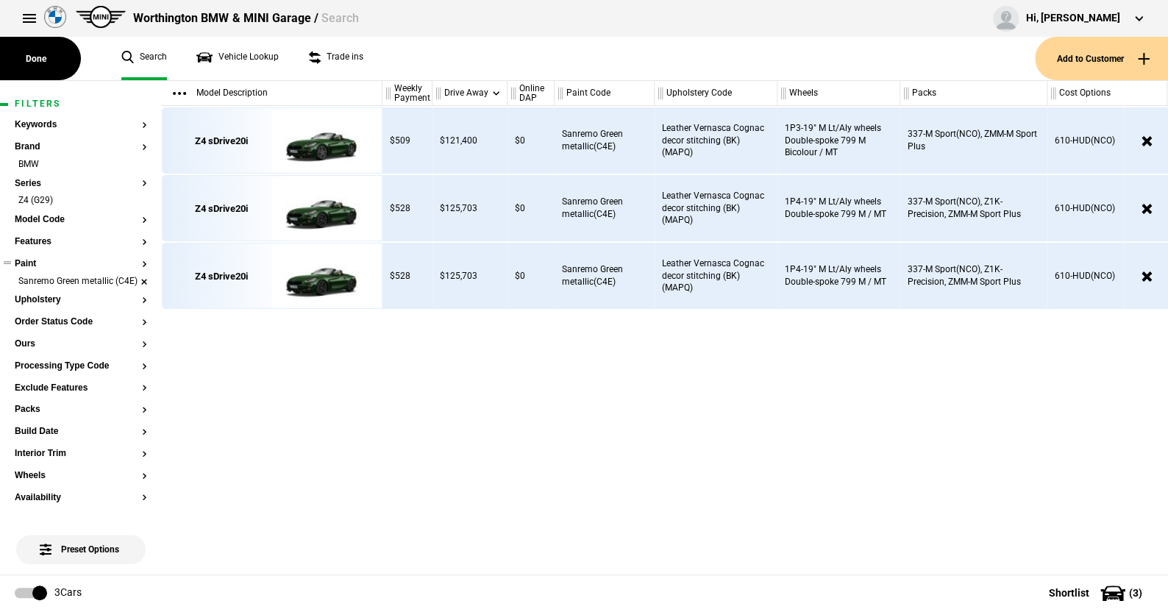
click at [131, 282] on li "Sanremo Green metallic (C4E)" at bounding box center [81, 282] width 132 height 15
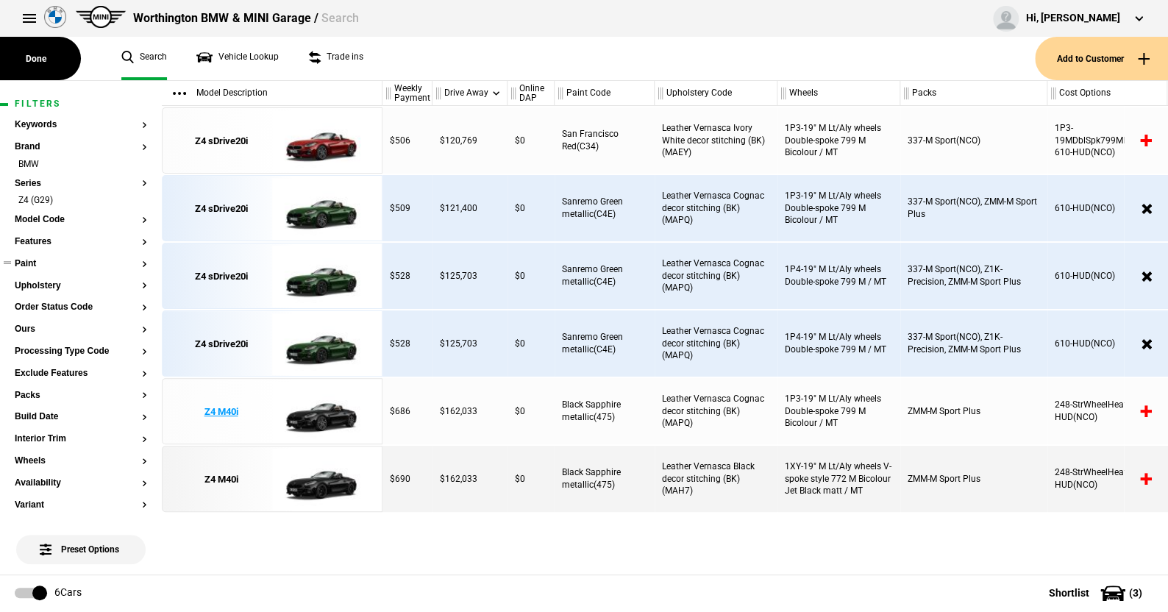
click at [318, 407] on img at bounding box center [323, 412] width 102 height 66
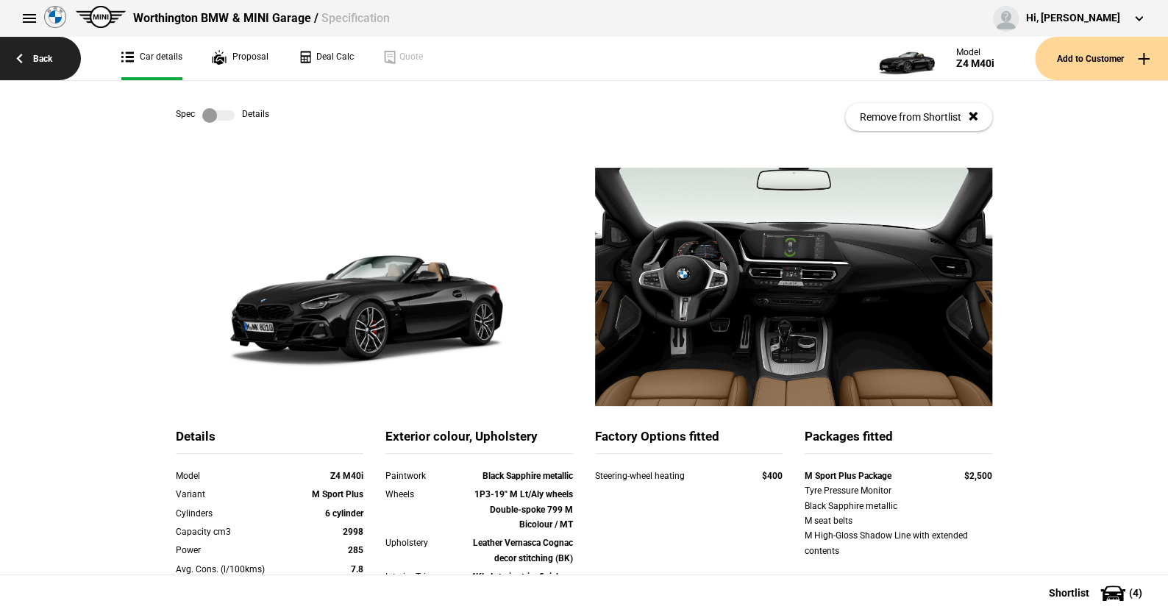
click at [48, 57] on link "Back" at bounding box center [40, 58] width 81 height 43
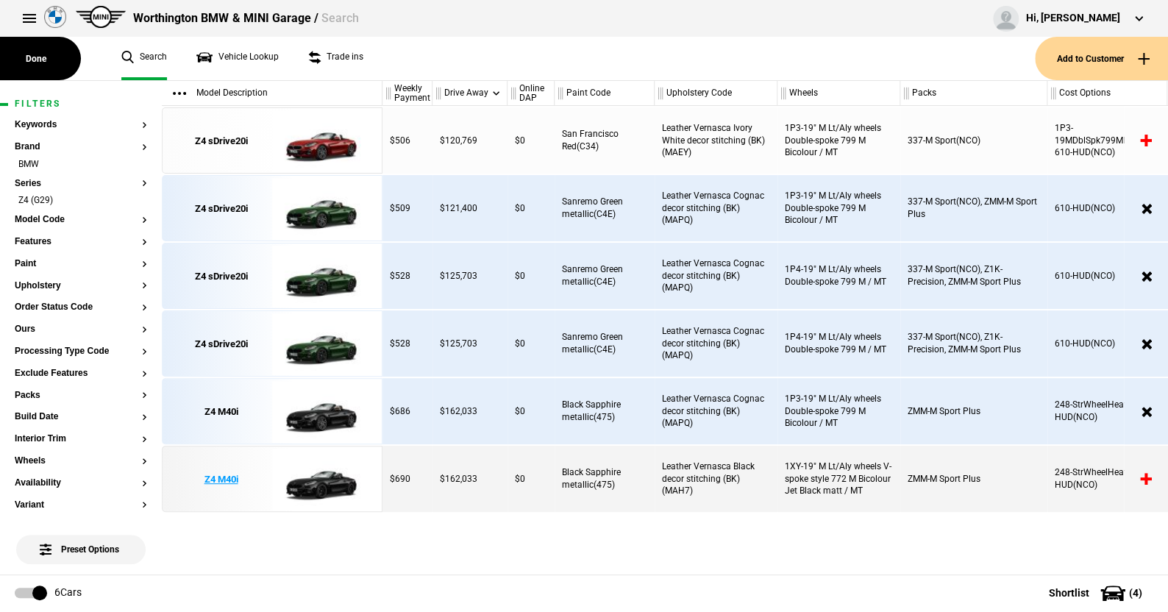
click at [325, 485] on img at bounding box center [323, 479] width 102 height 66
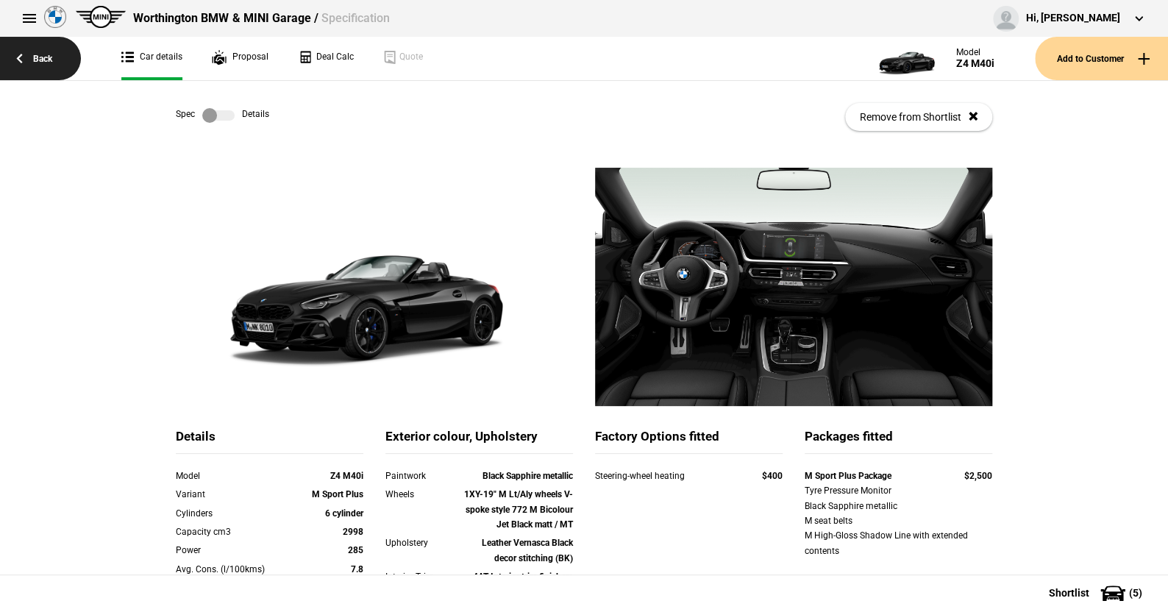
click at [35, 53] on link "Back" at bounding box center [40, 58] width 81 height 43
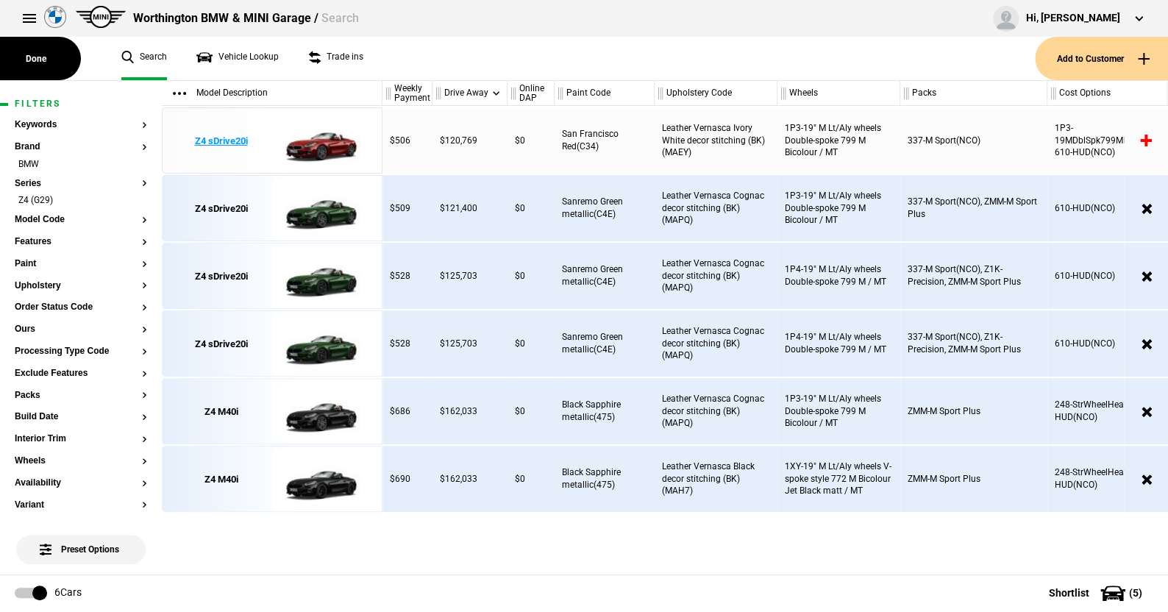
click at [327, 143] on img at bounding box center [323, 141] width 102 height 66
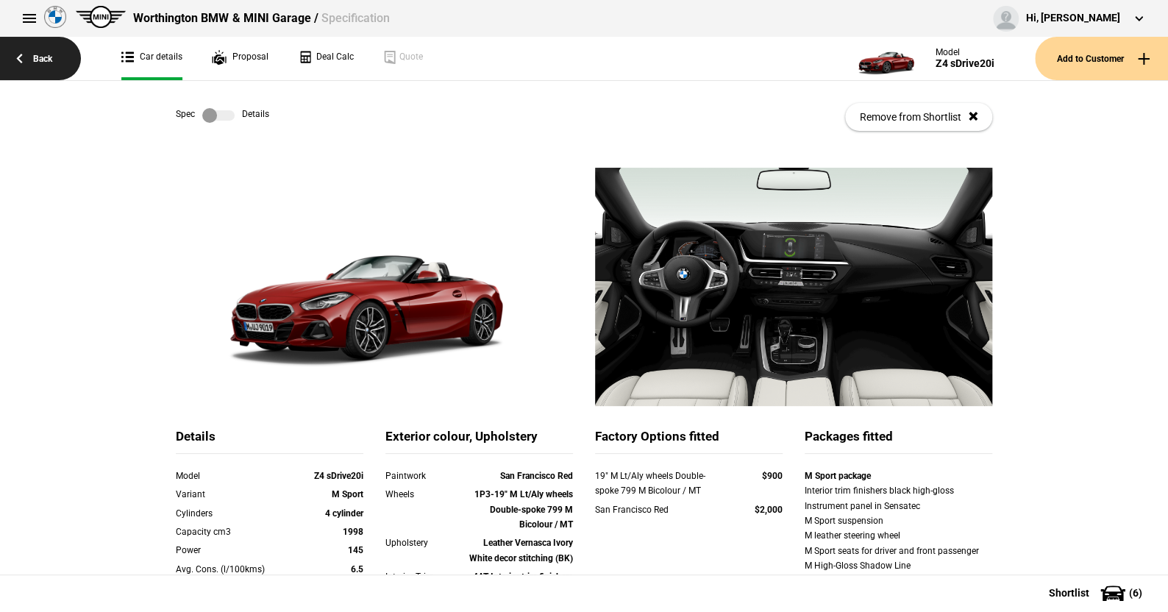
click at [43, 51] on link "Back" at bounding box center [40, 58] width 81 height 43
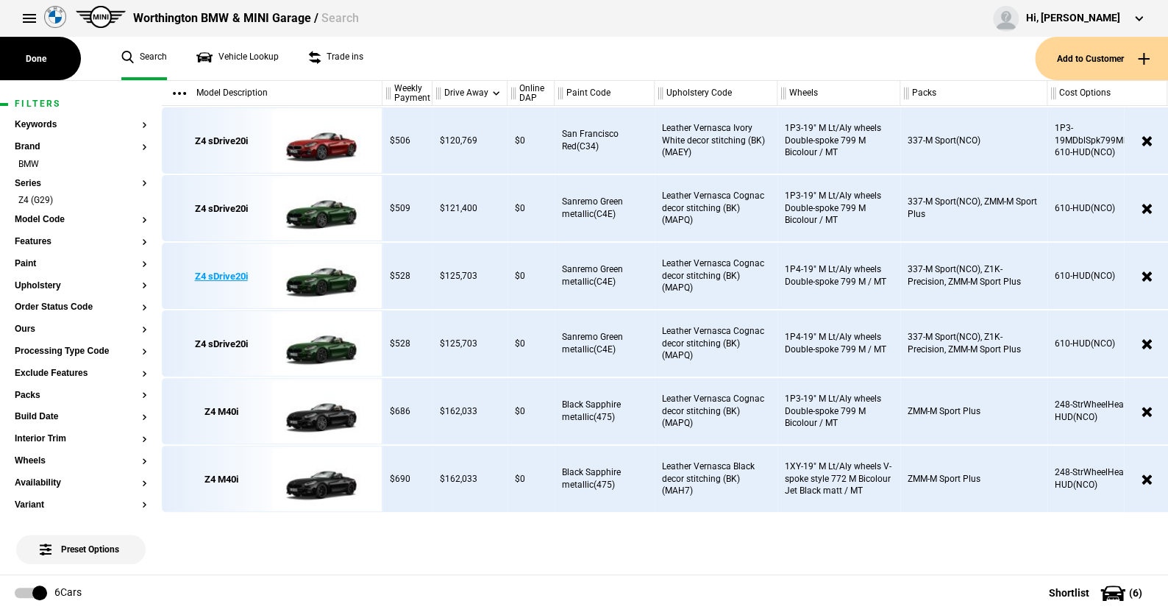
click at [317, 280] on img at bounding box center [323, 276] width 102 height 66
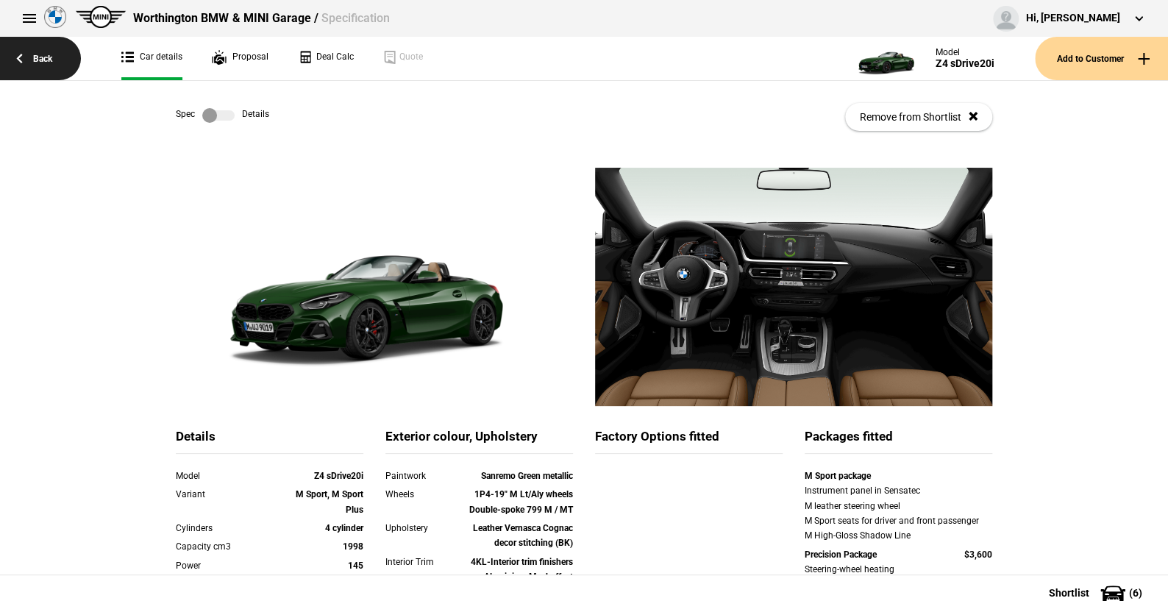
click at [44, 55] on link "Back" at bounding box center [40, 58] width 81 height 43
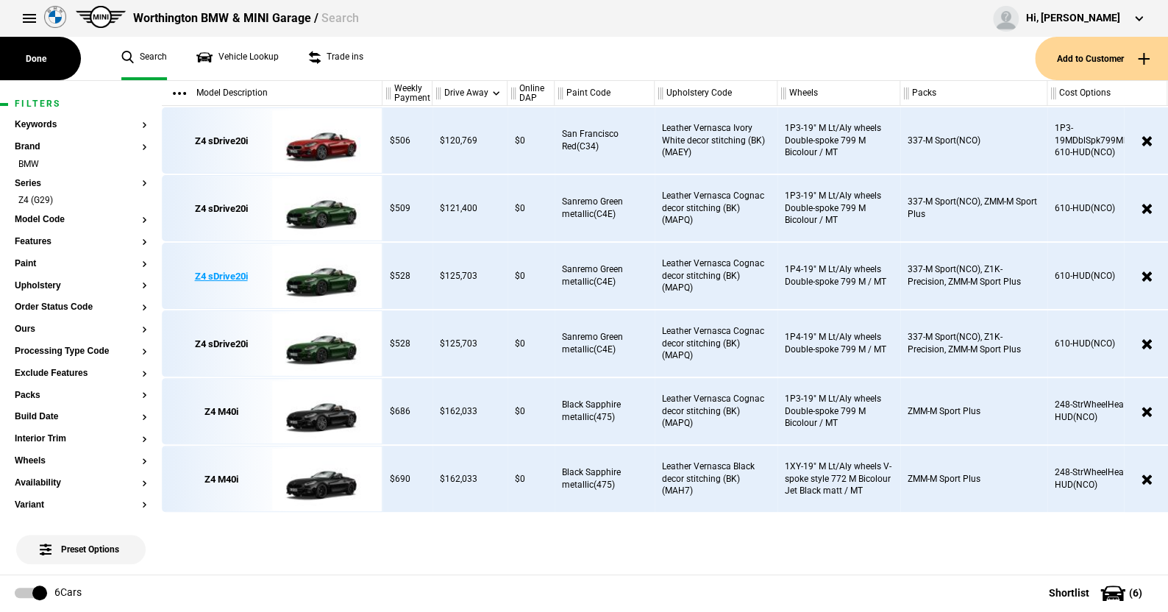
click at [324, 280] on img at bounding box center [323, 276] width 102 height 66
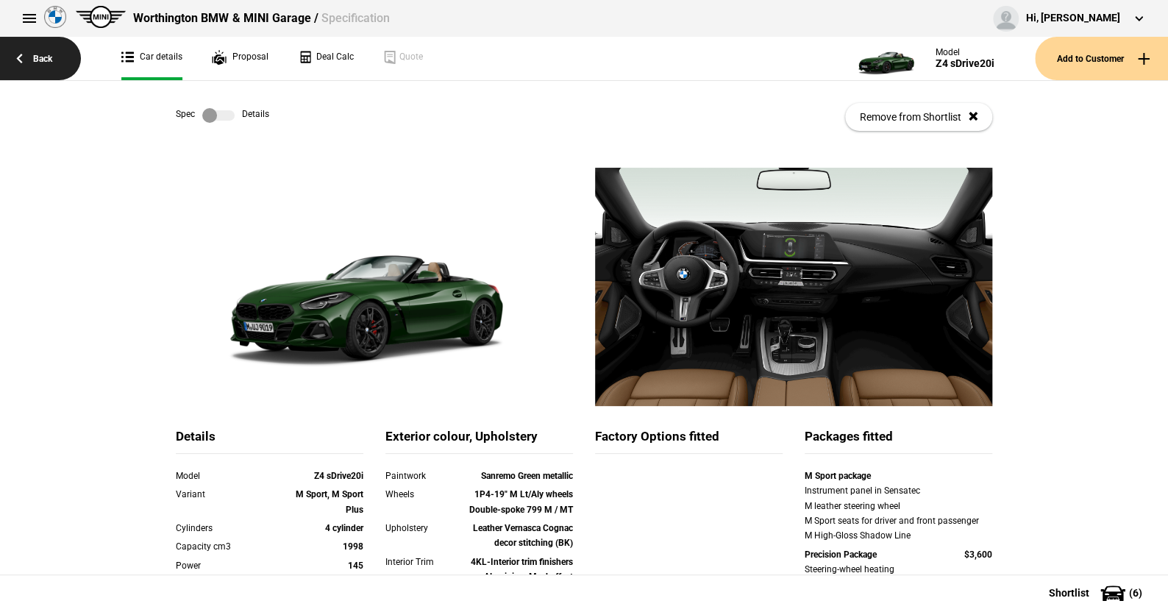
click at [35, 51] on link "Back" at bounding box center [40, 58] width 81 height 43
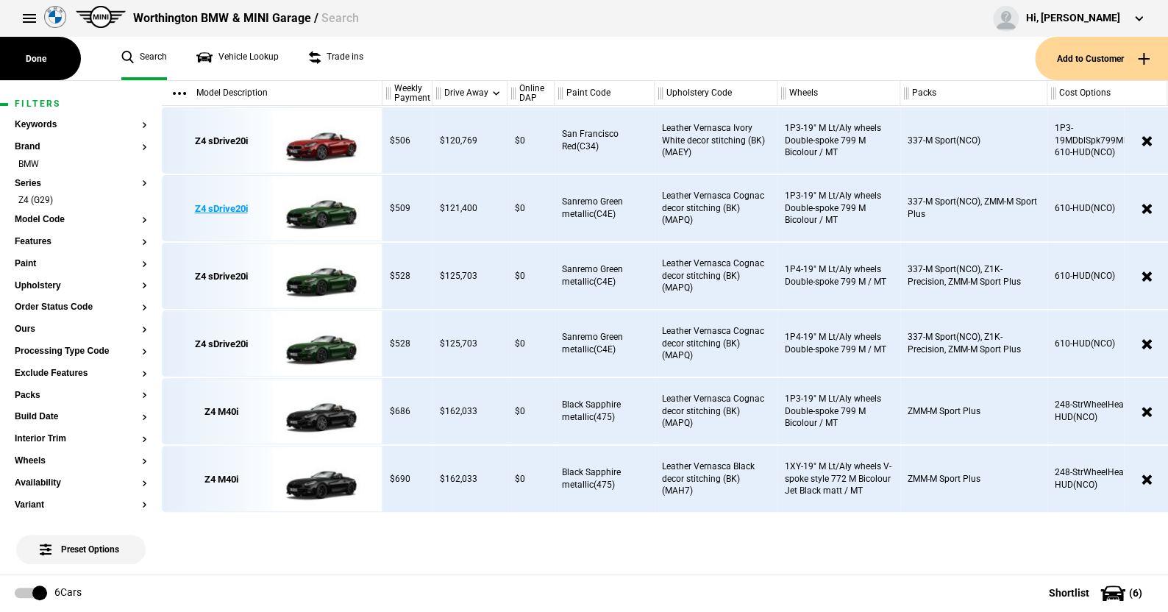
click at [318, 213] on img at bounding box center [323, 209] width 102 height 66
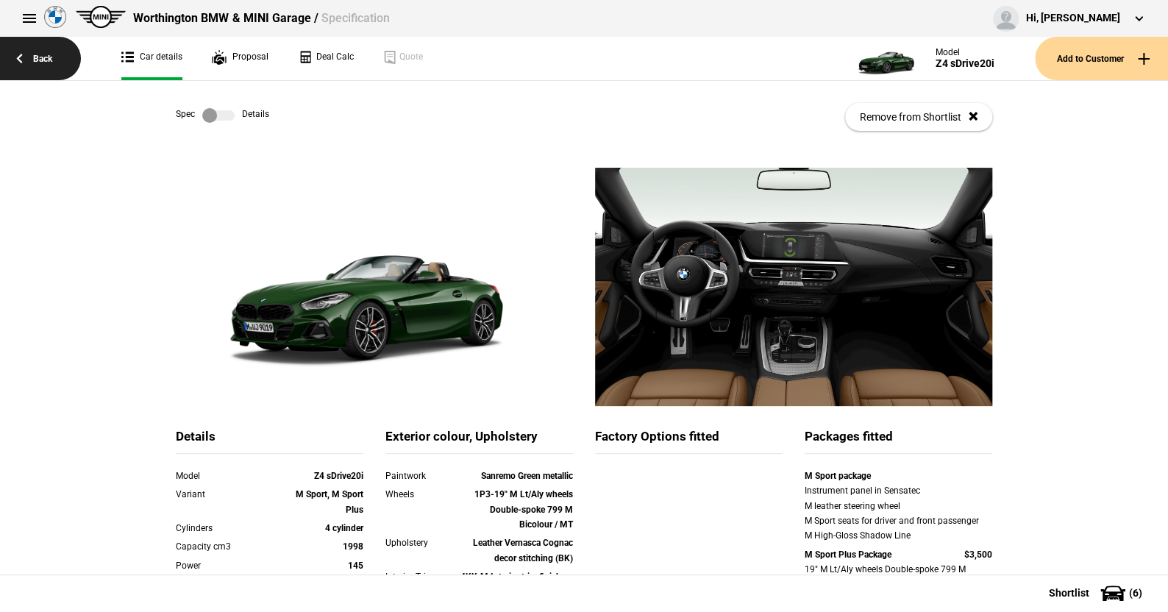
click at [49, 54] on link "Back" at bounding box center [40, 58] width 81 height 43
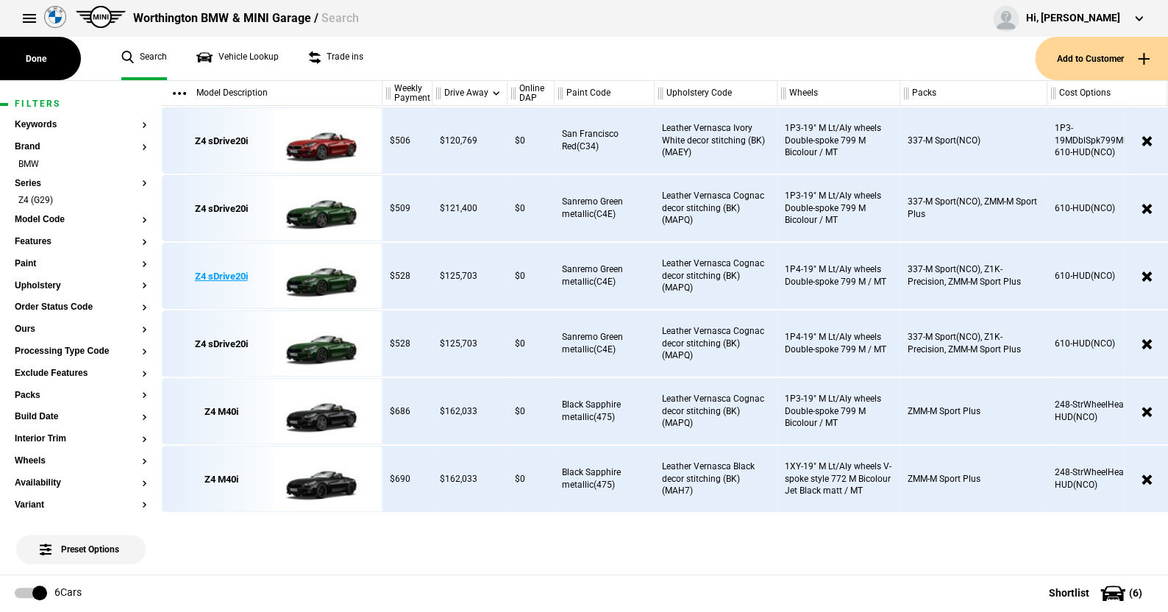
click at [318, 272] on img at bounding box center [323, 276] width 102 height 66
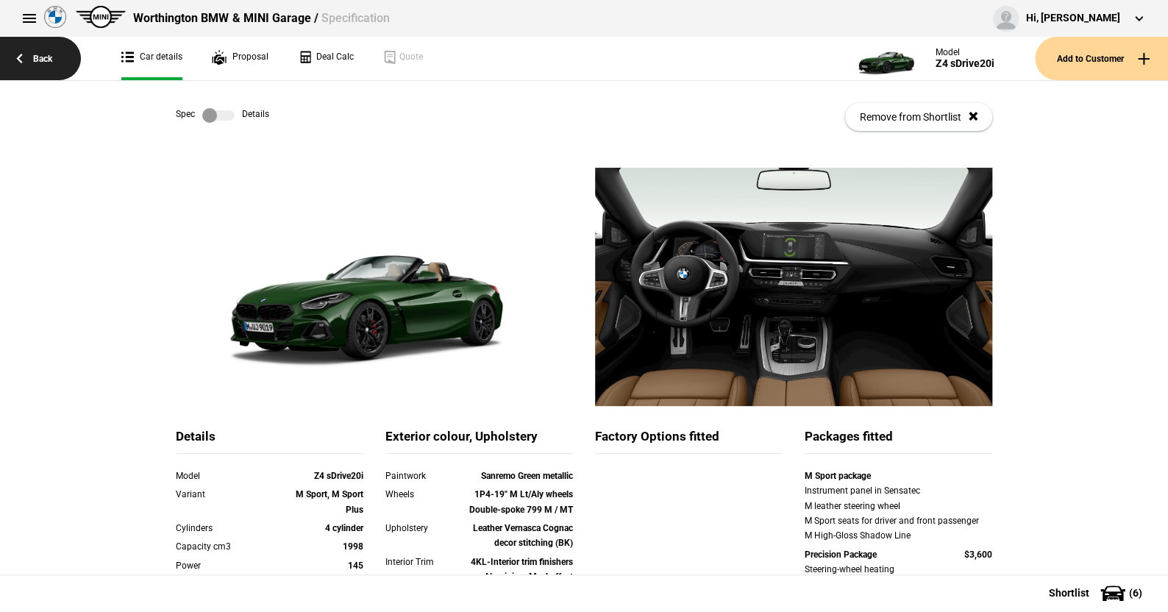
click at [47, 53] on link "Back" at bounding box center [40, 58] width 81 height 43
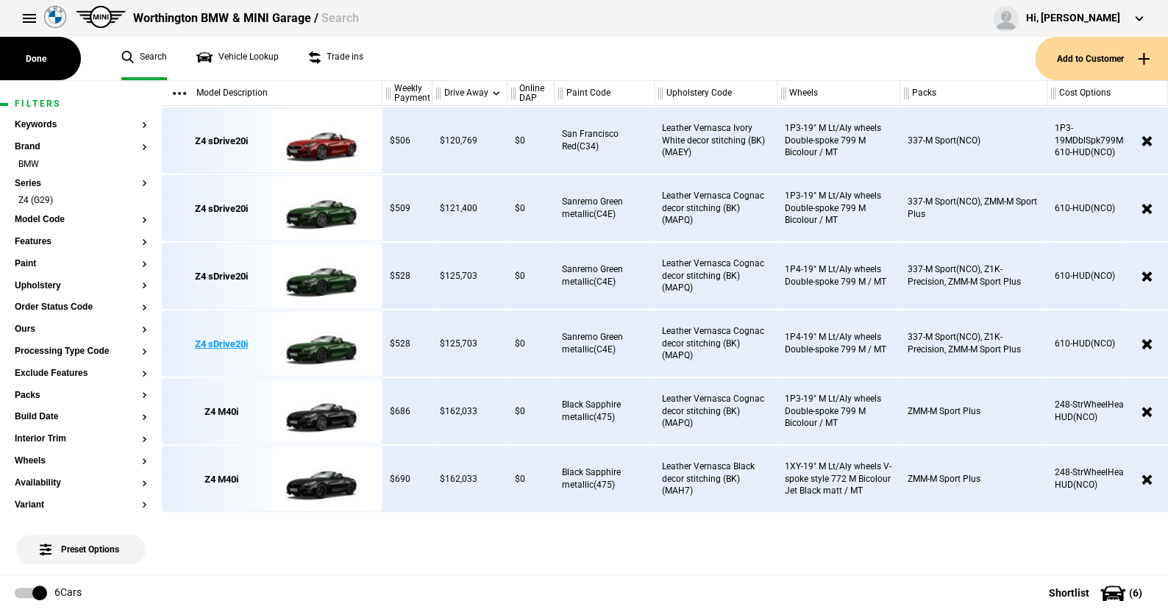
click at [322, 341] on img at bounding box center [323, 344] width 102 height 66
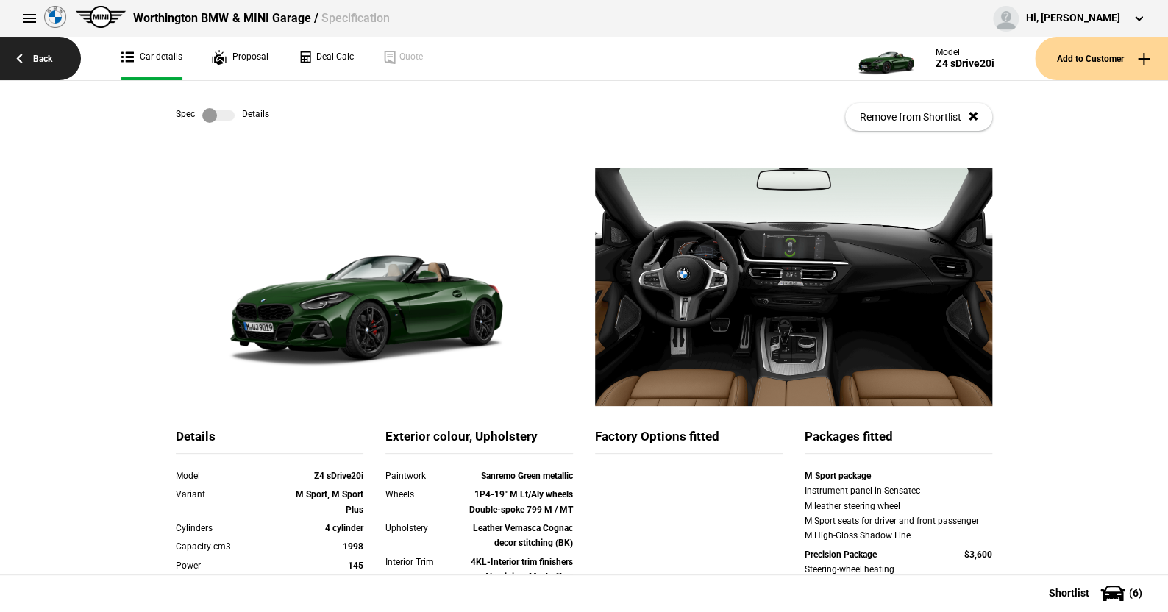
click at [50, 56] on link "Back" at bounding box center [40, 58] width 81 height 43
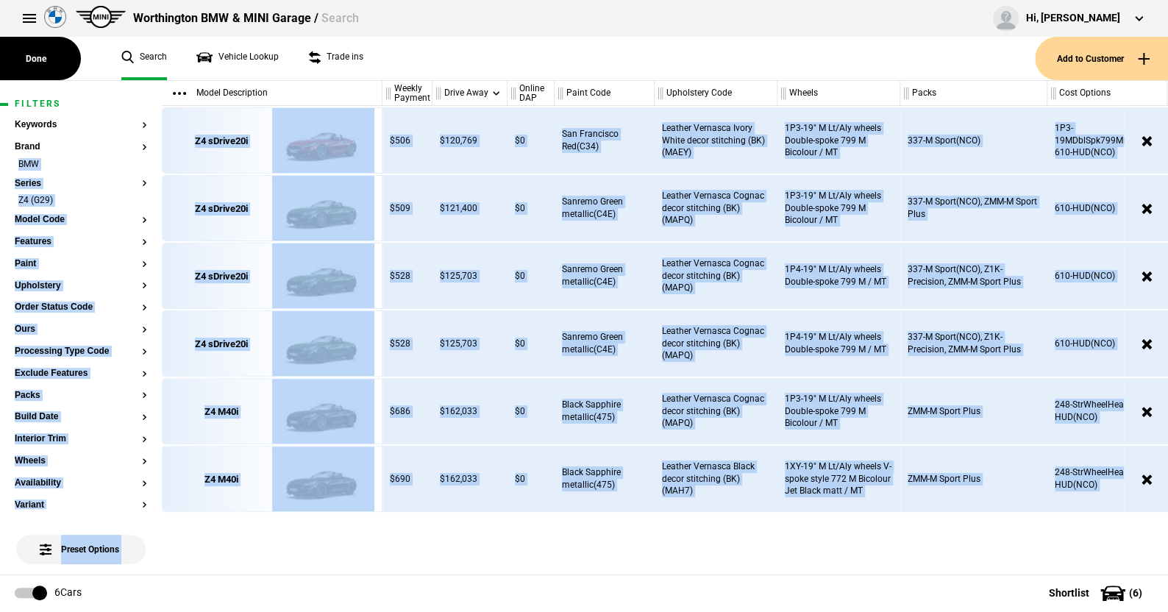
drag, startPoint x: 0, startPoint y: 154, endPoint x: 1166, endPoint y: 143, distance: 1165.8
click at [1166, 143] on div "Filters Keywords Brand BMW Series Z4 (G29) Model Code Features Paint Upholstery…" at bounding box center [584, 328] width 1168 height 494
click at [751, 159] on div "Leather Vernasca Ivory White decor stitching (BK)(MAEY)" at bounding box center [716, 140] width 123 height 66
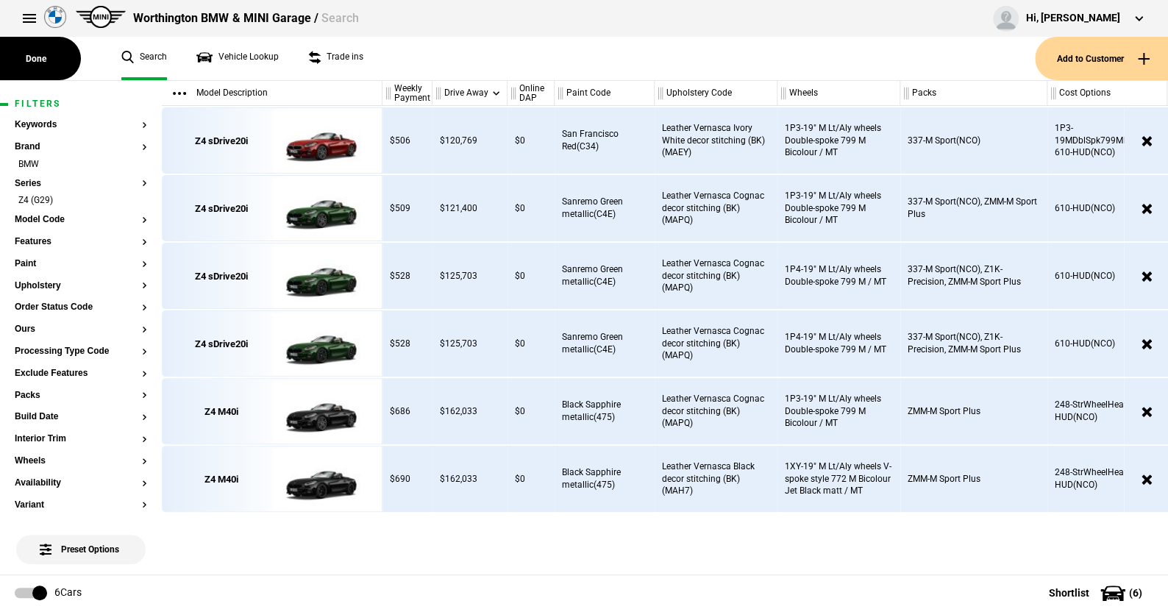
click at [1166, 142] on div at bounding box center [1147, 141] width 44 height 66
click at [318, 281] on img at bounding box center [323, 276] width 102 height 66
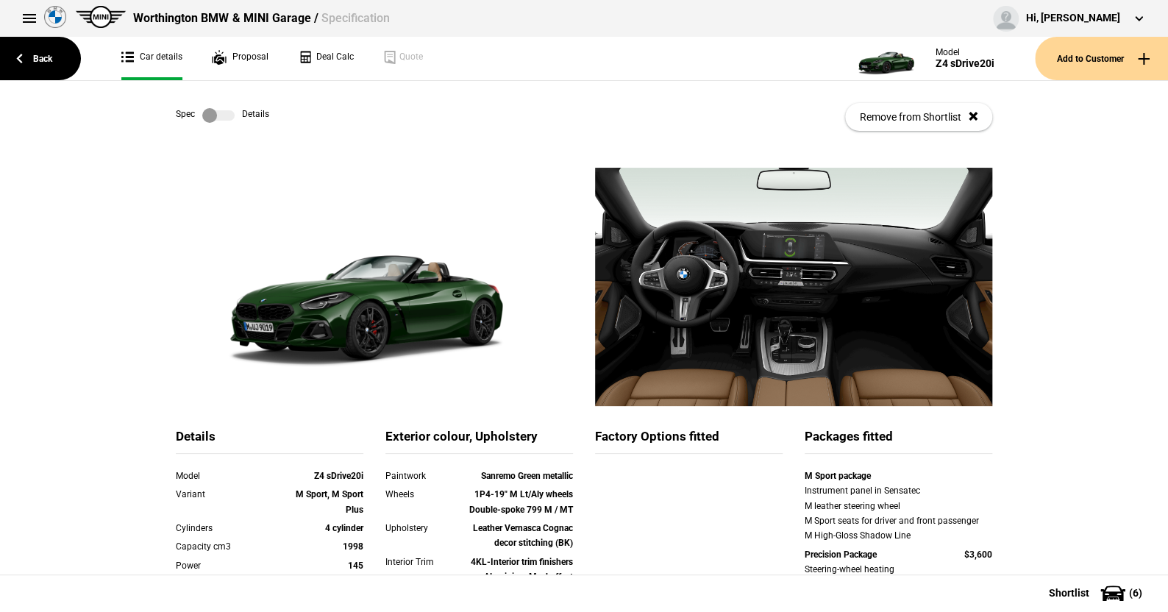
click at [226, 113] on label at bounding box center [218, 115] width 32 height 15
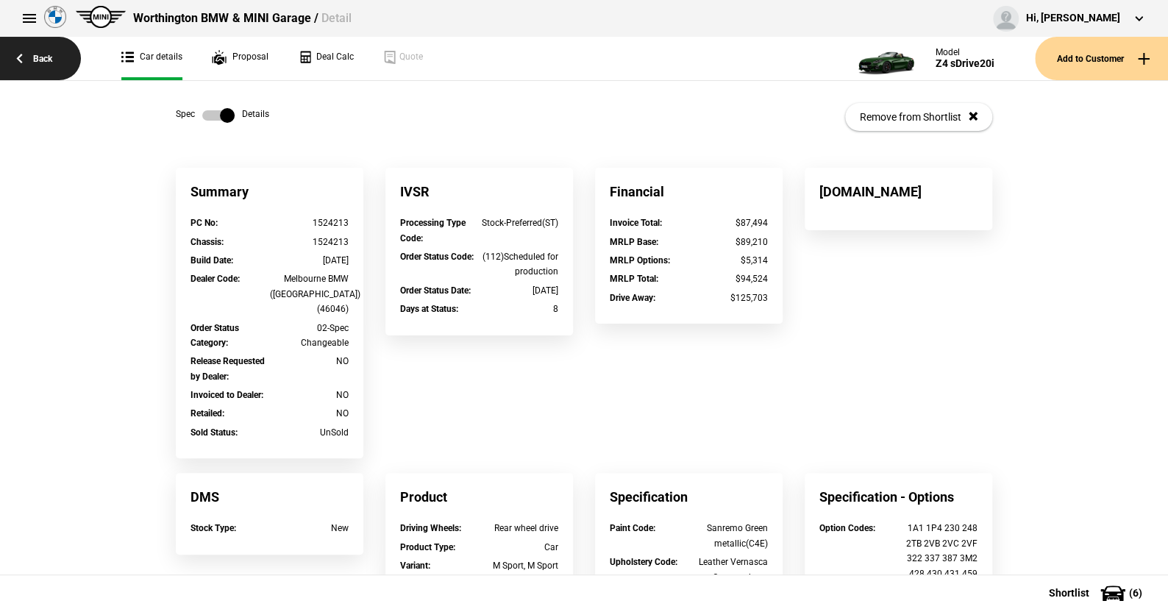
click at [50, 55] on link "Back" at bounding box center [40, 58] width 81 height 43
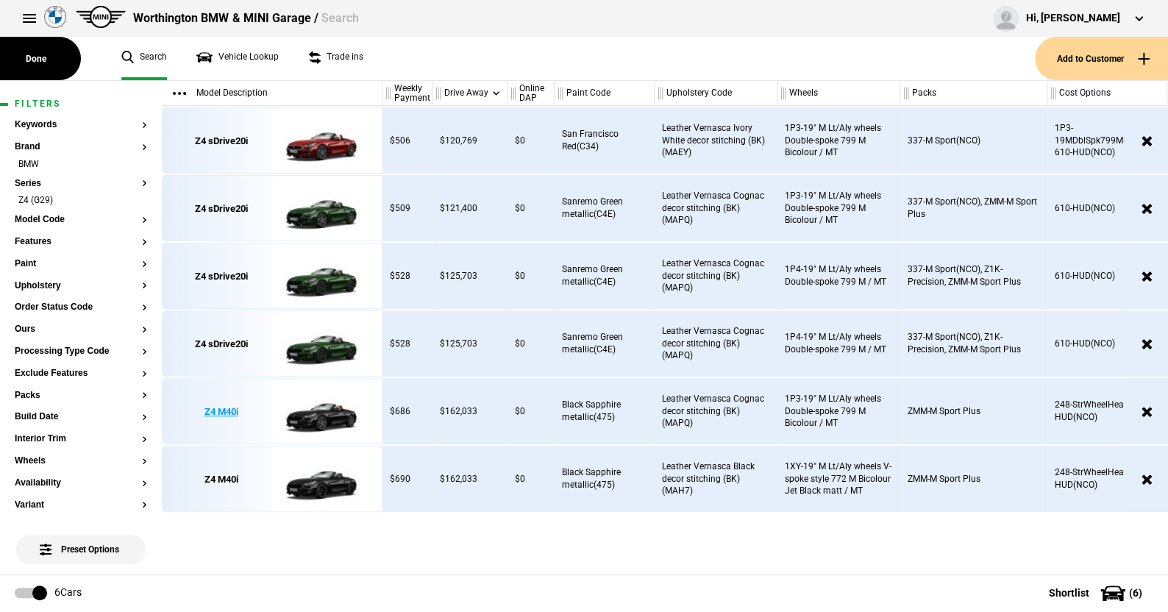
click at [325, 413] on img at bounding box center [323, 412] width 102 height 66
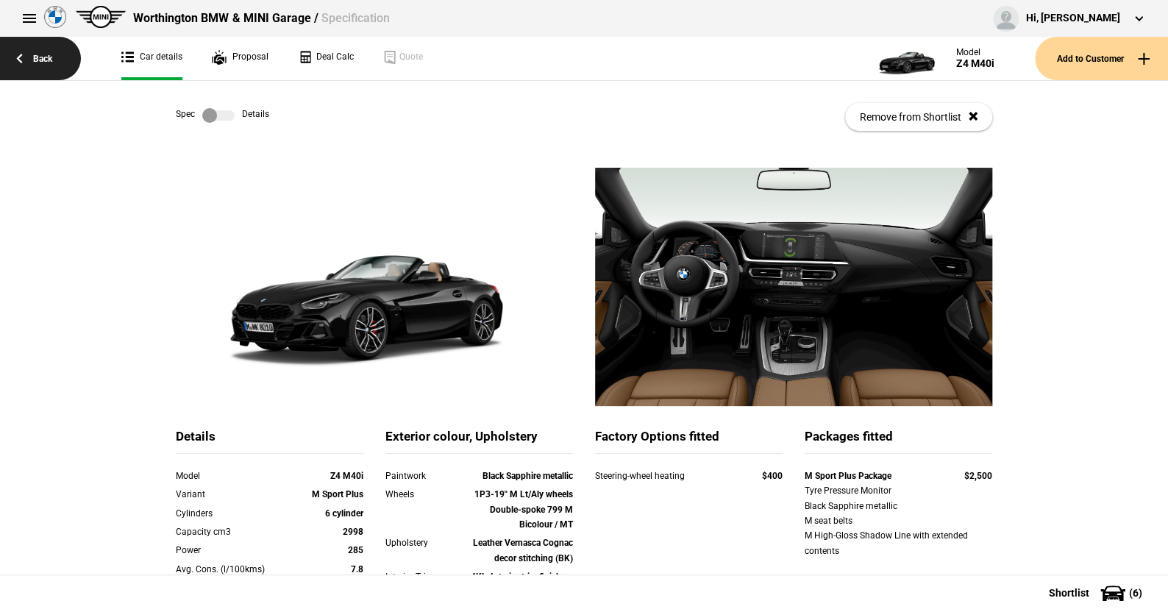
click at [35, 54] on link "Back" at bounding box center [40, 58] width 81 height 43
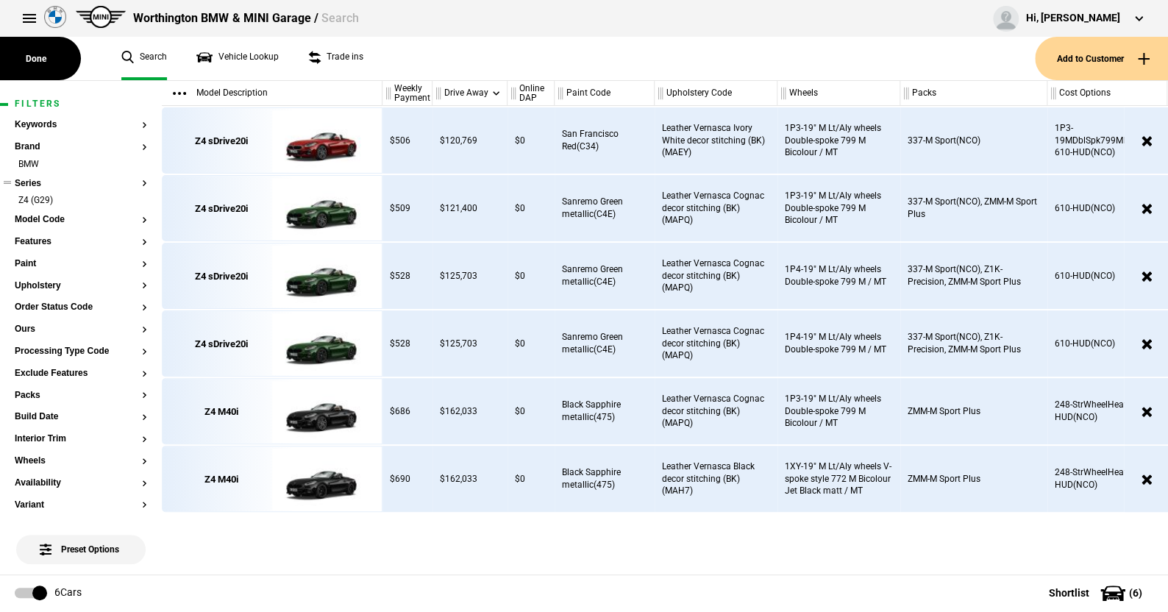
drag, startPoint x: 132, startPoint y: 201, endPoint x: 44, endPoint y: 190, distance: 88.9
click at [132, 201] on li "Z4 (G29)" at bounding box center [81, 201] width 132 height 15
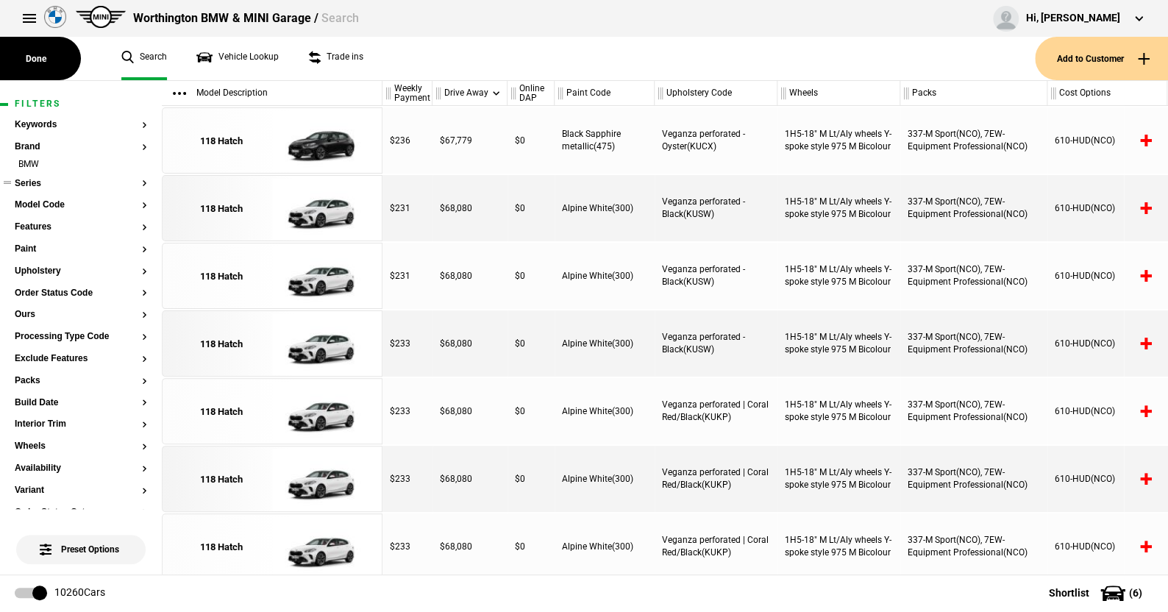
click at [31, 180] on button "Series" at bounding box center [81, 184] width 132 height 10
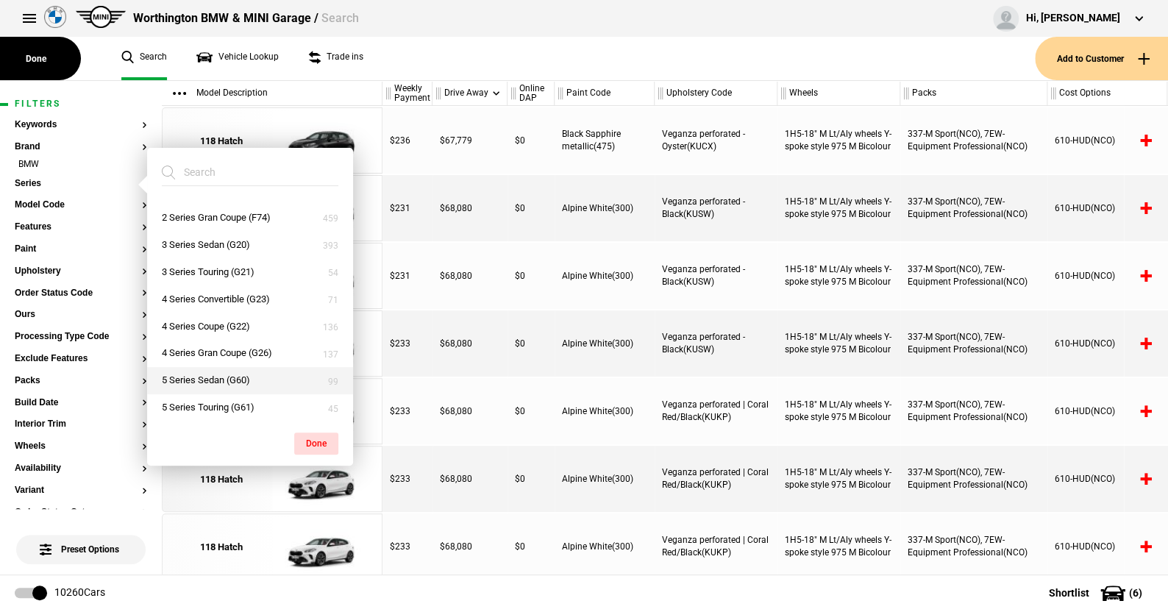
scroll to position [74, 0]
click at [196, 347] on button "5 Series Sedan (G60)" at bounding box center [250, 354] width 206 height 27
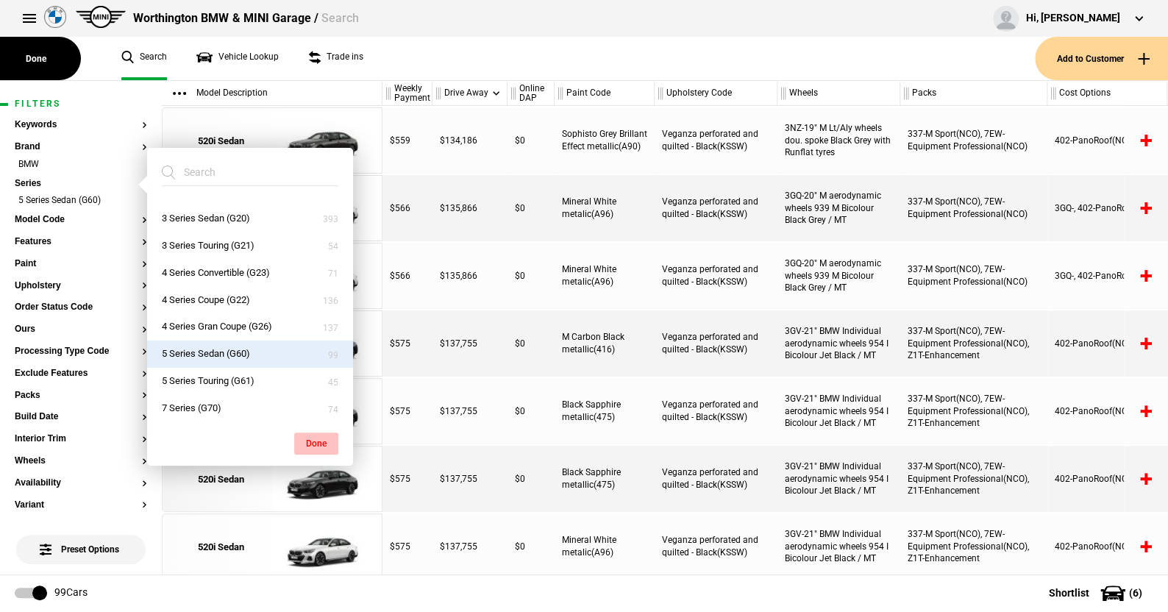
click at [316, 439] on button "Done" at bounding box center [316, 443] width 44 height 22
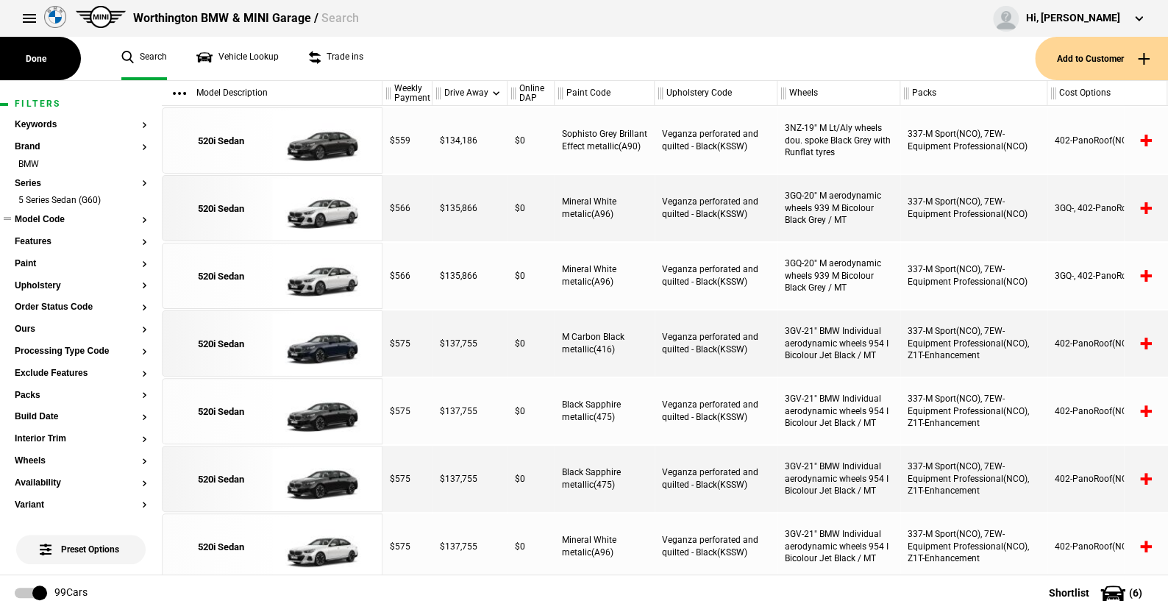
click at [49, 215] on button "Model Code" at bounding box center [81, 220] width 132 height 10
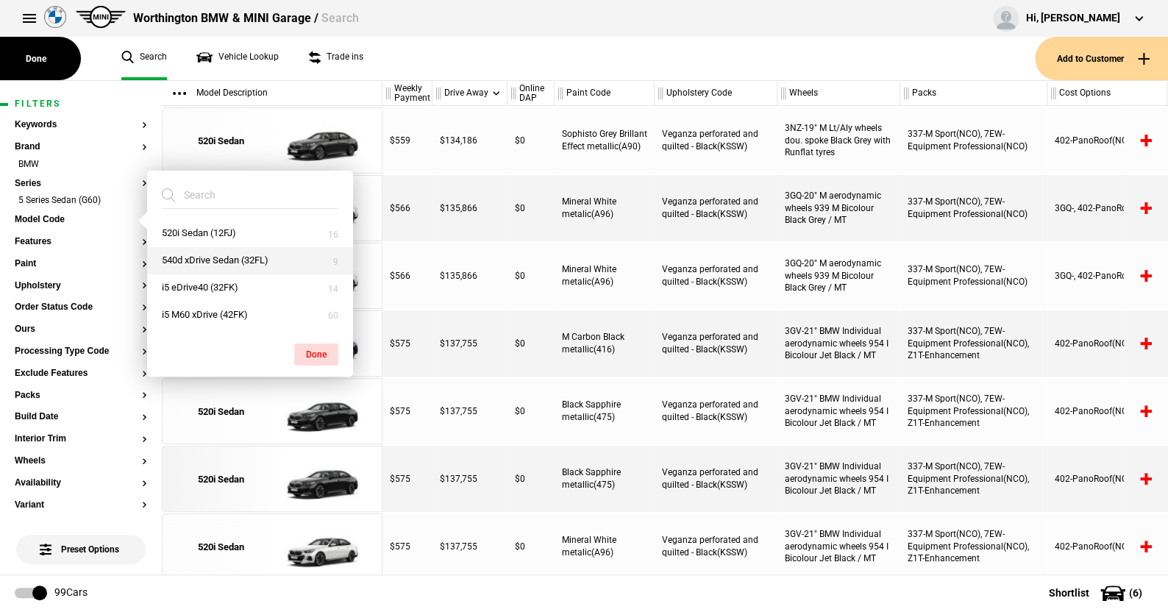
click at [204, 260] on button "540d xDrive Sedan (32FL)" at bounding box center [250, 260] width 206 height 27
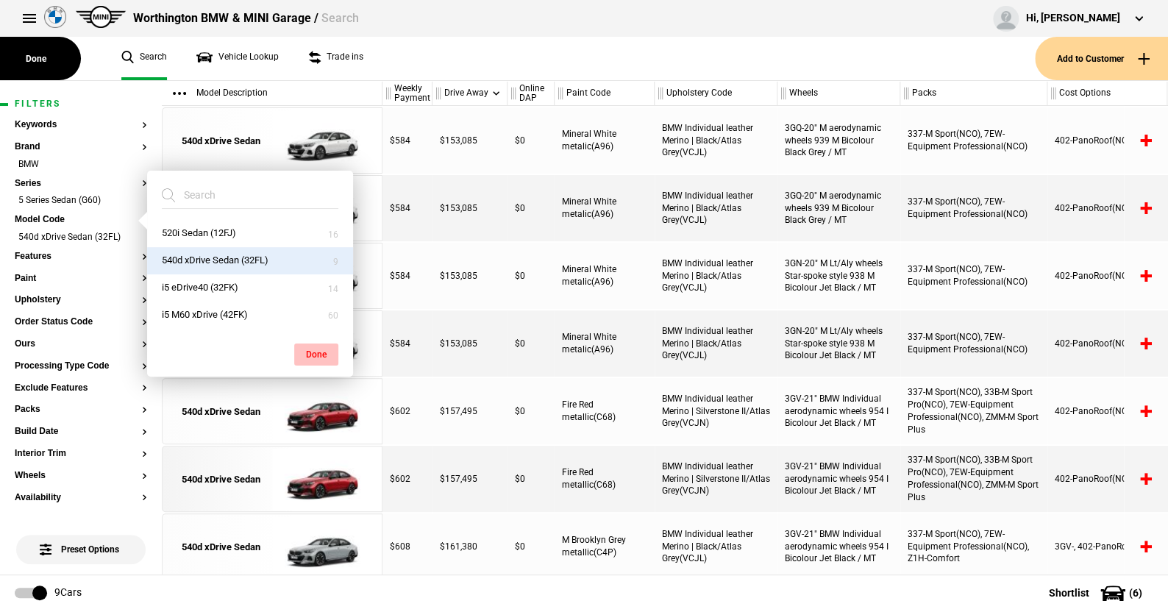
click at [318, 350] on button "Done" at bounding box center [316, 354] width 44 height 22
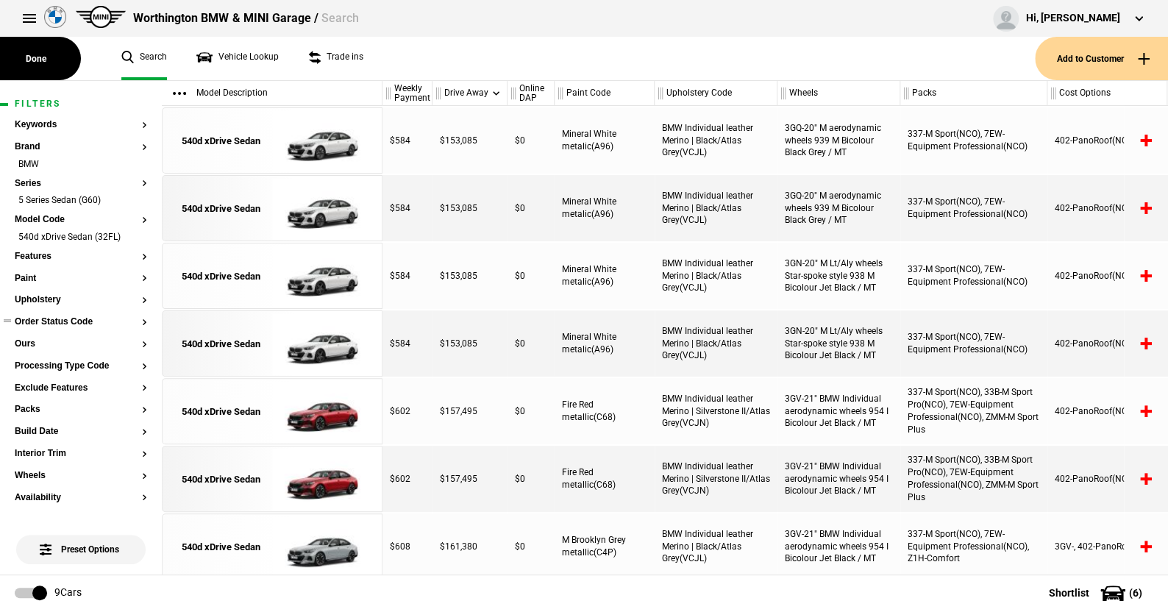
click at [62, 323] on button "Order Status Code" at bounding box center [81, 322] width 132 height 10
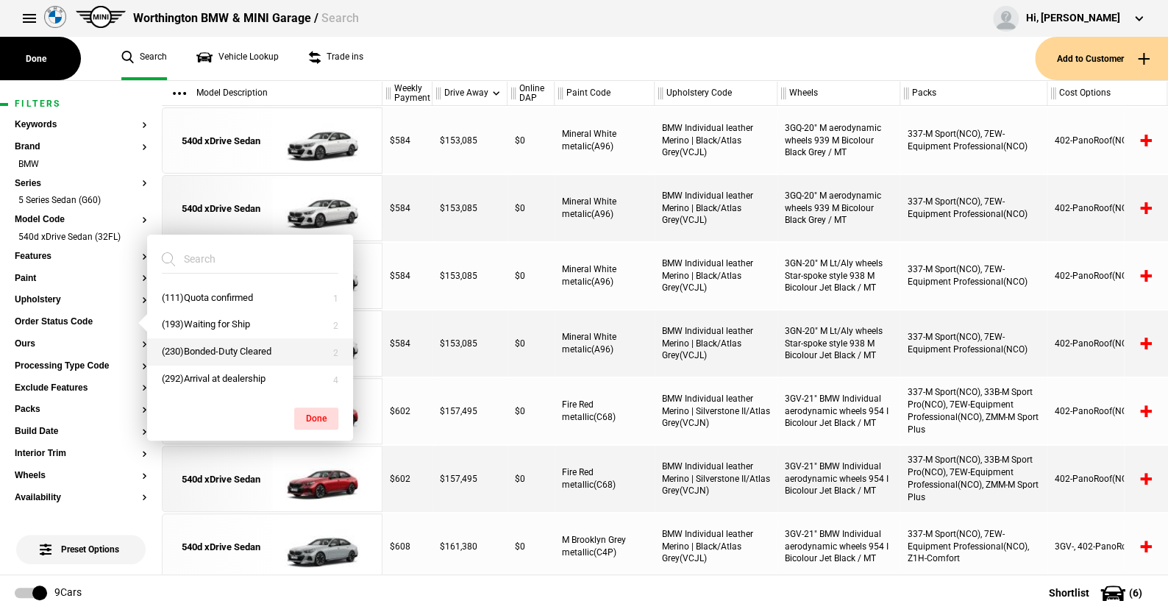
click at [204, 352] on button "(230)Bonded-Duty Cleared" at bounding box center [250, 351] width 206 height 27
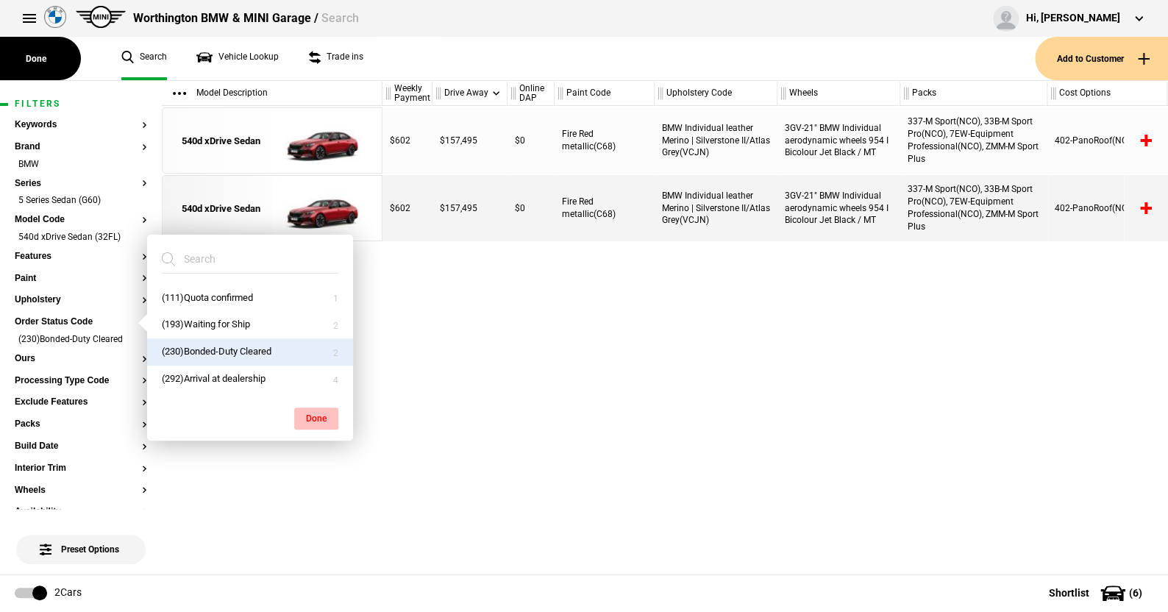
click at [314, 413] on button "Done" at bounding box center [316, 418] width 44 height 22
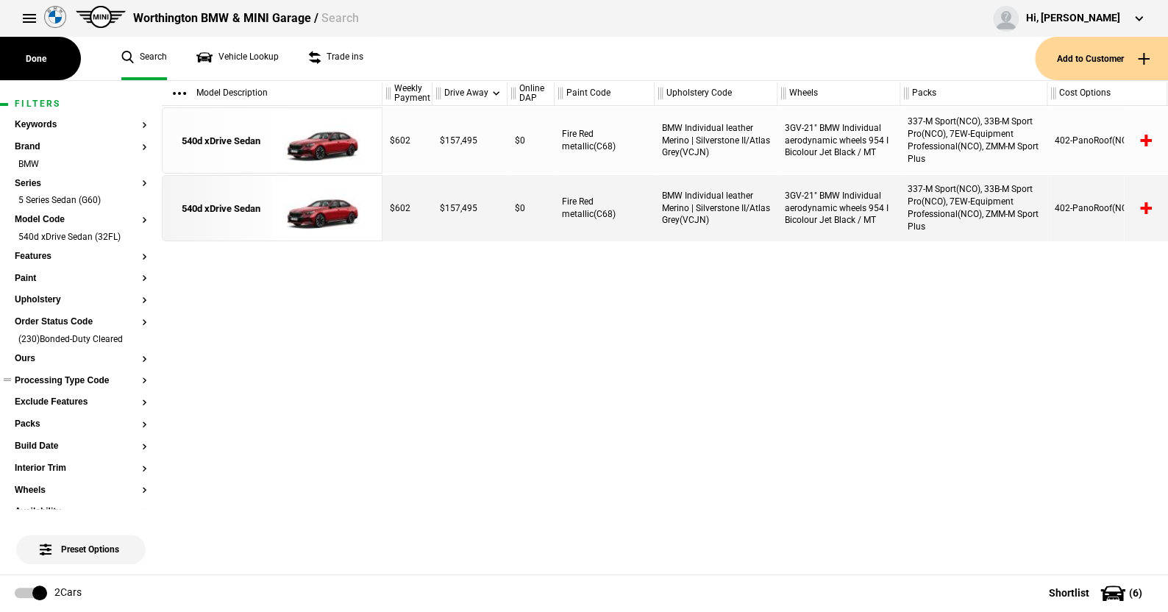
click at [90, 380] on button "Processing Type Code" at bounding box center [81, 381] width 132 height 10
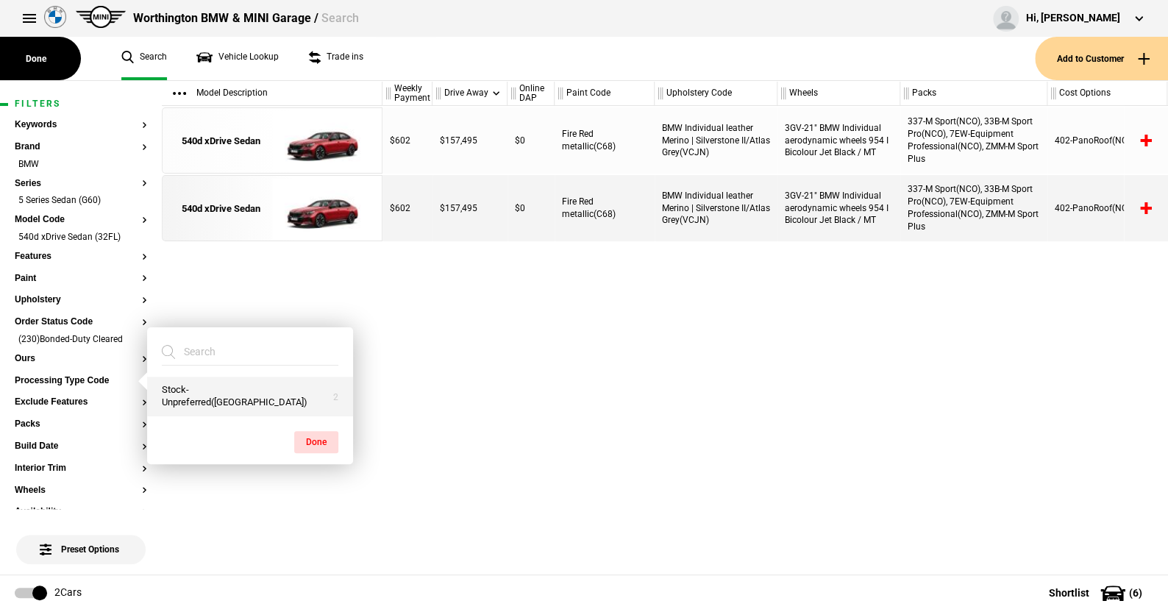
click at [210, 403] on button "Stock-Unpreferred(US)" at bounding box center [250, 397] width 206 height 40
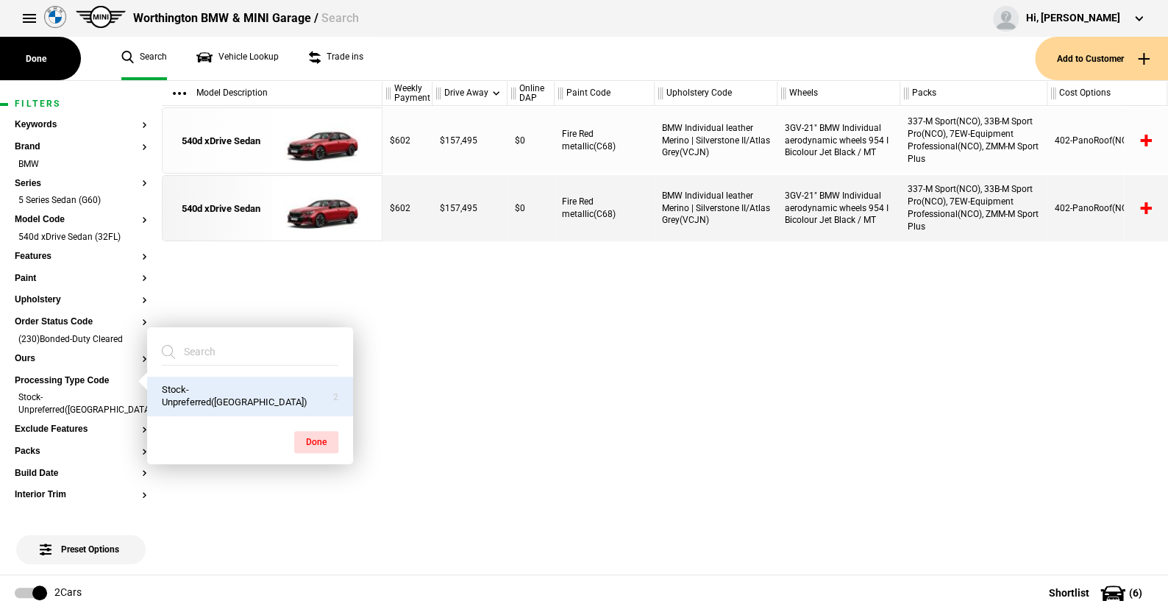
drag, startPoint x: 304, startPoint y: 430, endPoint x: 160, endPoint y: 374, distance: 155.6
click at [293, 424] on div "Done" at bounding box center [250, 434] width 206 height 37
click at [67, 318] on button "Order Status Code" at bounding box center [81, 322] width 132 height 10
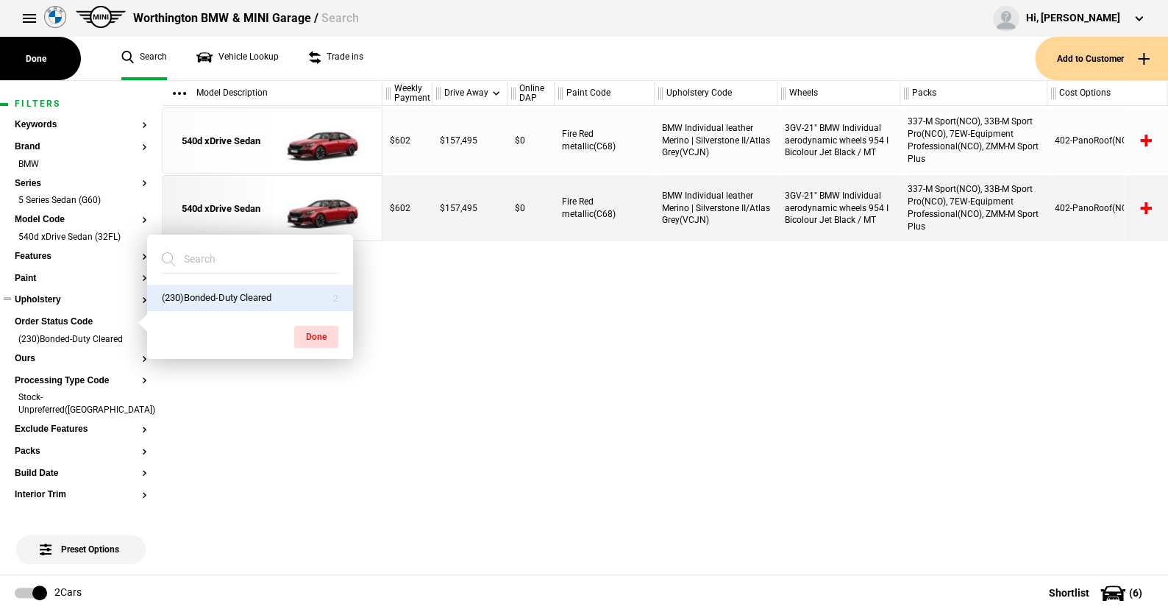
click at [63, 313] on ul at bounding box center [81, 314] width 132 height 6
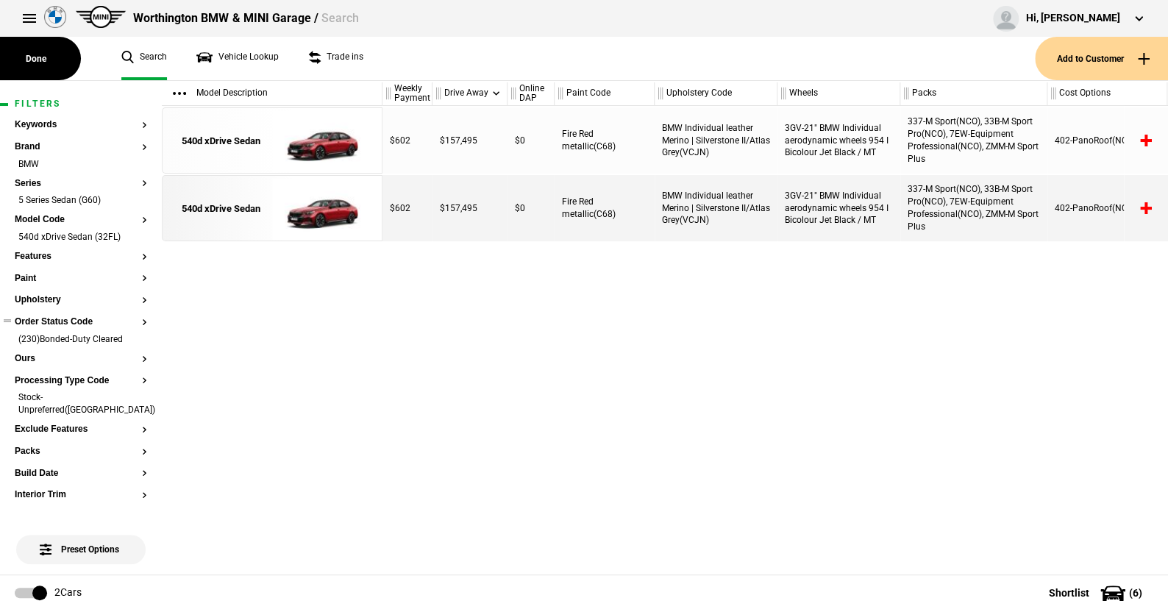
click at [63, 322] on button "Order Status Code" at bounding box center [81, 322] width 132 height 10
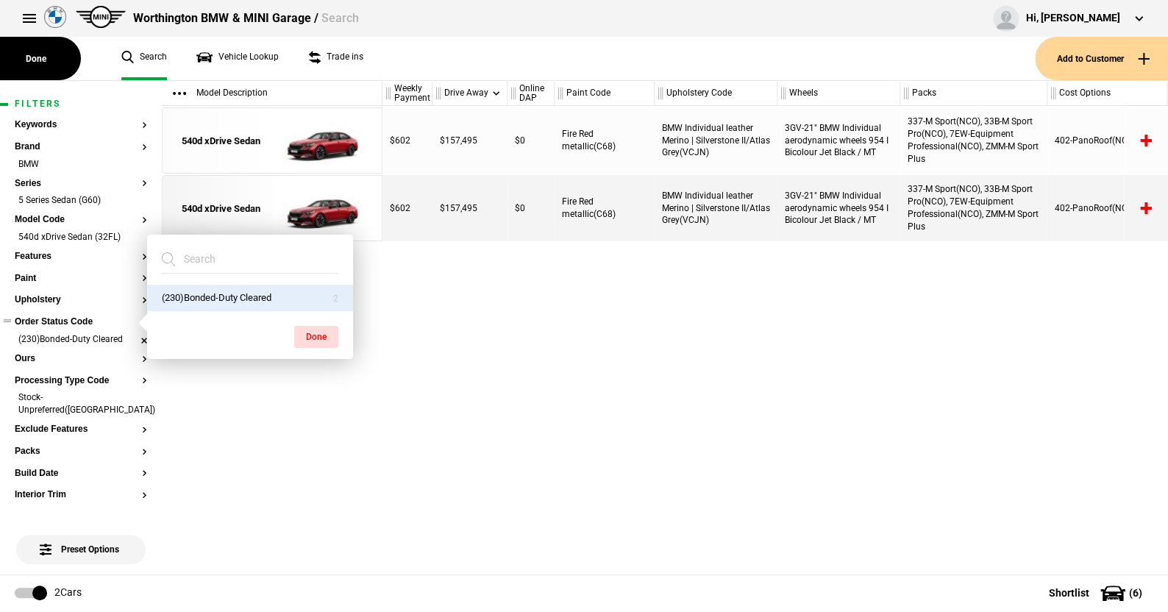
click at [133, 338] on li "(230)Bonded-Duty Cleared" at bounding box center [81, 340] width 132 height 15
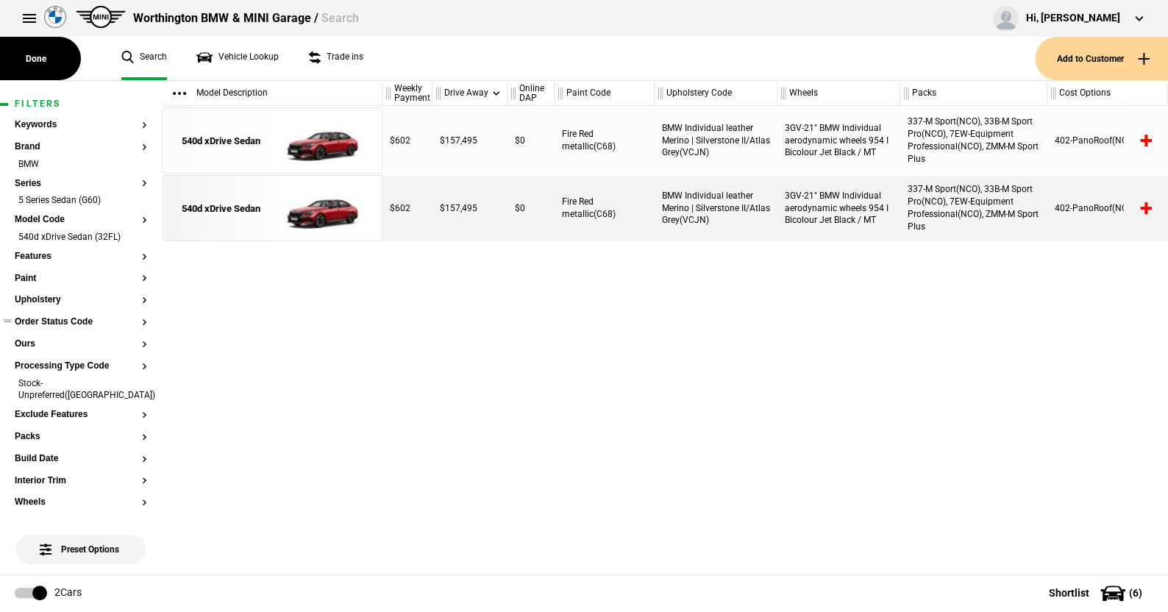
click at [68, 318] on button "Order Status Code" at bounding box center [81, 322] width 132 height 10
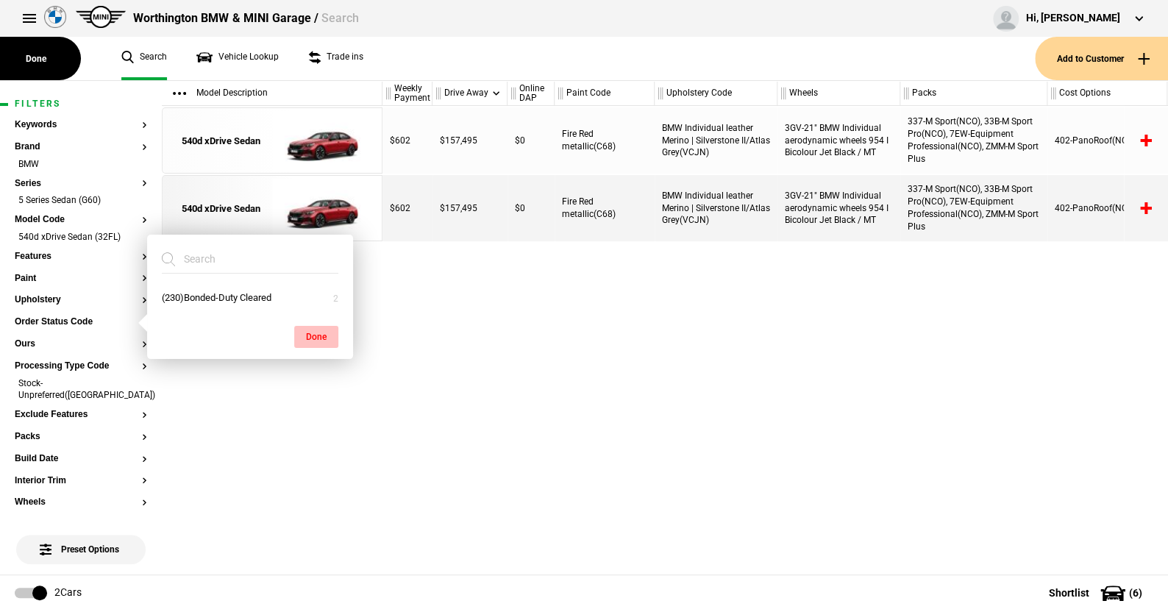
click at [308, 334] on button "Done" at bounding box center [316, 337] width 44 height 22
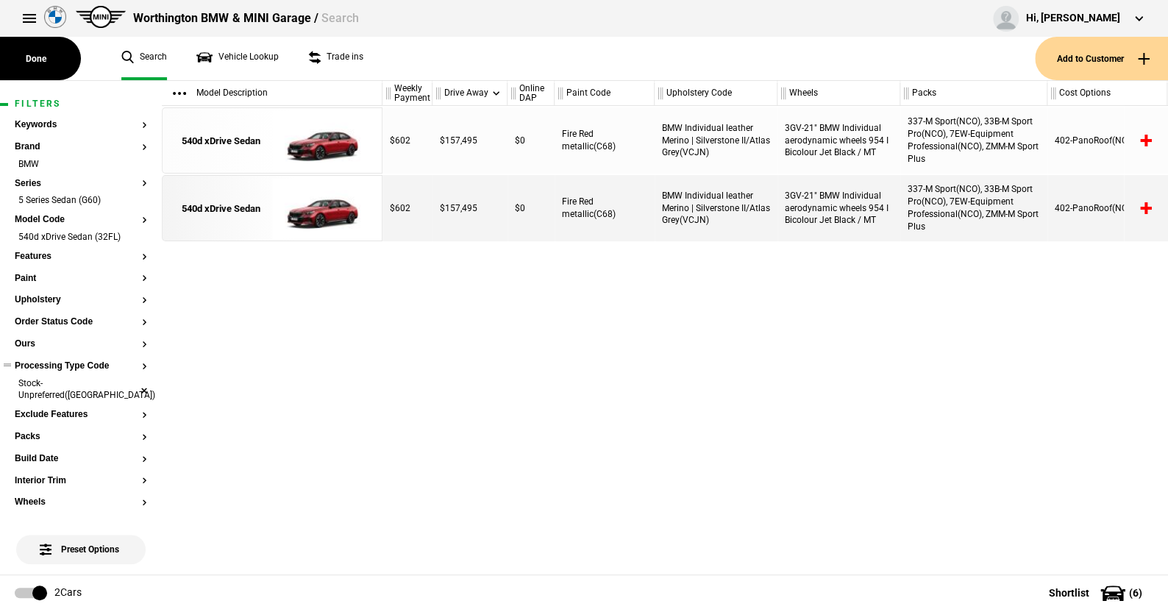
click at [130, 379] on li "Stock-Unpreferred(US)" at bounding box center [81, 390] width 132 height 27
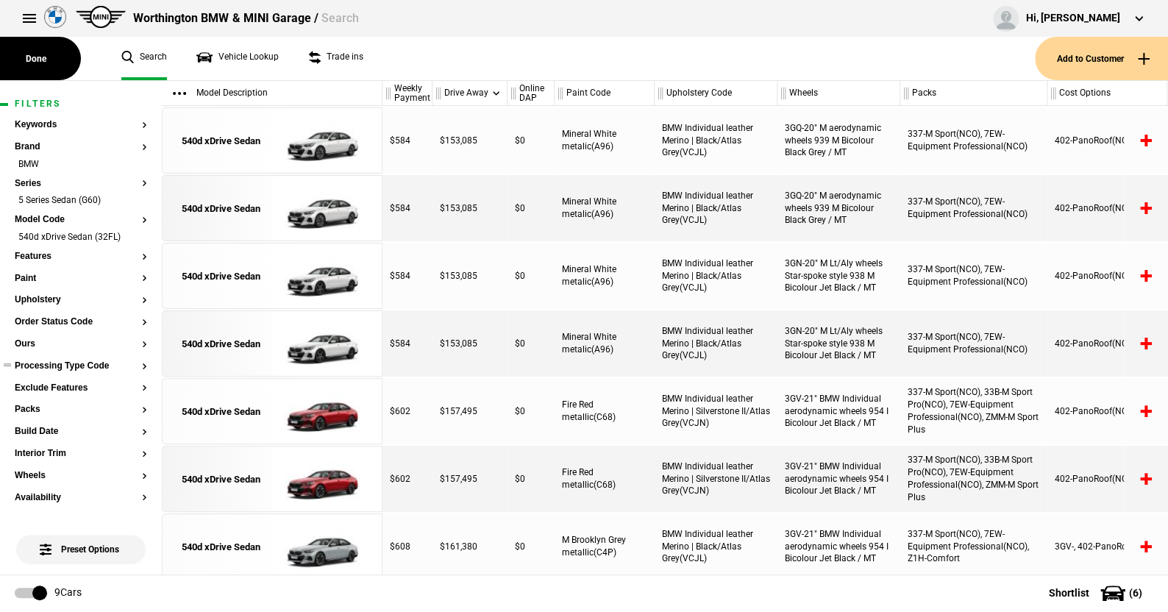
click at [55, 366] on button "Processing Type Code" at bounding box center [81, 366] width 132 height 10
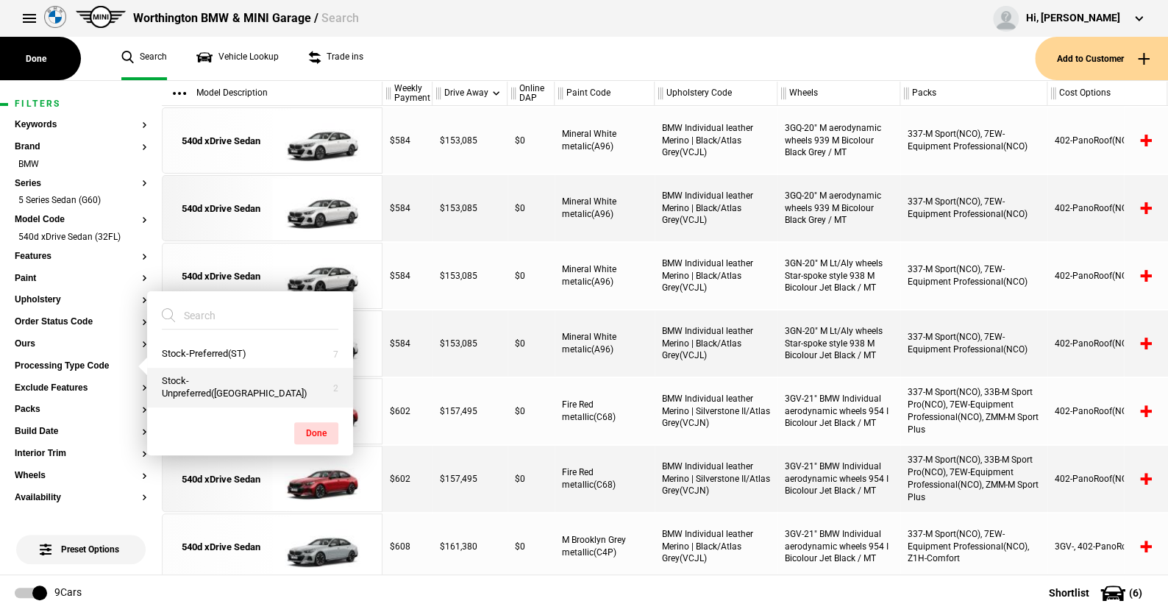
click at [199, 388] on button "Stock-Unpreferred(US)" at bounding box center [250, 388] width 206 height 40
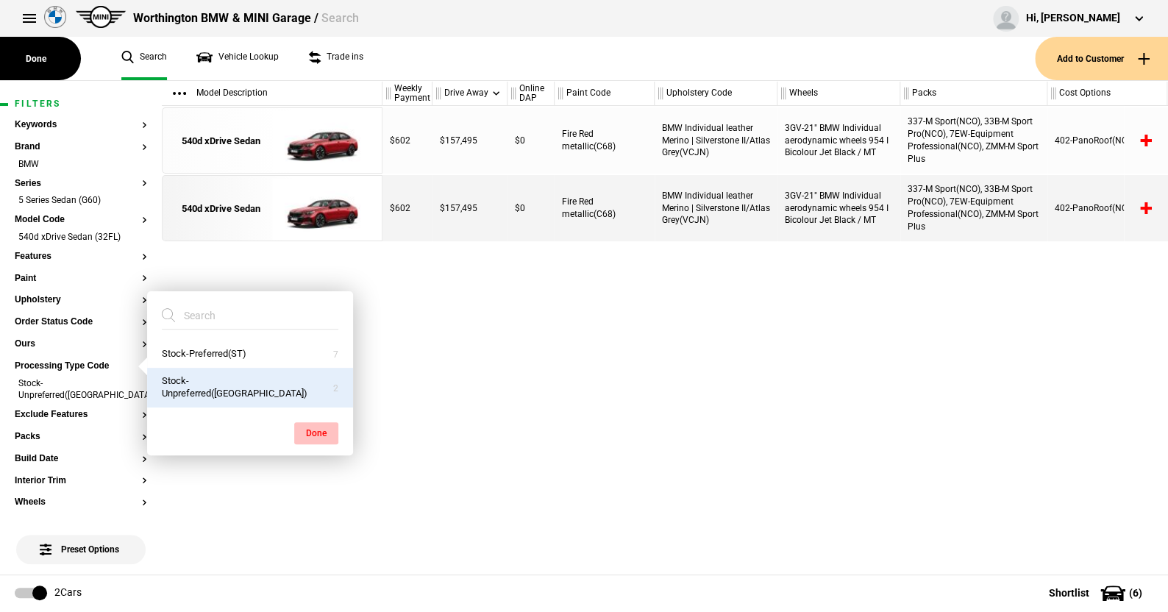
click at [310, 428] on button "Done" at bounding box center [316, 433] width 44 height 22
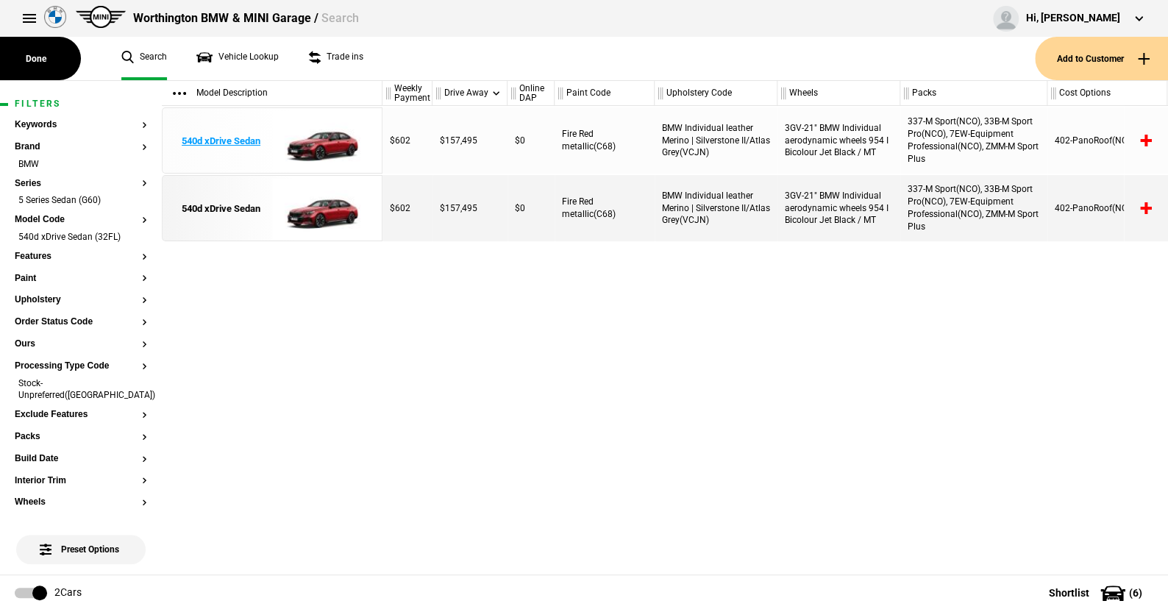
click at [324, 141] on img at bounding box center [323, 141] width 102 height 66
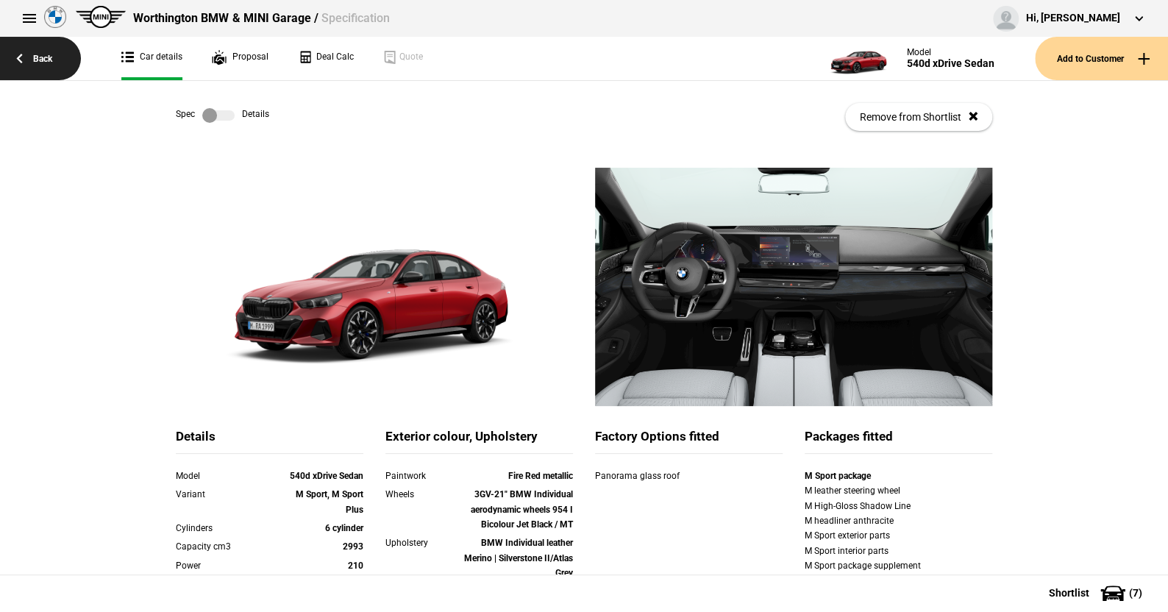
click at [43, 55] on link "Back" at bounding box center [40, 58] width 81 height 43
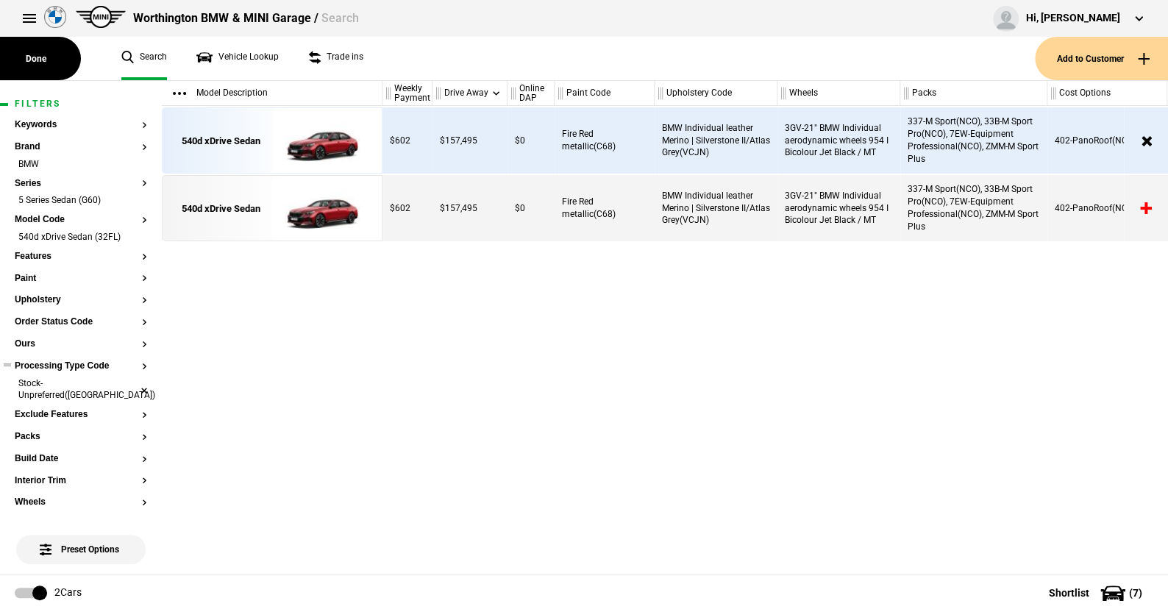
click at [133, 383] on li "Stock-Unpreferred(US)" at bounding box center [81, 390] width 132 height 27
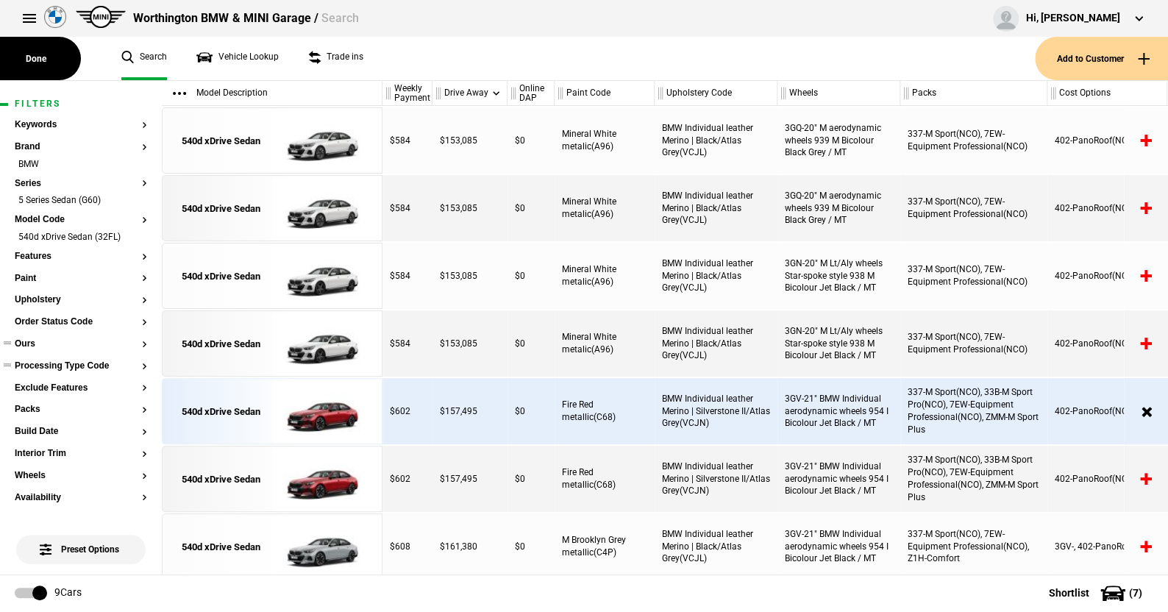
click at [21, 343] on button "Ours" at bounding box center [81, 344] width 132 height 10
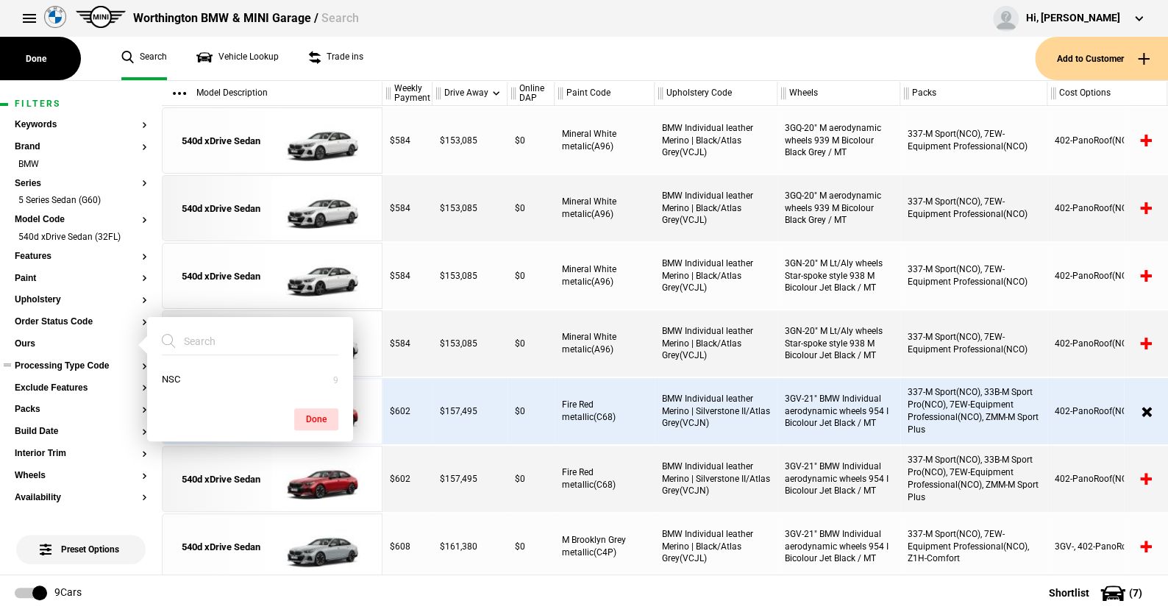
click at [416, 58] on ul "Search Vehicle Lookup Trade ins" at bounding box center [571, 58] width 928 height 43
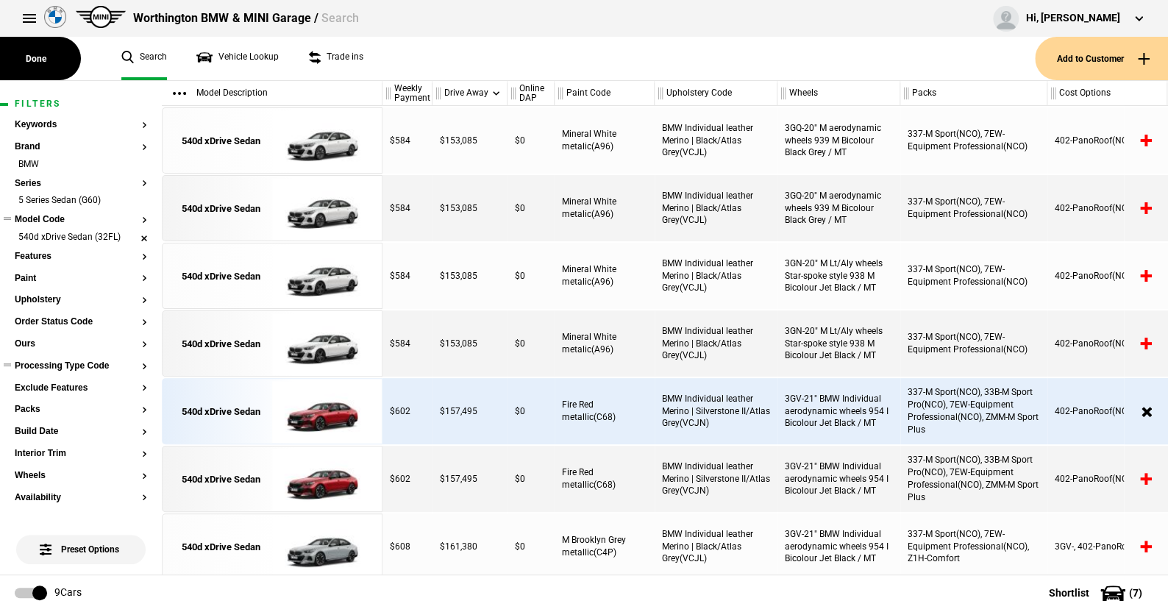
click at [132, 233] on li "540d xDrive Sedan (32FL)" at bounding box center [81, 238] width 132 height 15
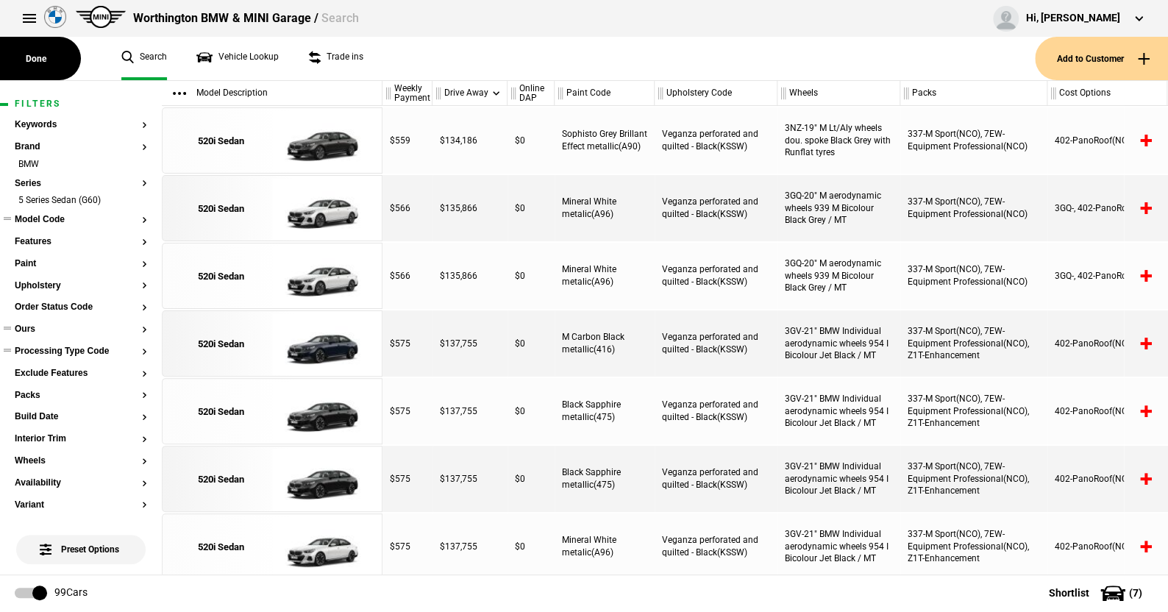
click at [29, 327] on button "Ours" at bounding box center [81, 329] width 132 height 10
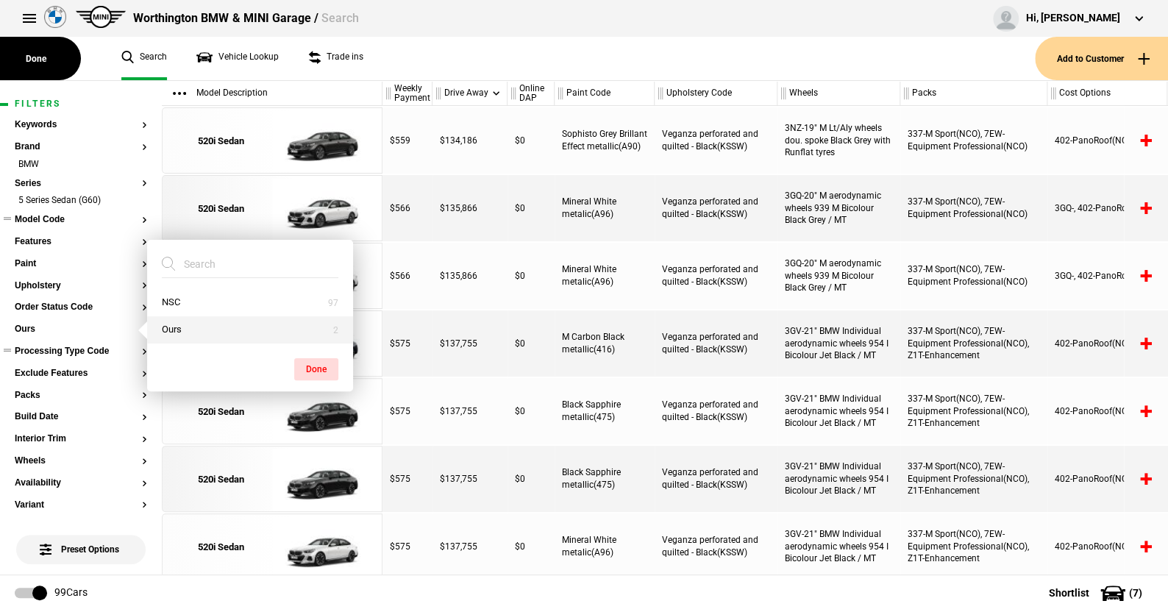
click at [182, 327] on button "Ours" at bounding box center [250, 329] width 206 height 27
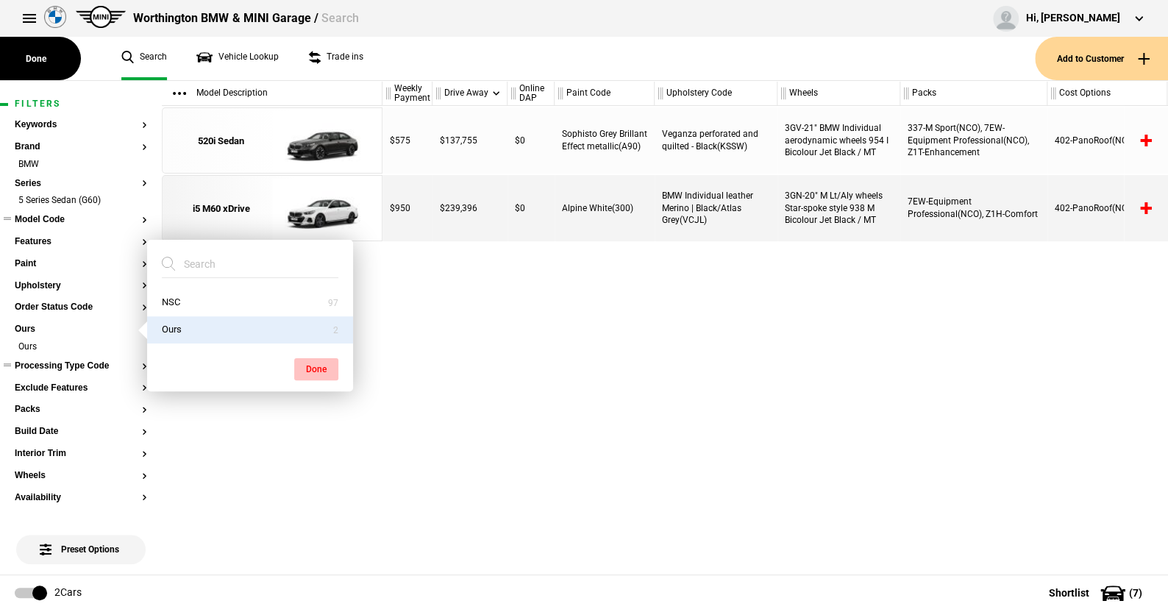
click at [309, 360] on button "Done" at bounding box center [316, 369] width 44 height 22
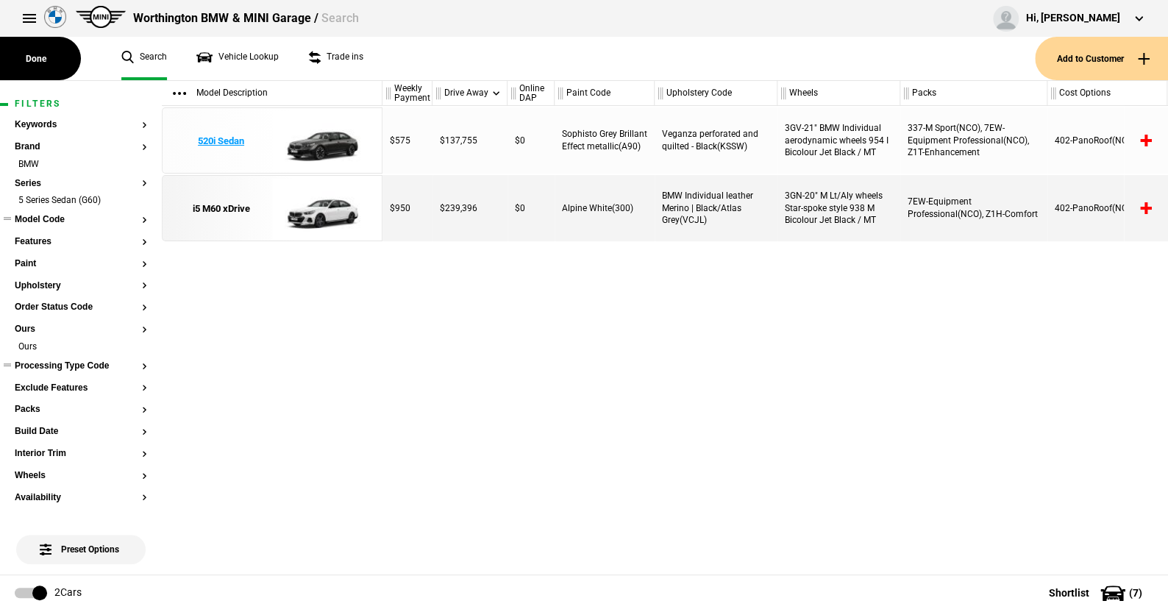
click at [321, 140] on img at bounding box center [323, 141] width 102 height 66
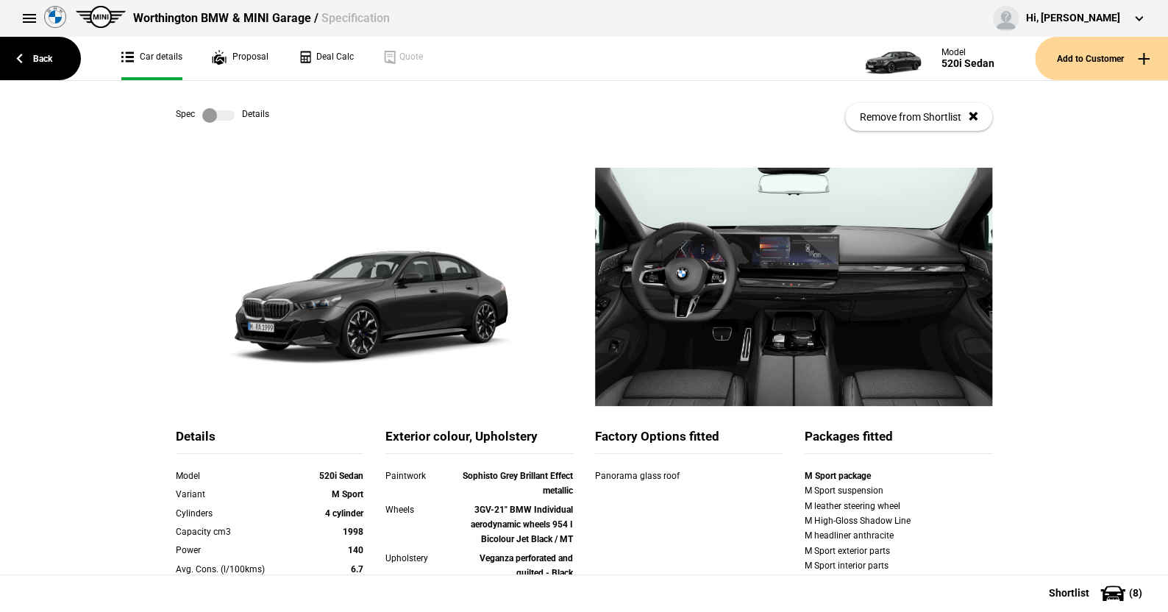
click at [227, 112] on label at bounding box center [218, 115] width 32 height 15
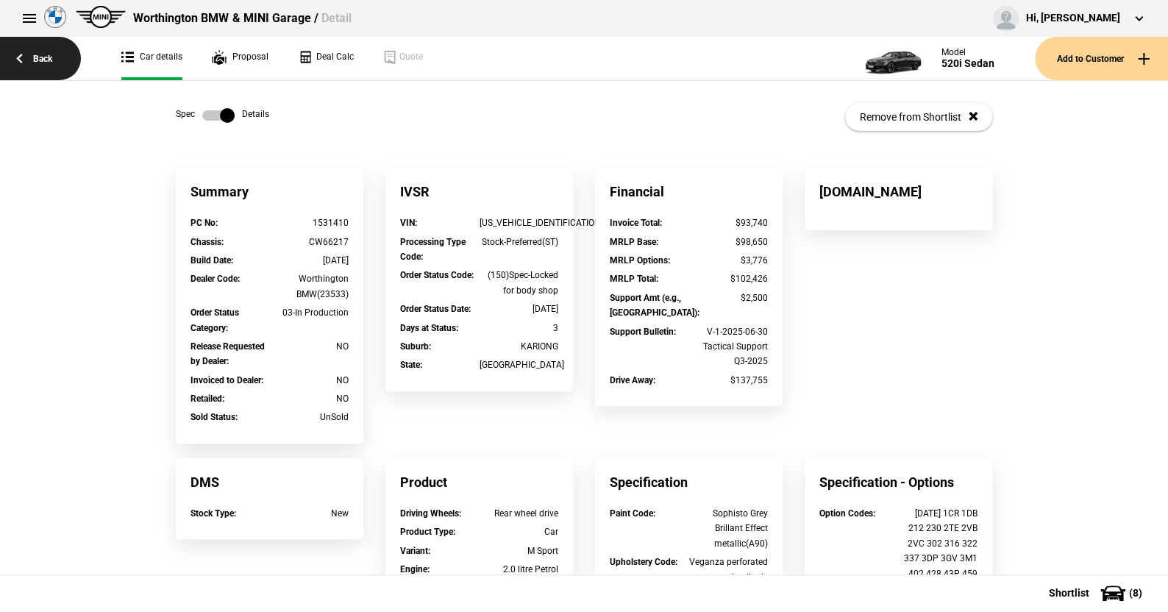
click at [49, 53] on link "Back" at bounding box center [40, 58] width 81 height 43
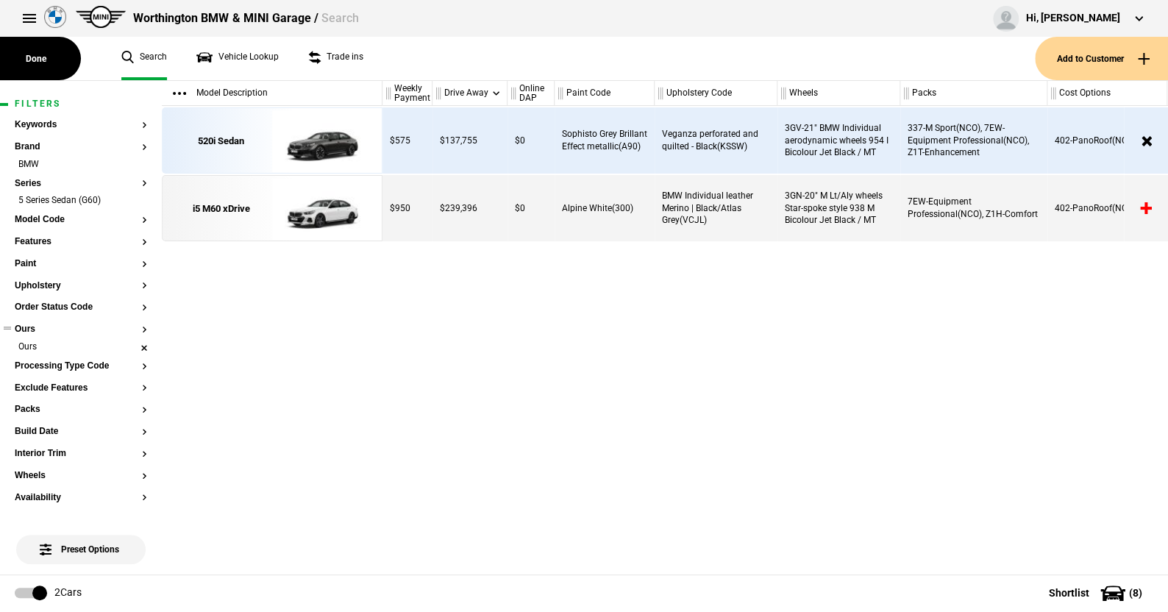
click at [129, 346] on li "Ours" at bounding box center [81, 348] width 132 height 15
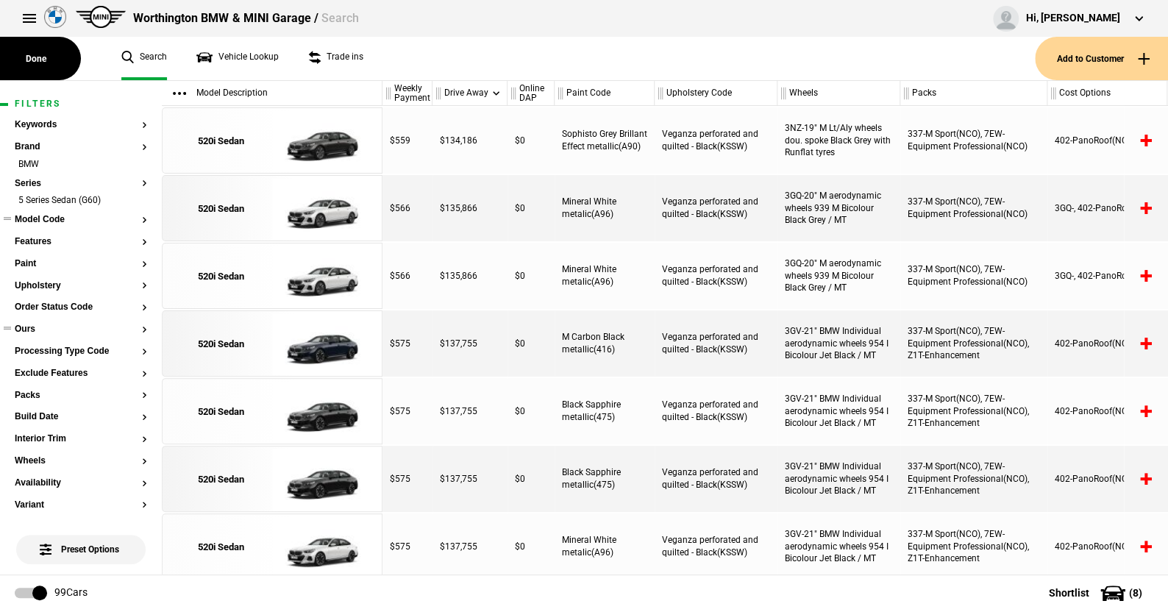
click at [65, 215] on button "Model Code" at bounding box center [81, 220] width 132 height 10
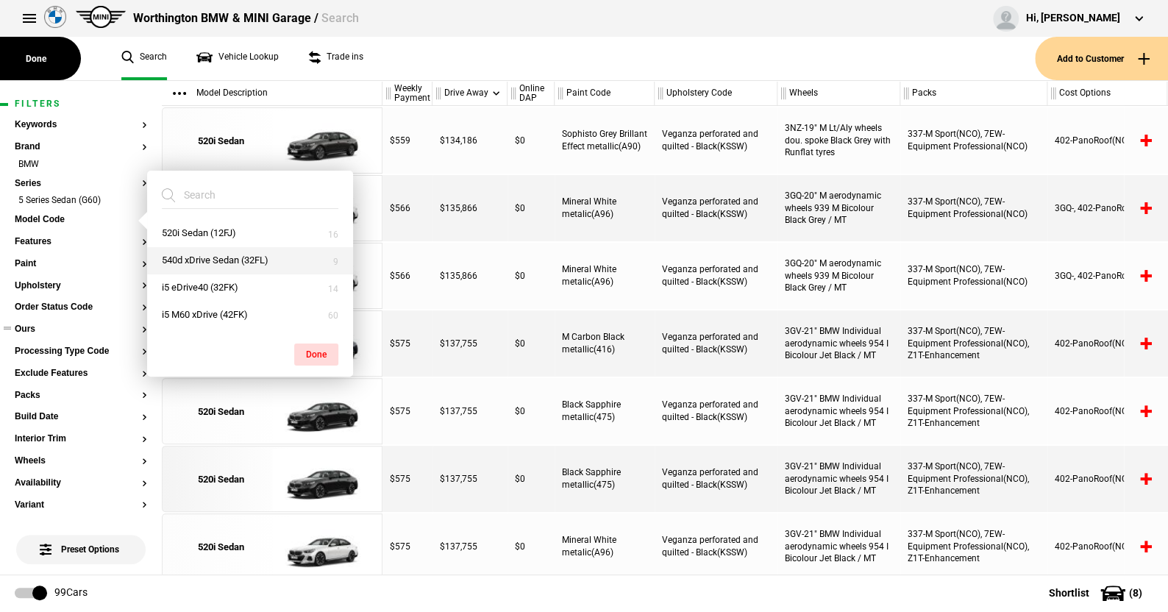
click at [196, 260] on button "540d xDrive Sedan (32FL)" at bounding box center [250, 260] width 206 height 27
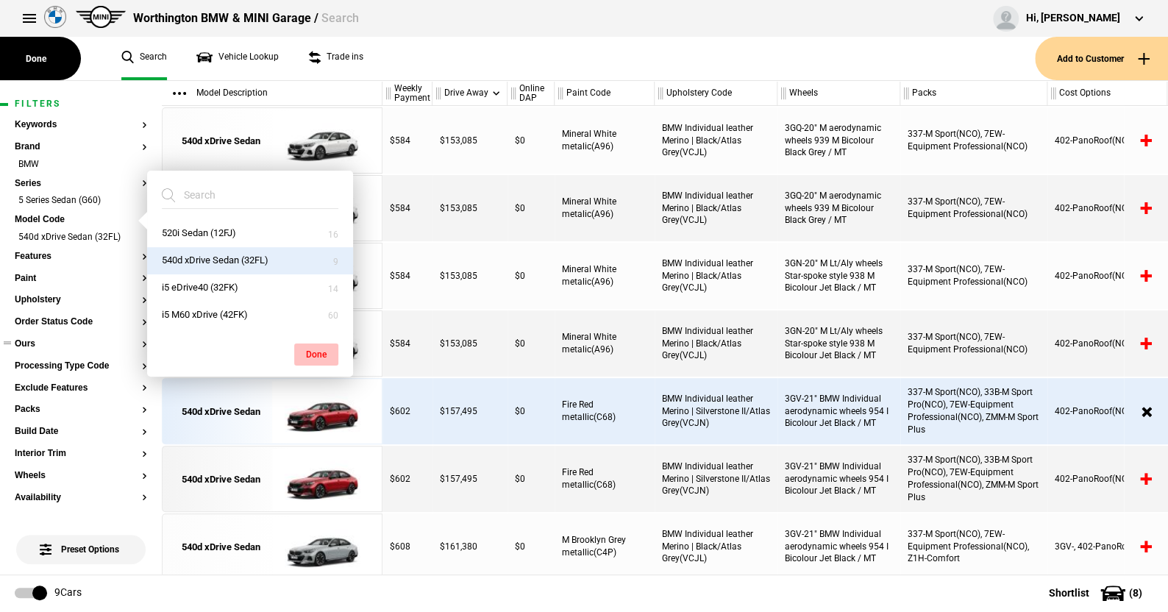
drag, startPoint x: 321, startPoint y: 349, endPoint x: 313, endPoint y: 324, distance: 25.8
click at [321, 348] on button "Done" at bounding box center [316, 354] width 44 height 22
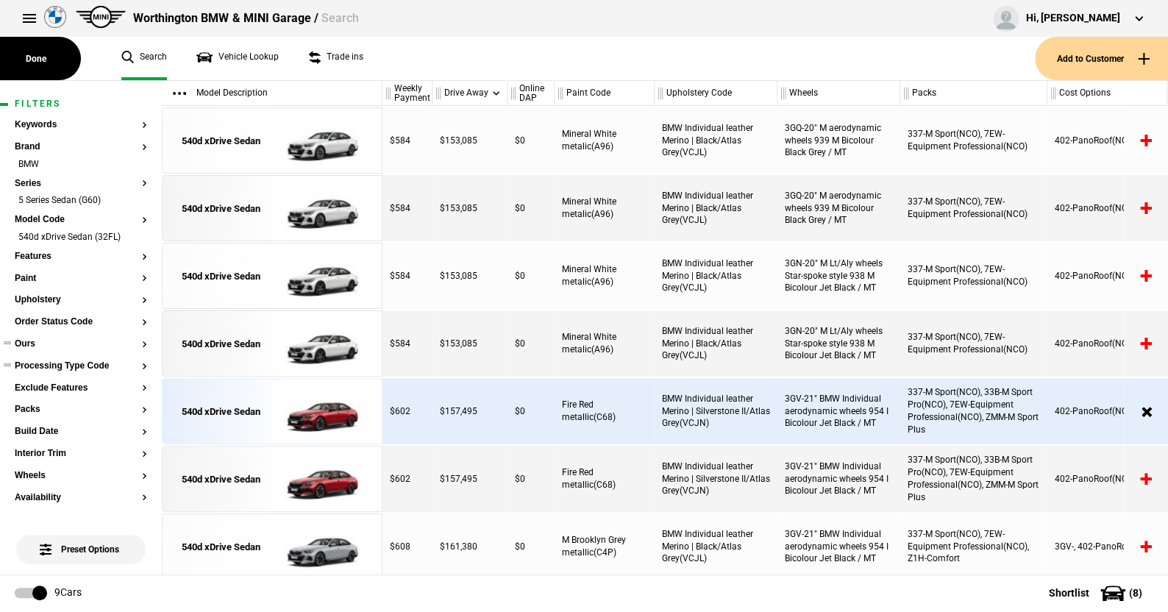
click at [72, 365] on button "Processing Type Code" at bounding box center [81, 366] width 132 height 10
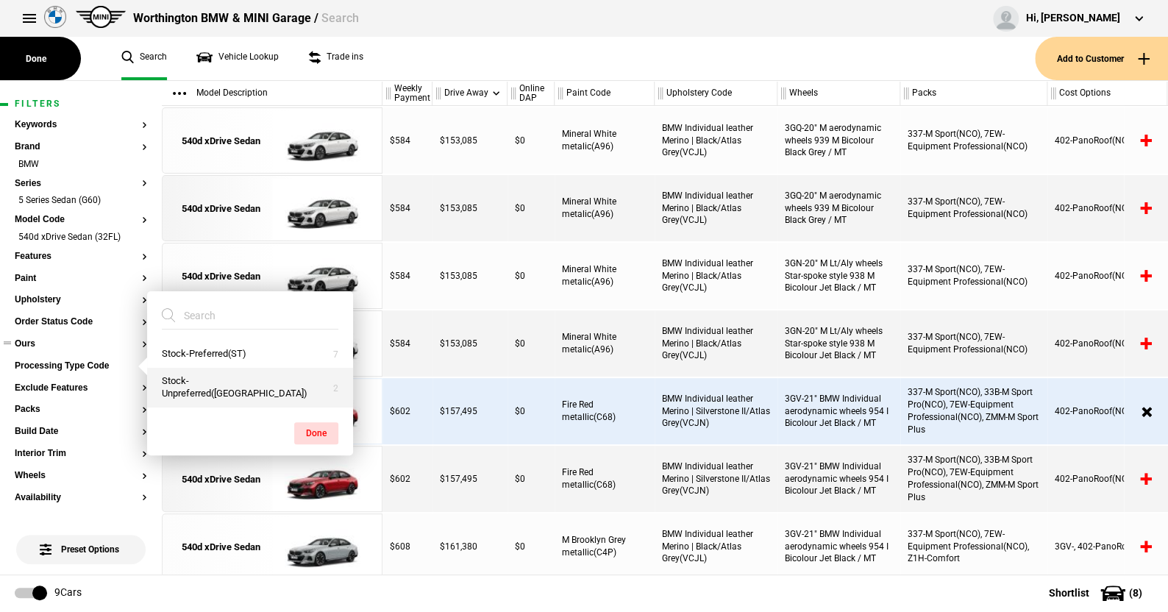
click at [206, 388] on button "Stock-Unpreferred(US)" at bounding box center [250, 388] width 206 height 40
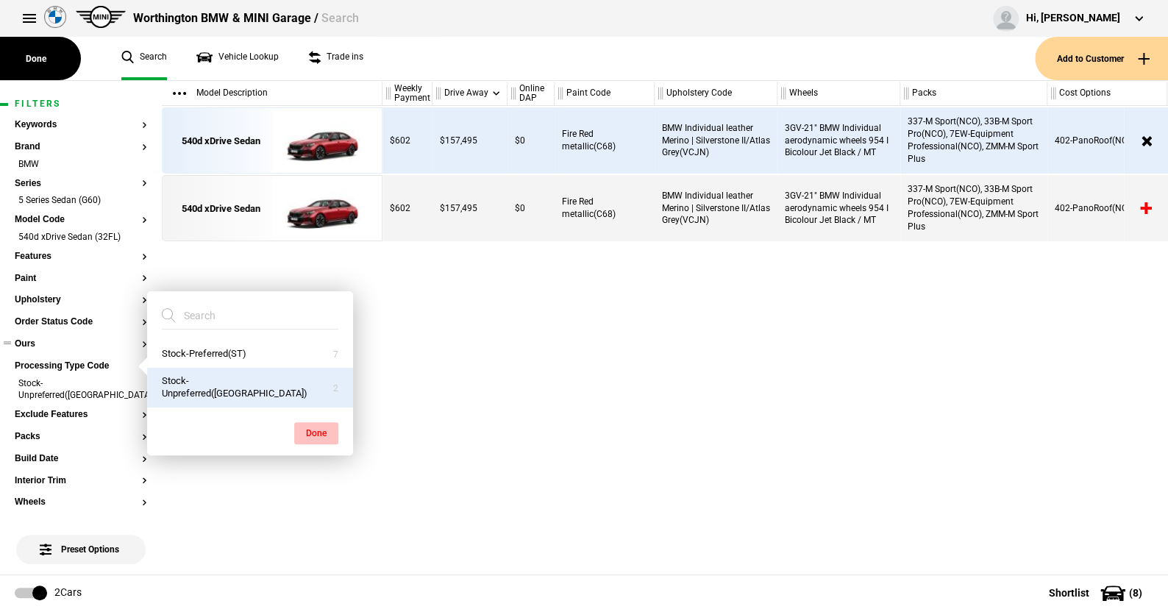
click at [317, 427] on button "Done" at bounding box center [316, 433] width 44 height 22
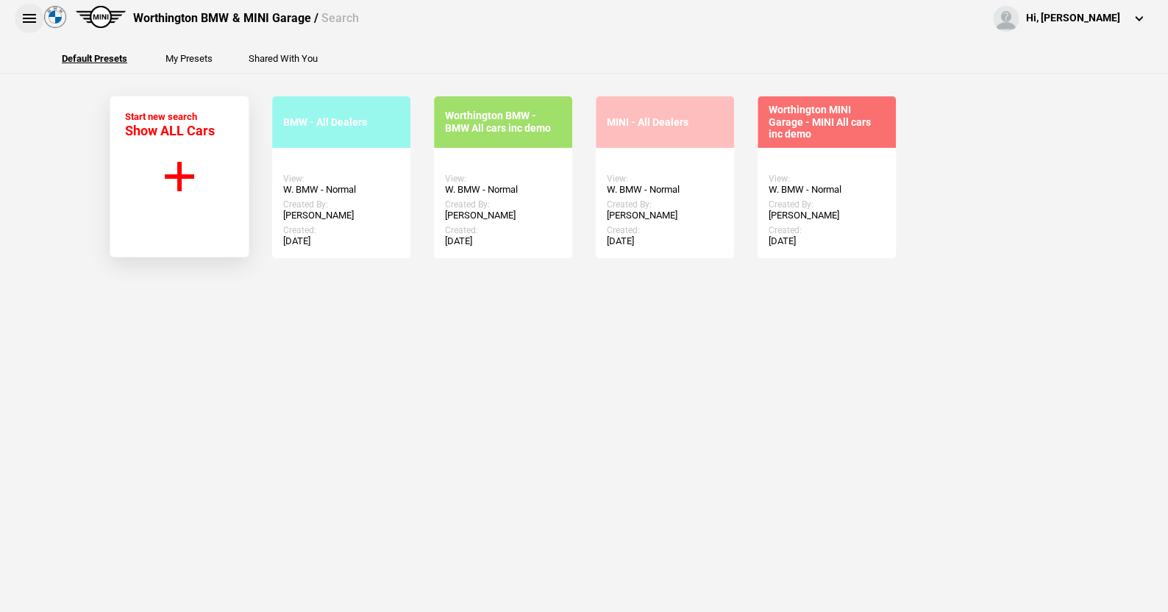
click at [28, 15] on button at bounding box center [29, 18] width 29 height 29
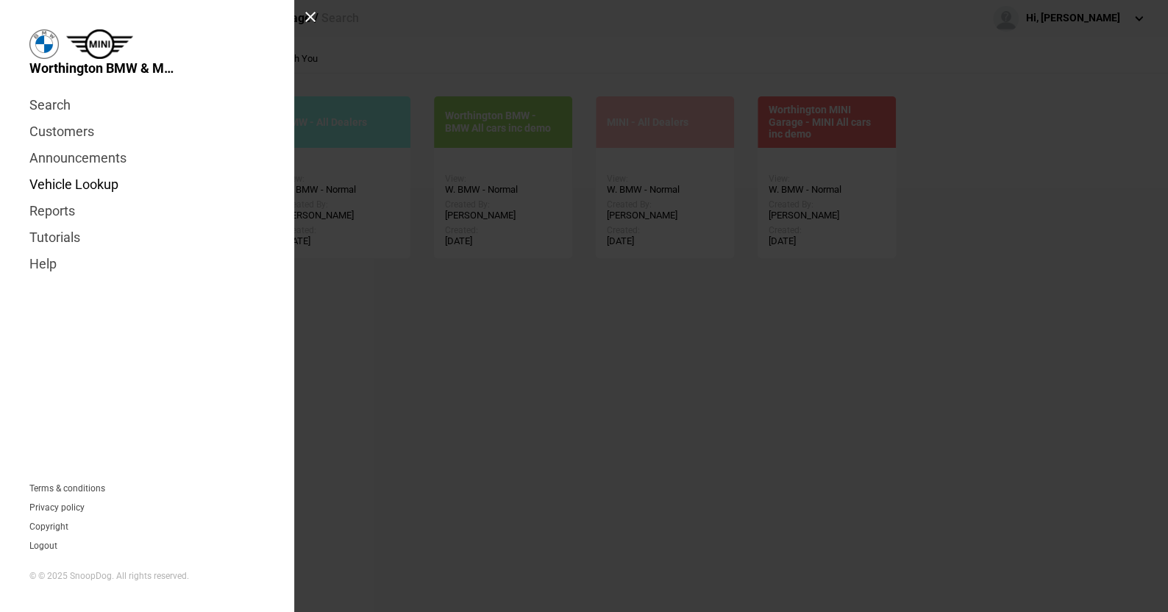
click at [67, 184] on link "Vehicle Lookup" at bounding box center [146, 184] width 235 height 26
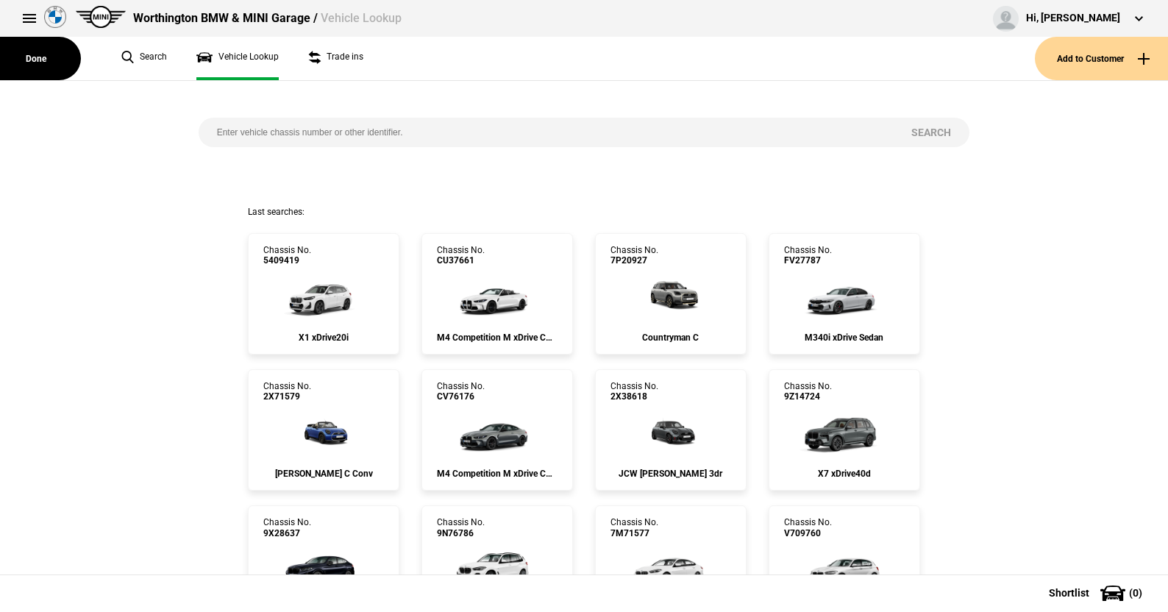
click at [263, 138] on input "search" at bounding box center [546, 132] width 695 height 29
type input "9126666"
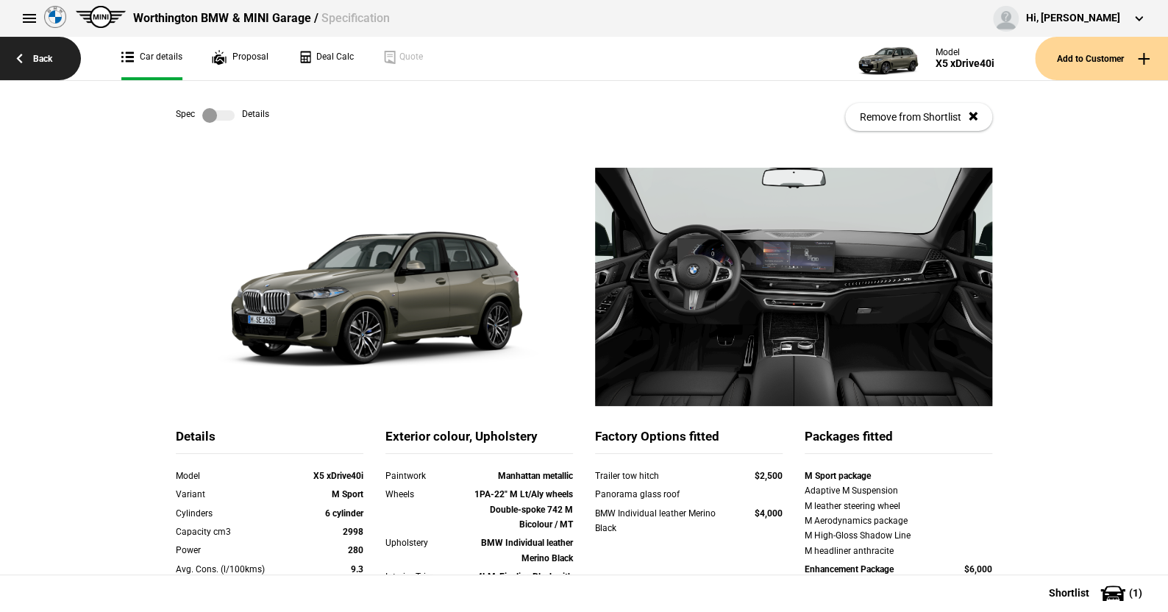
click at [46, 54] on link "Back" at bounding box center [40, 58] width 81 height 43
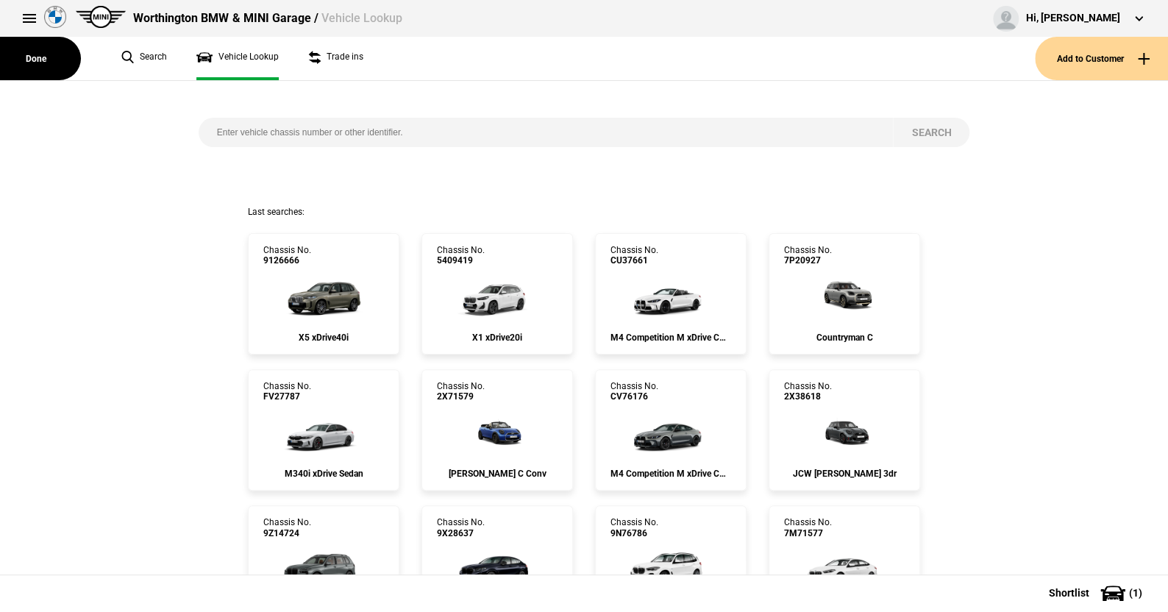
click at [220, 129] on input "search" at bounding box center [546, 132] width 695 height 29
type input "1523569"
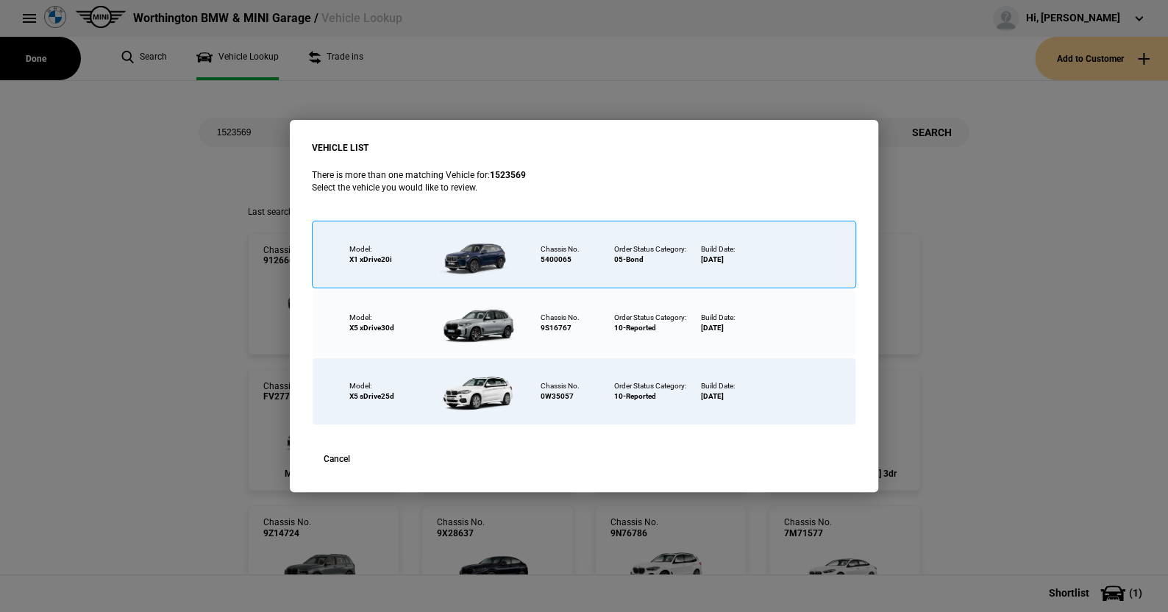
click at [476, 249] on div at bounding box center [478, 254] width 96 height 51
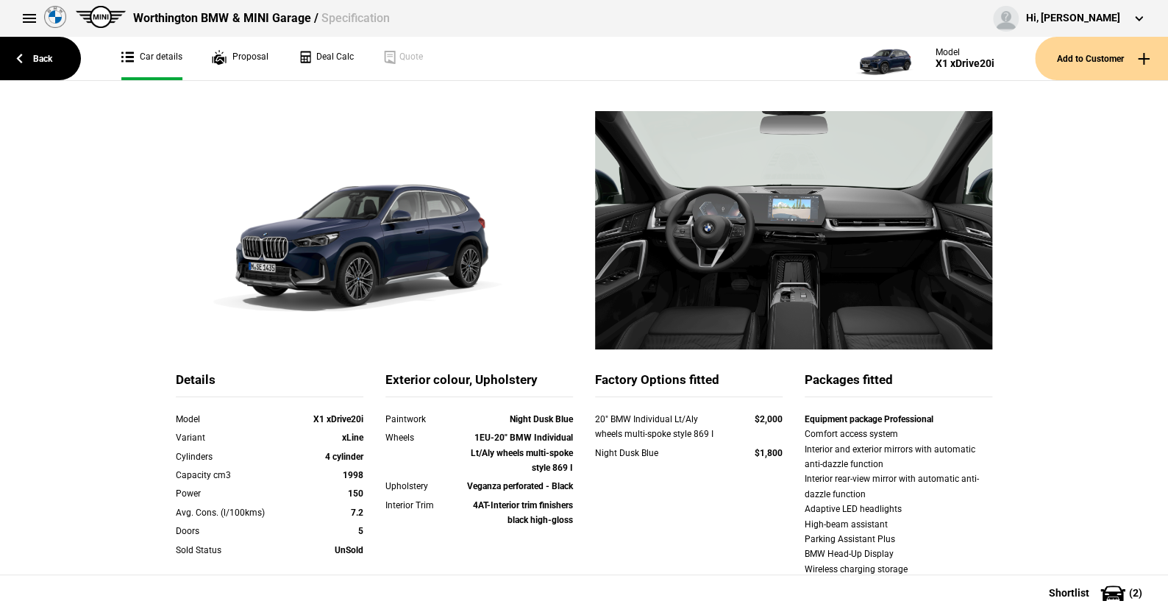
scroll to position [74, 0]
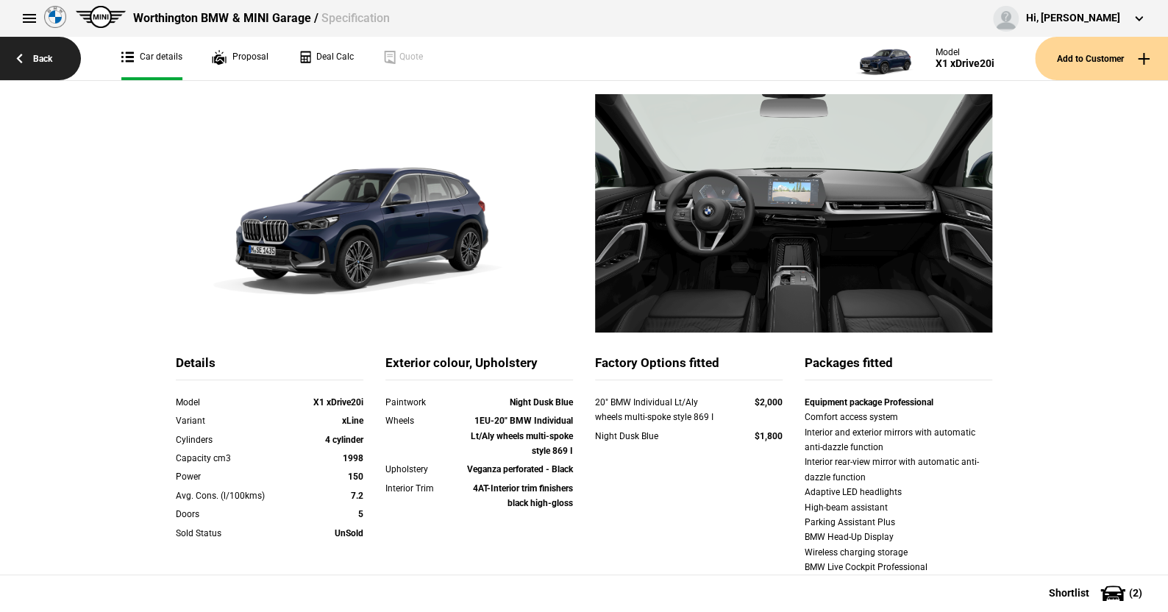
click at [42, 54] on link "Back" at bounding box center [40, 58] width 81 height 43
